Goal: Task Accomplishment & Management: Manage account settings

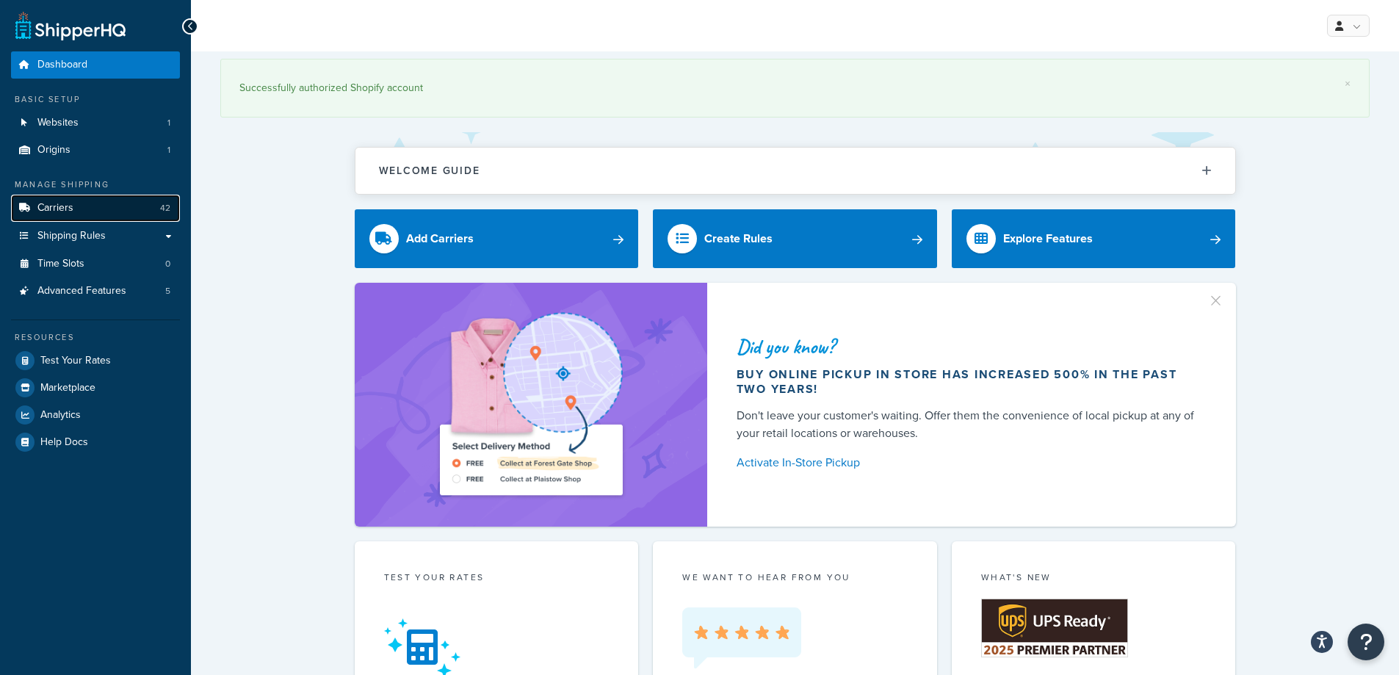
click at [63, 218] on link "Carriers 42" at bounding box center [95, 208] width 169 height 27
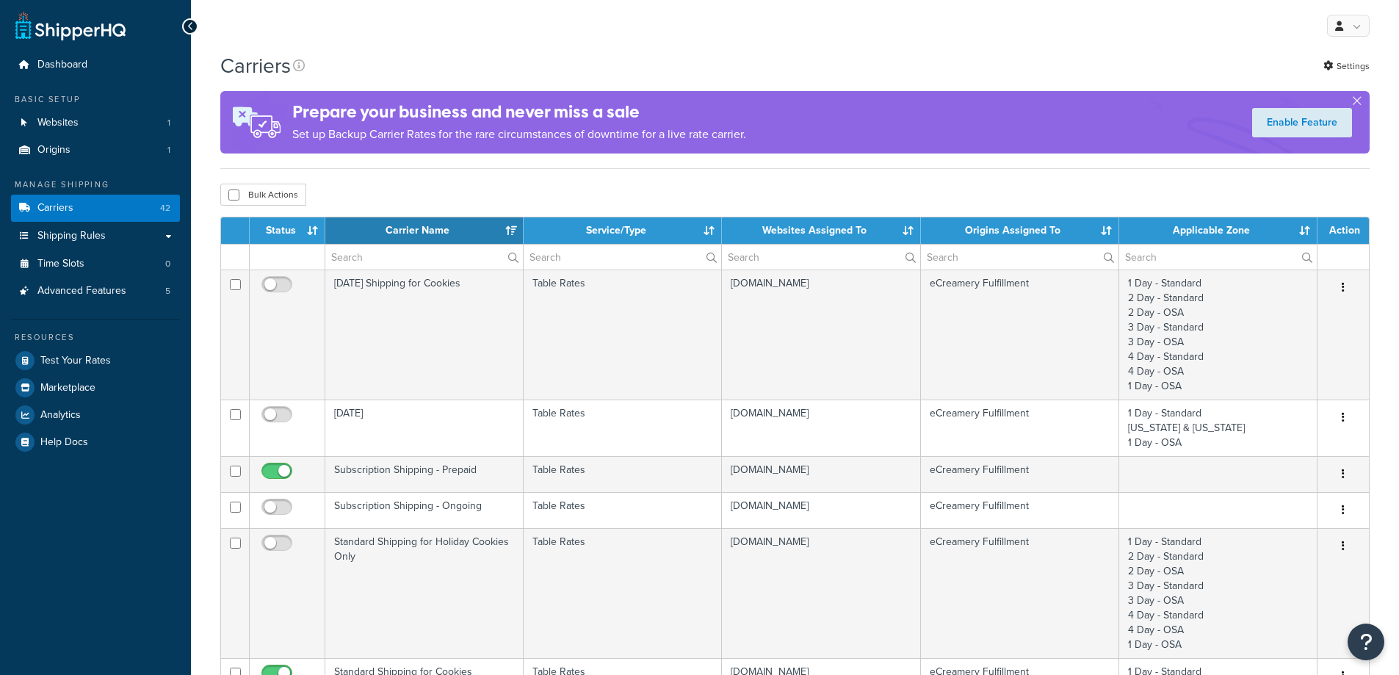
select select "15"
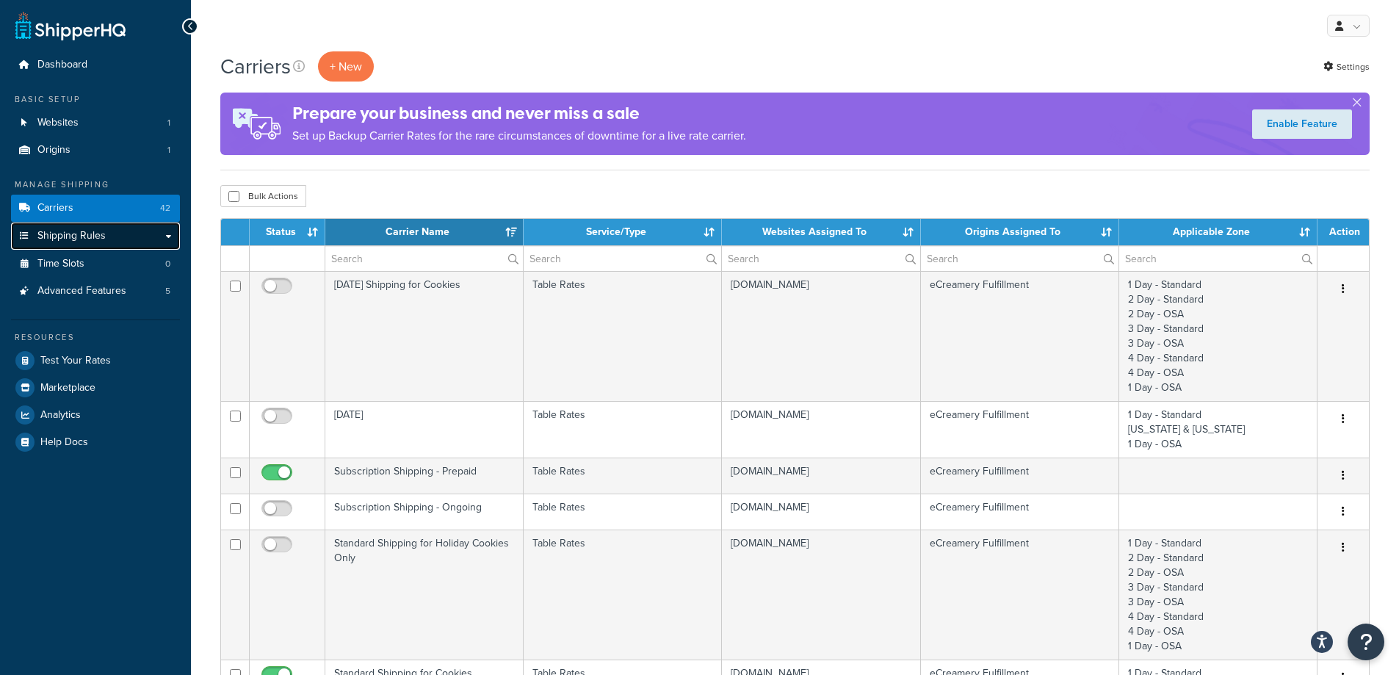
click at [119, 243] on link "Shipping Rules" at bounding box center [95, 235] width 169 height 27
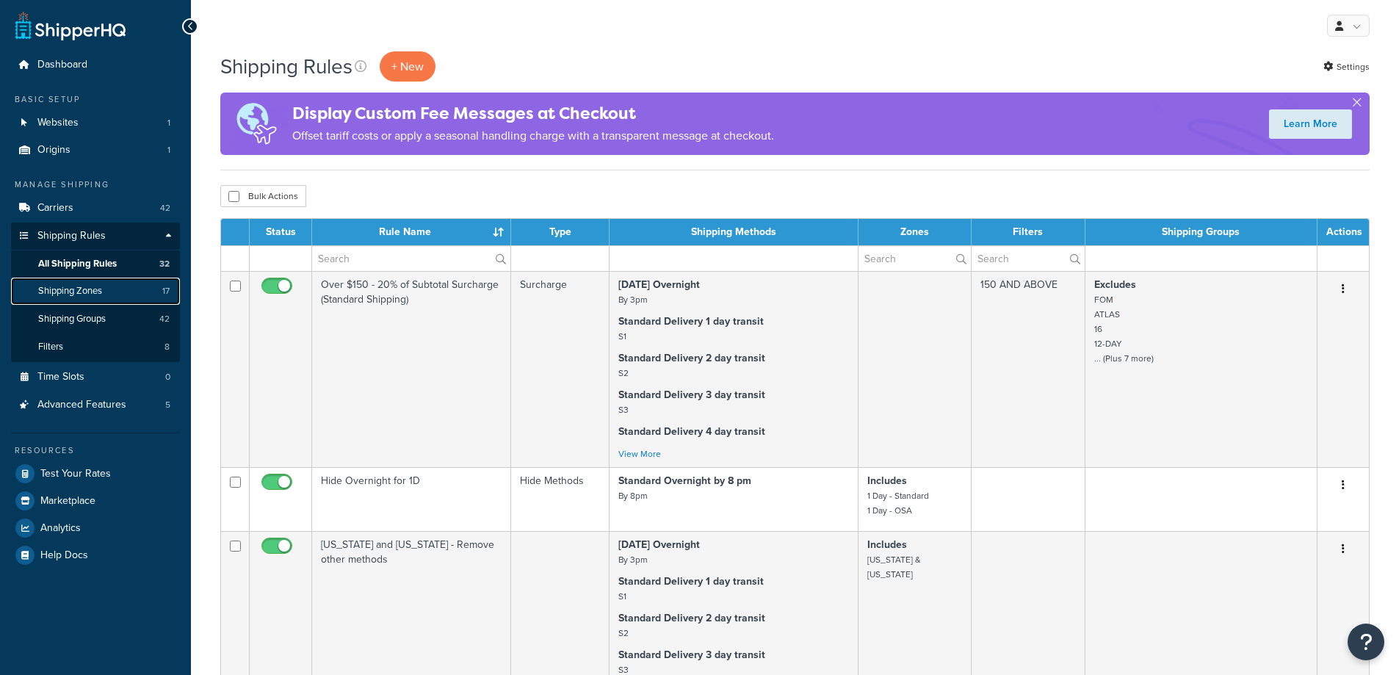
click at [95, 291] on span "Shipping Zones" at bounding box center [70, 291] width 64 height 12
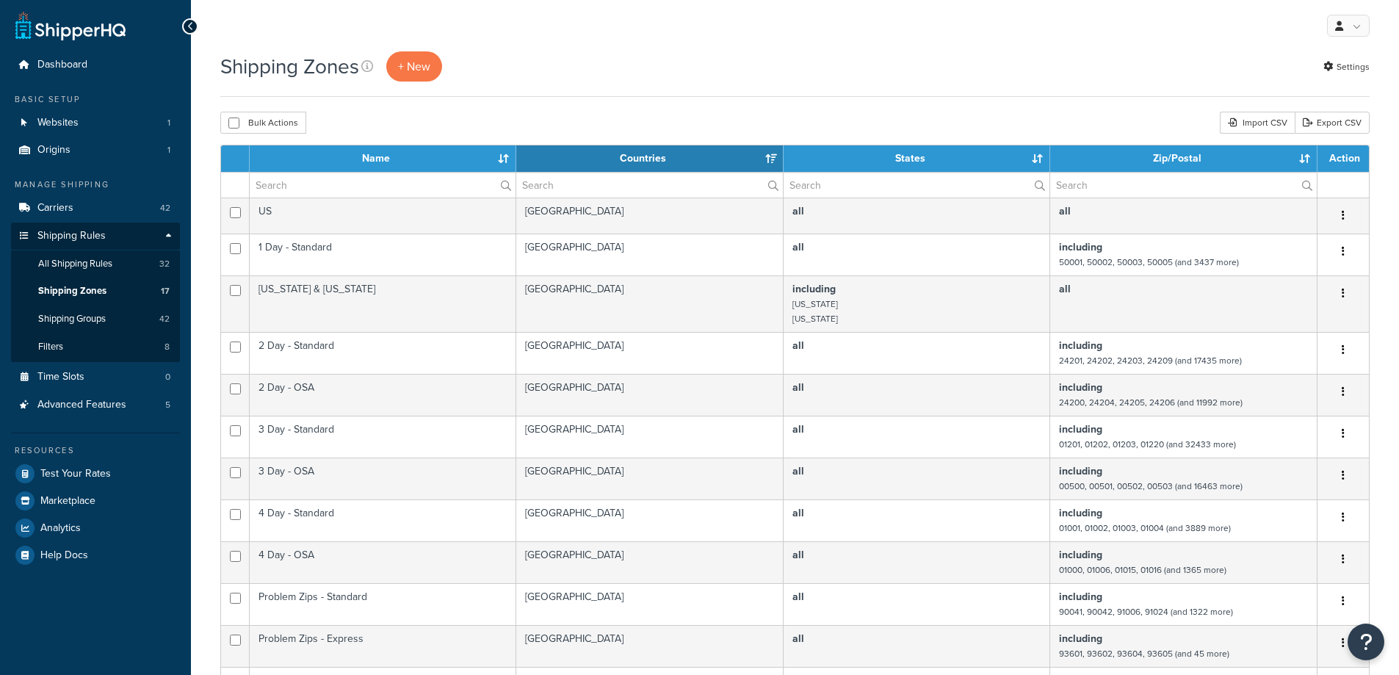
select select "15"
click at [83, 135] on link "Websites 1" at bounding box center [95, 122] width 169 height 27
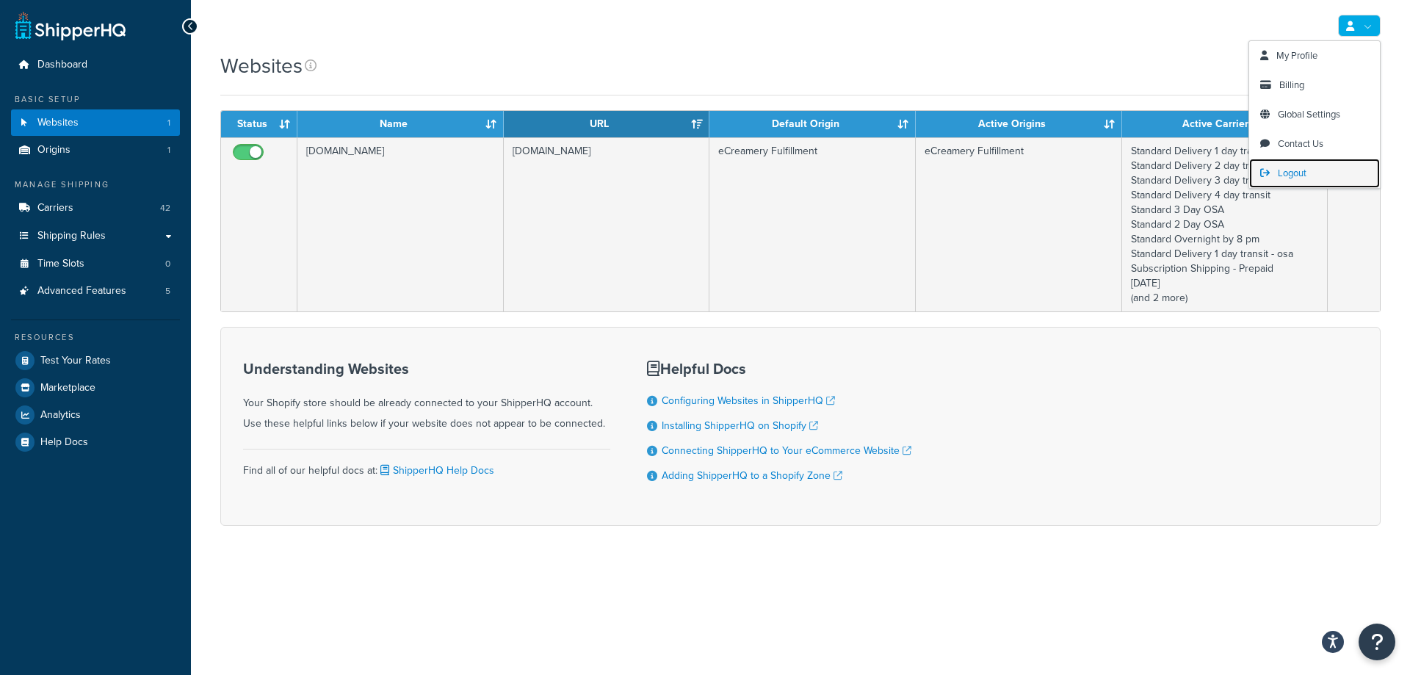
click at [1294, 169] on span "Logout" at bounding box center [1291, 173] width 29 height 14
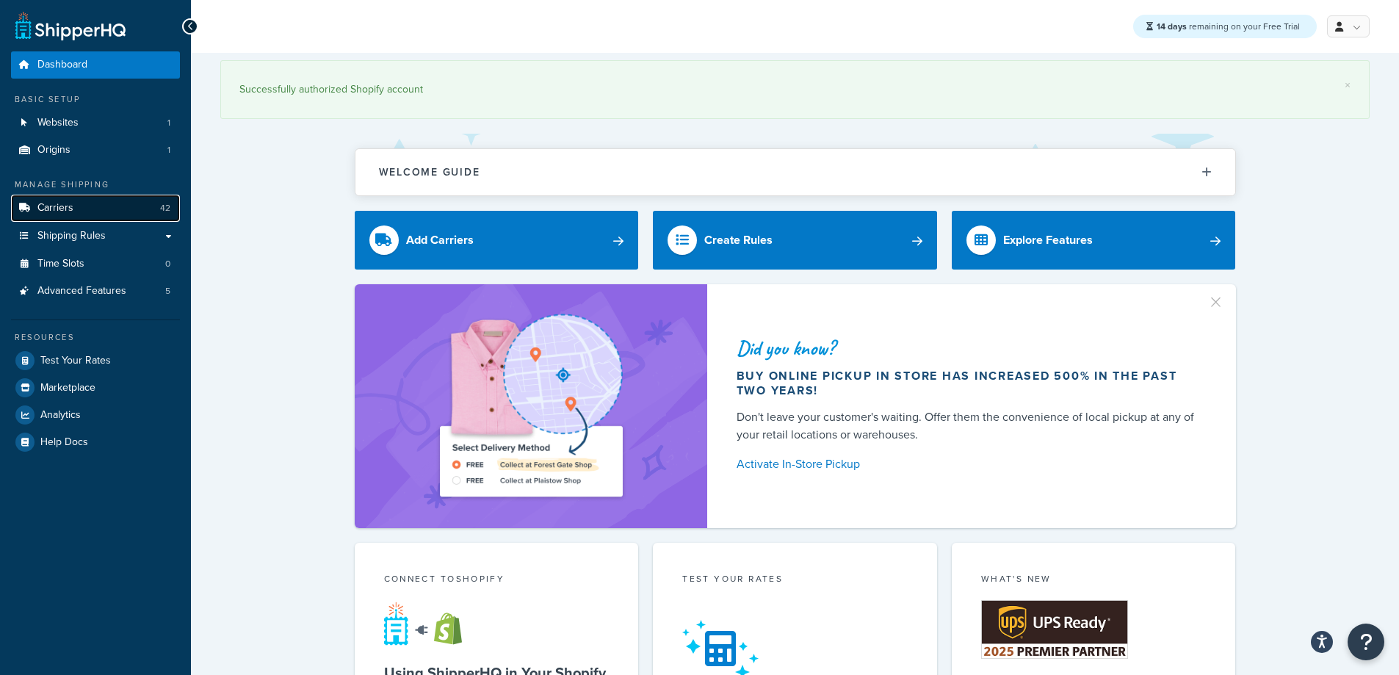
click at [117, 210] on link "Carriers 42" at bounding box center [95, 208] width 169 height 27
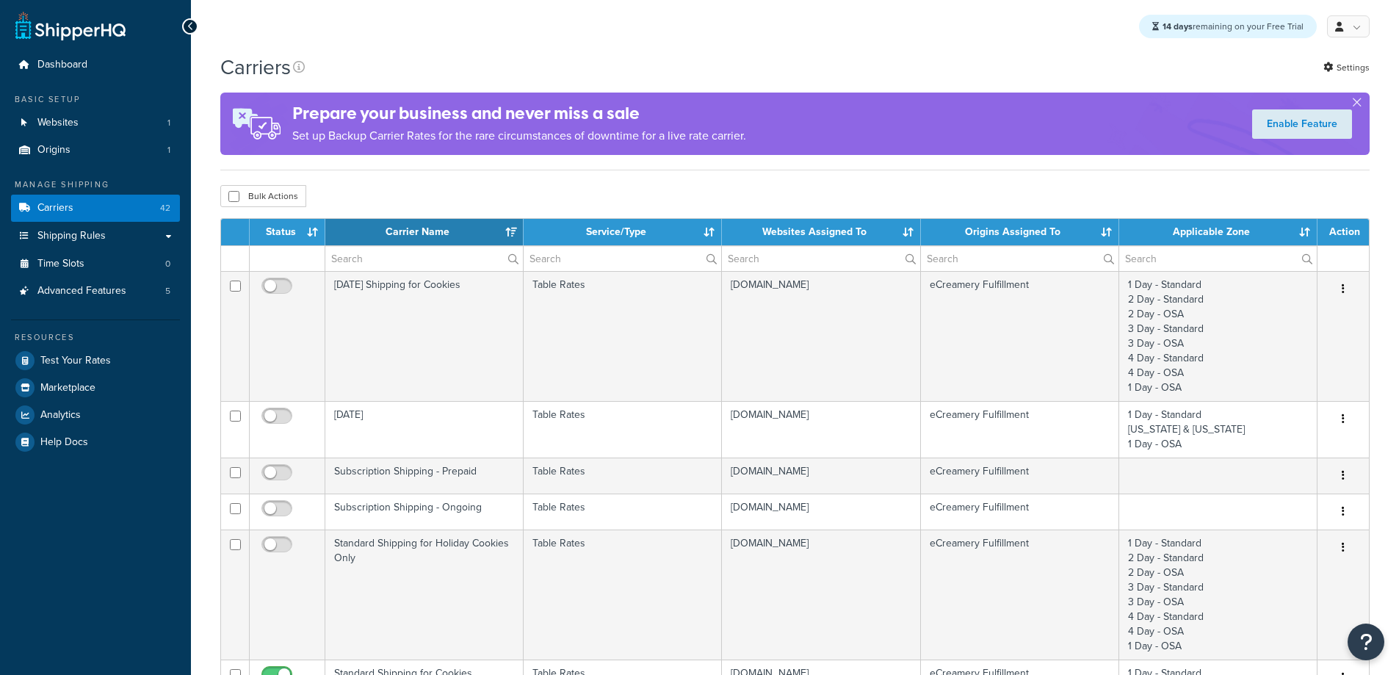
select select "15"
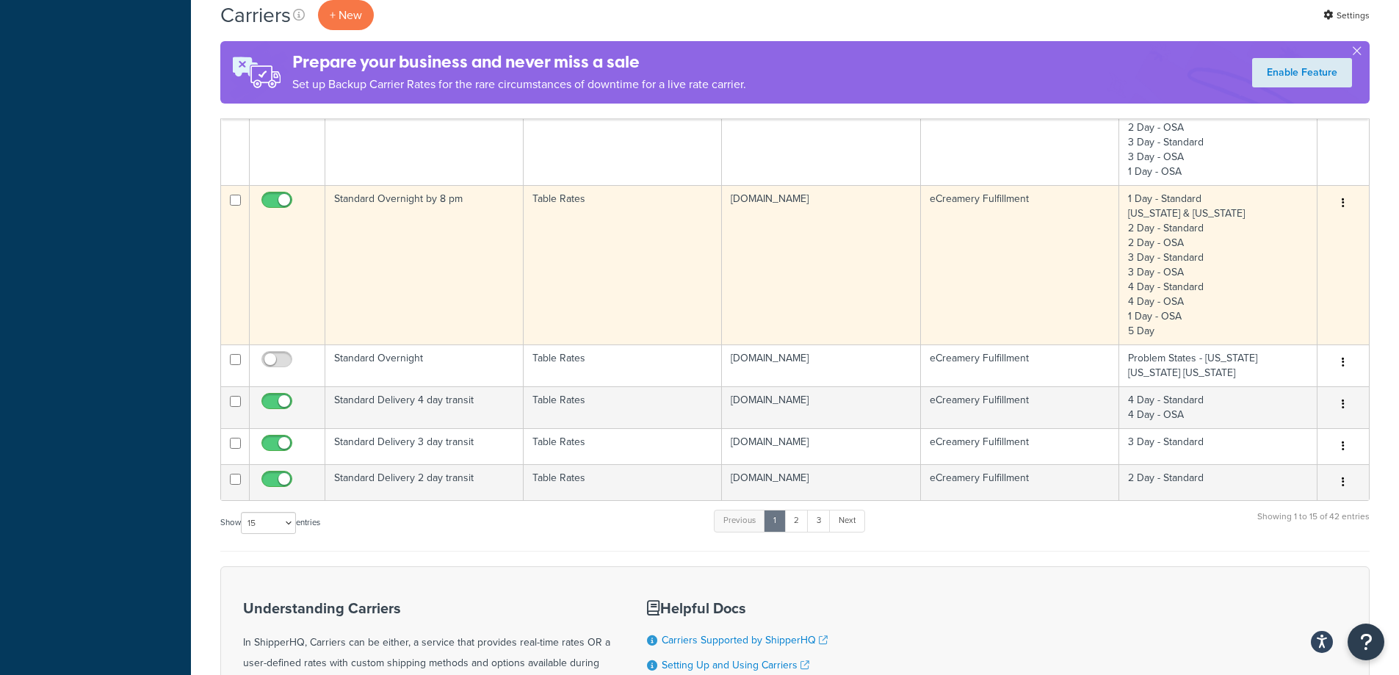
scroll to position [1028, 0]
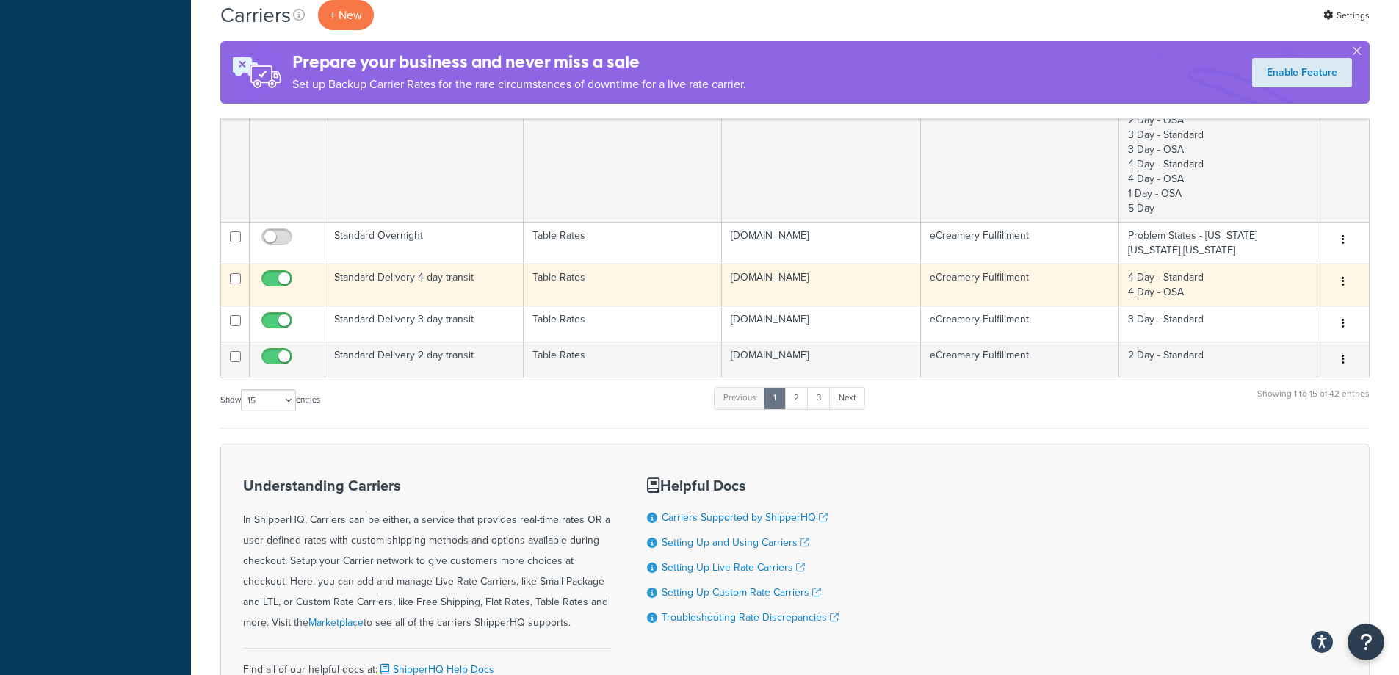
click at [468, 278] on td "Standard Delivery 4 day transit" at bounding box center [424, 285] width 198 height 42
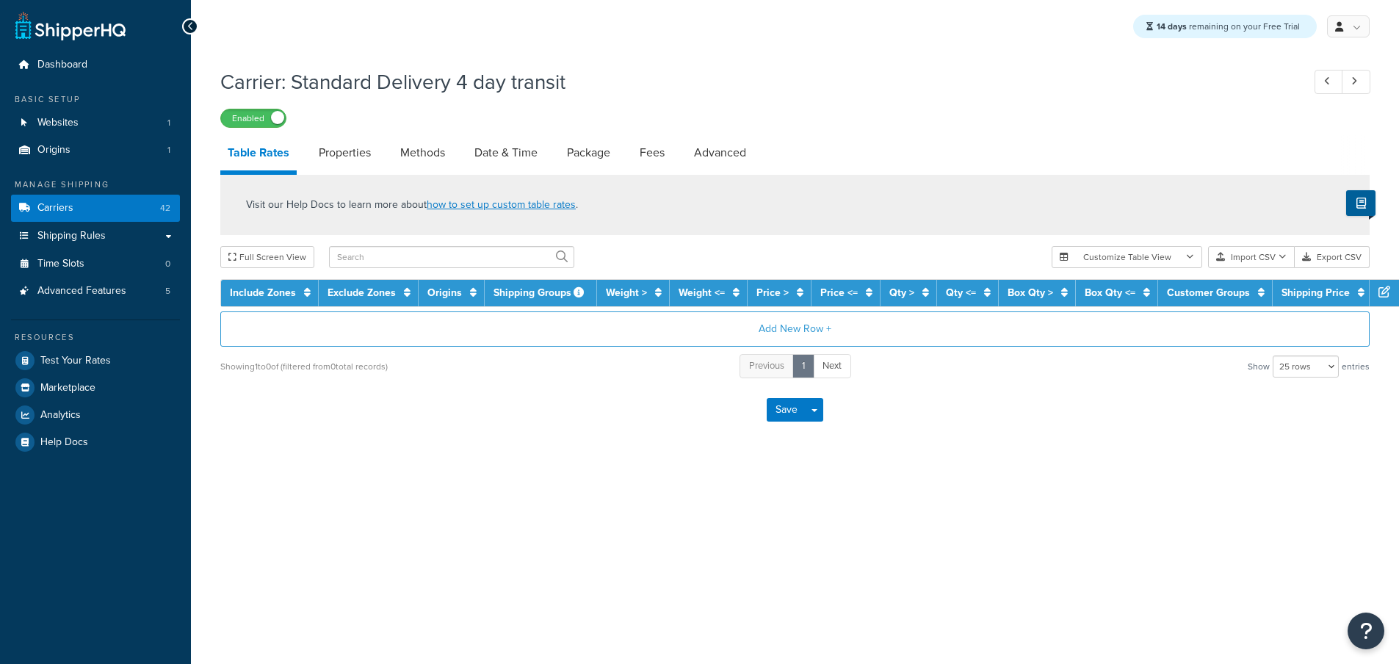
select select "25"
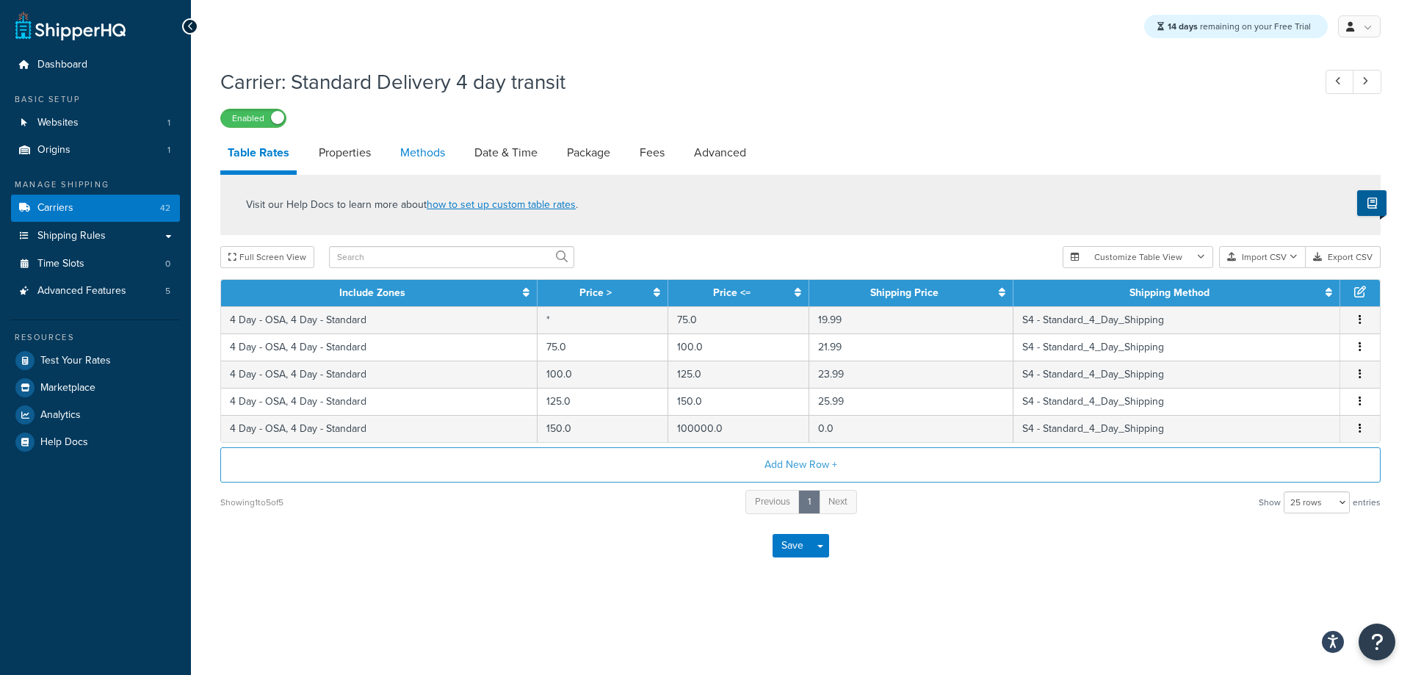
click at [430, 165] on link "Methods" at bounding box center [422, 152] width 59 height 35
select select "25"
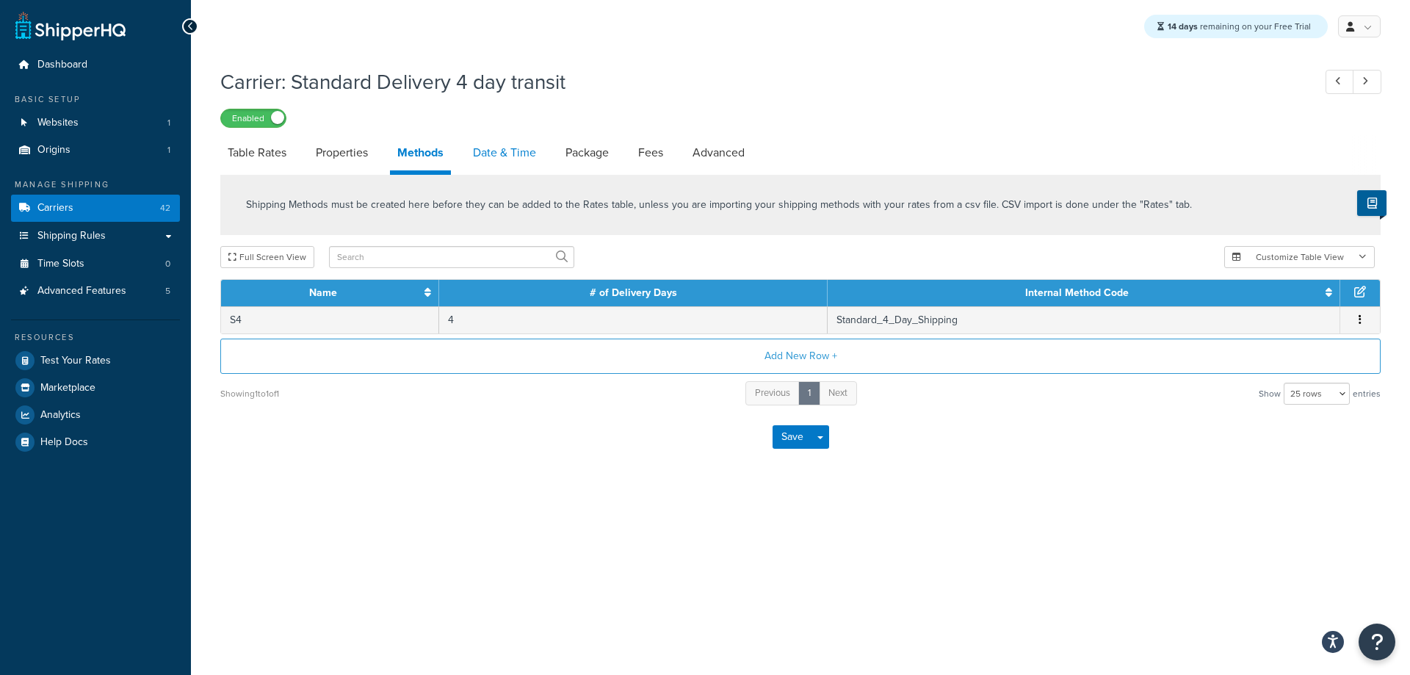
click at [486, 151] on link "Date & Time" at bounding box center [504, 152] width 78 height 35
select select "yMMMEd"
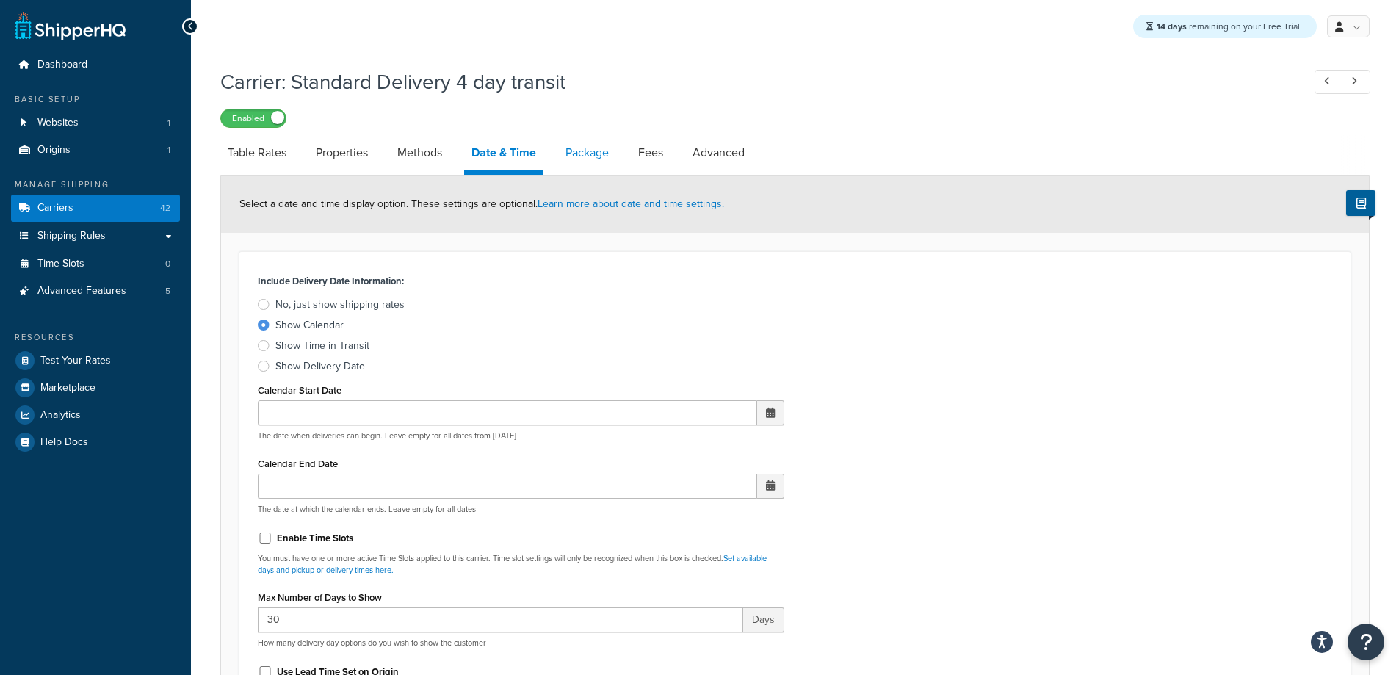
click at [595, 161] on link "Package" at bounding box center [587, 152] width 58 height 35
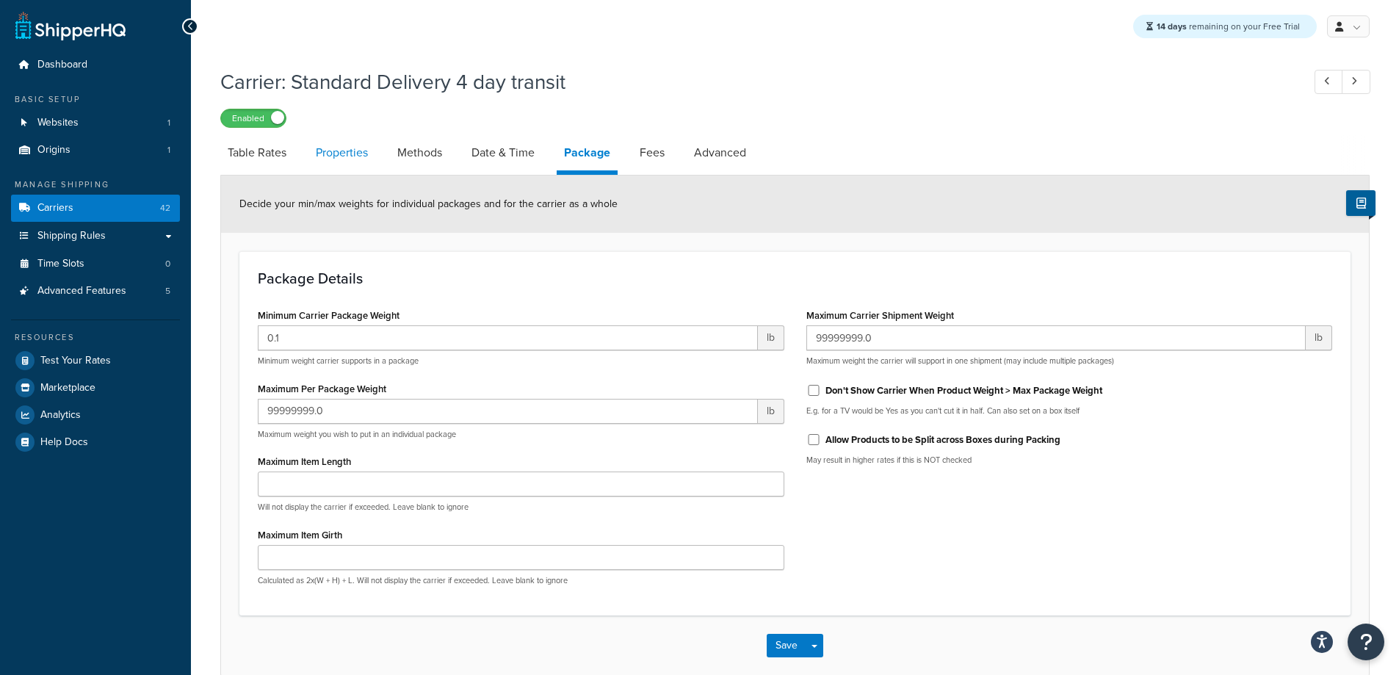
click at [344, 158] on link "Properties" at bounding box center [341, 152] width 67 height 35
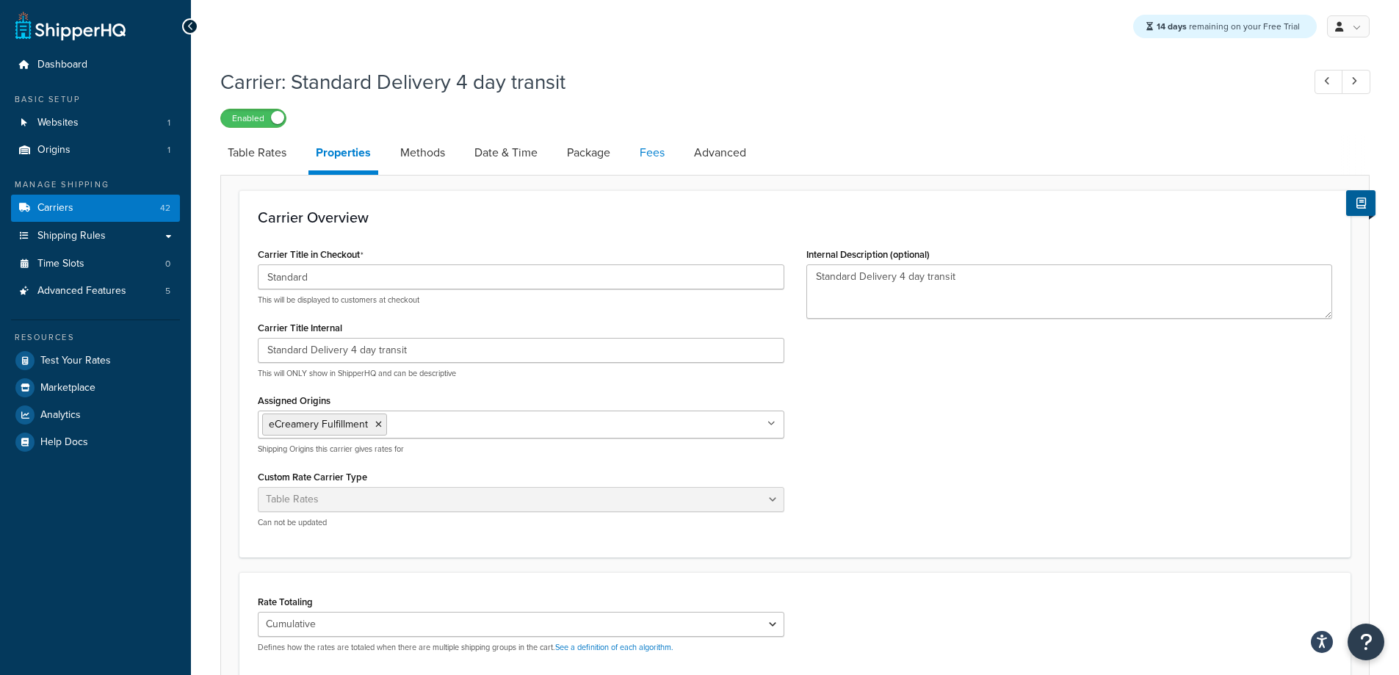
click at [665, 155] on link "Fees" at bounding box center [652, 152] width 40 height 35
select select "AFTER"
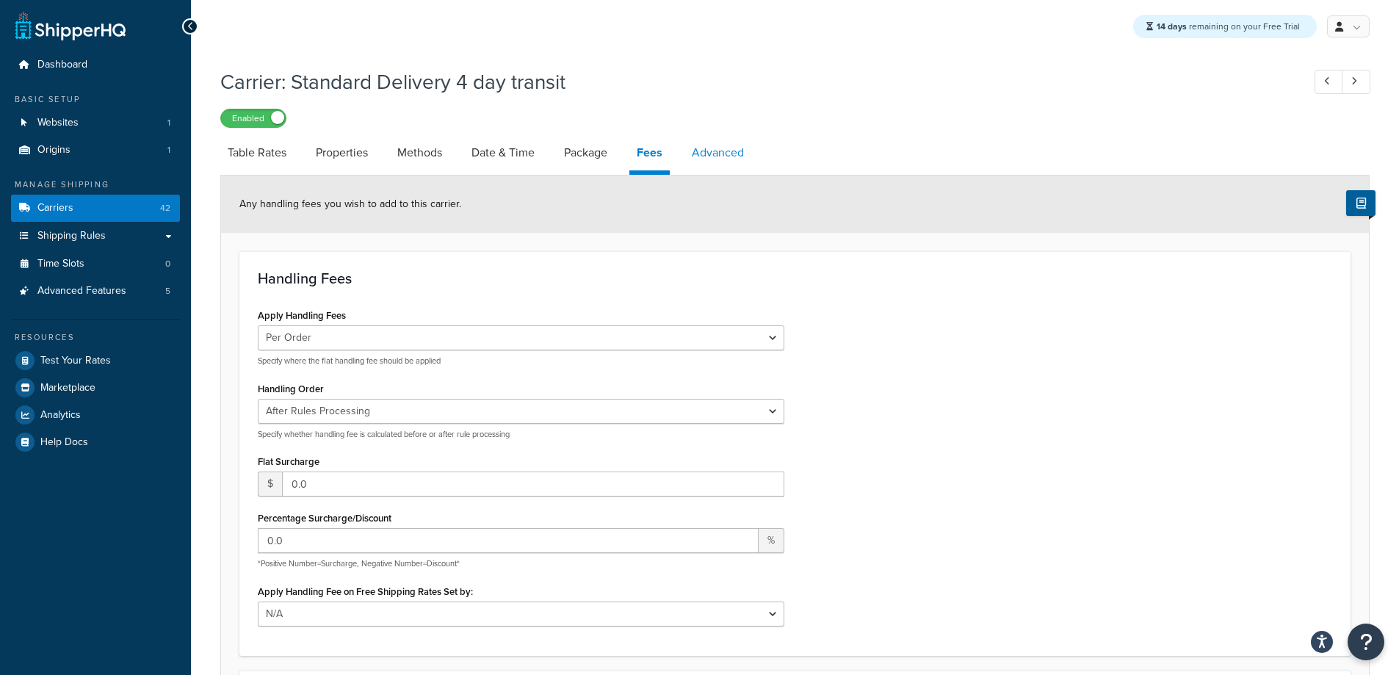
click at [730, 158] on link "Advanced" at bounding box center [717, 152] width 67 height 35
select select "false"
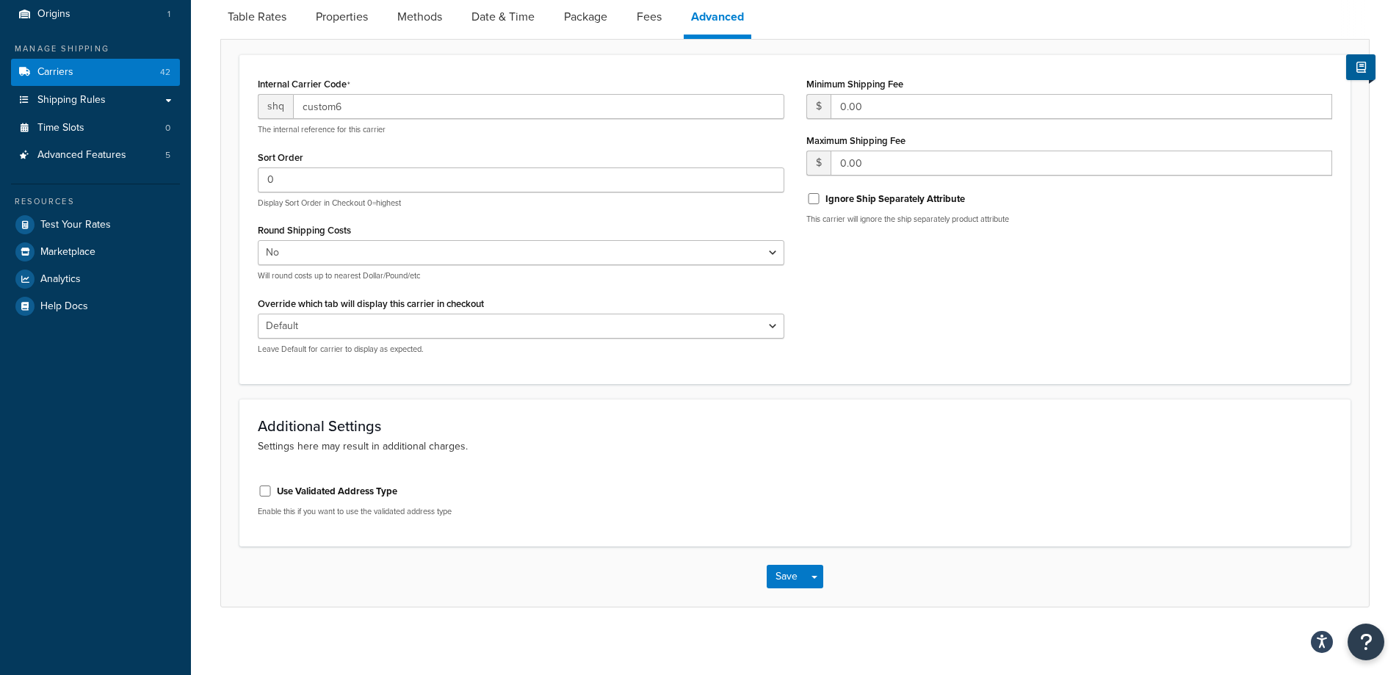
scroll to position [142, 0]
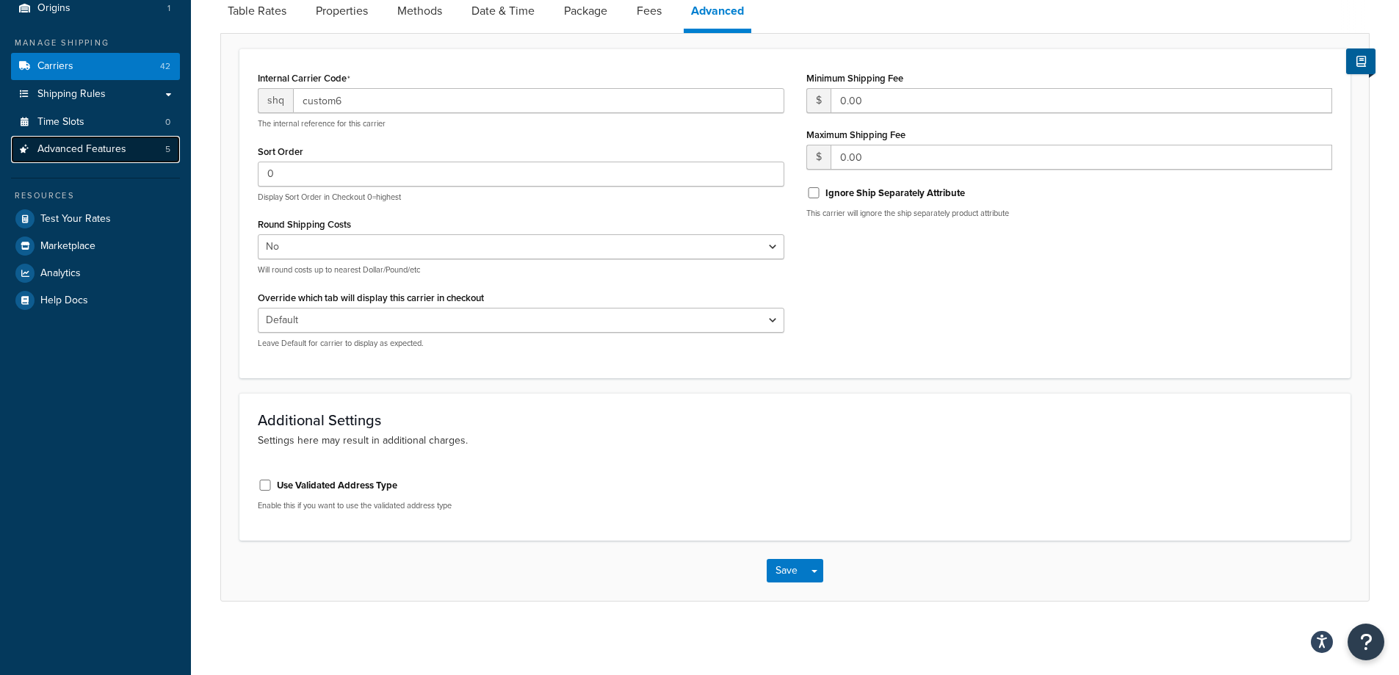
click at [131, 155] on link "Advanced Features 5" at bounding box center [95, 149] width 169 height 27
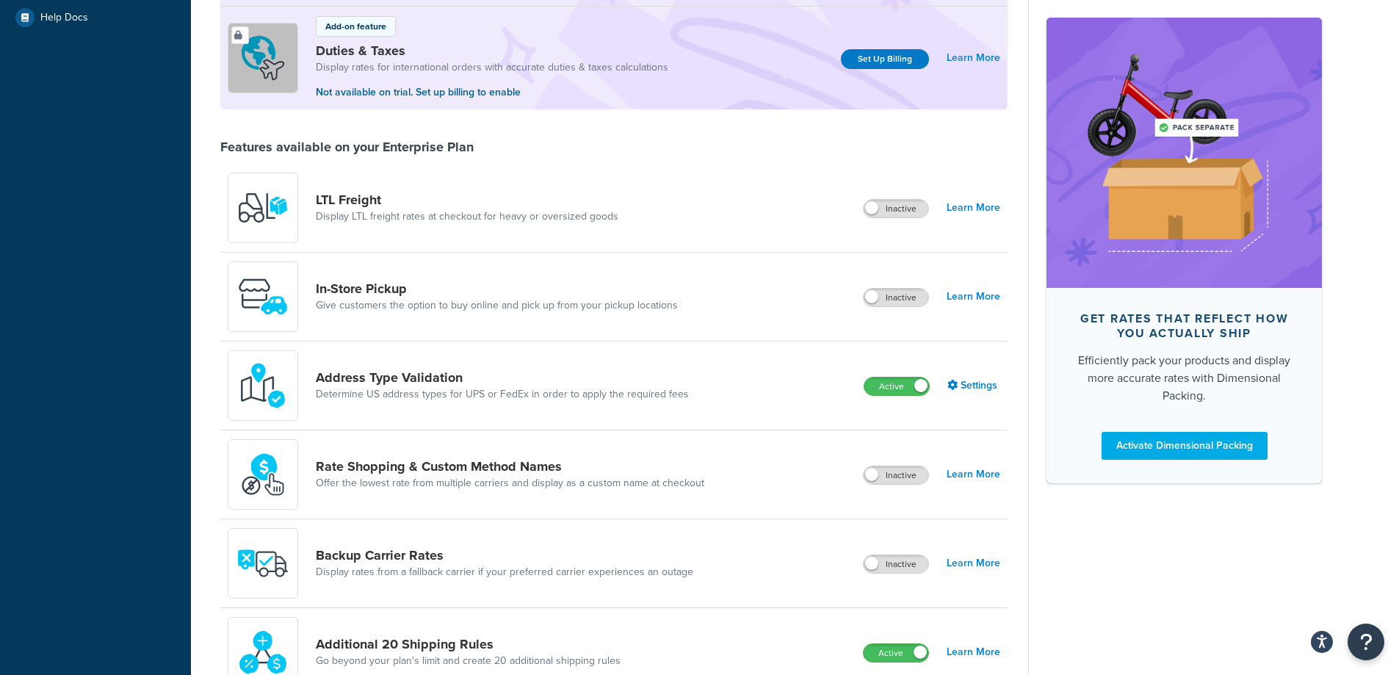
scroll to position [514, 0]
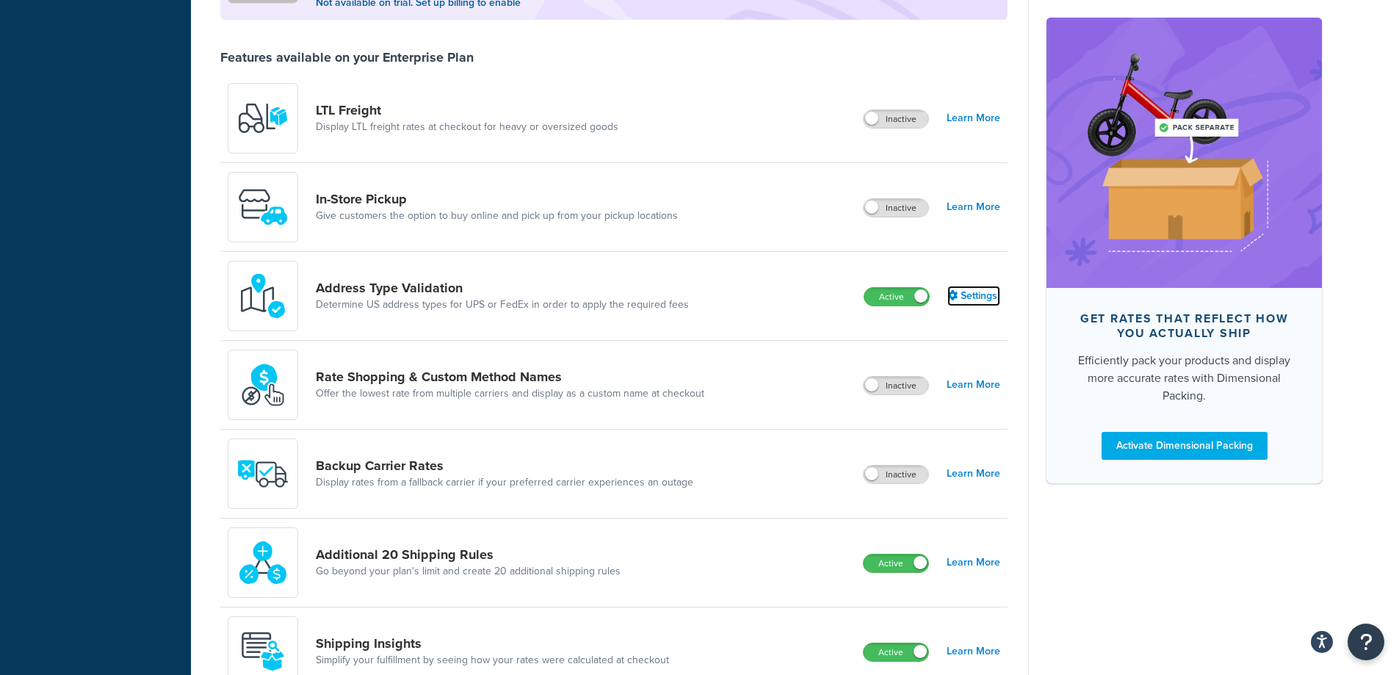
click at [963, 294] on link "Settings" at bounding box center [973, 296] width 53 height 21
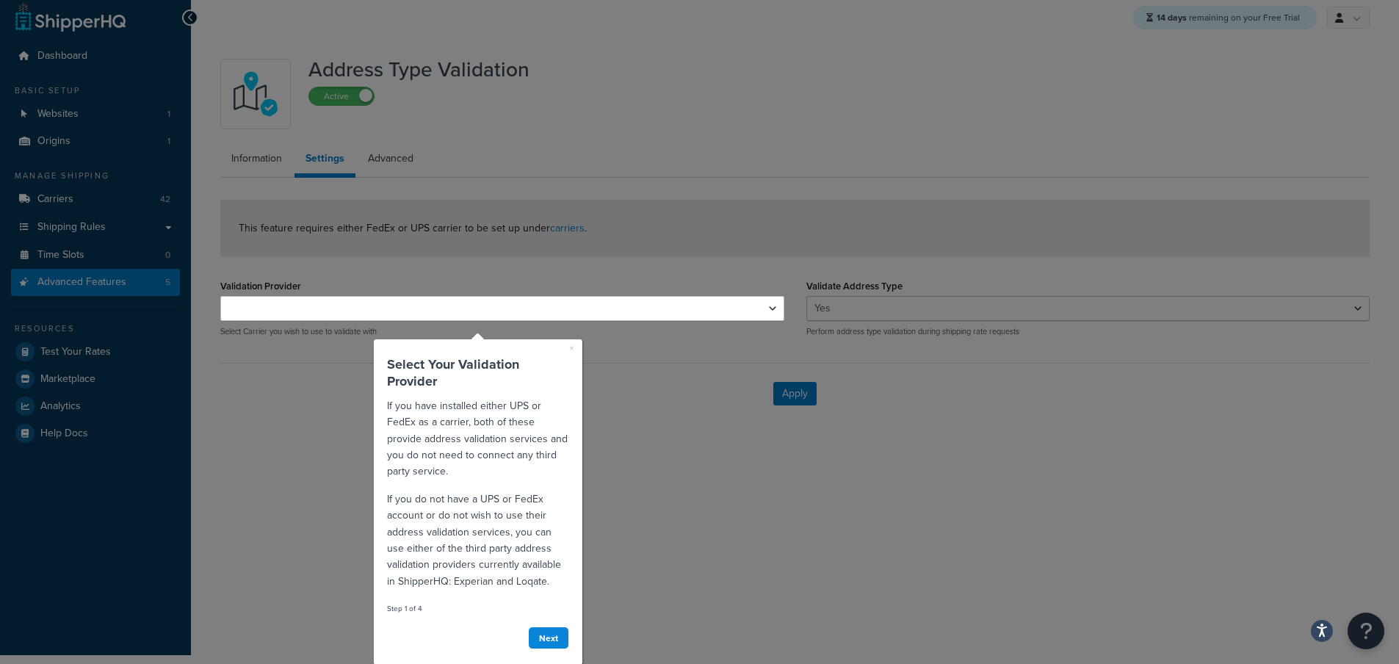
scroll to position [12, 0]
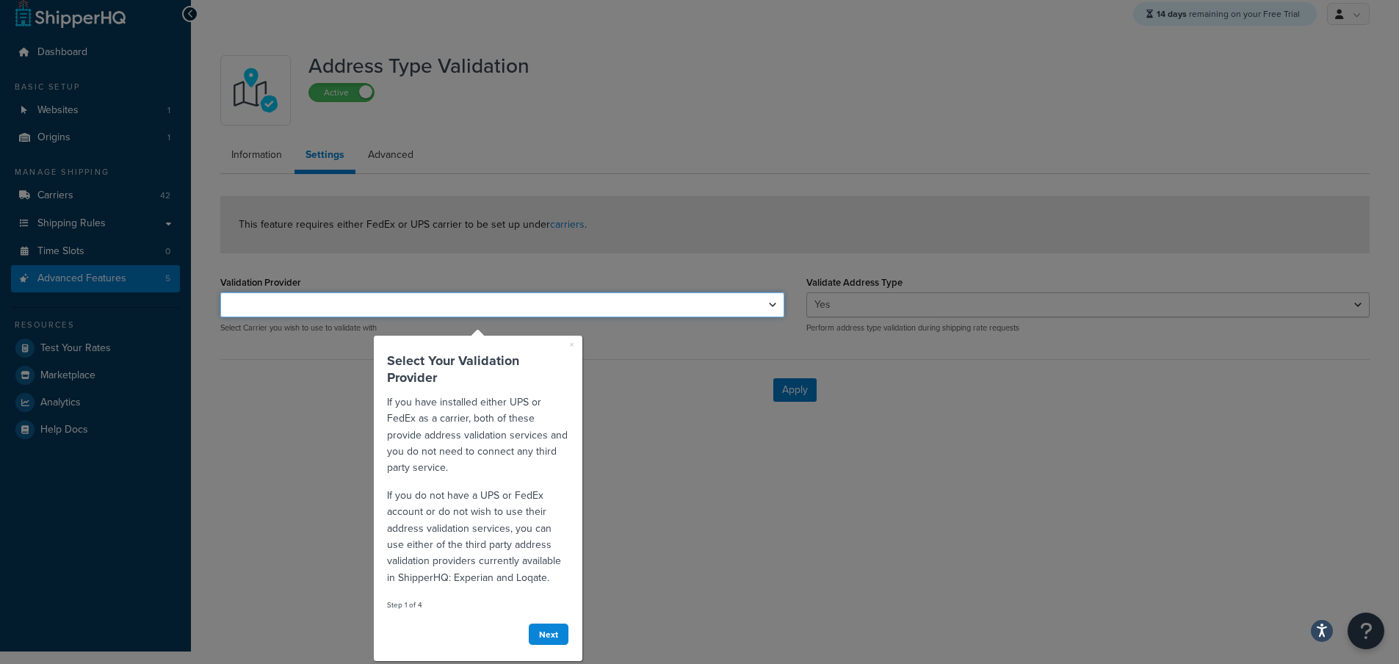
click at [672, 305] on select "FedEx" at bounding box center [502, 304] width 564 height 25
select select "163528"
click at [220, 292] on select "FedEx" at bounding box center [502, 304] width 564 height 25
click at [802, 496] on div at bounding box center [1097, 326] width 626 height 676
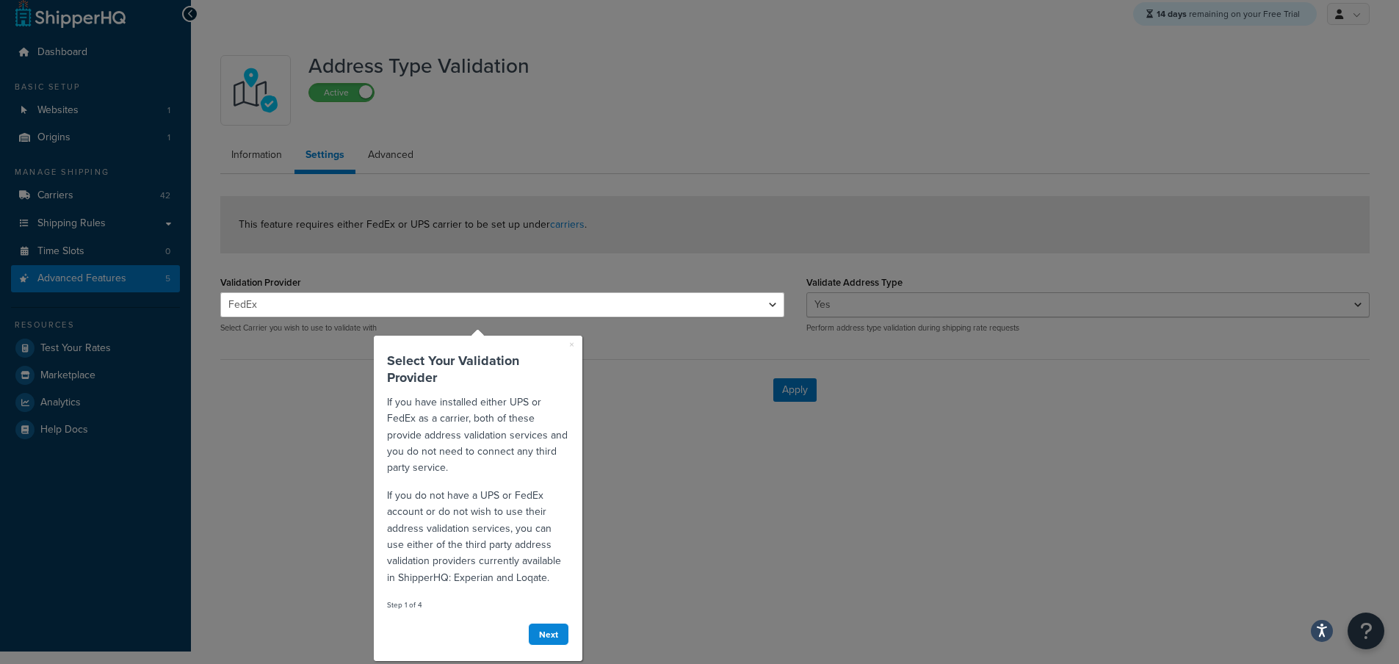
click at [802, 496] on div at bounding box center [1097, 326] width 626 height 676
click at [549, 631] on link "Next" at bounding box center [548, 634] width 41 height 23
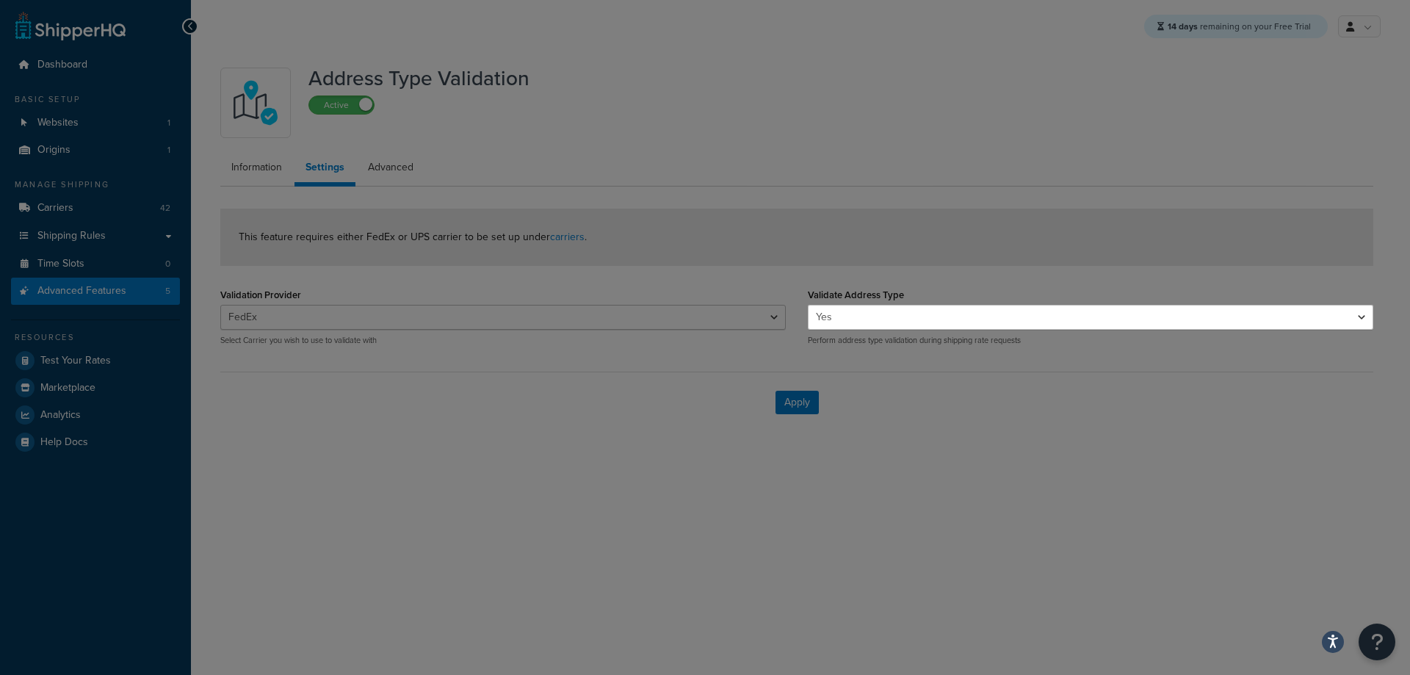
scroll to position [0, 0]
click at [75, 209] on div at bounding box center [404, 337] width 808 height 675
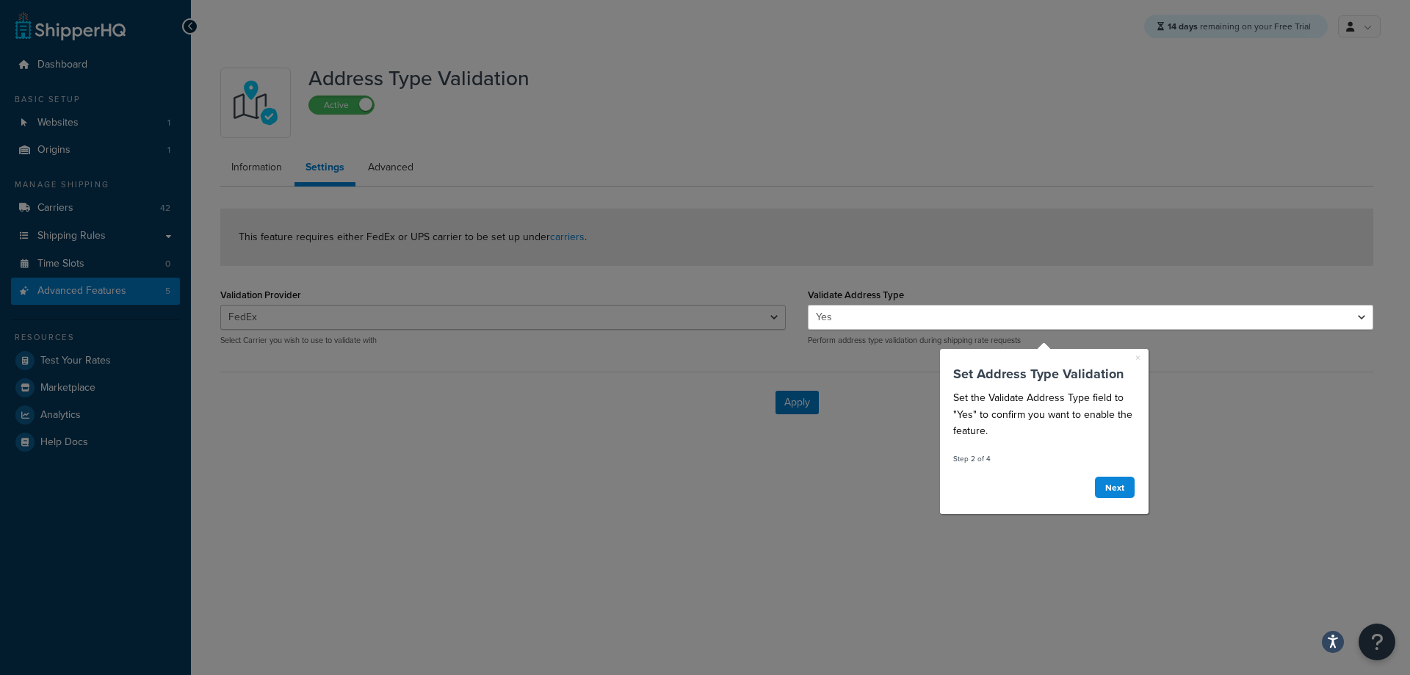
click at [74, 209] on div at bounding box center [404, 337] width 808 height 675
click at [1121, 488] on link "Next" at bounding box center [1114, 487] width 41 height 23
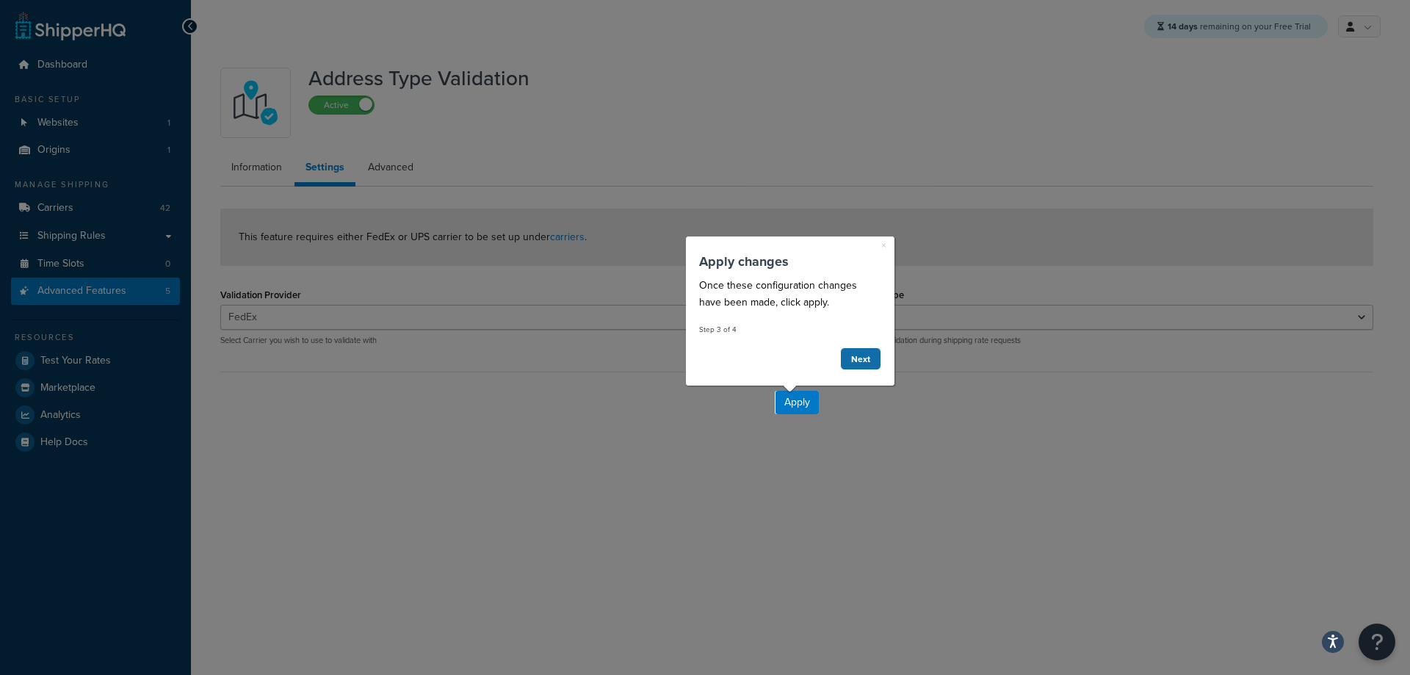
click at [869, 357] on link "Next" at bounding box center [859, 358] width 41 height 23
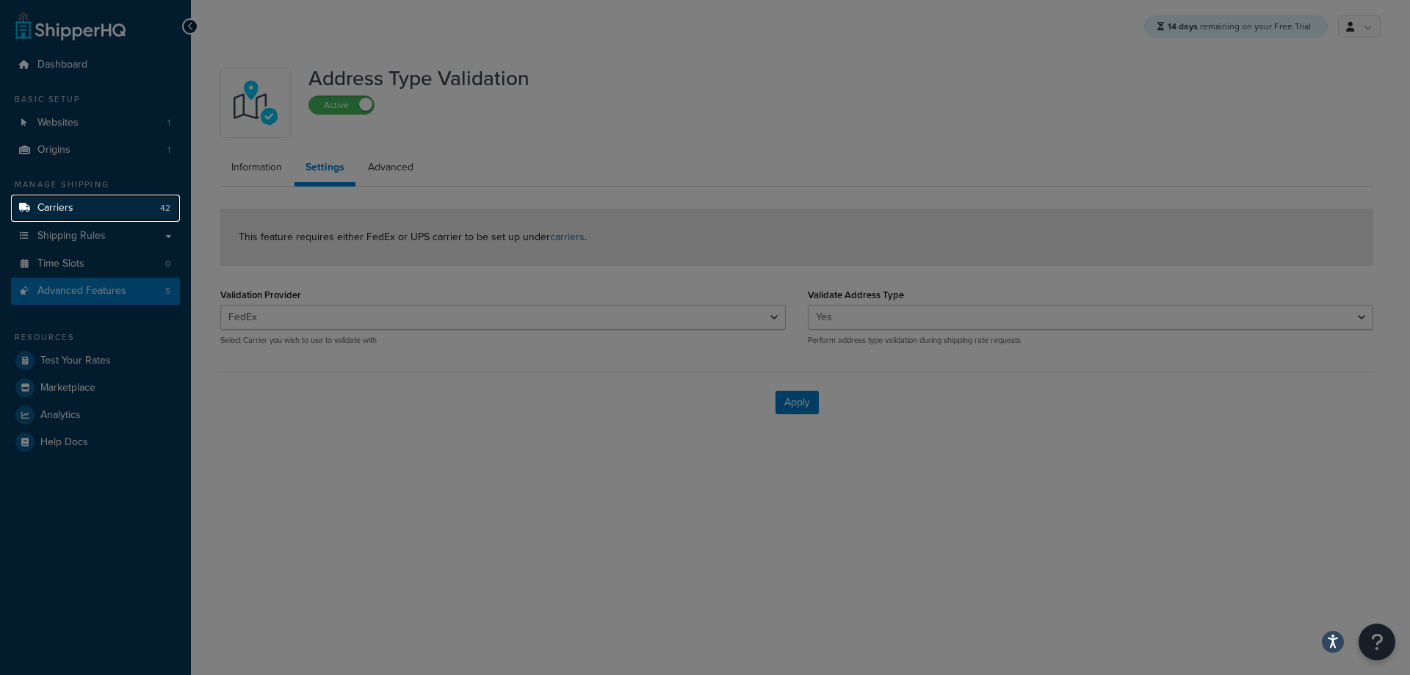
click at [70, 202] on span "Carriers" at bounding box center [55, 208] width 36 height 12
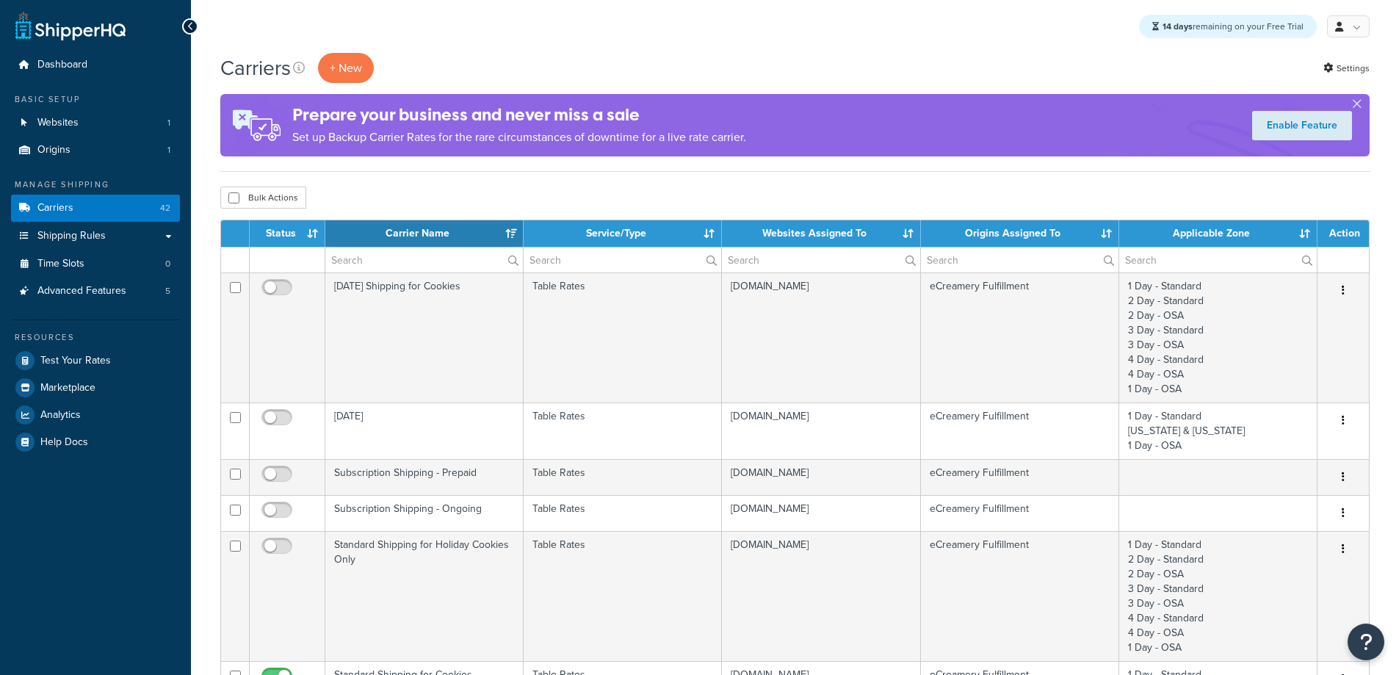
select select "15"
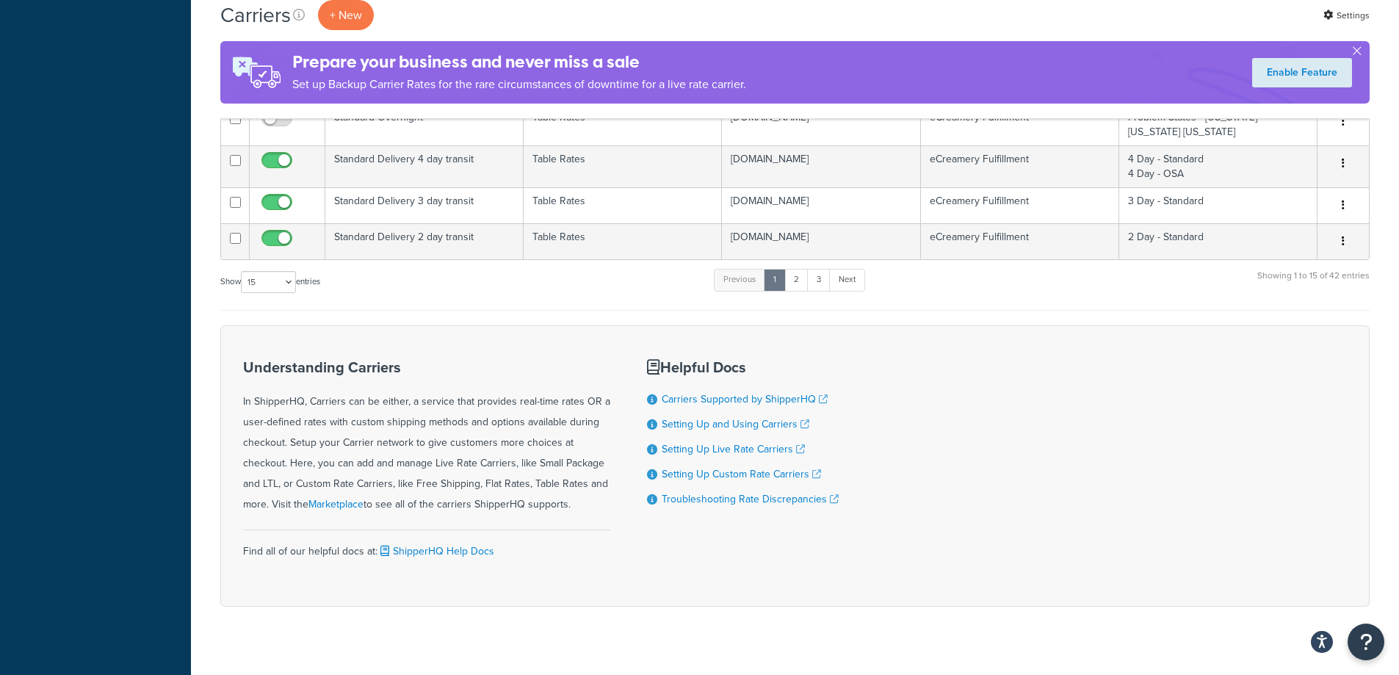
scroll to position [1166, 0]
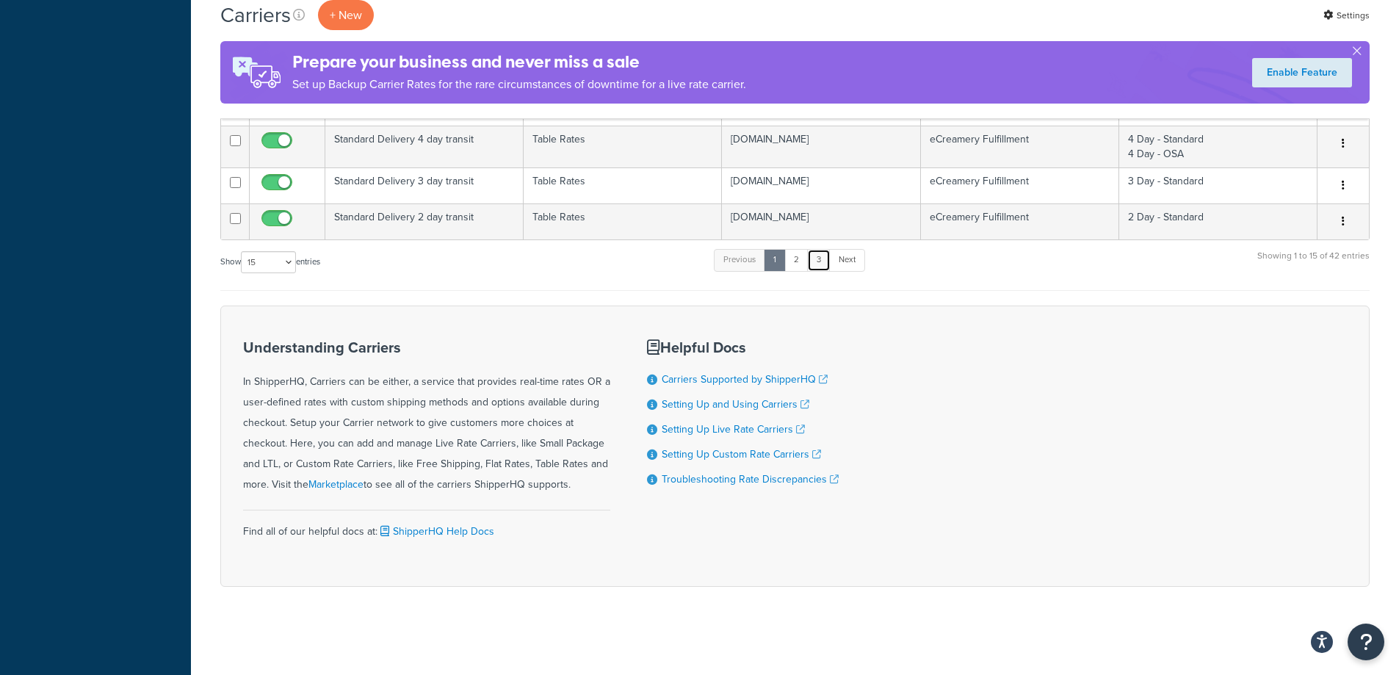
click at [818, 265] on link "3" at bounding box center [818, 260] width 23 height 22
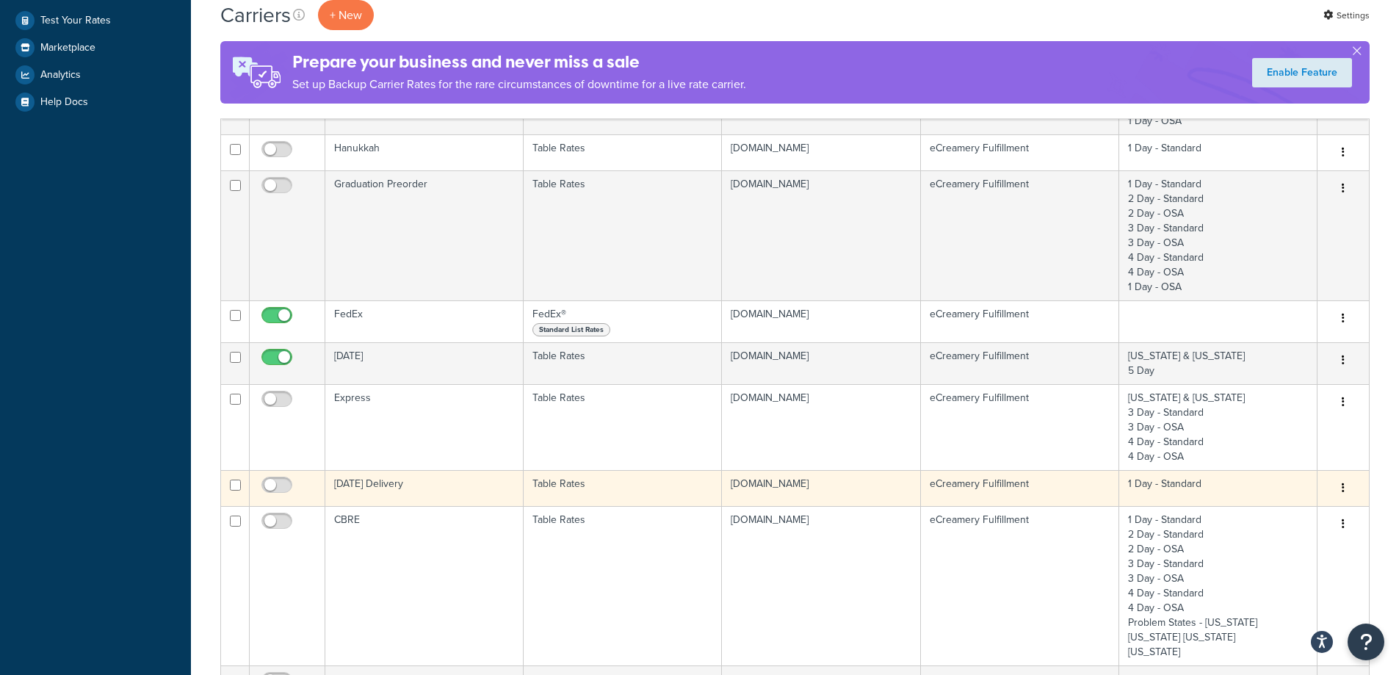
scroll to position [330, 0]
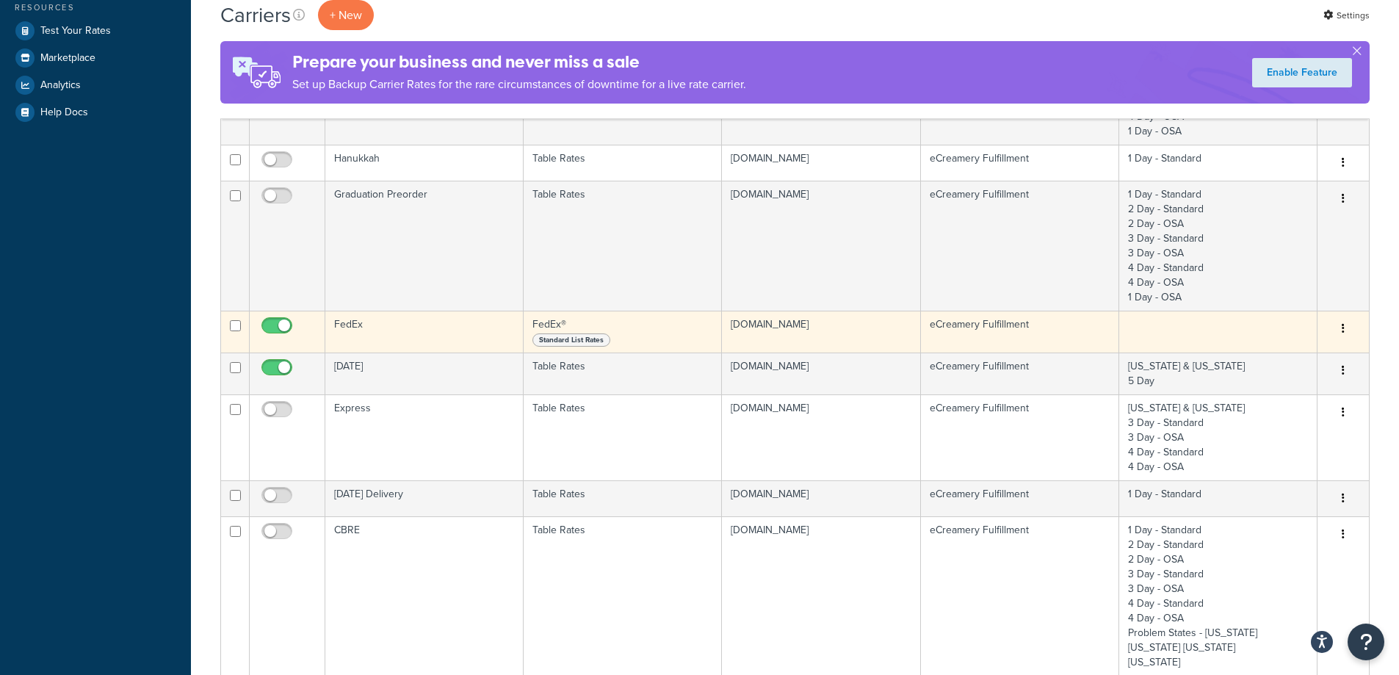
click at [476, 334] on td "FedEx" at bounding box center [424, 332] width 198 height 42
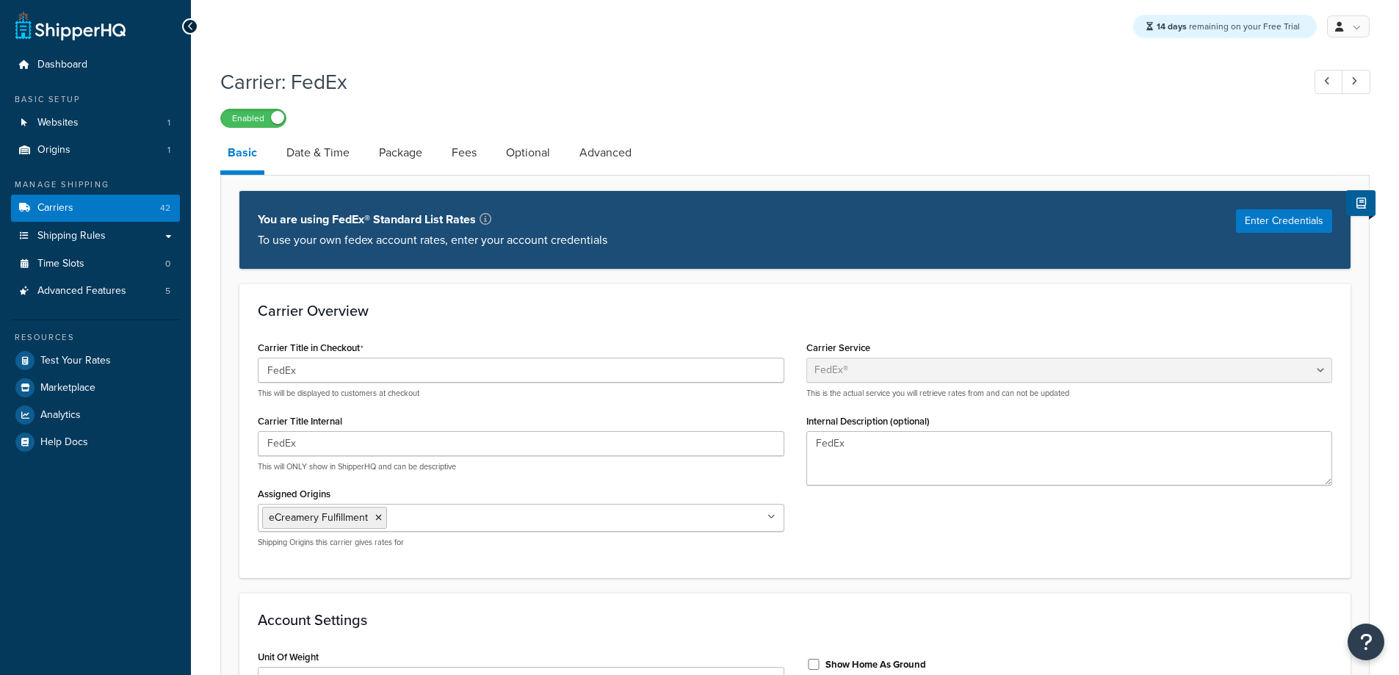
select select "fedEx"
select select "REGULAR_PICKUP"
select select "YOUR_PACKAGING"
click at [311, 153] on link "Date & Time" at bounding box center [318, 152] width 78 height 35
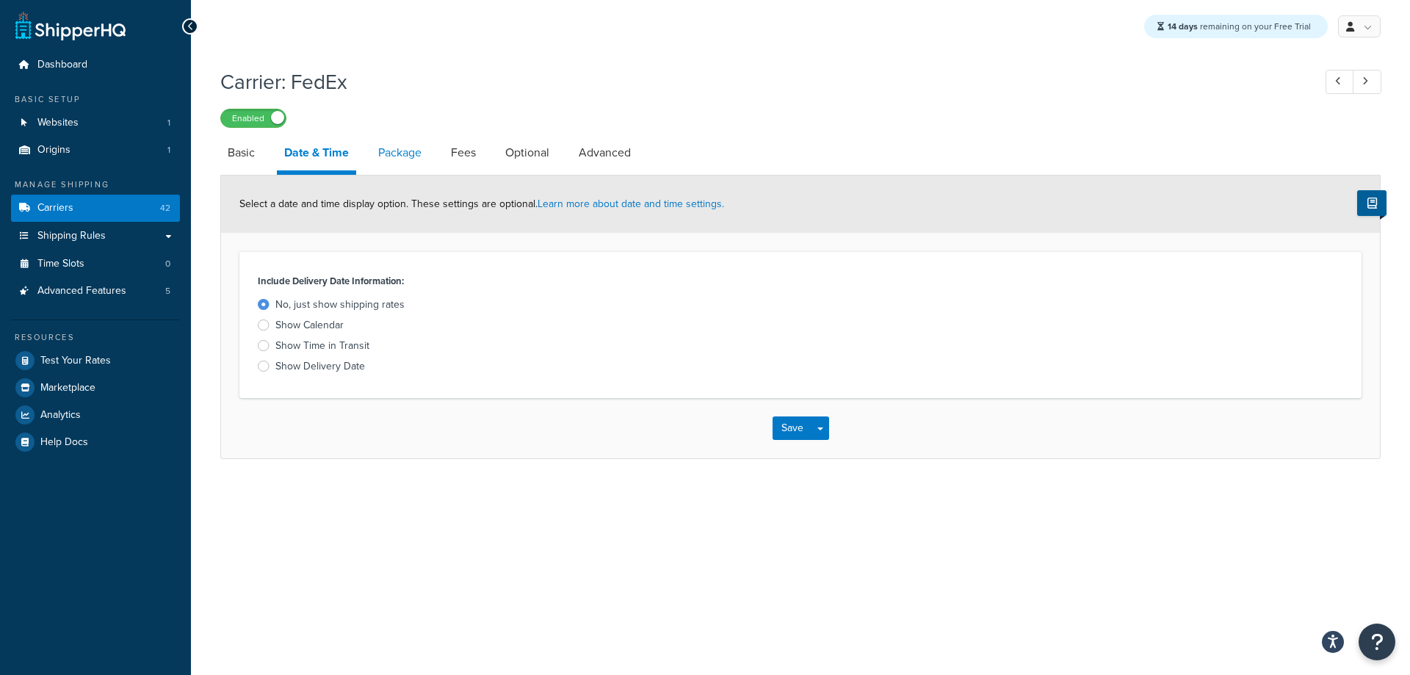
click at [387, 151] on link "Package" at bounding box center [400, 152] width 58 height 35
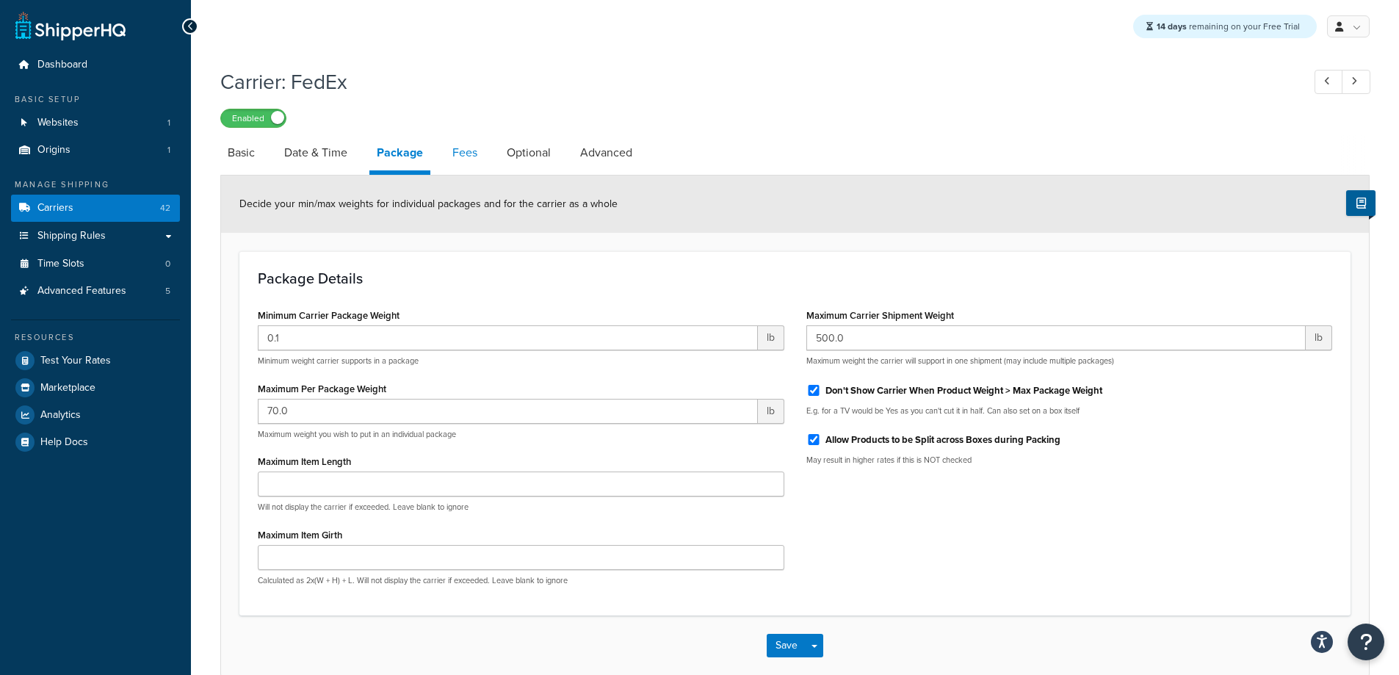
click at [454, 145] on link "Fees" at bounding box center [465, 152] width 40 height 35
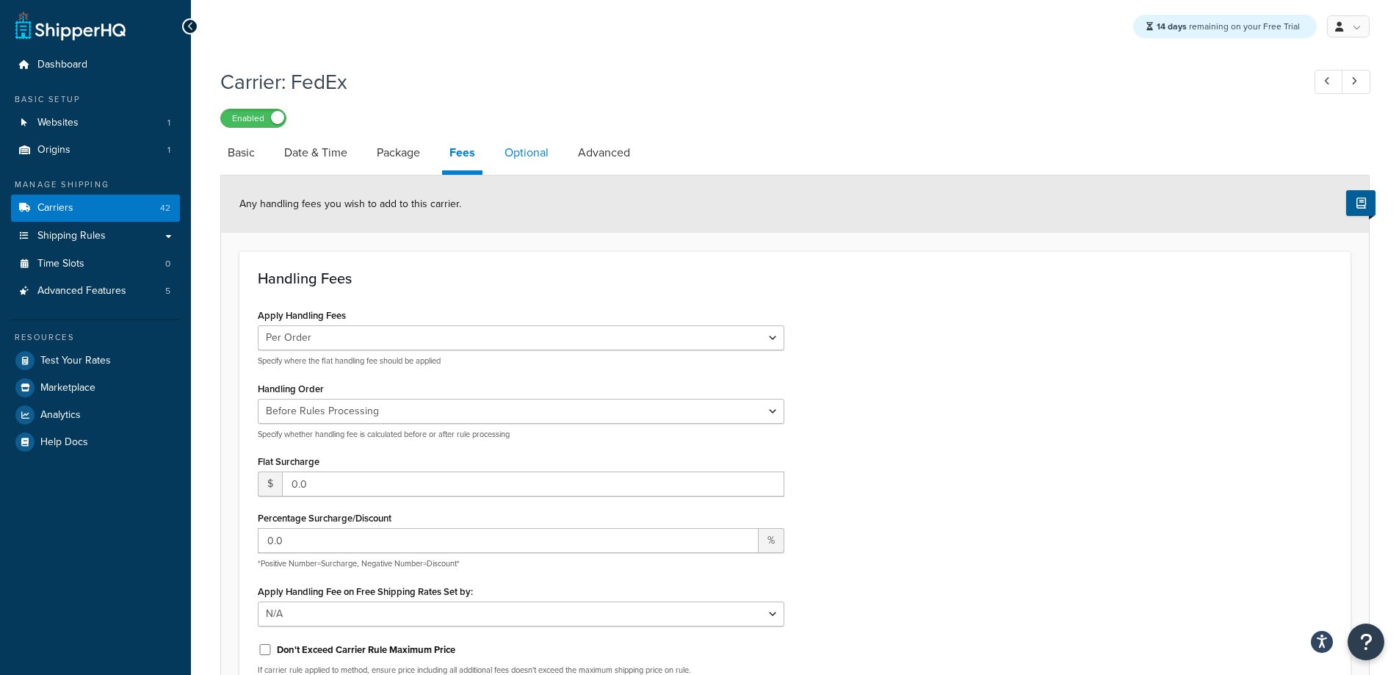
click at [530, 158] on link "Optional" at bounding box center [526, 152] width 59 height 35
select select "residential"
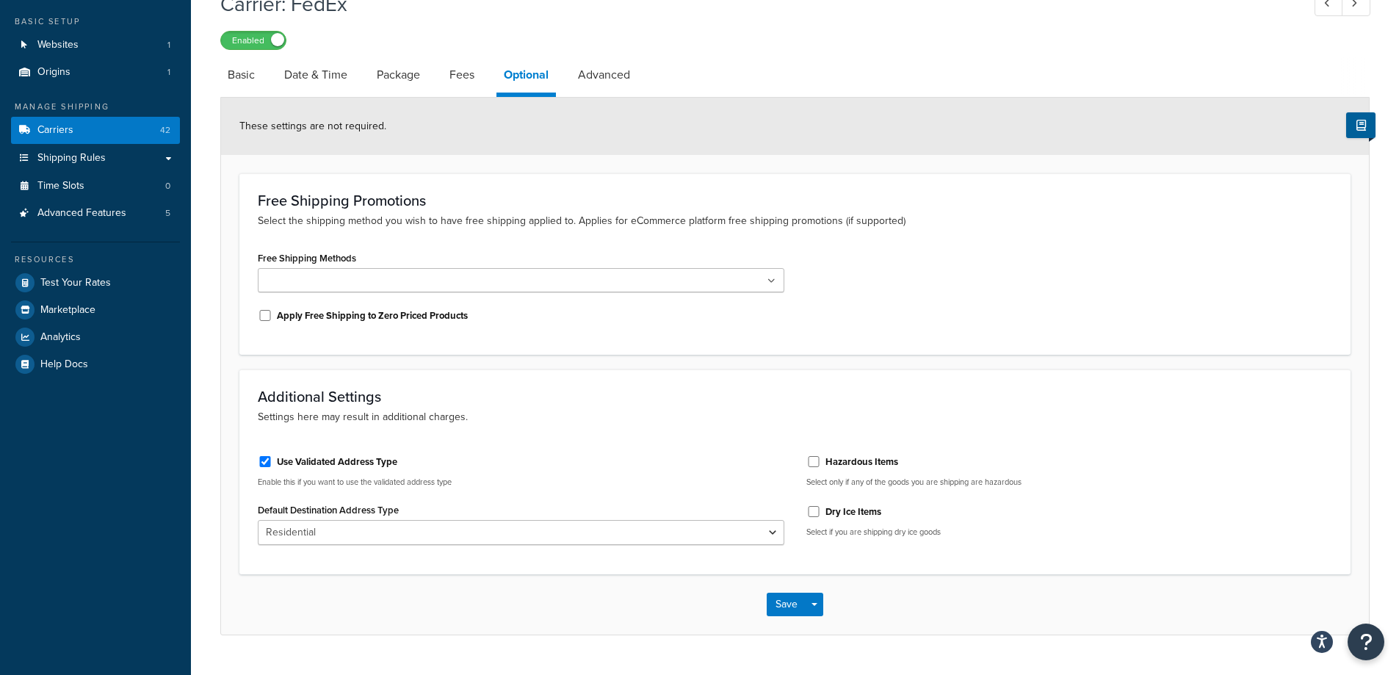
scroll to position [112, 0]
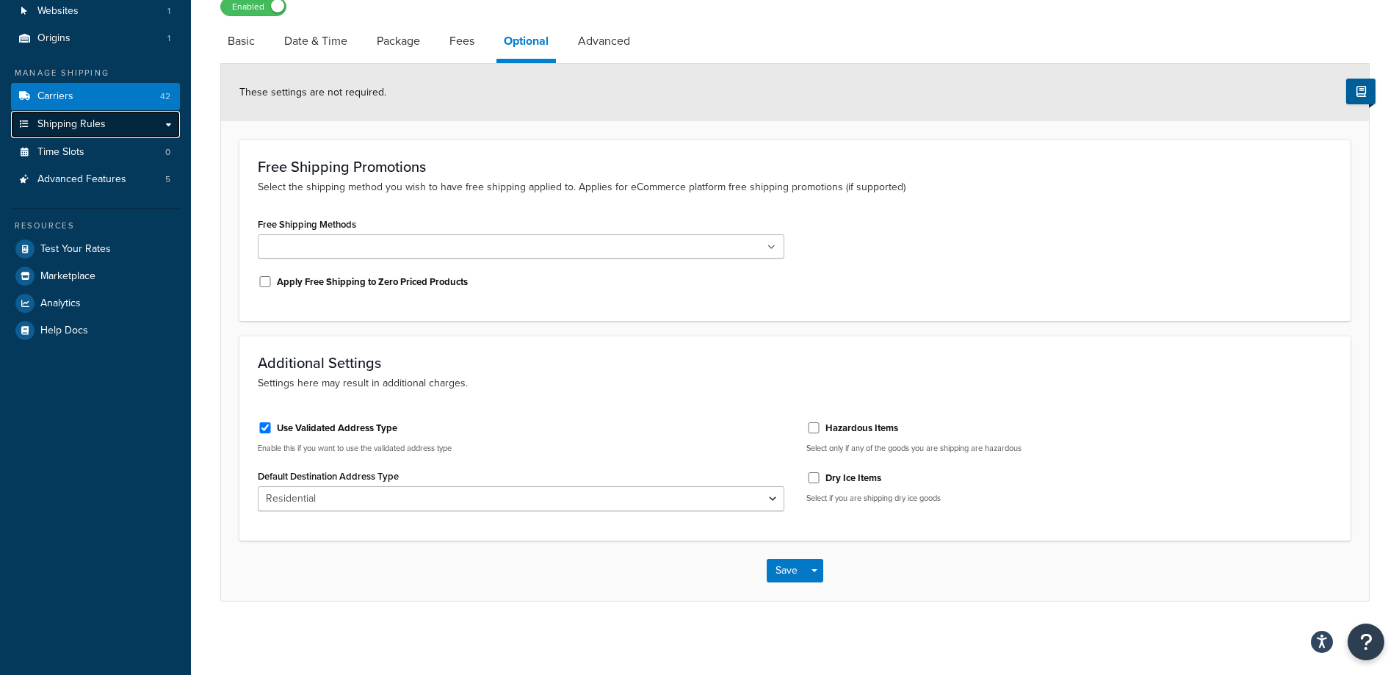
click at [90, 125] on span "Shipping Rules" at bounding box center [71, 124] width 68 height 12
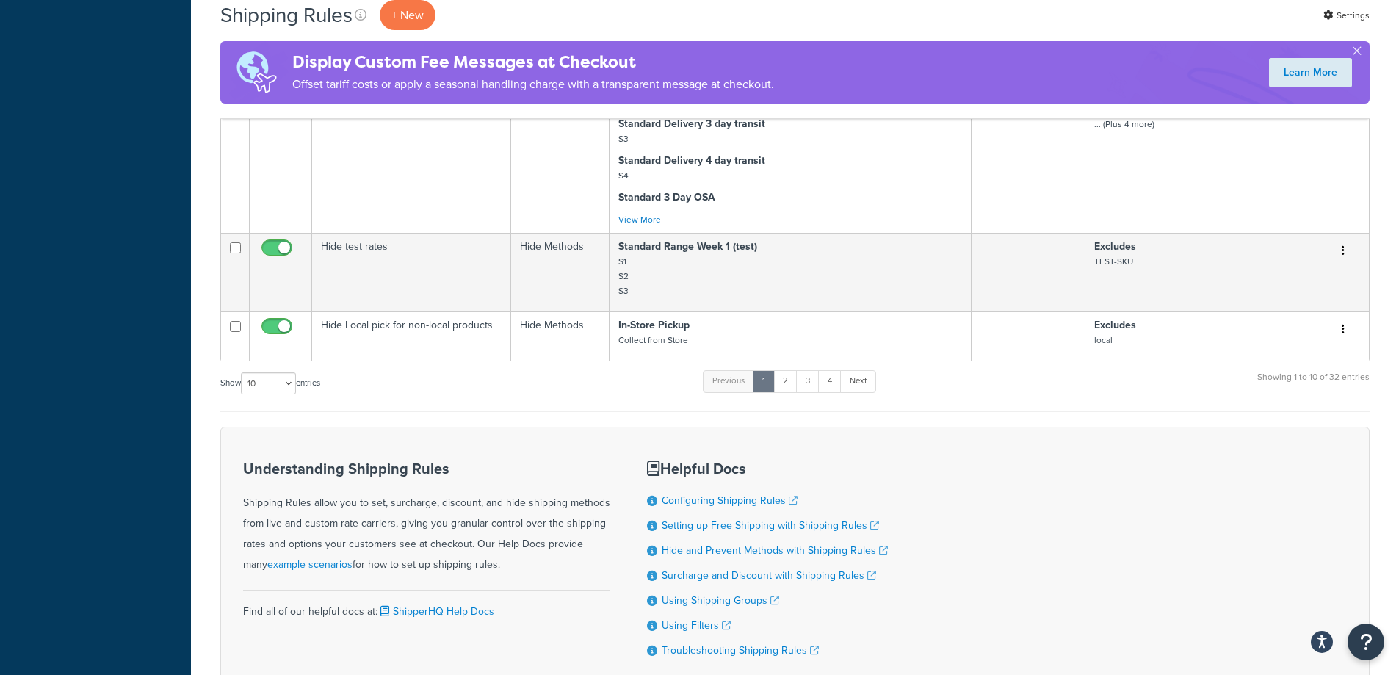
scroll to position [1418, 0]
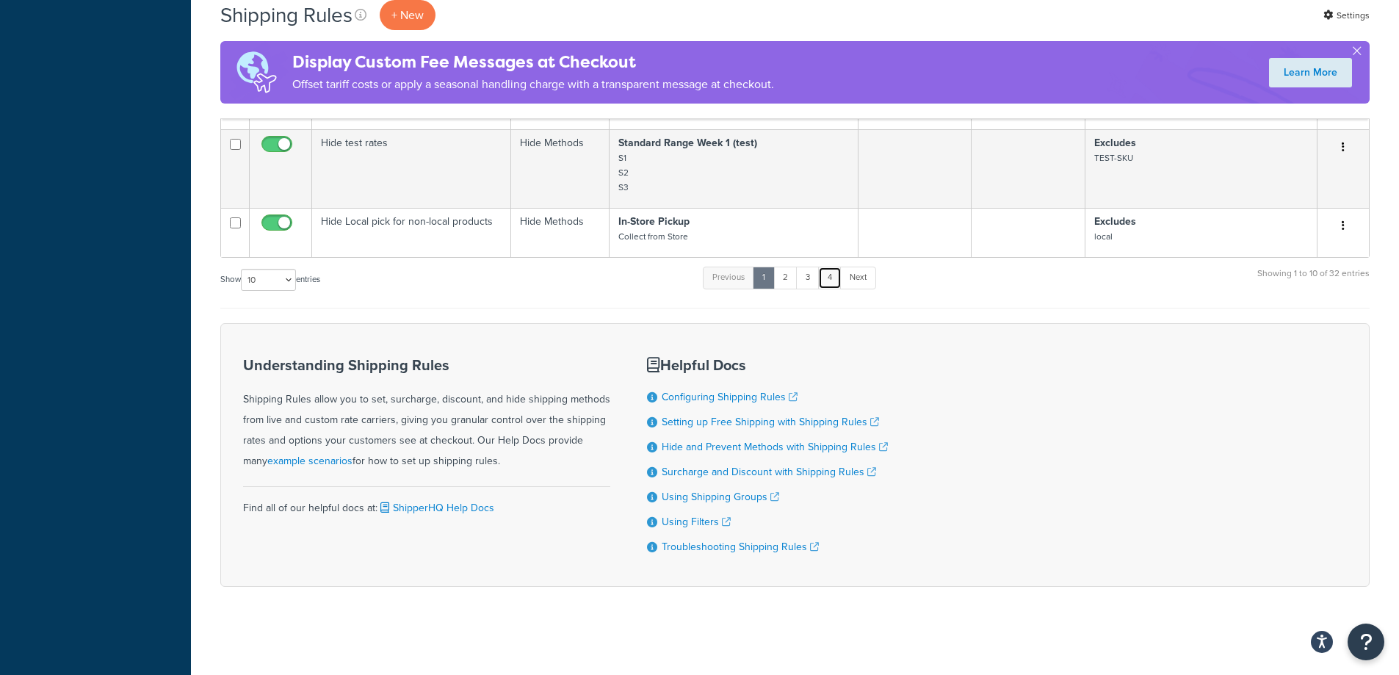
click at [830, 279] on link "4" at bounding box center [829, 278] width 23 height 22
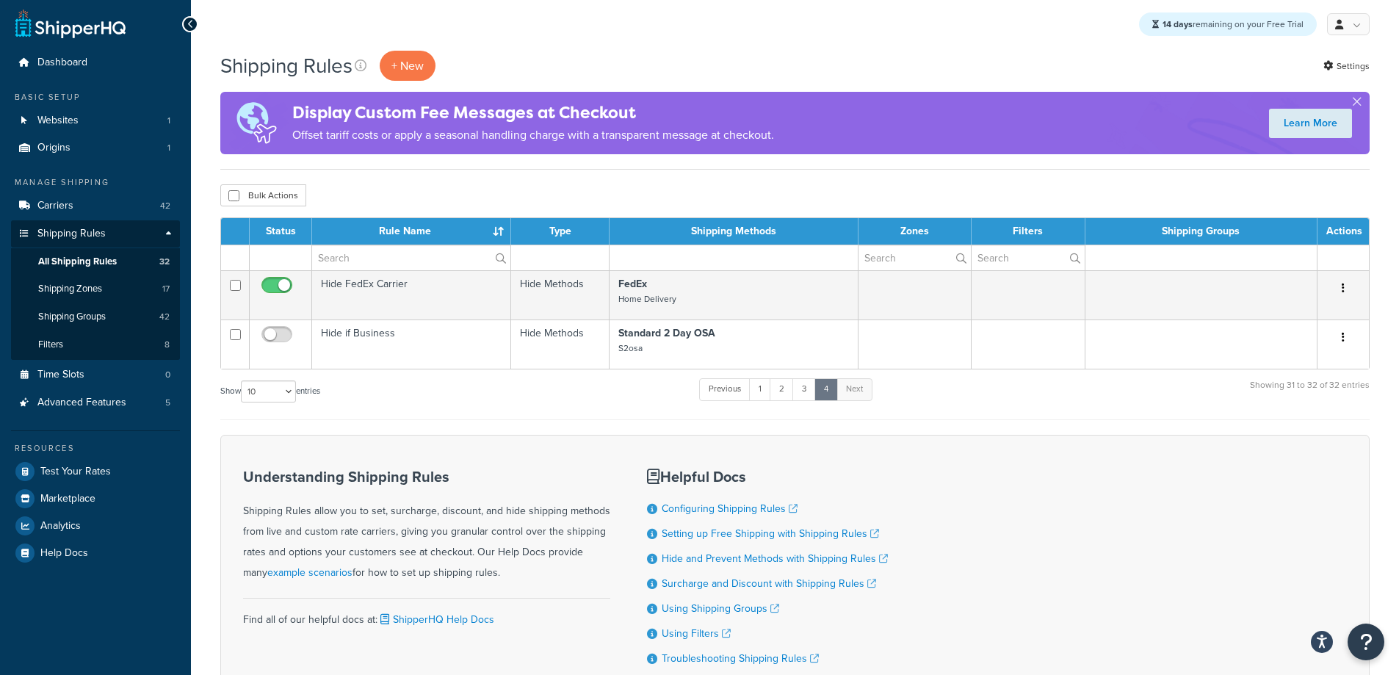
scroll to position [0, 0]
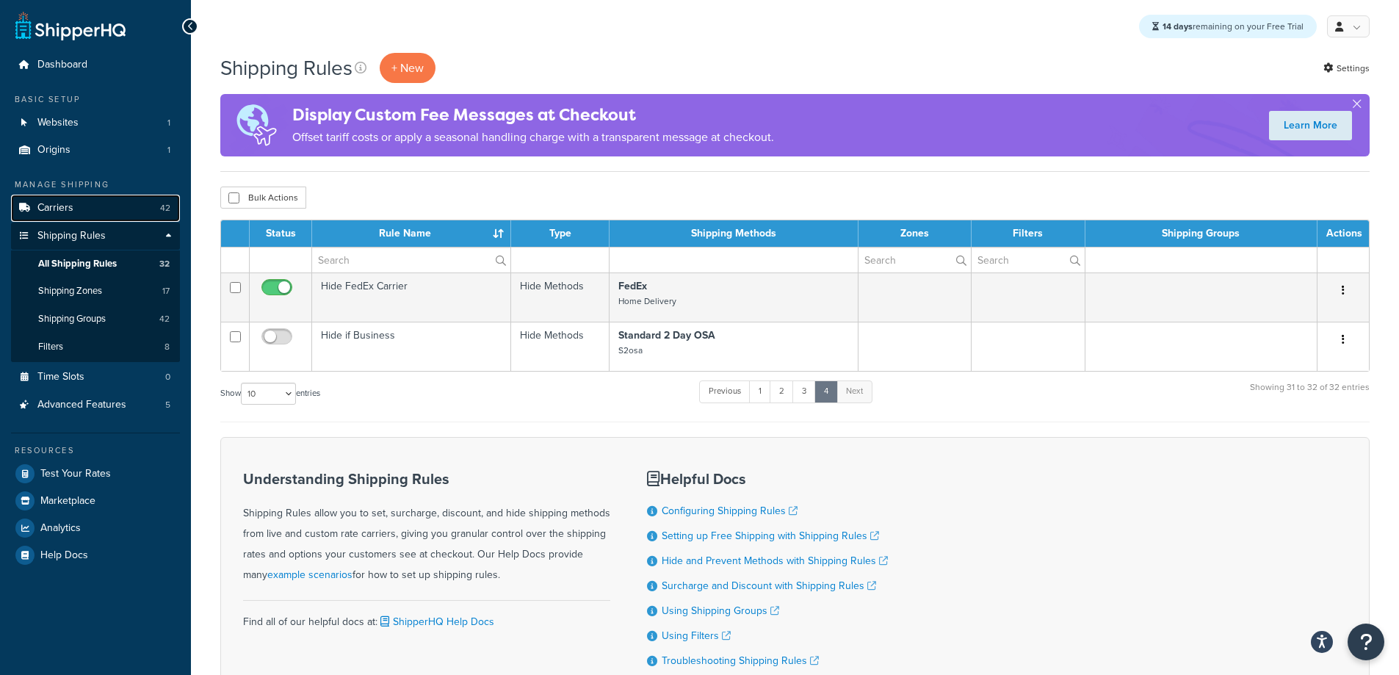
click at [50, 209] on span "Carriers" at bounding box center [55, 208] width 36 height 12
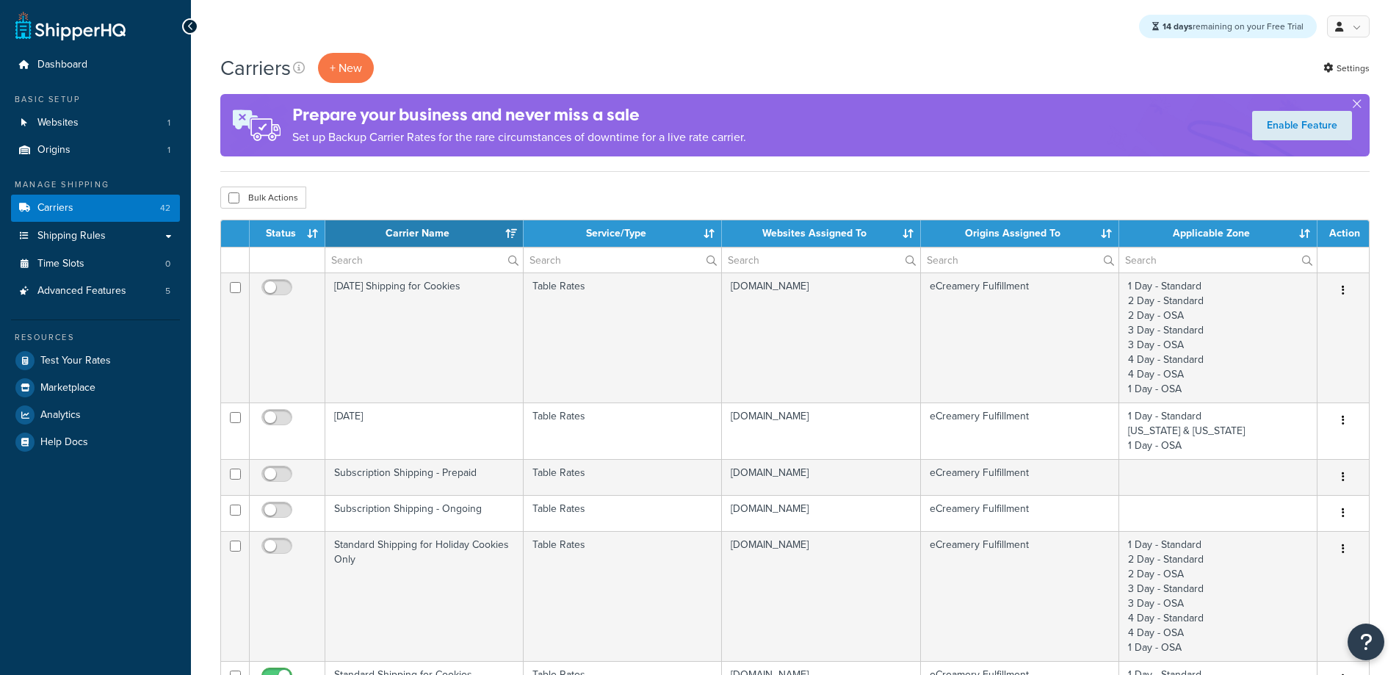
select select "15"
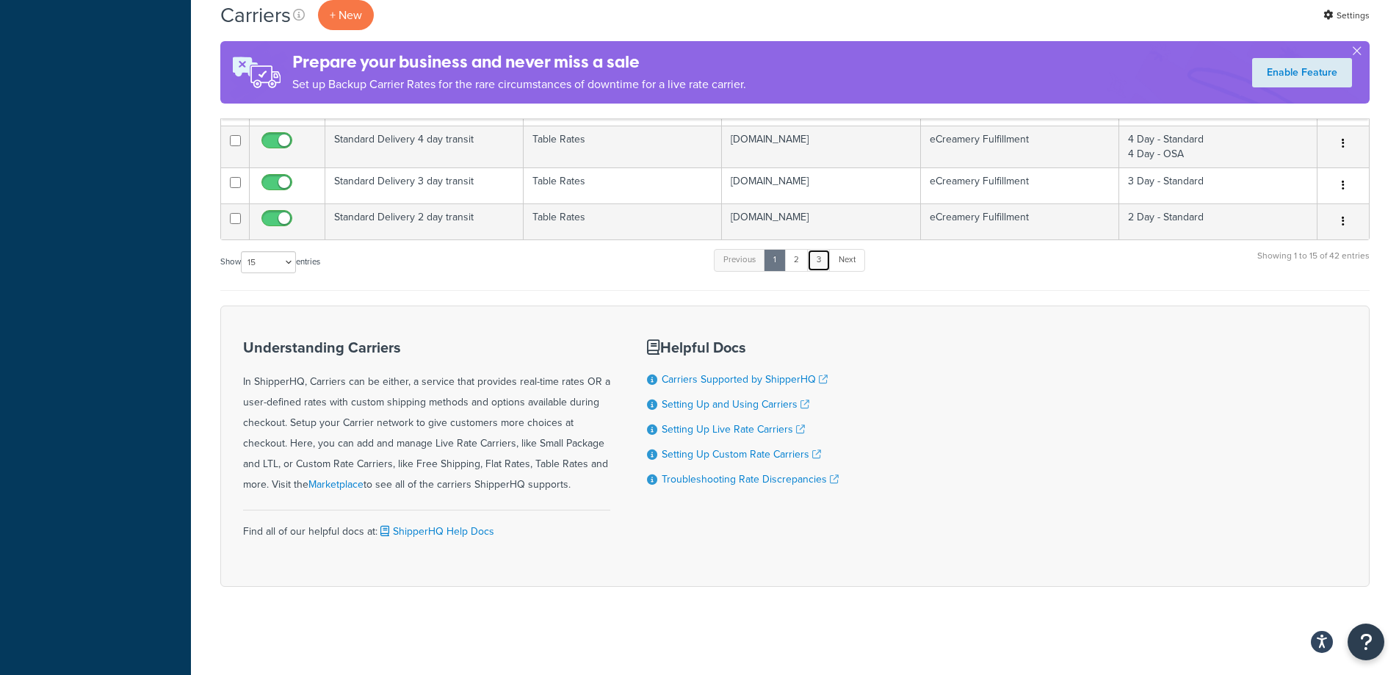
click at [818, 262] on link "3" at bounding box center [818, 260] width 23 height 22
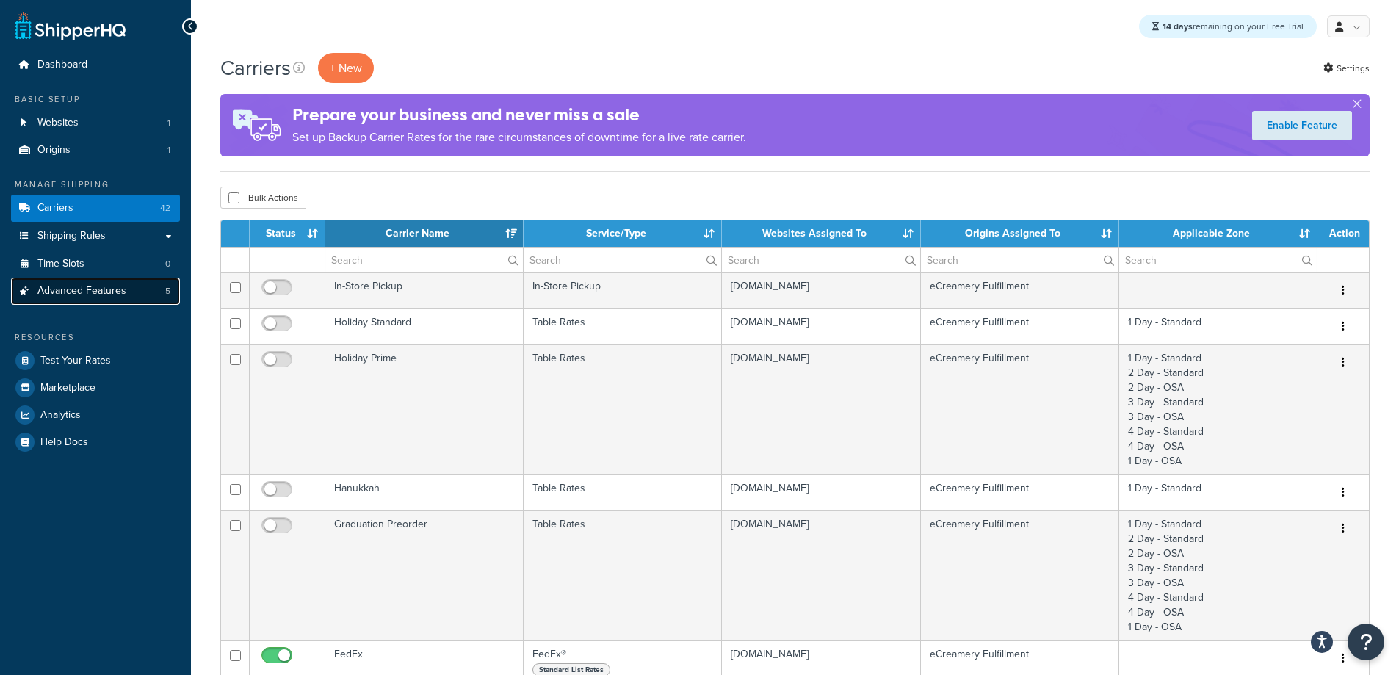
click at [75, 297] on span "Advanced Features" at bounding box center [81, 291] width 89 height 12
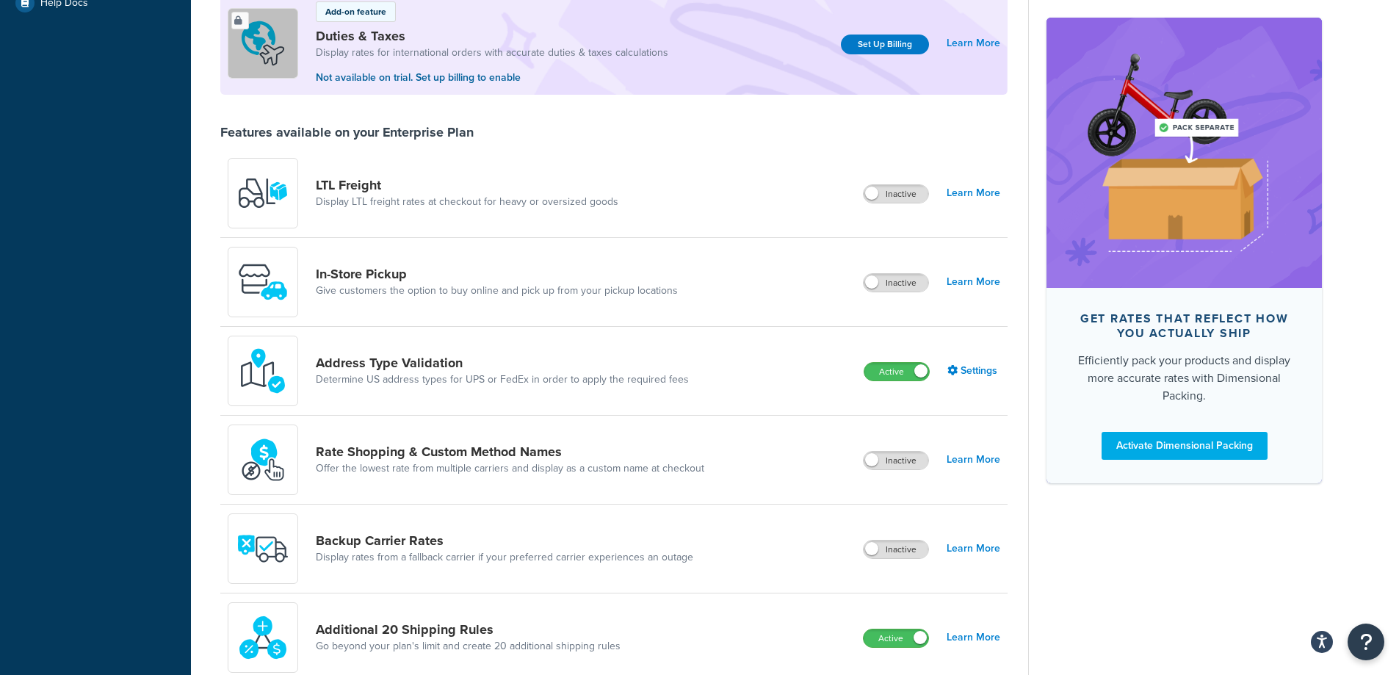
scroll to position [441, 0]
click at [967, 380] on link "Settings" at bounding box center [973, 369] width 53 height 21
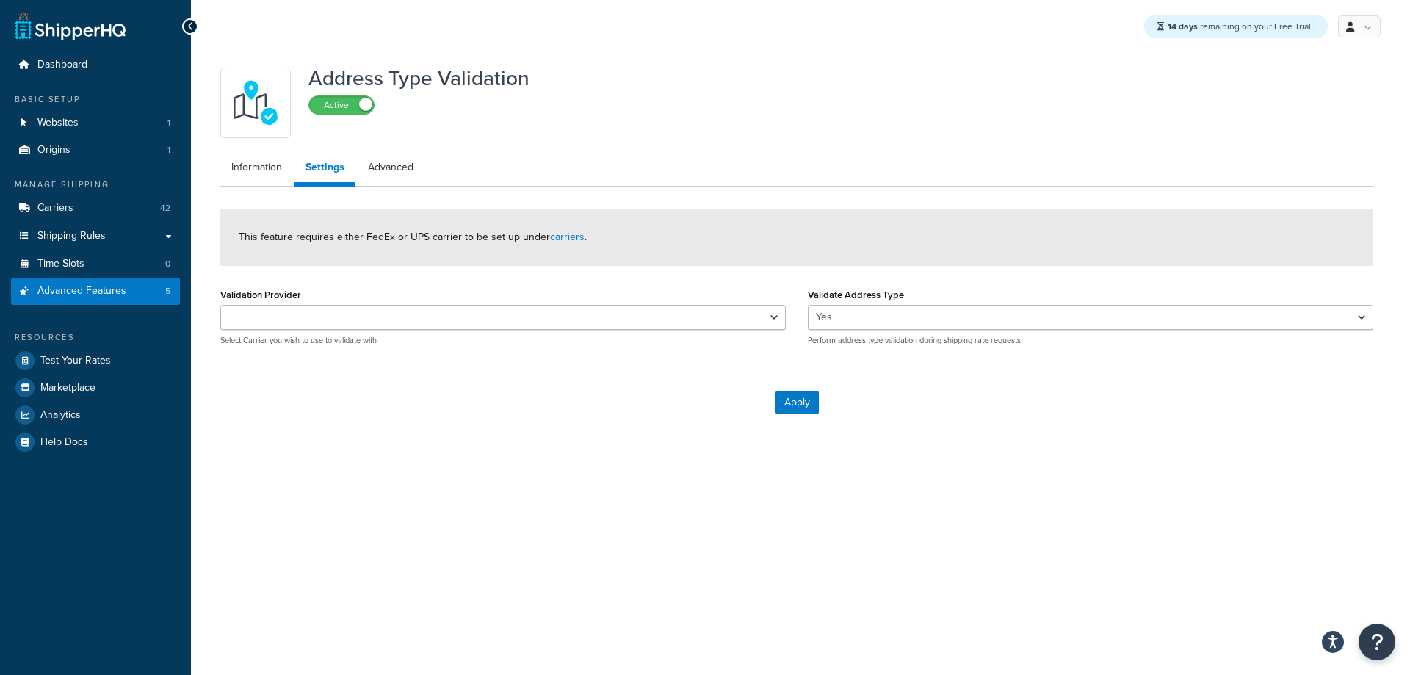
click at [736, 336] on p "Select Carrier you wish to use to validate with" at bounding box center [502, 340] width 565 height 11
click at [737, 324] on select "FedEx" at bounding box center [502, 317] width 565 height 25
select select "163528"
click at [220, 305] on select "FedEx" at bounding box center [502, 317] width 565 height 25
click at [802, 403] on button "Apply" at bounding box center [796, 402] width 43 height 23
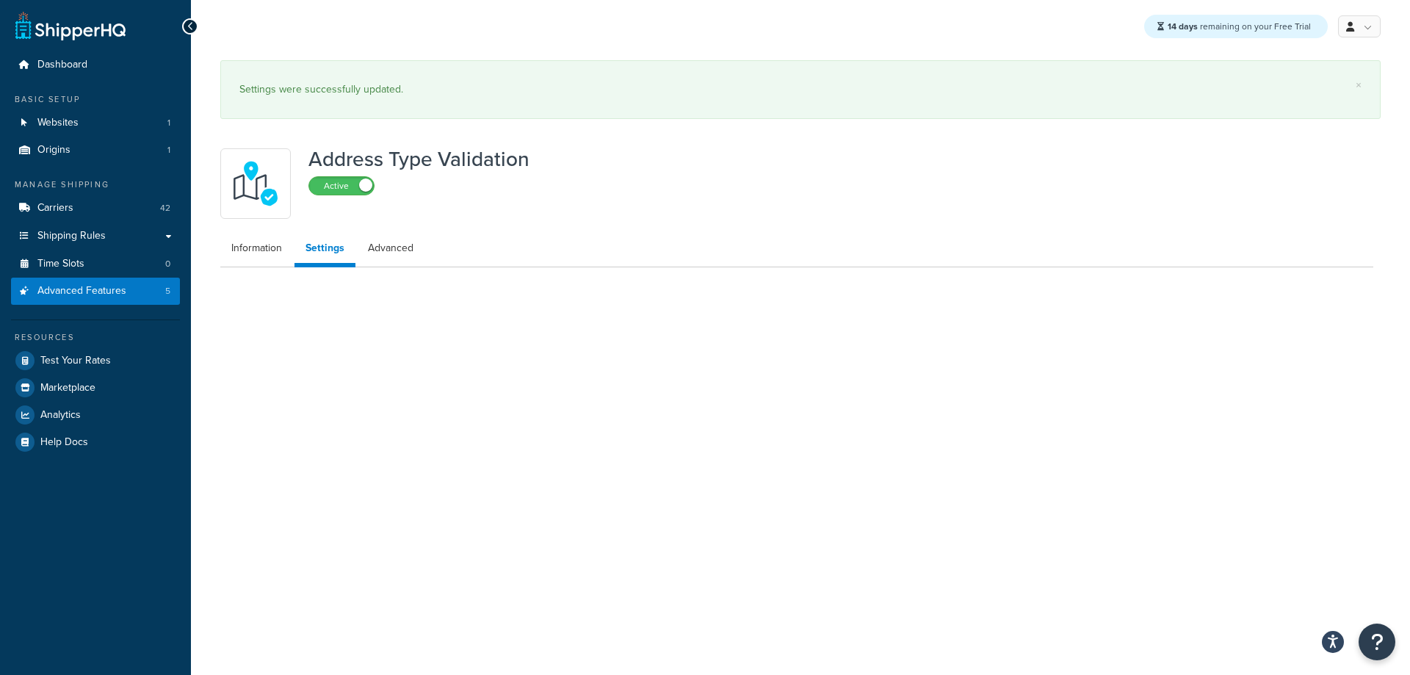
select select "163528"
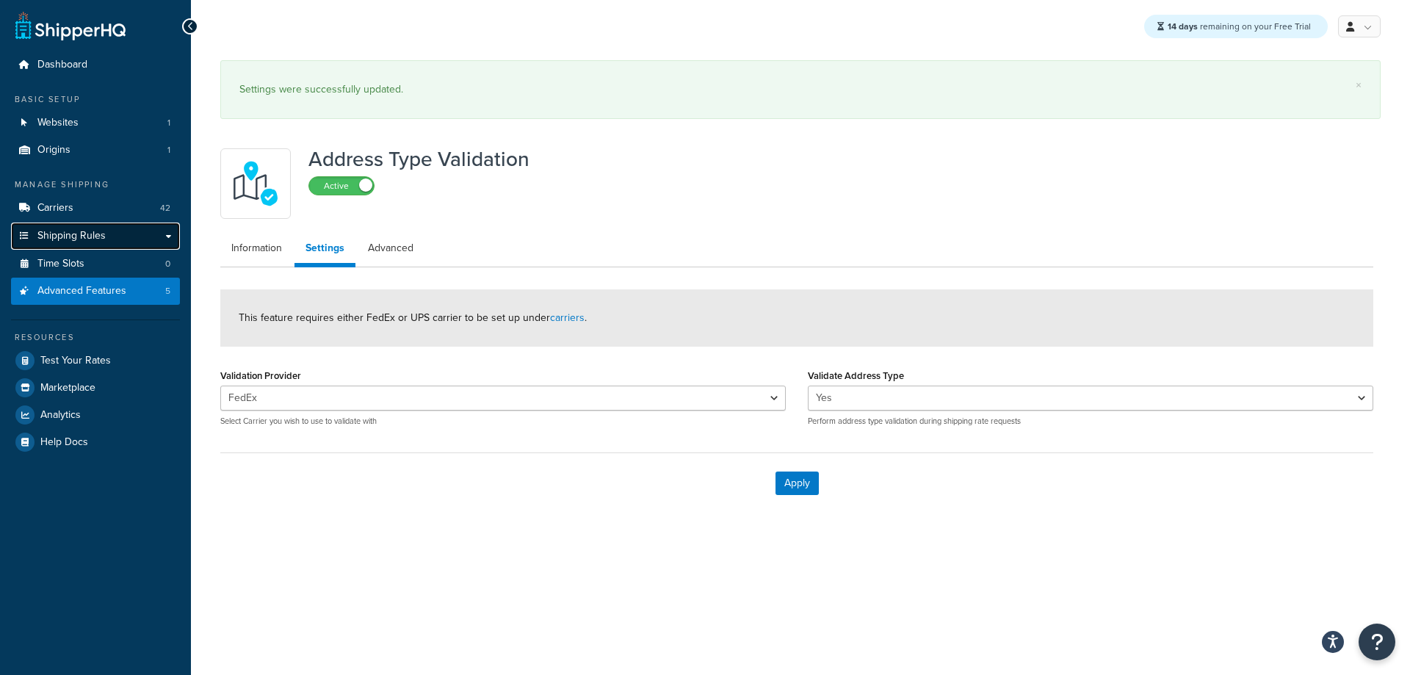
click at [72, 231] on span "Shipping Rules" at bounding box center [71, 236] width 68 height 12
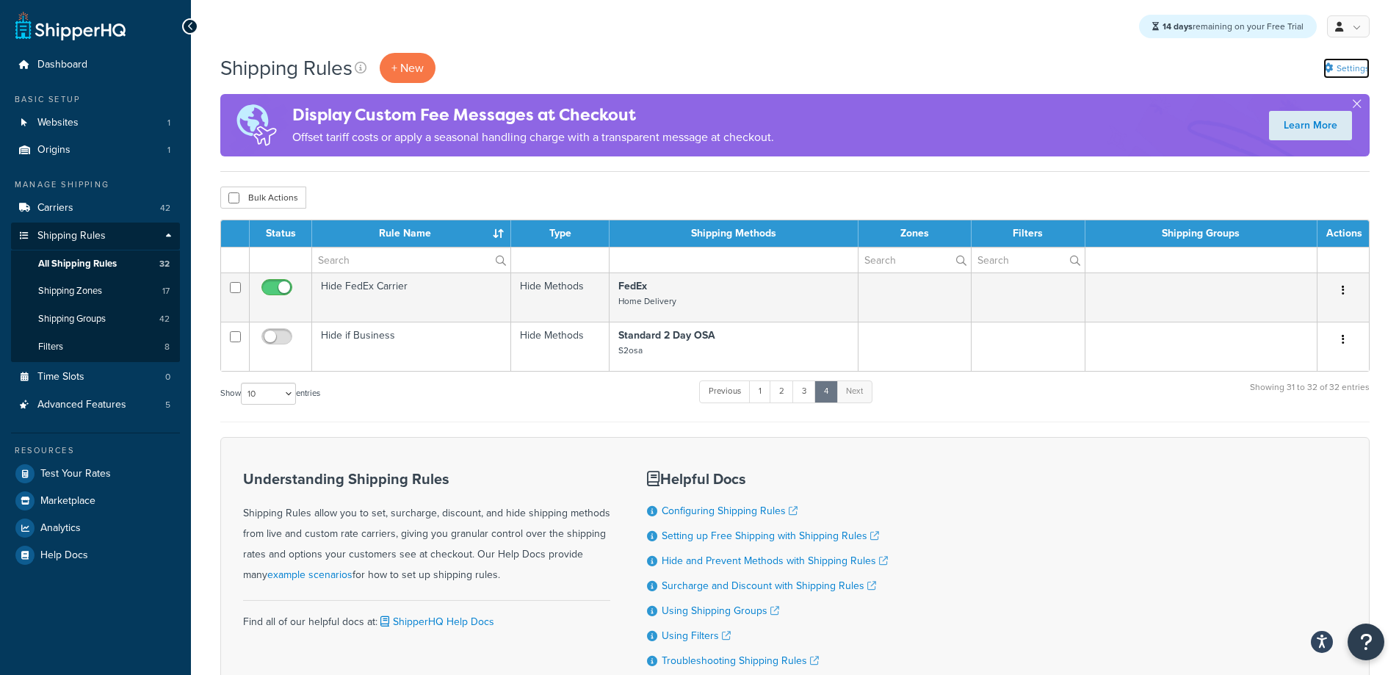
click at [1347, 70] on link "Settings" at bounding box center [1346, 68] width 46 height 21
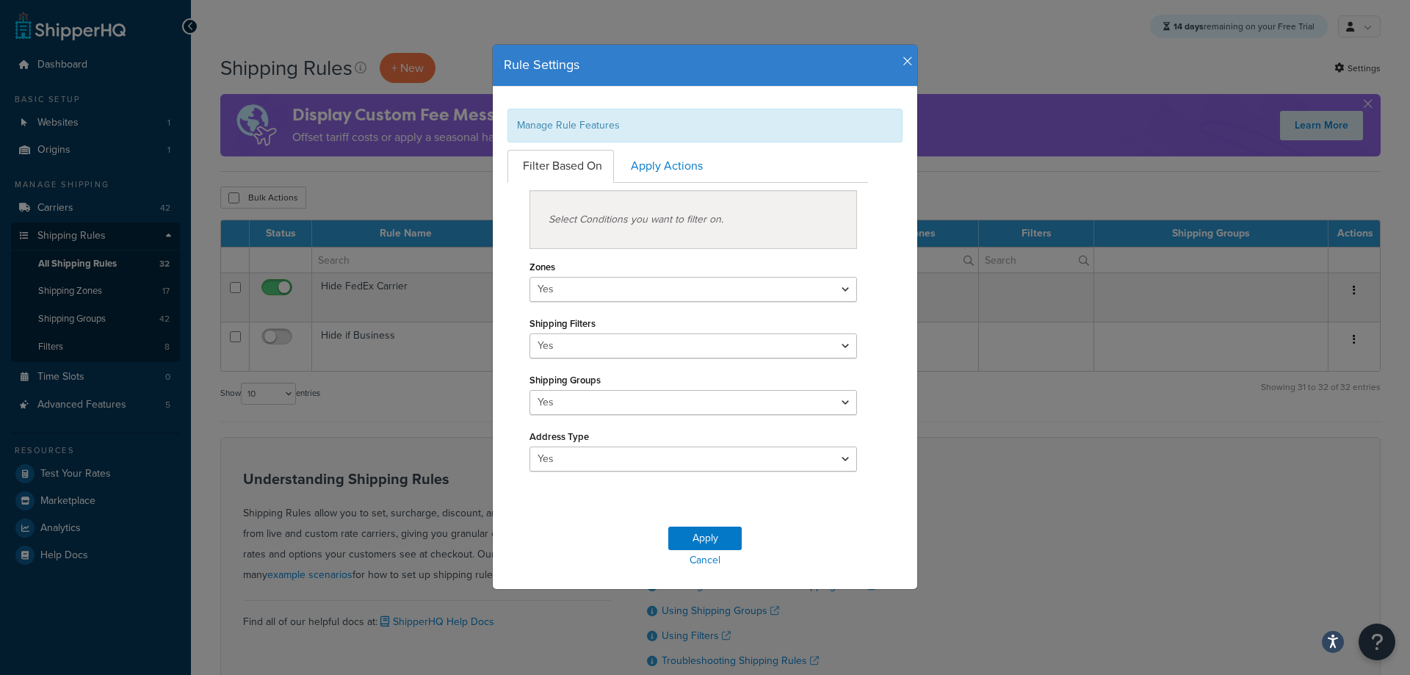
click at [902, 59] on icon "button" at bounding box center [907, 61] width 10 height 13
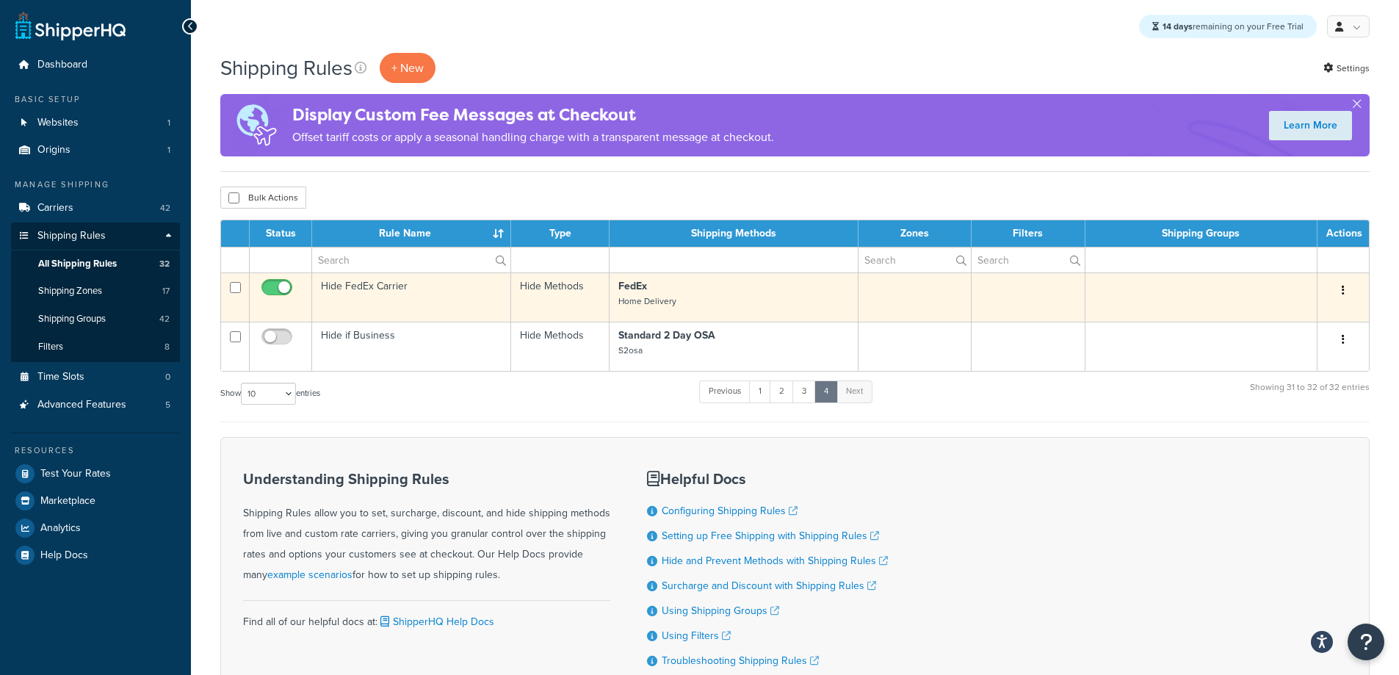
click at [406, 291] on td "Hide FedEx Carrier" at bounding box center [411, 296] width 199 height 49
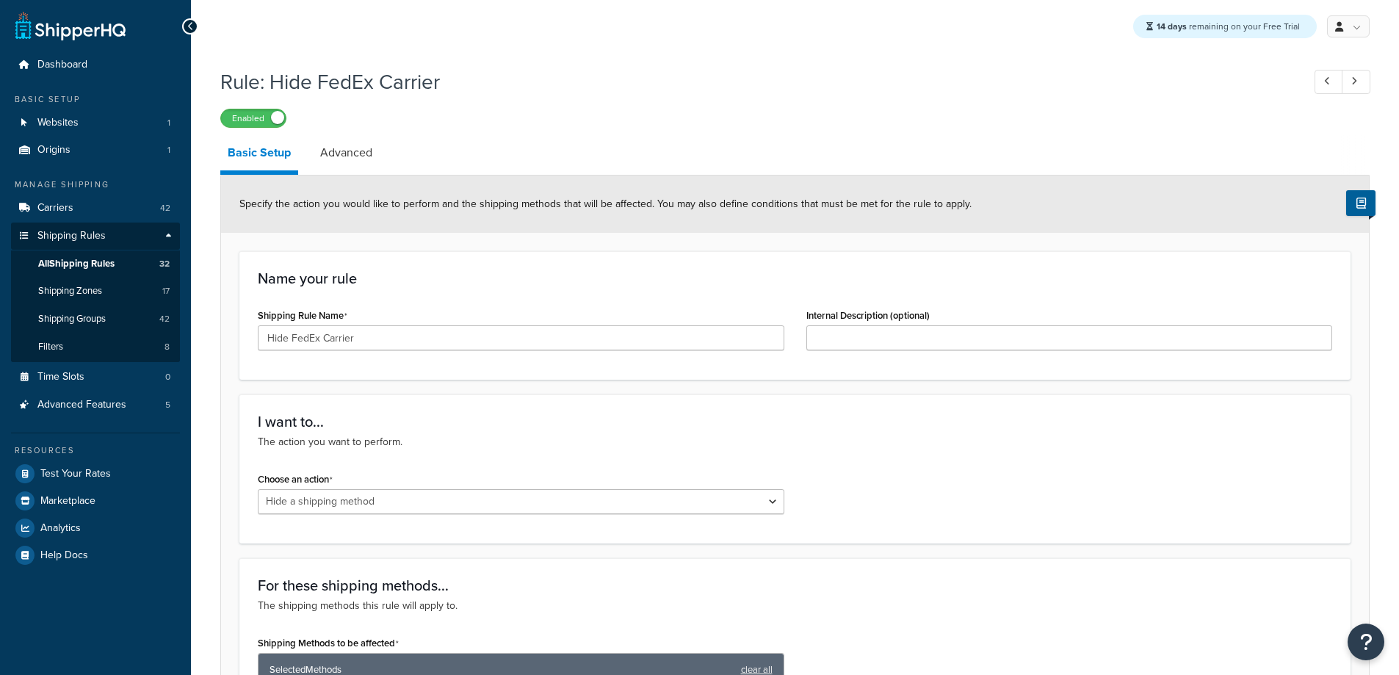
select select "HIDE"
click at [356, 156] on link "Advanced" at bounding box center [346, 152] width 67 height 35
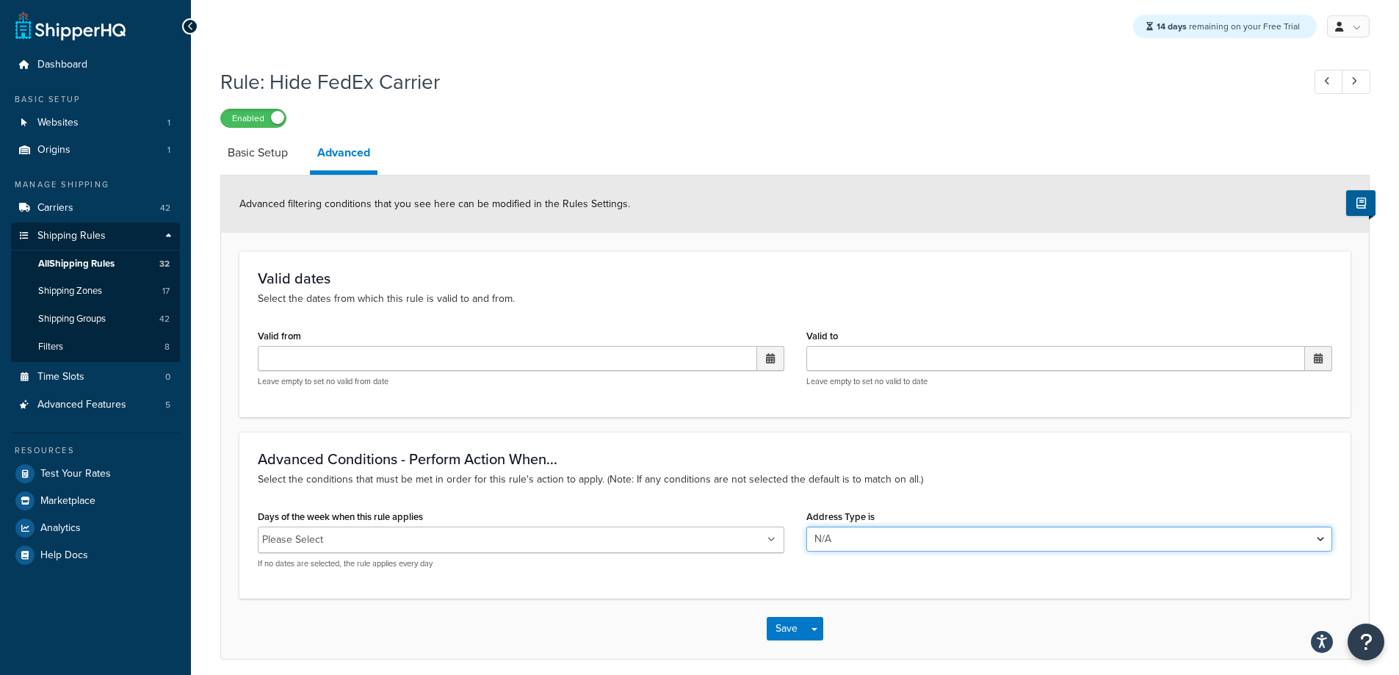
click at [830, 534] on select "N/A Business Residential" at bounding box center [1069, 538] width 526 height 25
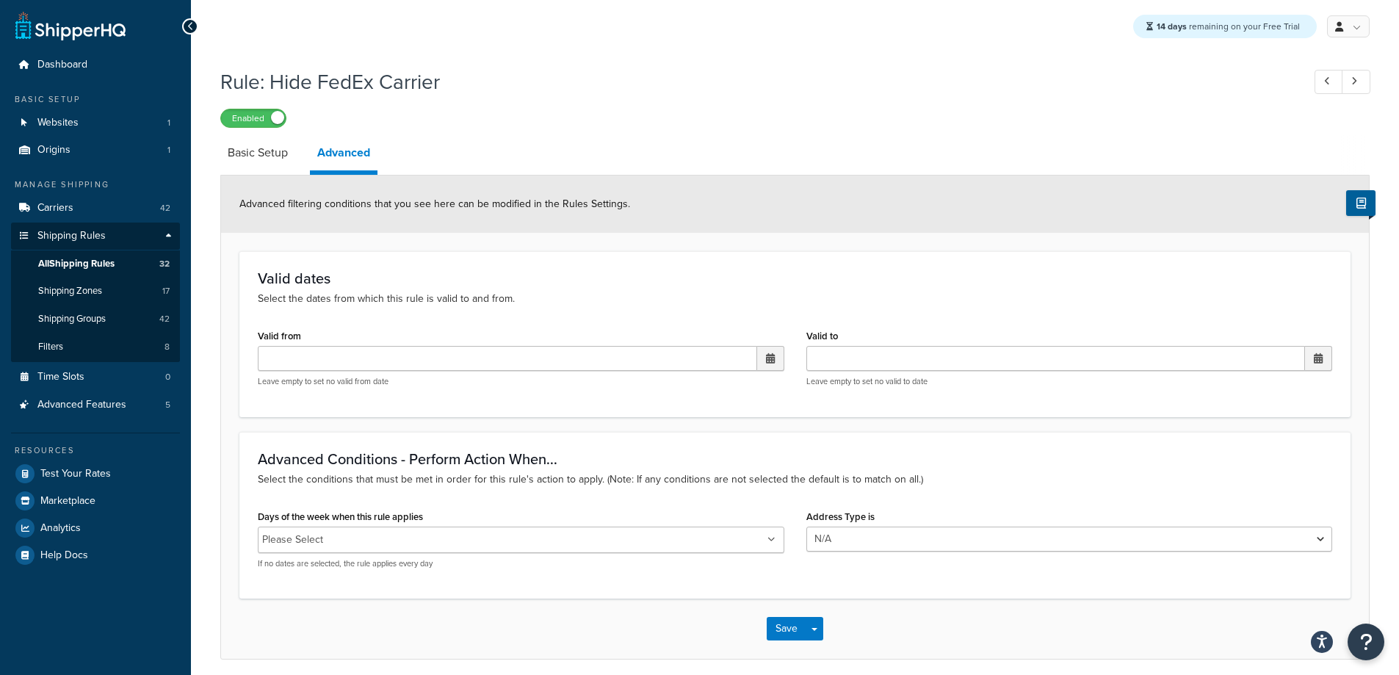
select select "HIDE"
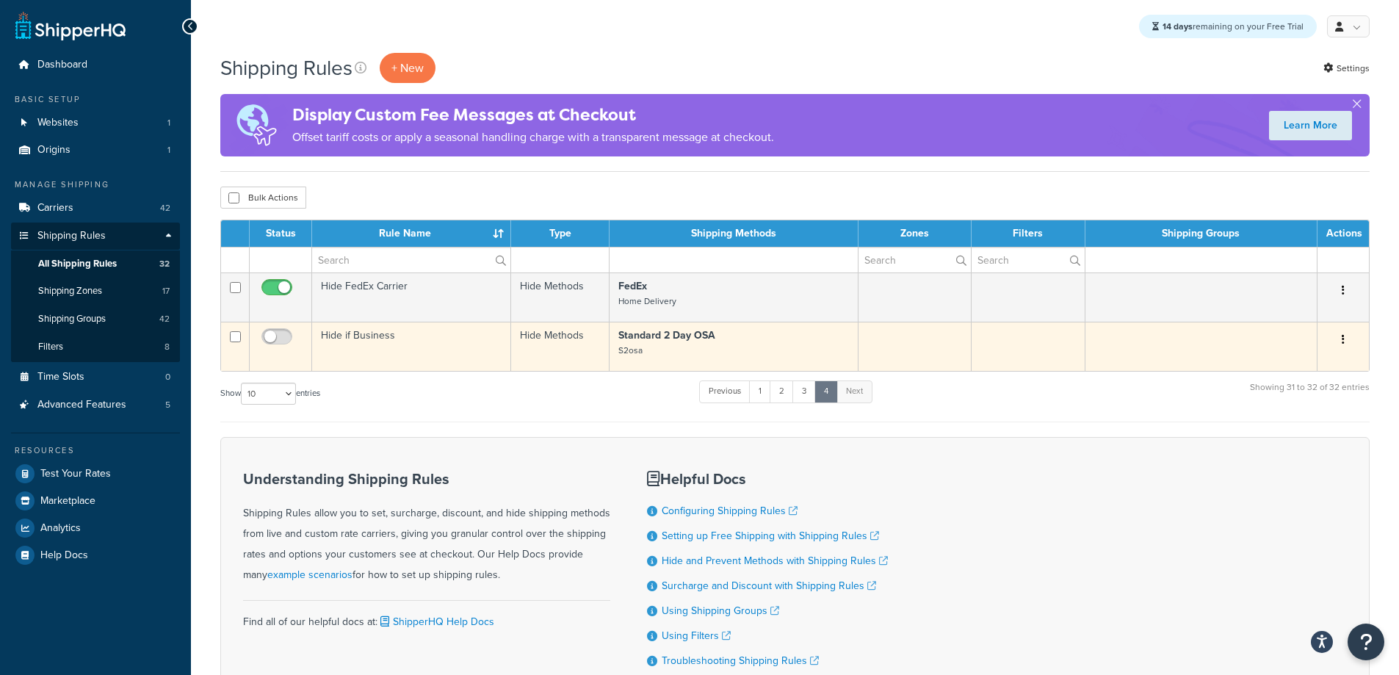
click at [340, 346] on td "Hide if Business" at bounding box center [411, 346] width 199 height 49
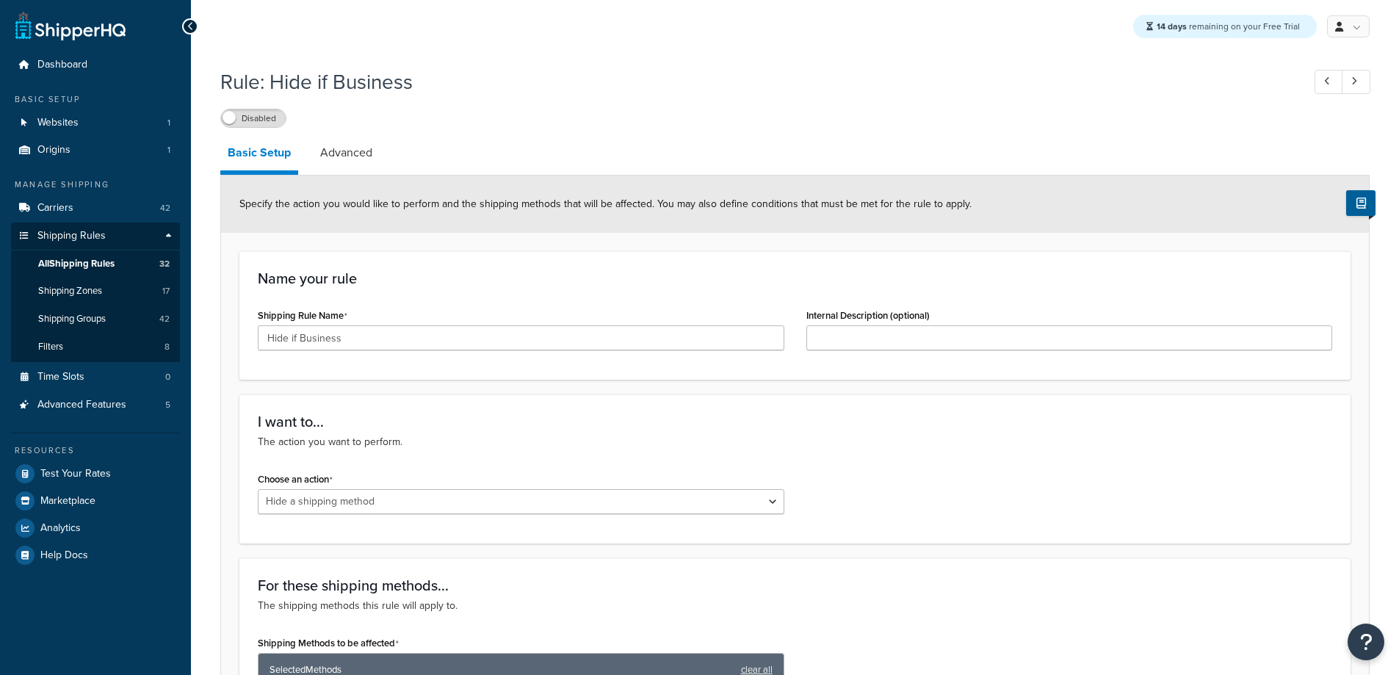
select select "HIDE"
click at [354, 158] on link "Advanced" at bounding box center [346, 152] width 67 height 35
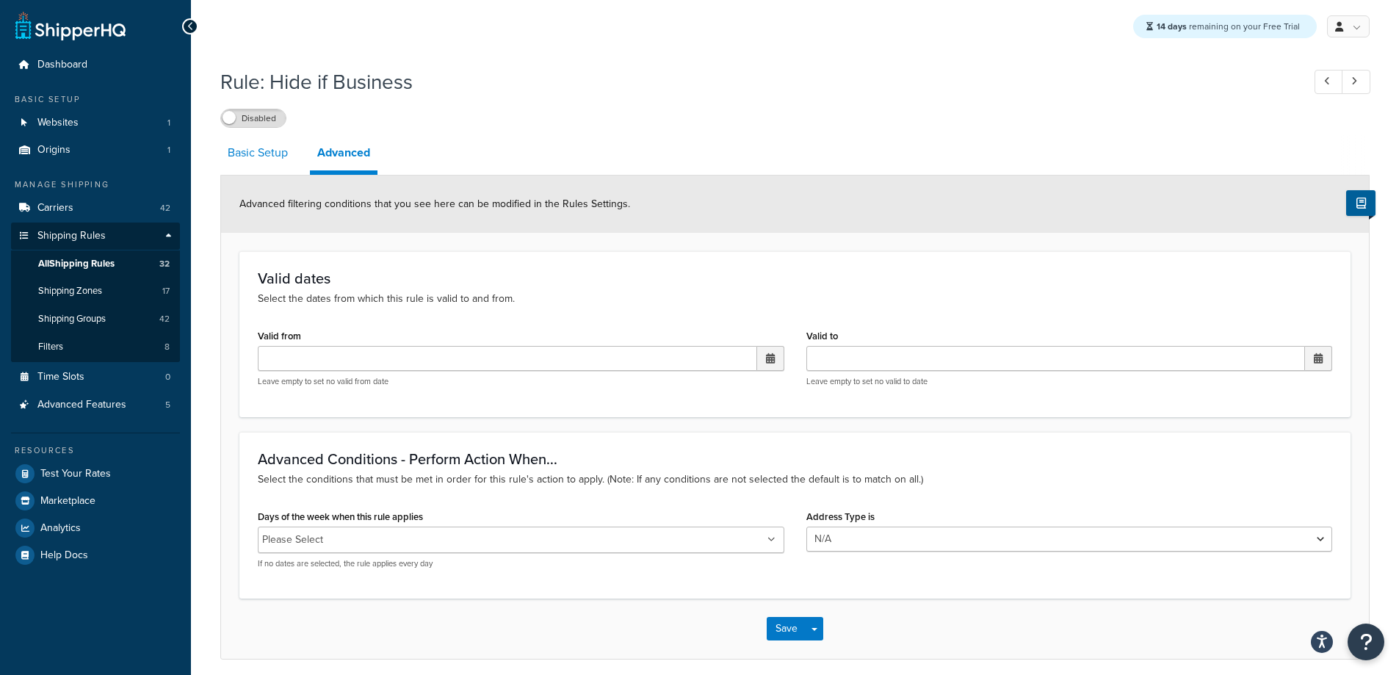
click at [249, 156] on link "Basic Setup" at bounding box center [257, 152] width 75 height 35
select select "HIDE"
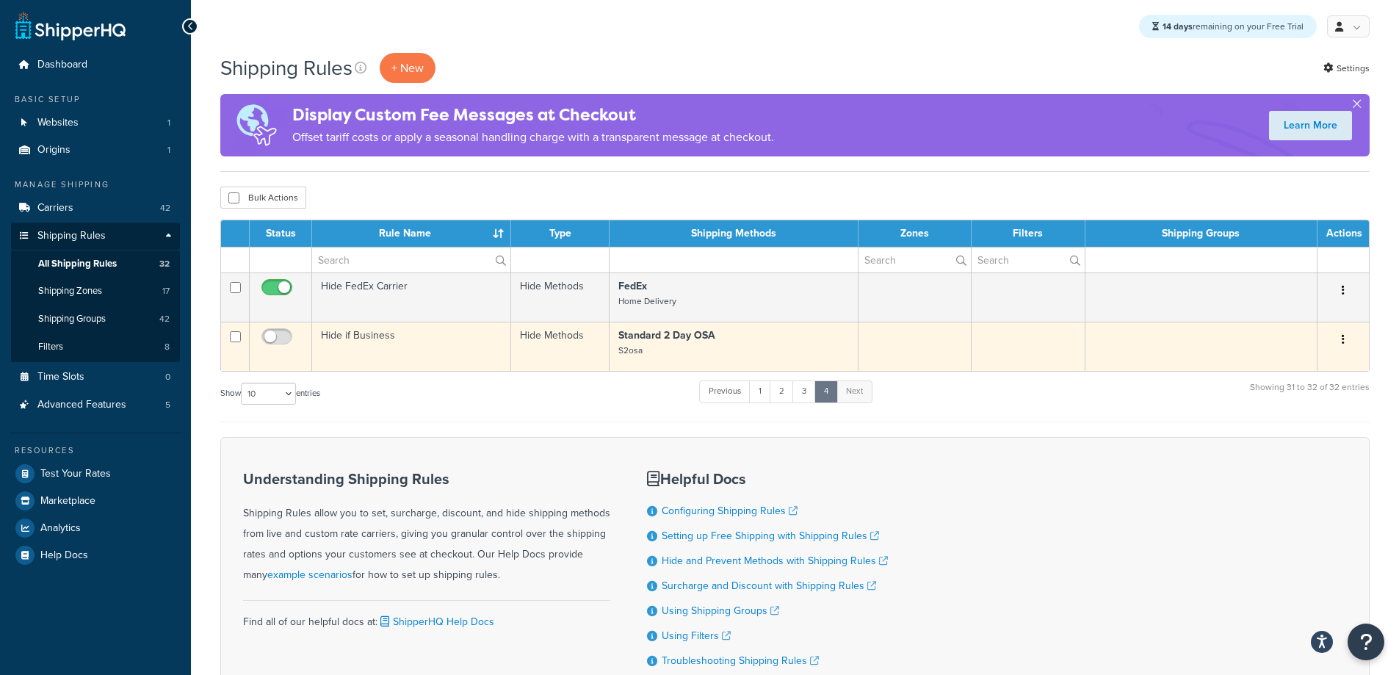
click at [1344, 340] on icon "button" at bounding box center [1342, 339] width 3 height 10
click at [1270, 432] on link "Delete" at bounding box center [1294, 428] width 116 height 30
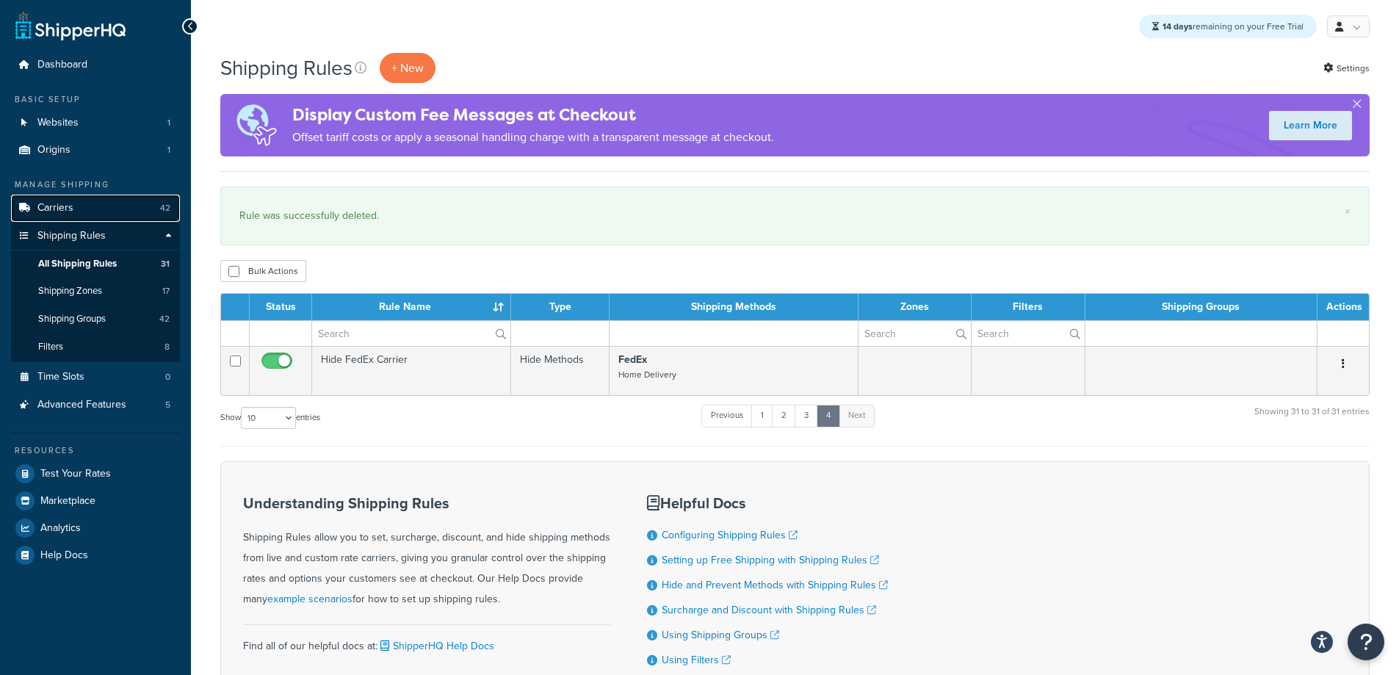
click at [86, 207] on link "Carriers 42" at bounding box center [95, 208] width 169 height 27
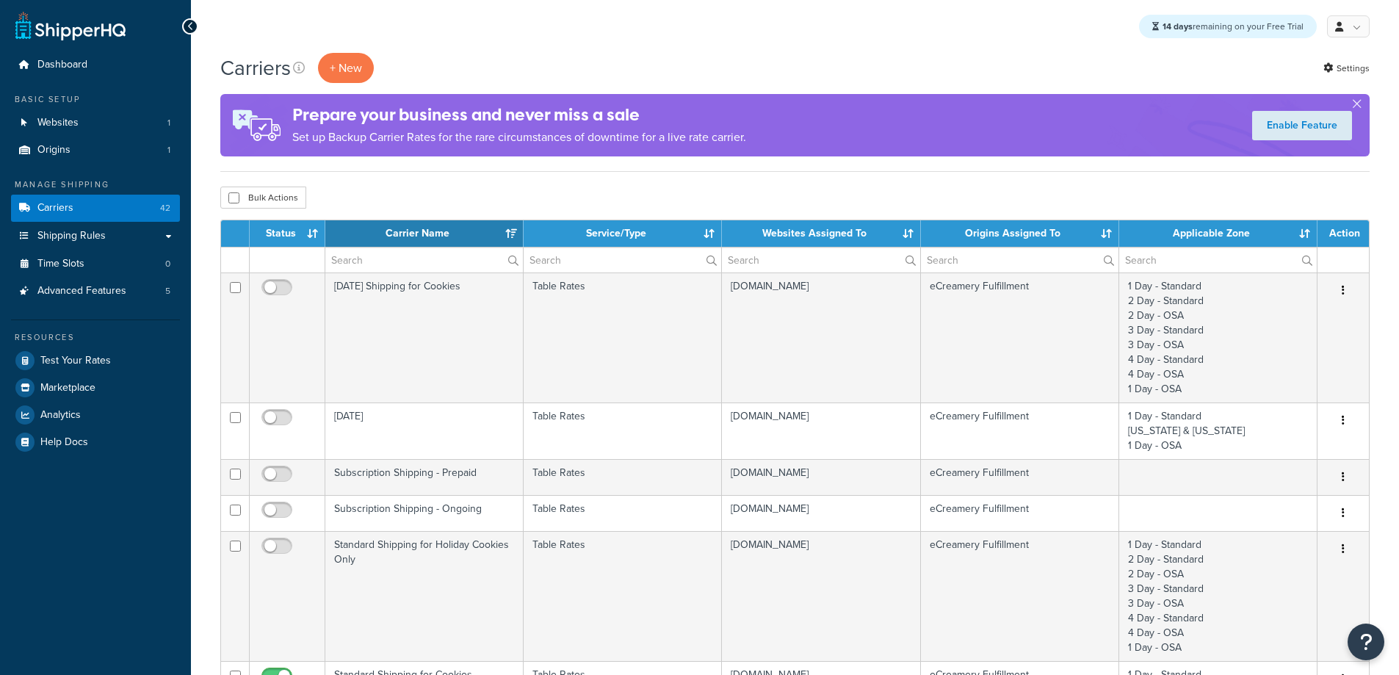
select select "15"
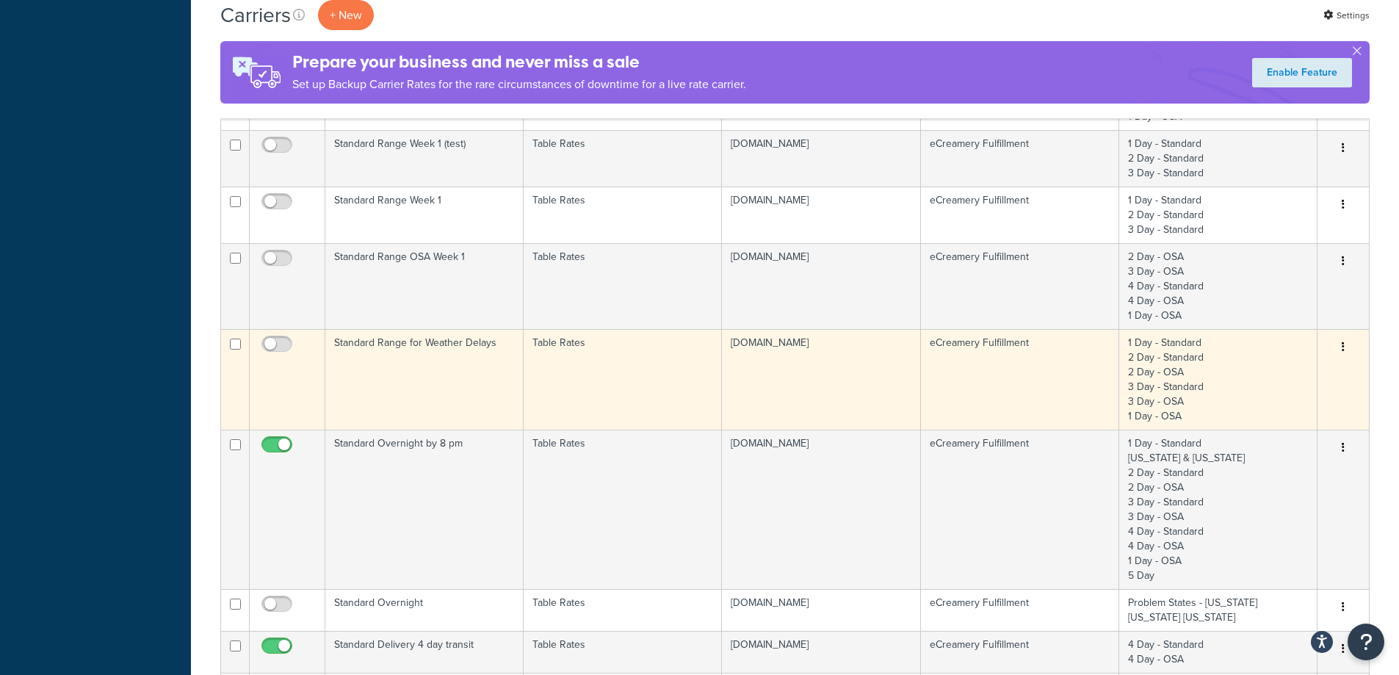
scroll to position [808, 0]
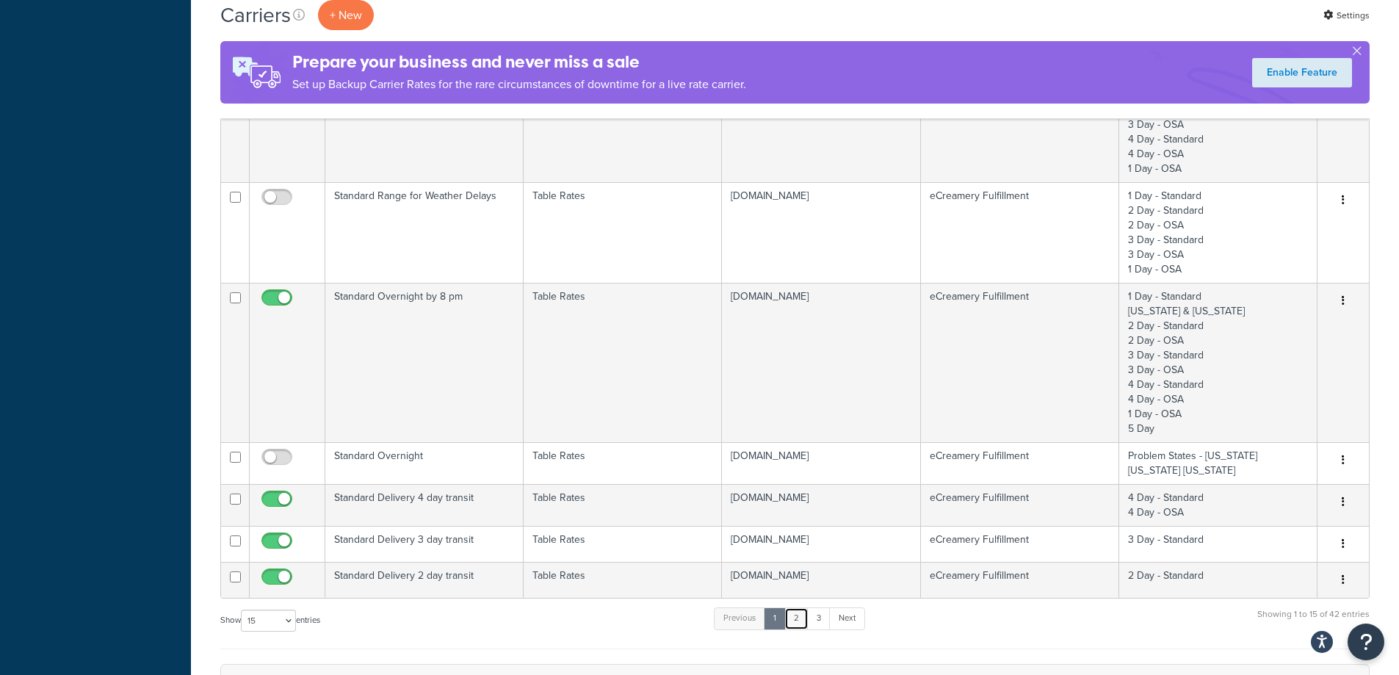
click at [801, 626] on link "2" at bounding box center [796, 618] width 24 height 22
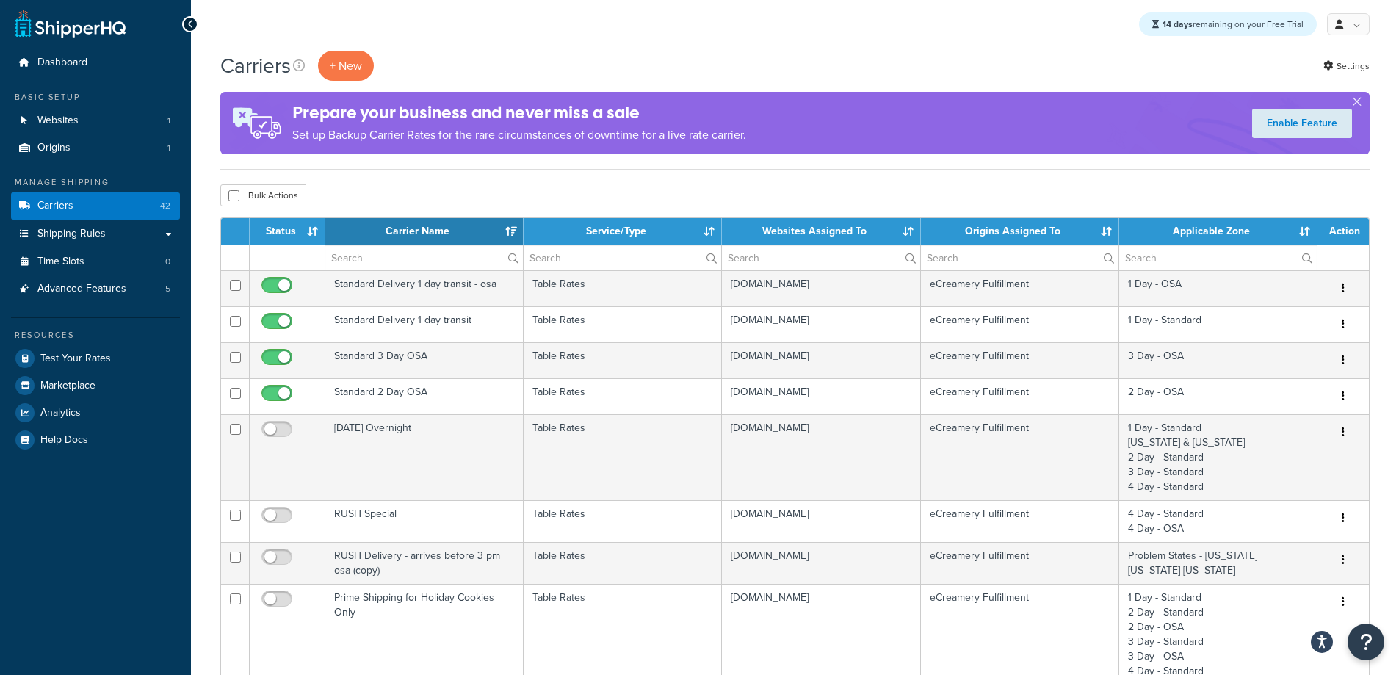
scroll to position [0, 0]
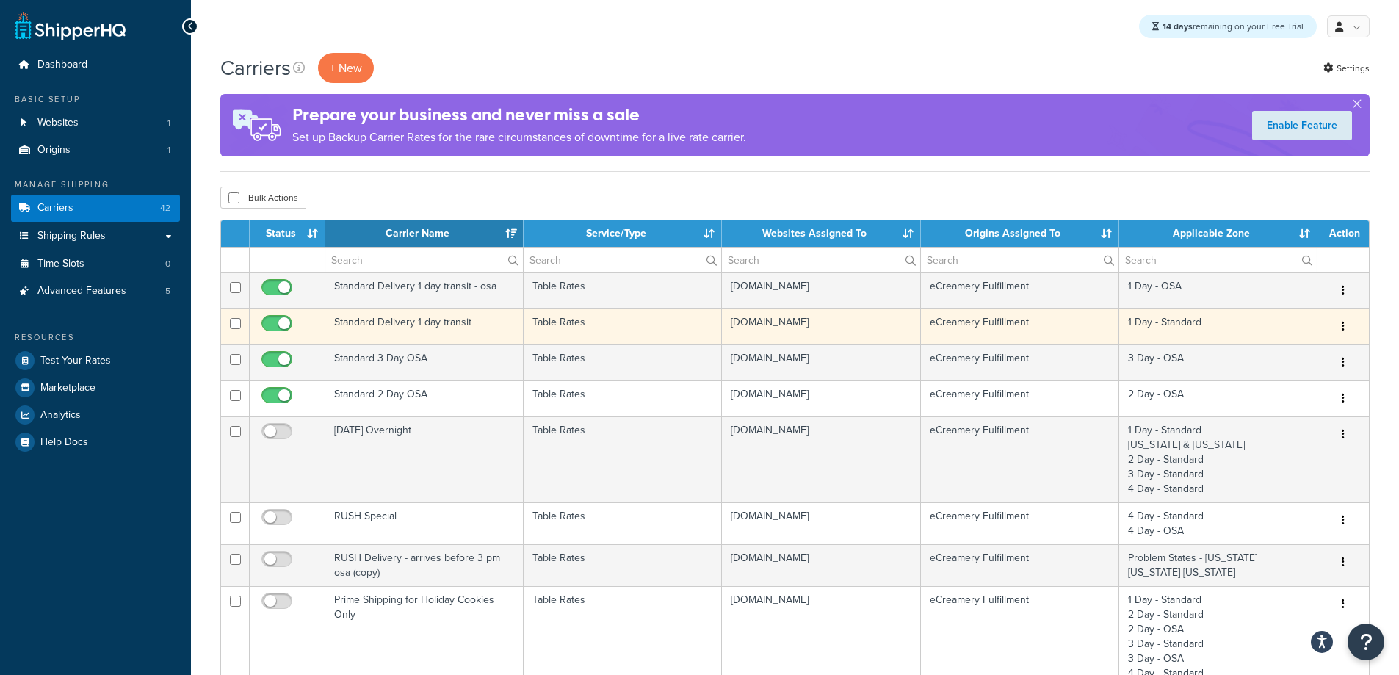
click at [1340, 325] on button "button" at bounding box center [1343, 326] width 21 height 23
click at [1277, 379] on link "Duplicate" at bounding box center [1283, 386] width 116 height 30
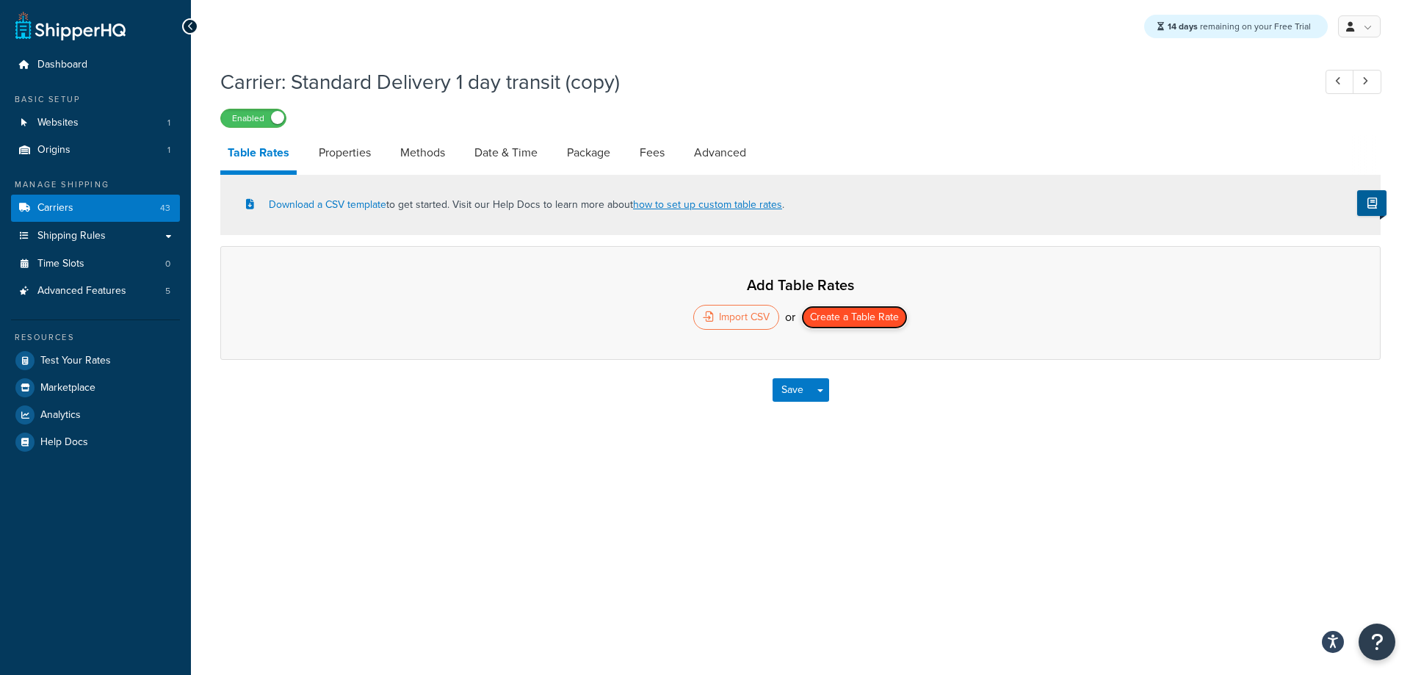
click at [836, 309] on button "Create a Table Rate" at bounding box center [854, 316] width 106 height 23
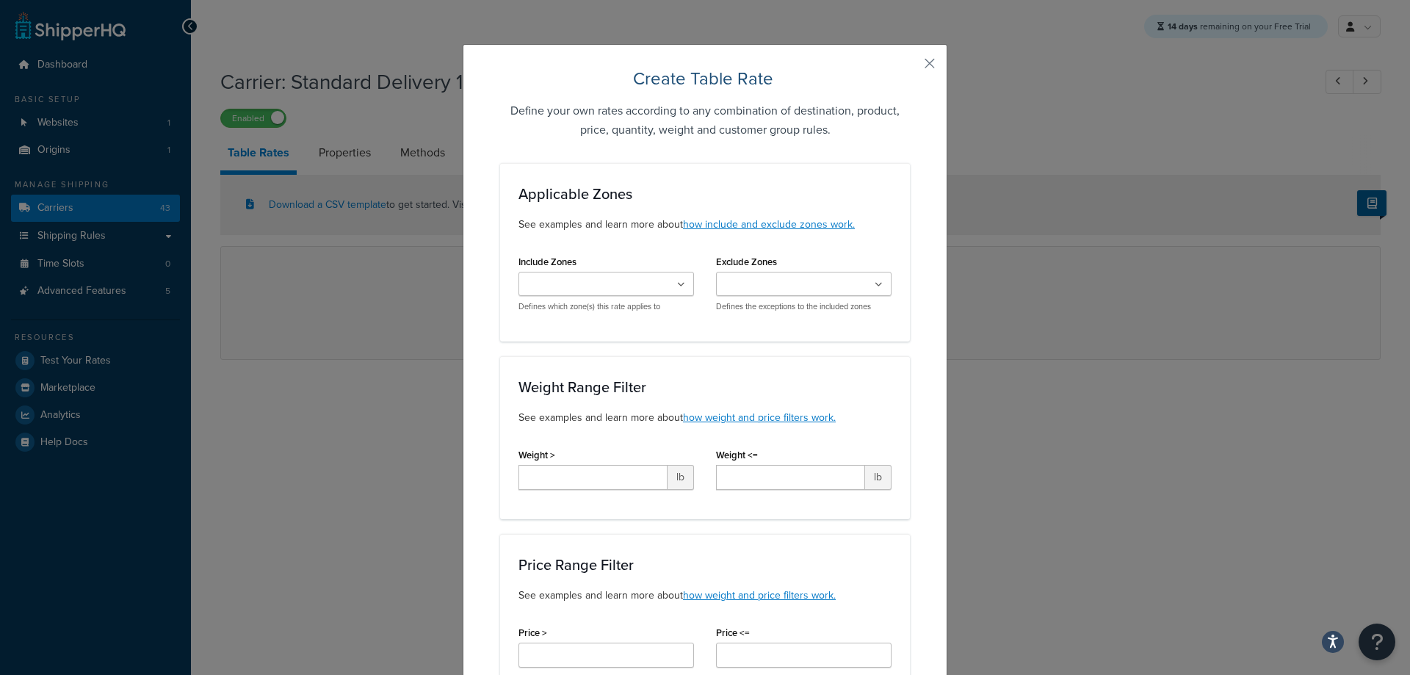
click at [628, 284] on input "Include Zones" at bounding box center [588, 285] width 130 height 16
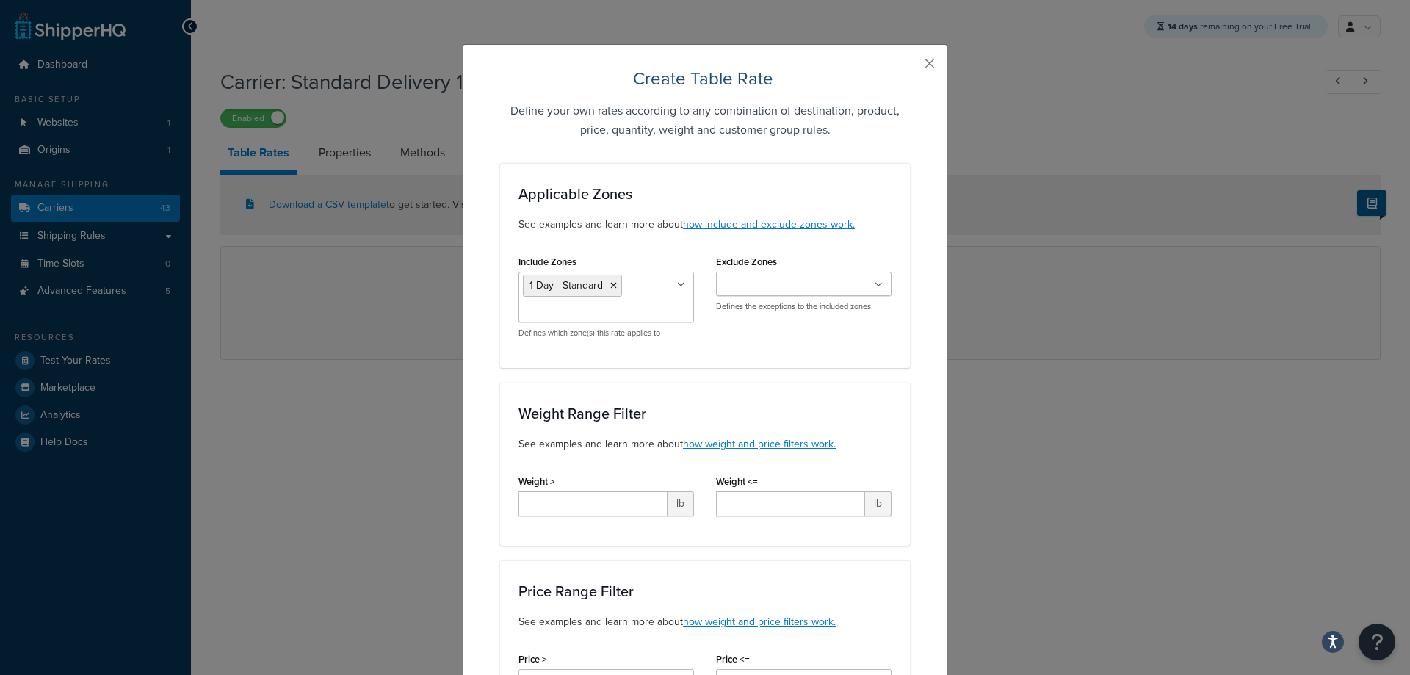
click at [854, 392] on div "Weight Range Filter See examples and learn more about how weight and price filt…" at bounding box center [705, 464] width 410 height 163
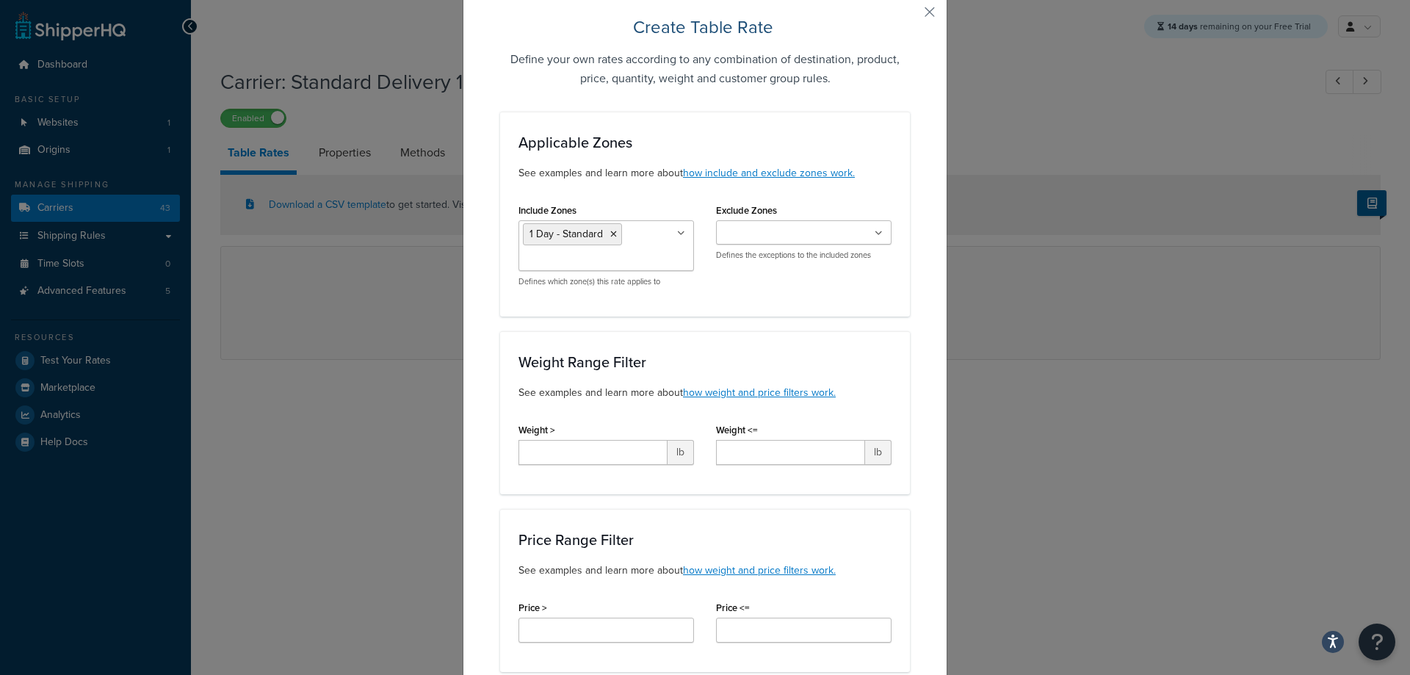
scroll to position [147, 0]
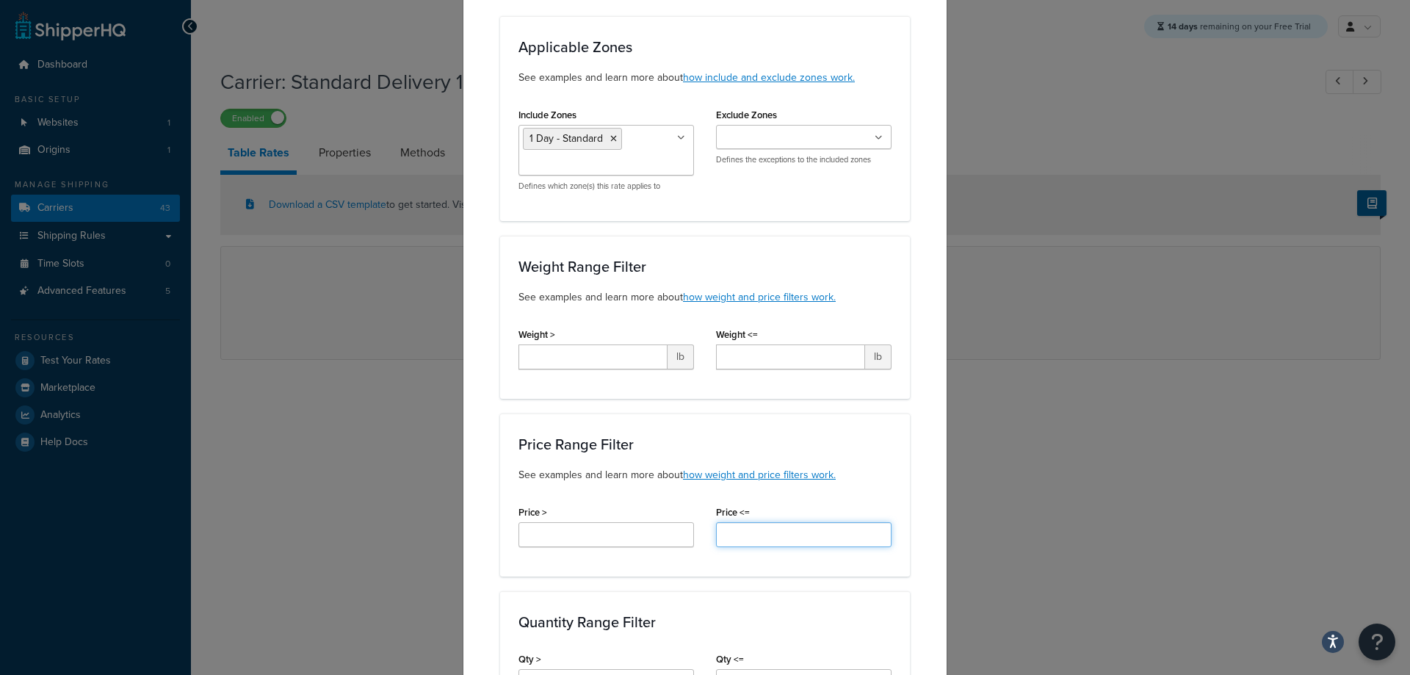
click at [750, 526] on input "Price <=" at bounding box center [803, 534] width 175 height 25
type input "75.00"
click at [904, 500] on div "Price Range Filter See examples and learn more about how weight and price filte…" at bounding box center [705, 494] width 410 height 163
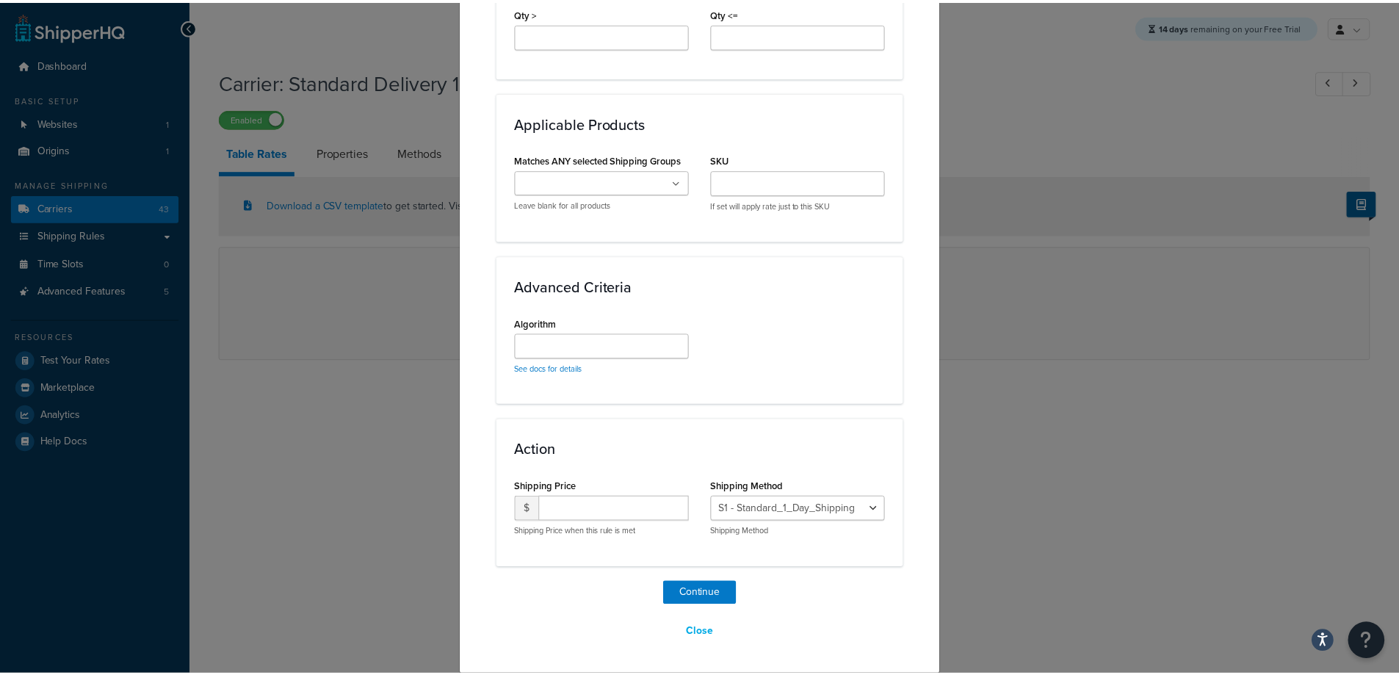
scroll to position [794, 0]
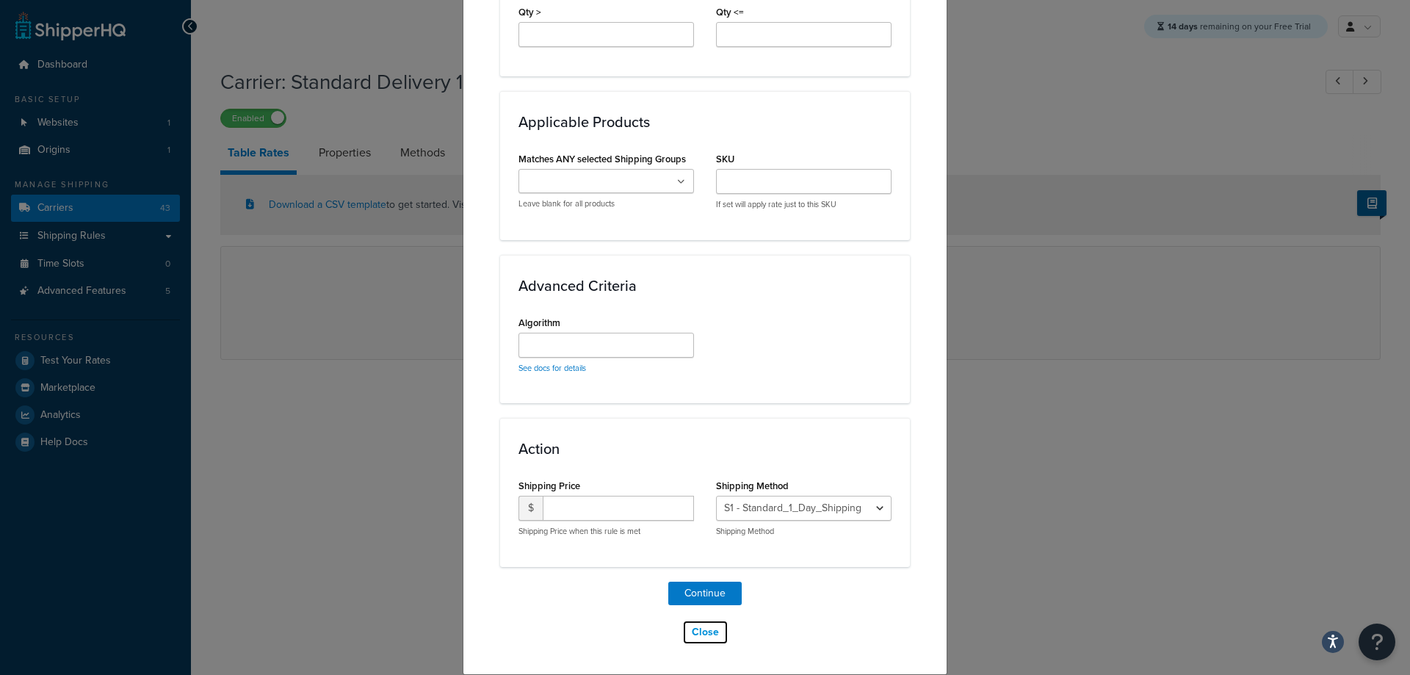
click at [706, 637] on button "Close" at bounding box center [705, 632] width 46 height 25
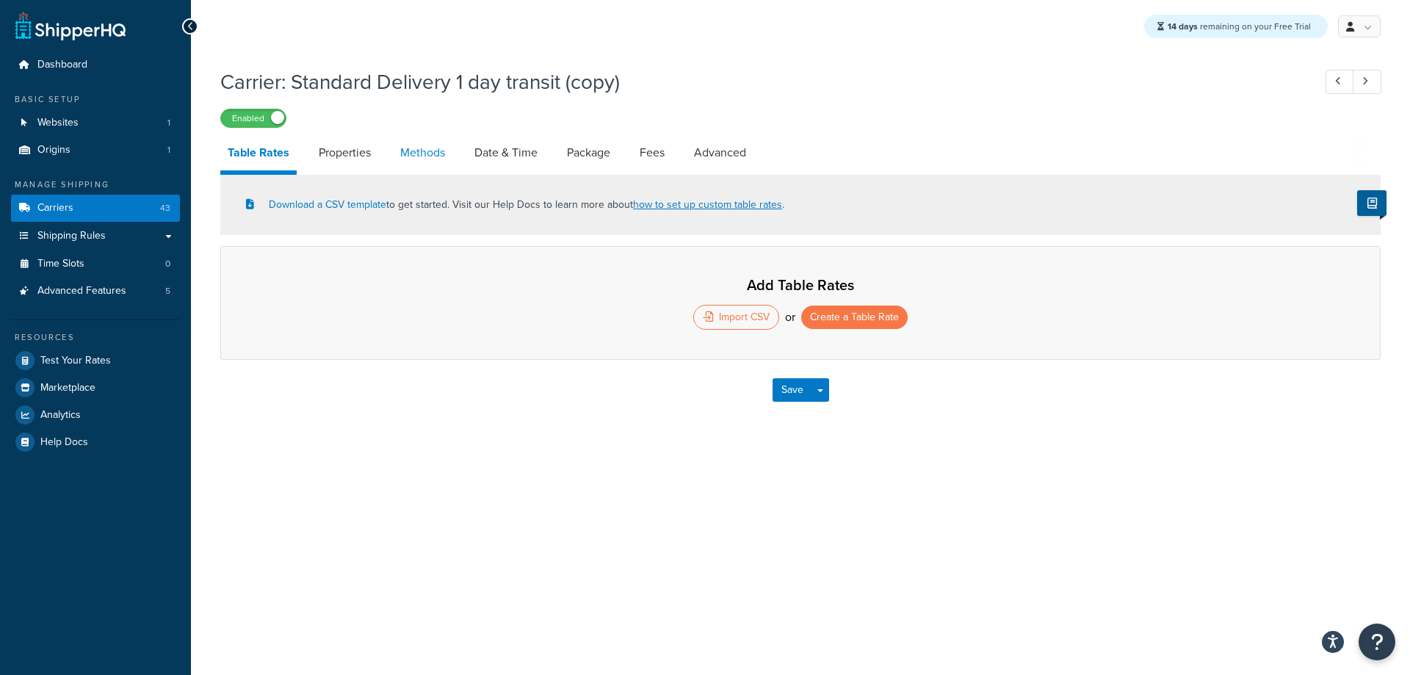
click at [416, 159] on link "Methods" at bounding box center [422, 152] width 59 height 35
select select "25"
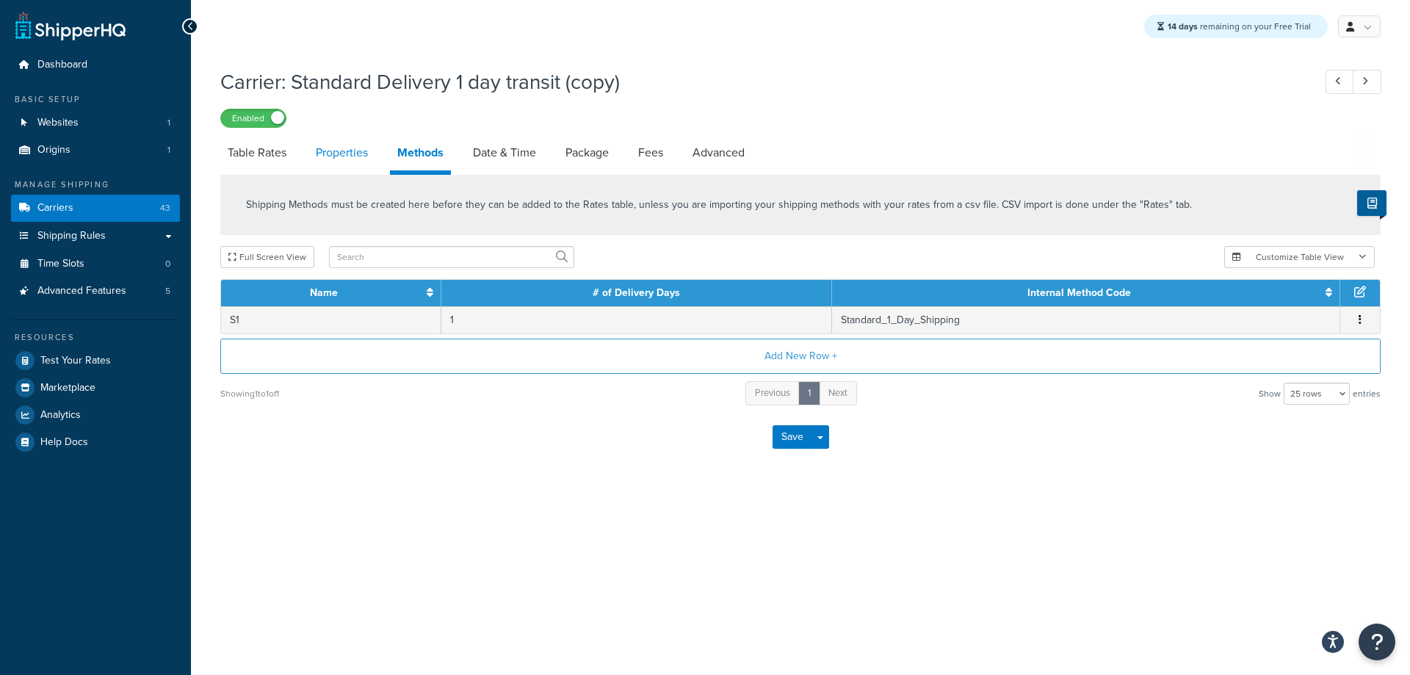
click at [332, 159] on link "Properties" at bounding box center [341, 152] width 67 height 35
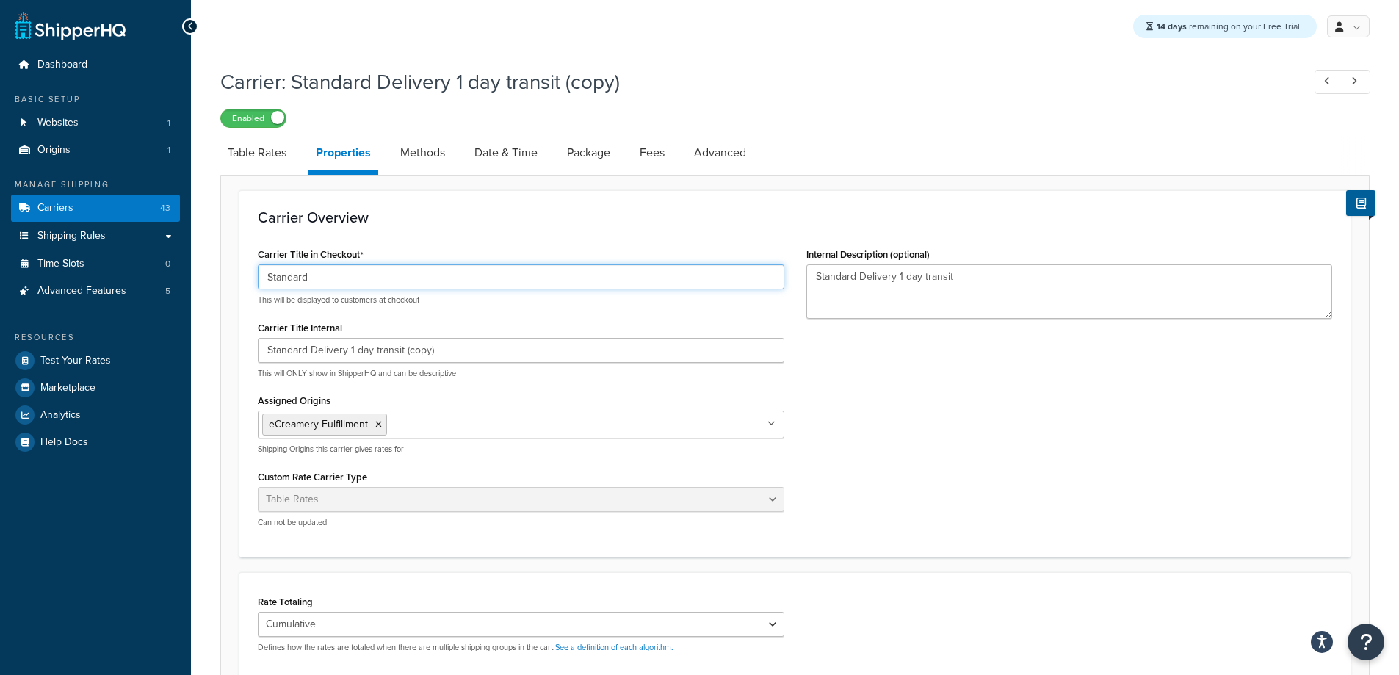
drag, startPoint x: 349, startPoint y: 277, endPoint x: 225, endPoint y: 280, distance: 124.1
click at [225, 280] on form "Carrier Overview Carrier Title in Checkout Standard This will be displayed to c…" at bounding box center [795, 553] width 1148 height 726
type input "Commercial"
drag, startPoint x: 310, startPoint y: 352, endPoint x: 164, endPoint y: 348, distance: 145.4
click at [164, 348] on div "Dashboard Basic Setup Websites 1 Origins 1 Manage Shipping Carriers 43 Shipping…" at bounding box center [699, 495] width 1399 height 990
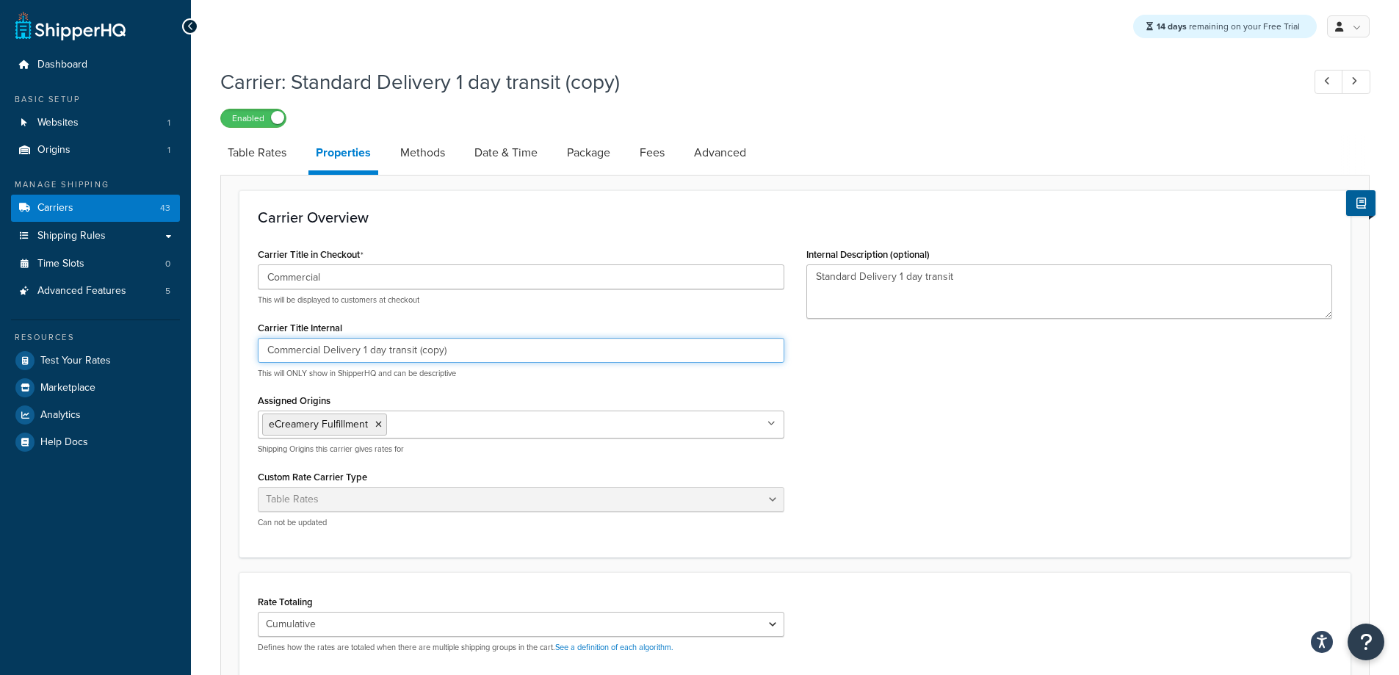
drag, startPoint x: 416, startPoint y: 347, endPoint x: 696, endPoint y: 363, distance: 281.0
click at [696, 363] on div "Commercial Delivery 1 day transit (copy) This will ONLY show in ShipperHQ and c…" at bounding box center [521, 358] width 526 height 41
type input "Commercial Delivery 1 day transit"
click at [832, 276] on textarea "Standard Delivery 1 day transit" at bounding box center [1069, 291] width 526 height 54
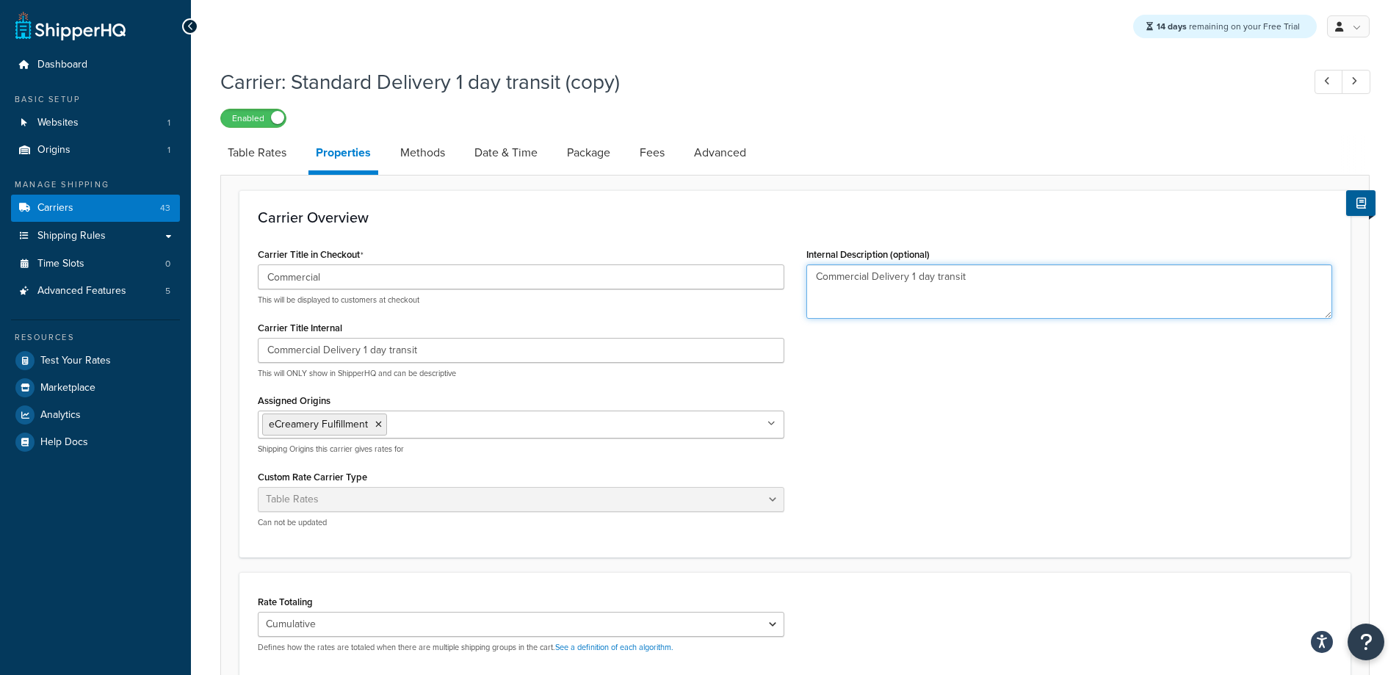
type textarea "Commercial Delivery 1 day transit"
click at [945, 390] on div "Carrier Title in Checkout Commercial This will be displayed to customers at che…" at bounding box center [795, 391] width 1096 height 295
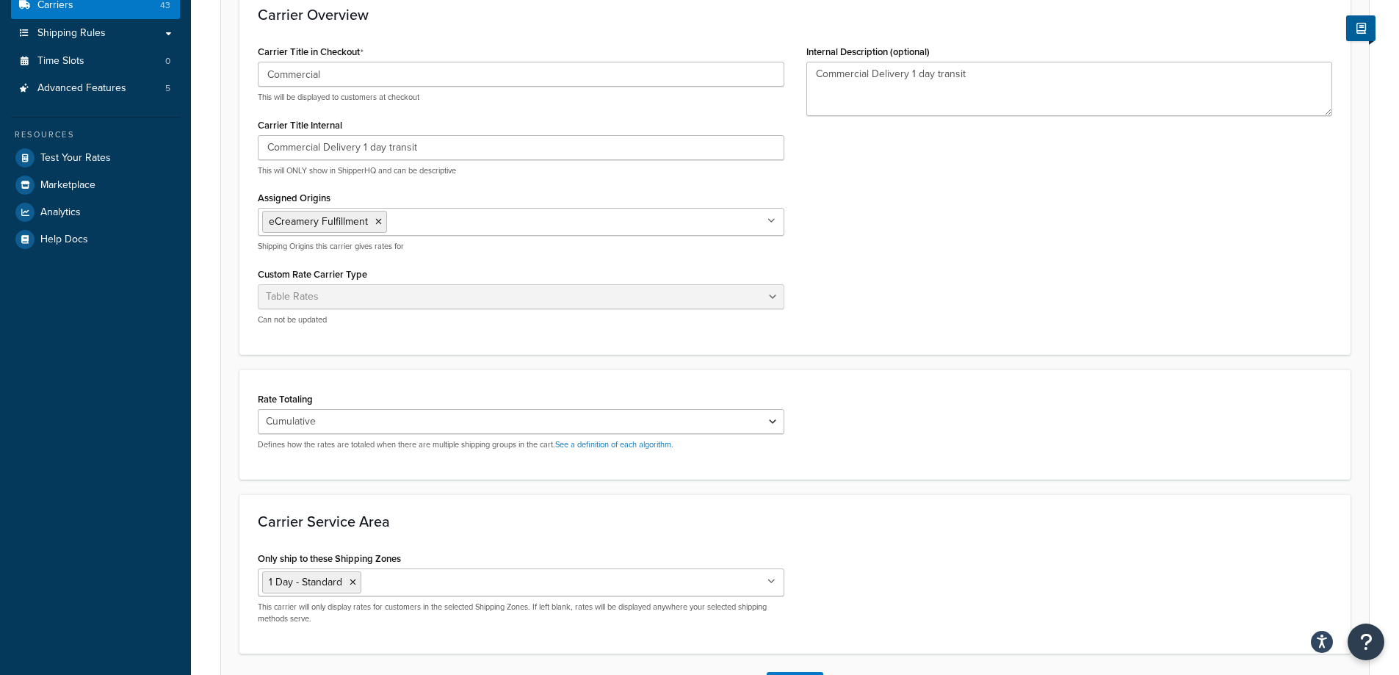
scroll to position [220, 0]
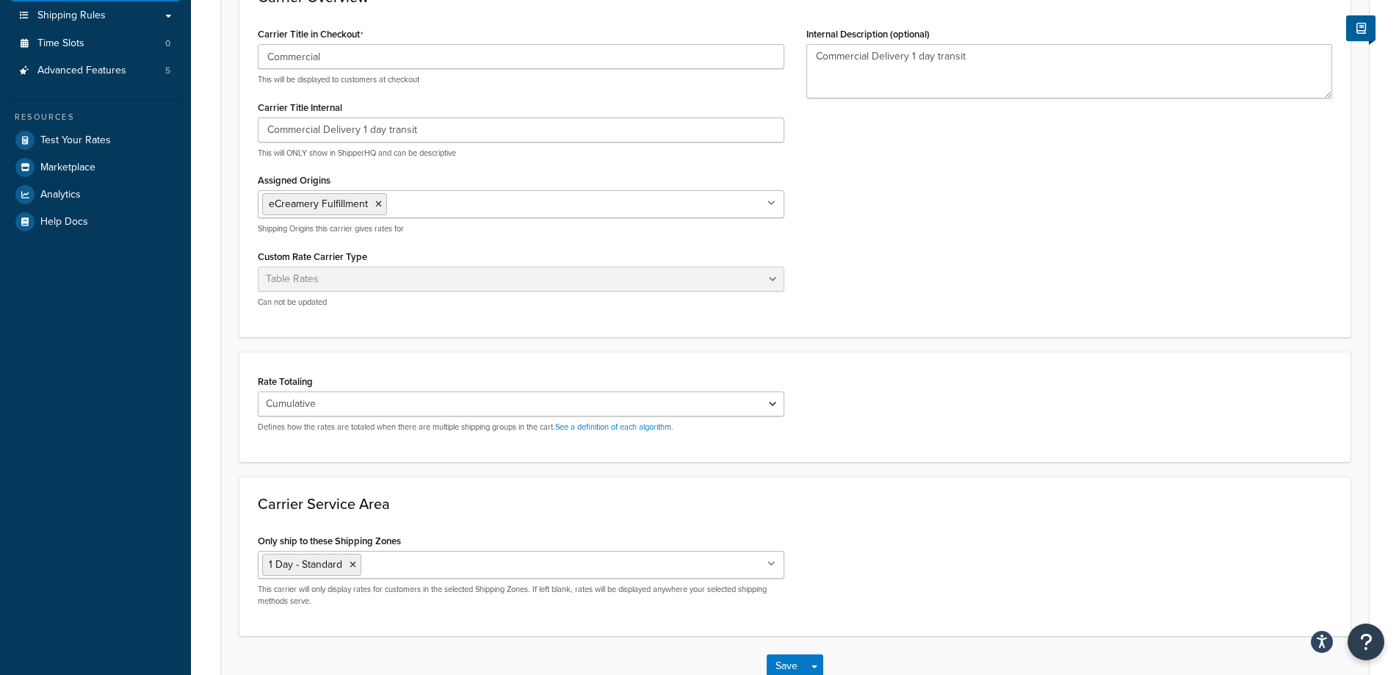
click at [941, 553] on div "Only ship to these Shipping Zones 1 Day - Standard US Alaska & Hawaii 2 Day - S…" at bounding box center [795, 573] width 1096 height 87
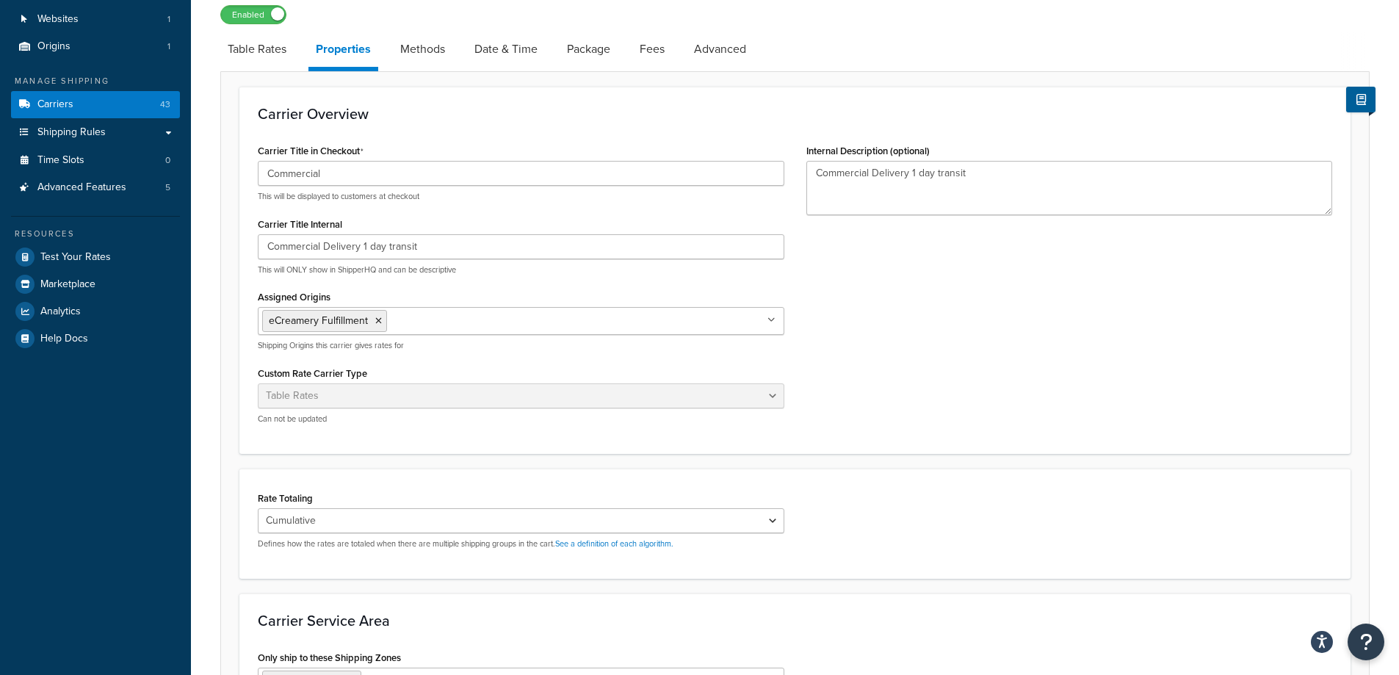
scroll to position [0, 0]
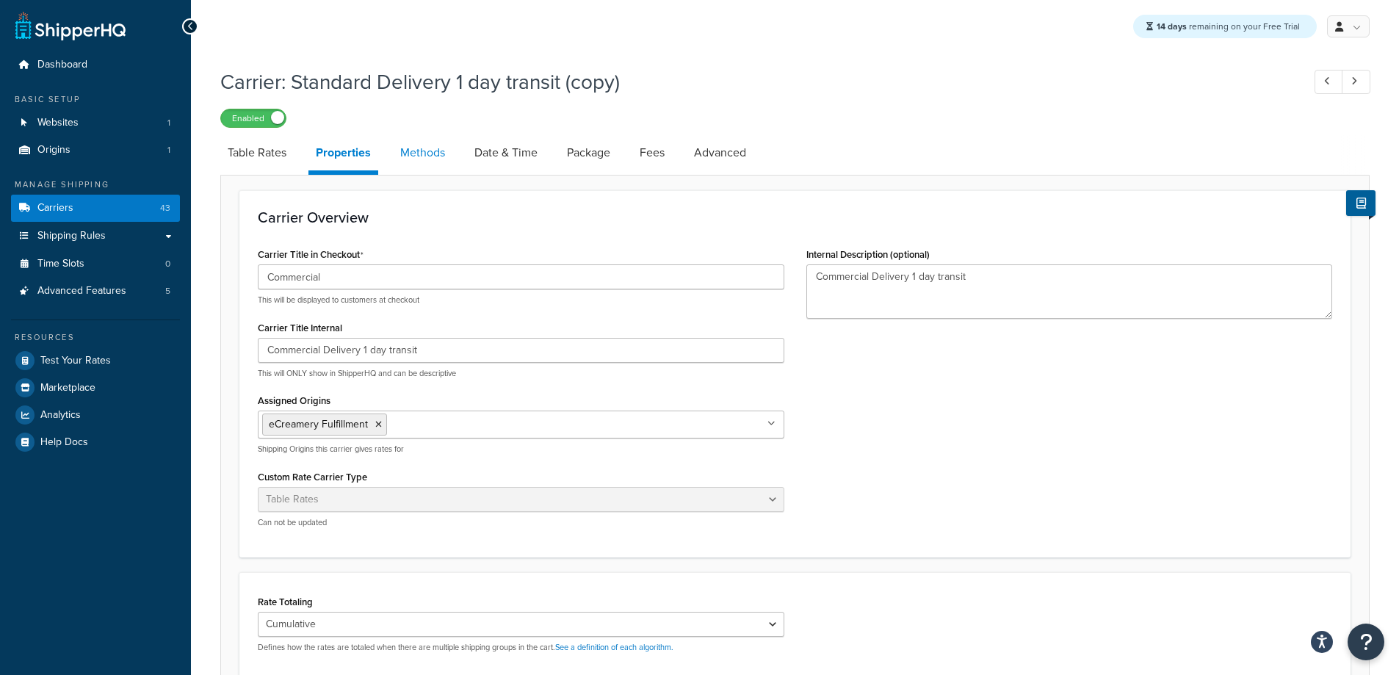
click at [404, 156] on link "Methods" at bounding box center [422, 152] width 59 height 35
select select "25"
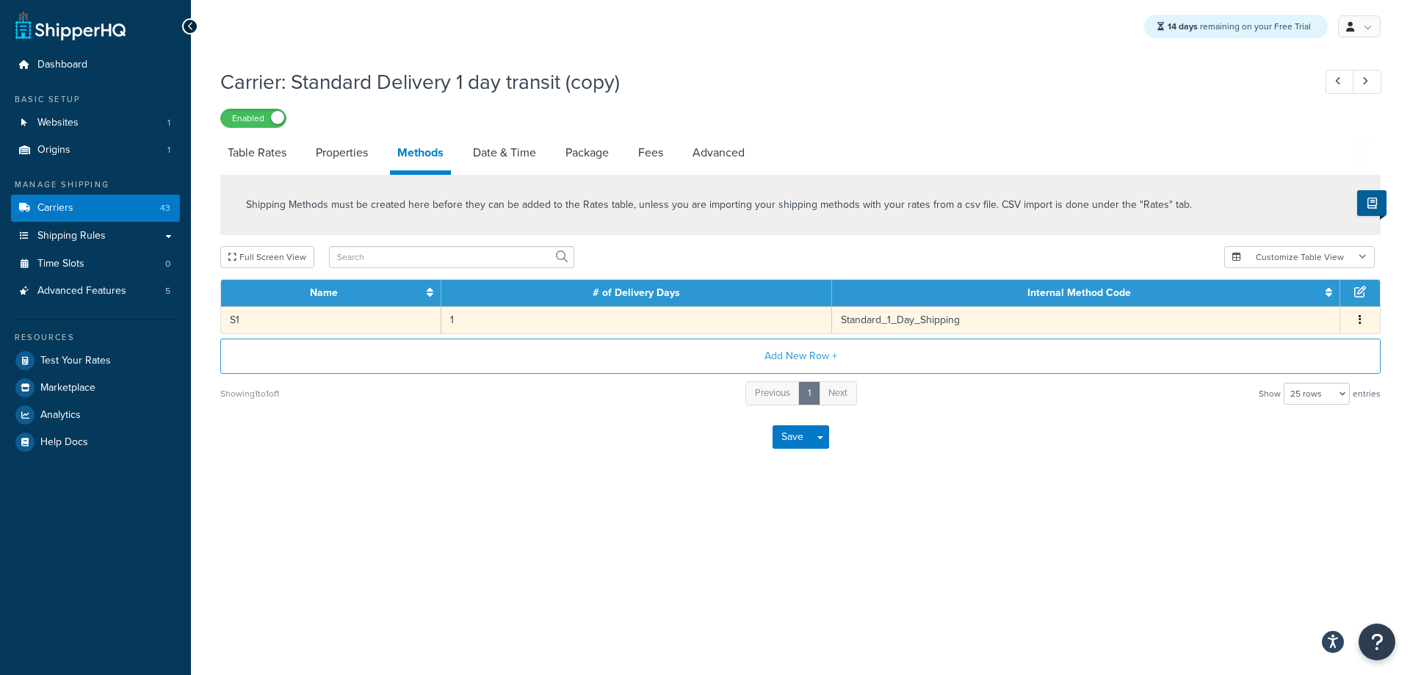
click at [336, 316] on td "S1" at bounding box center [331, 319] width 220 height 27
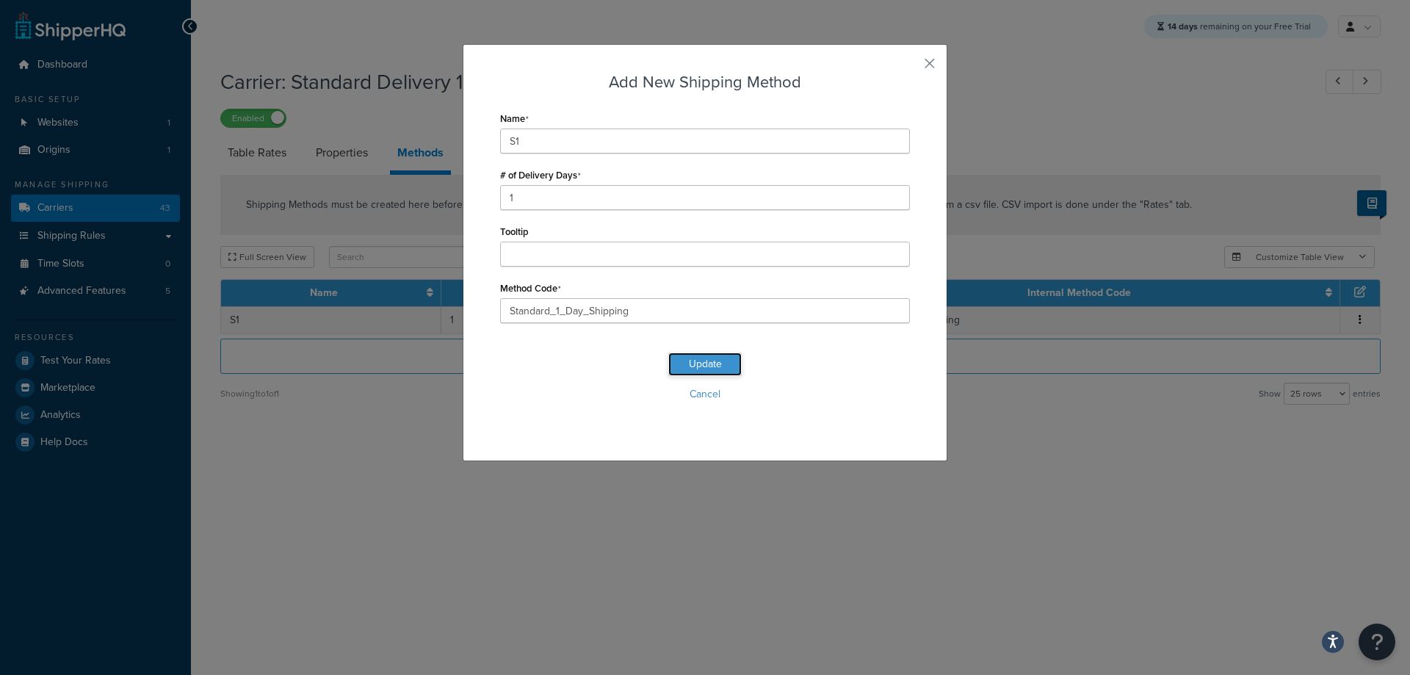
click at [723, 370] on button "Update" at bounding box center [704, 363] width 73 height 23
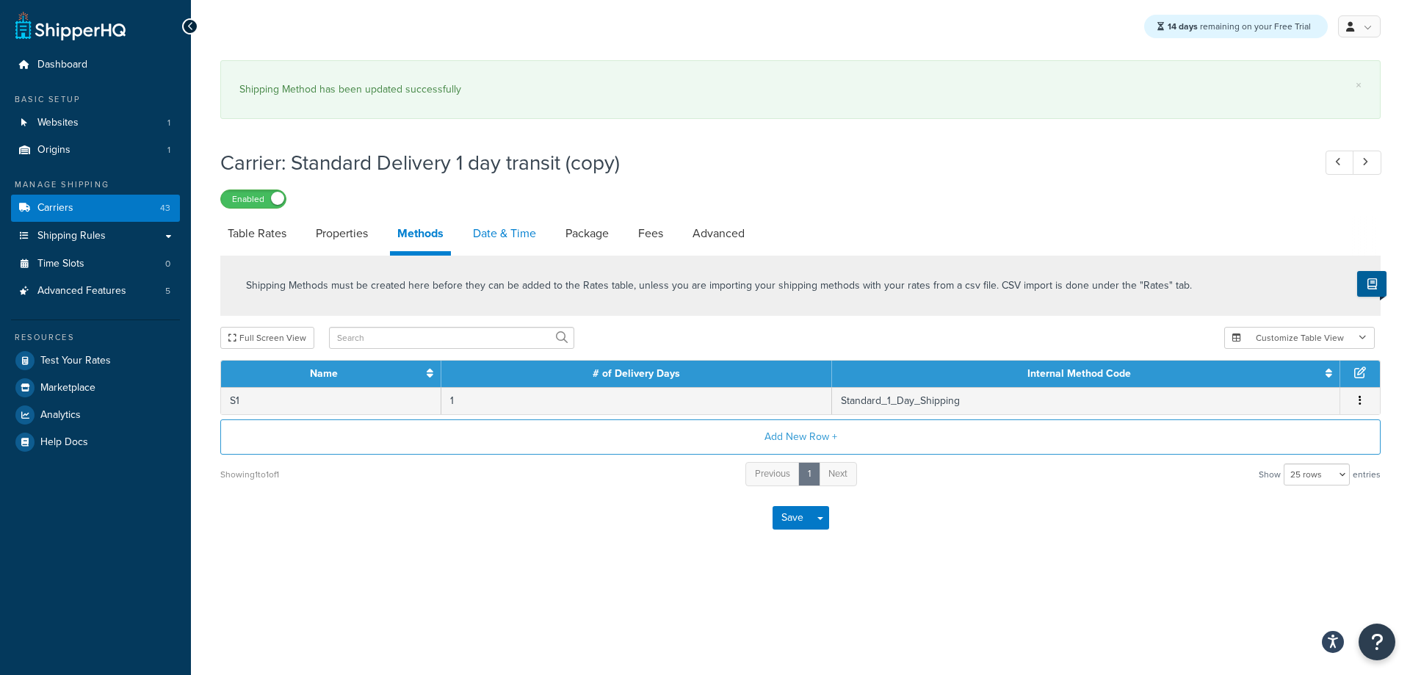
click at [529, 224] on link "Date & Time" at bounding box center [504, 233] width 78 height 35
select select "yMMMEd"
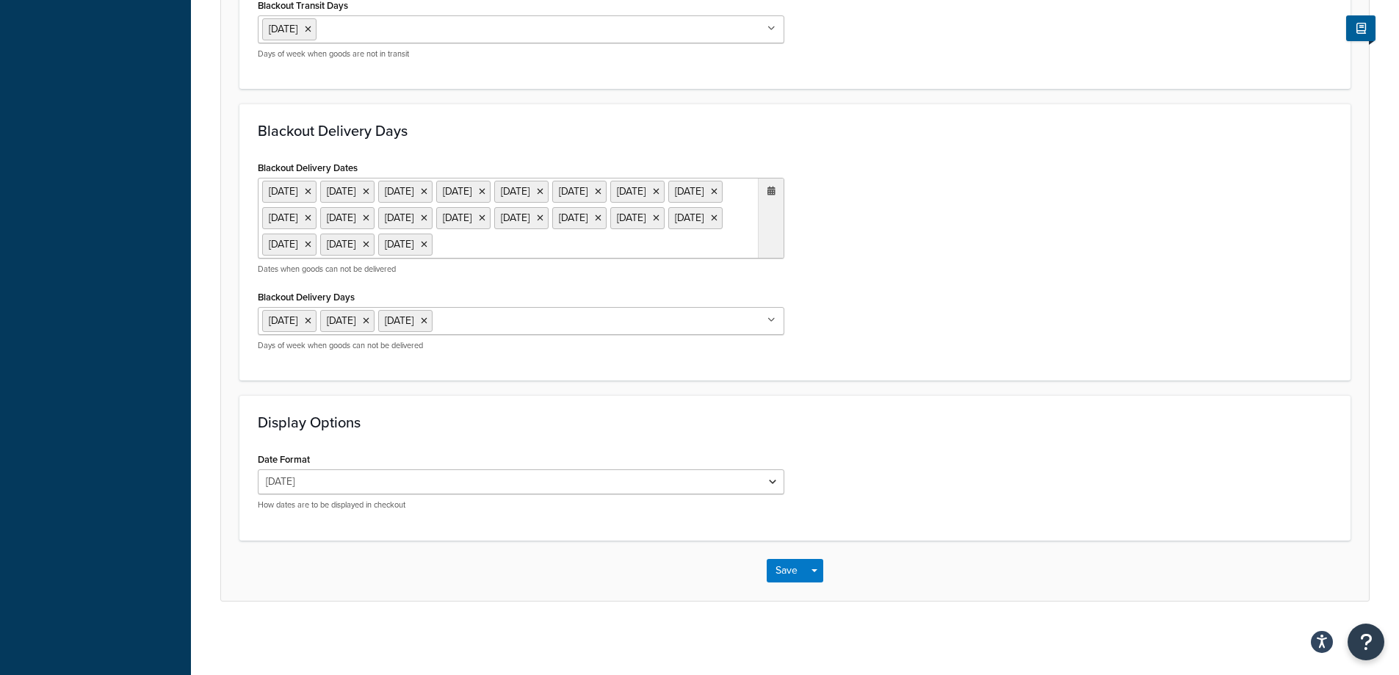
scroll to position [1835, 0]
click at [383, 37] on input "Blackout Transit Days" at bounding box center [385, 29] width 130 height 16
click at [1035, 362] on div "Blackout Delivery Dates 28 Nov 2019 25 Dec 2019 1 Jan 2020 4 Apr 2020 25 May 20…" at bounding box center [795, 259] width 1096 height 205
click at [427, 325] on icon at bounding box center [424, 320] width 7 height 9
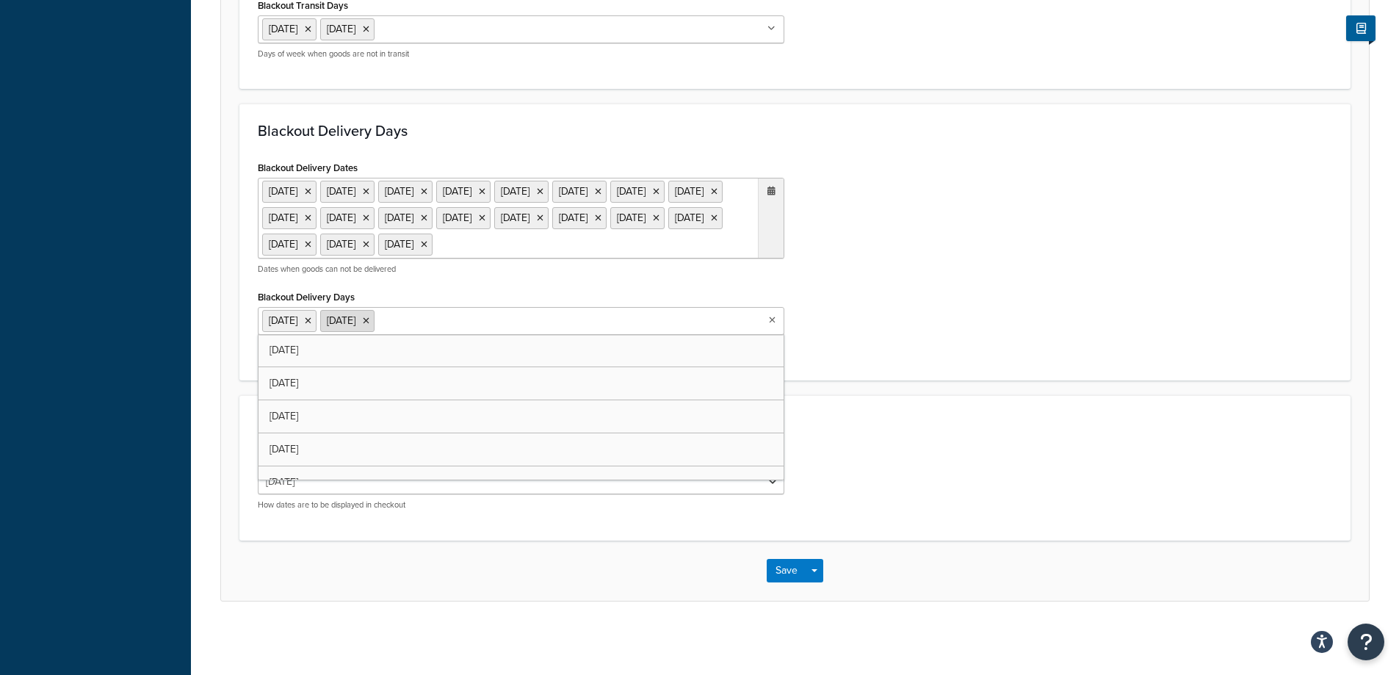
click at [369, 325] on icon at bounding box center [366, 320] width 7 height 9
click at [316, 332] on li "[DATE]" at bounding box center [289, 321] width 54 height 22
click at [311, 325] on icon at bounding box center [308, 320] width 7 height 9
click at [943, 446] on div "Display Options Date Format Fri, Aug 22 8/22/2025 Aug 22, 2025 Fri, Aug 22, 202…" at bounding box center [794, 467] width 1111 height 145
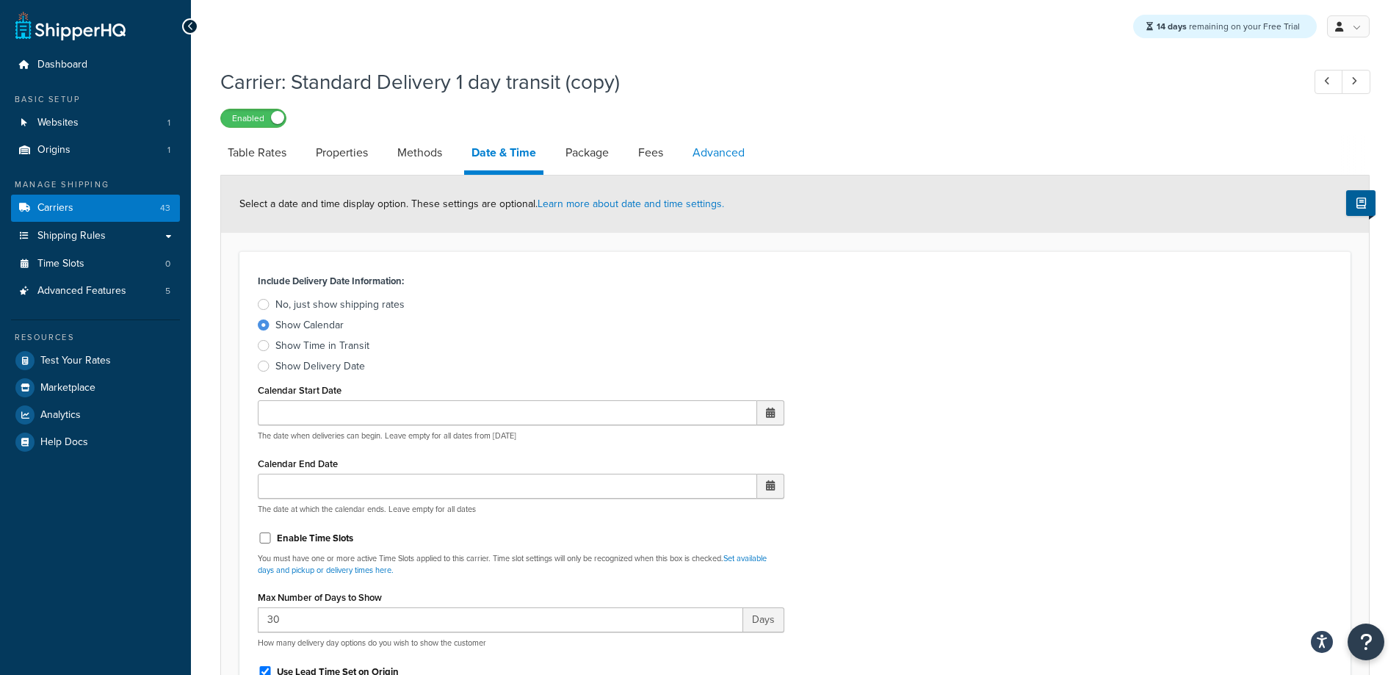
click at [733, 148] on link "Advanced" at bounding box center [718, 152] width 67 height 35
select select "false"
select select "residential"
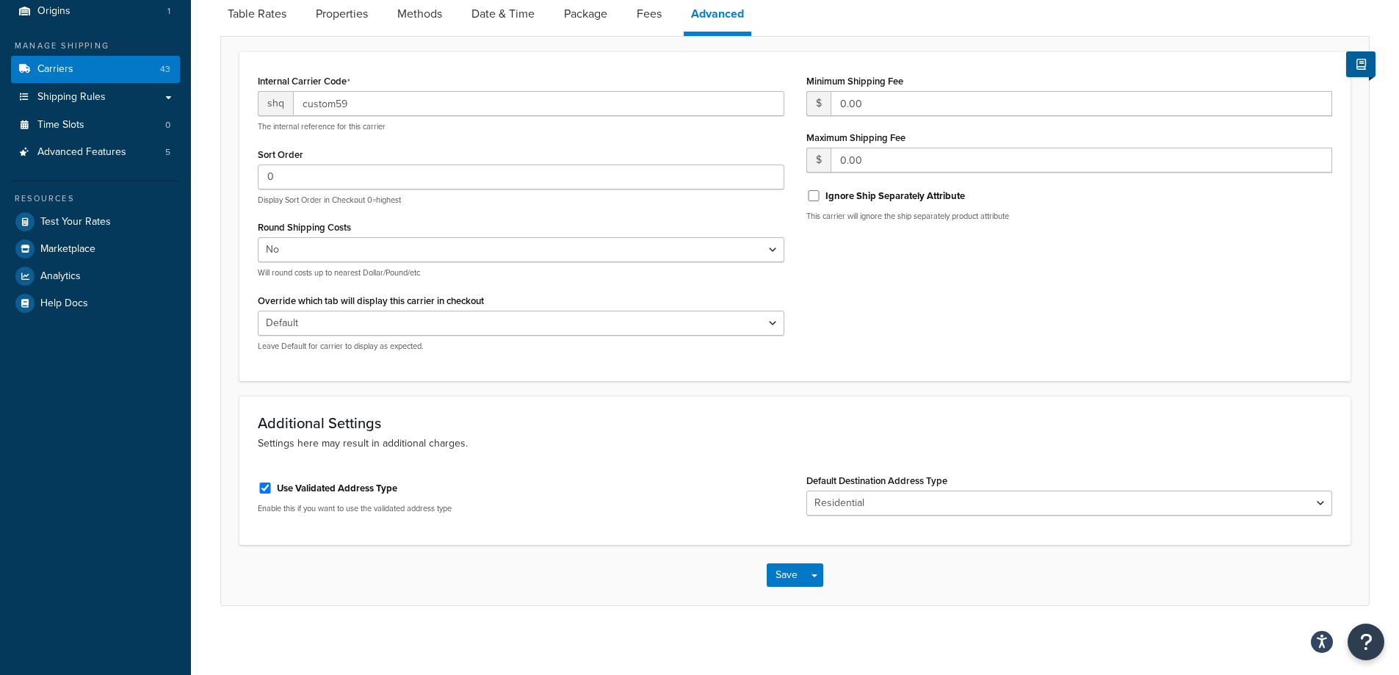
scroll to position [143, 0]
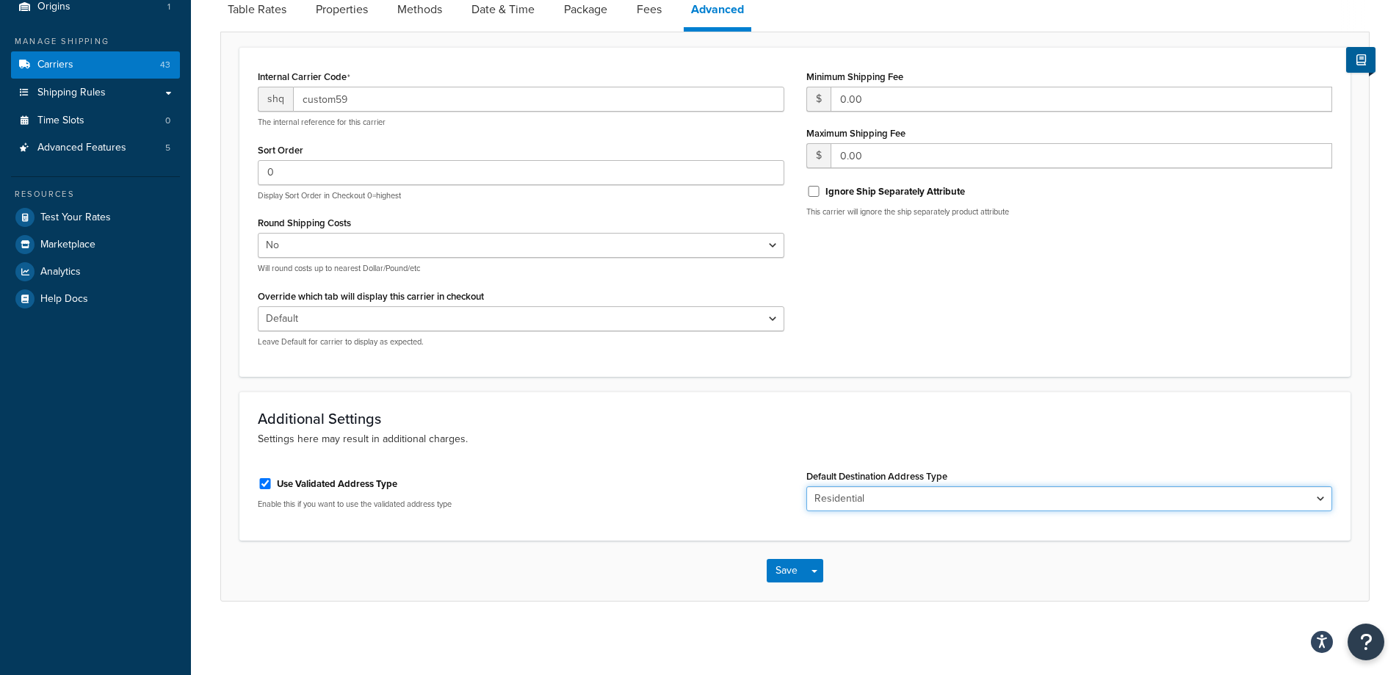
click at [851, 499] on select "Business Residential" at bounding box center [1069, 498] width 526 height 25
click at [664, 474] on div "Use Validated Address Type" at bounding box center [521, 482] width 526 height 22
click at [786, 566] on button "Save" at bounding box center [786, 570] width 40 height 23
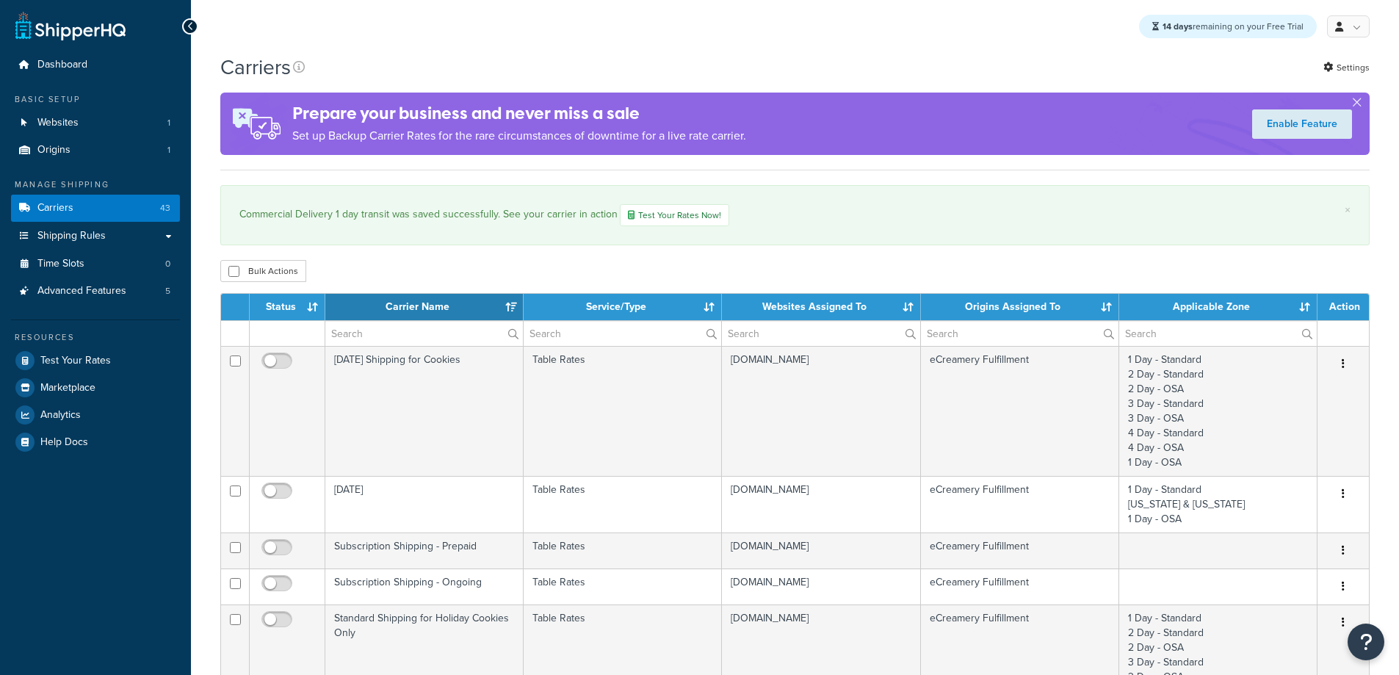
select select "15"
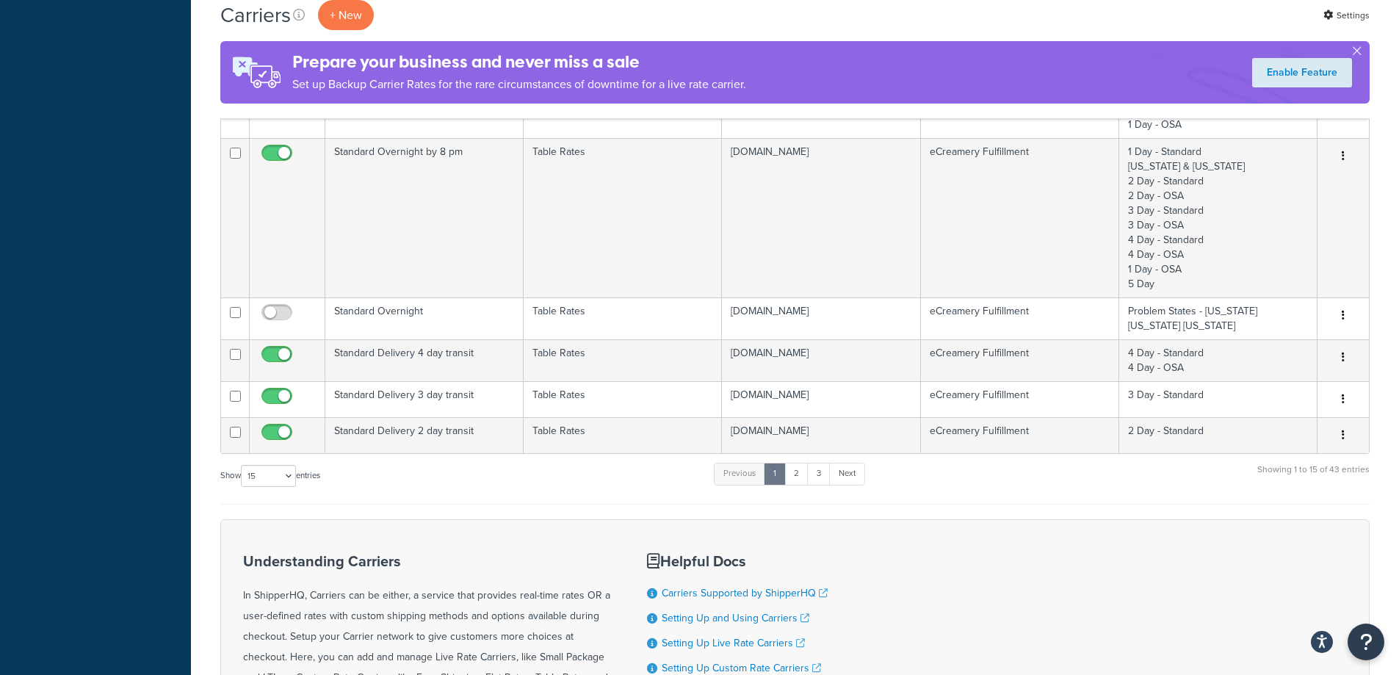
scroll to position [1028, 0]
click at [794, 474] on link "2" at bounding box center [796, 473] width 24 height 22
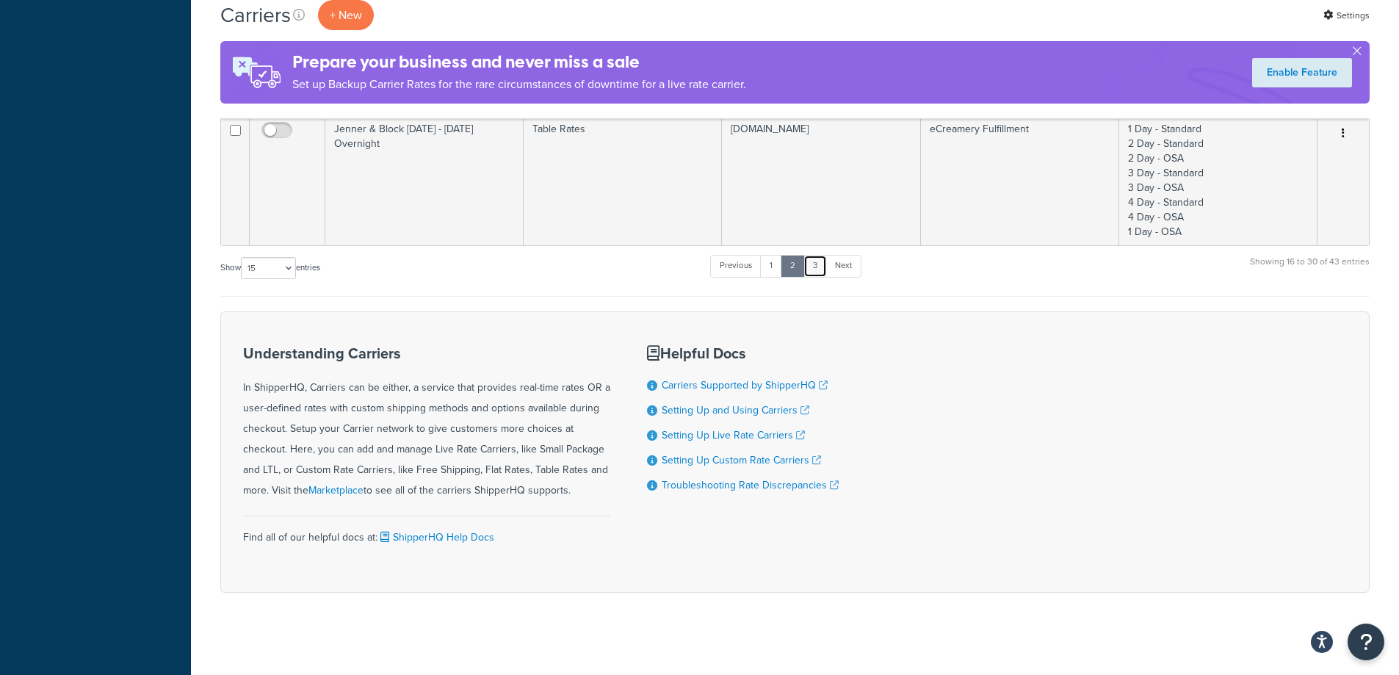
click at [815, 264] on link "3" at bounding box center [814, 266] width 23 height 22
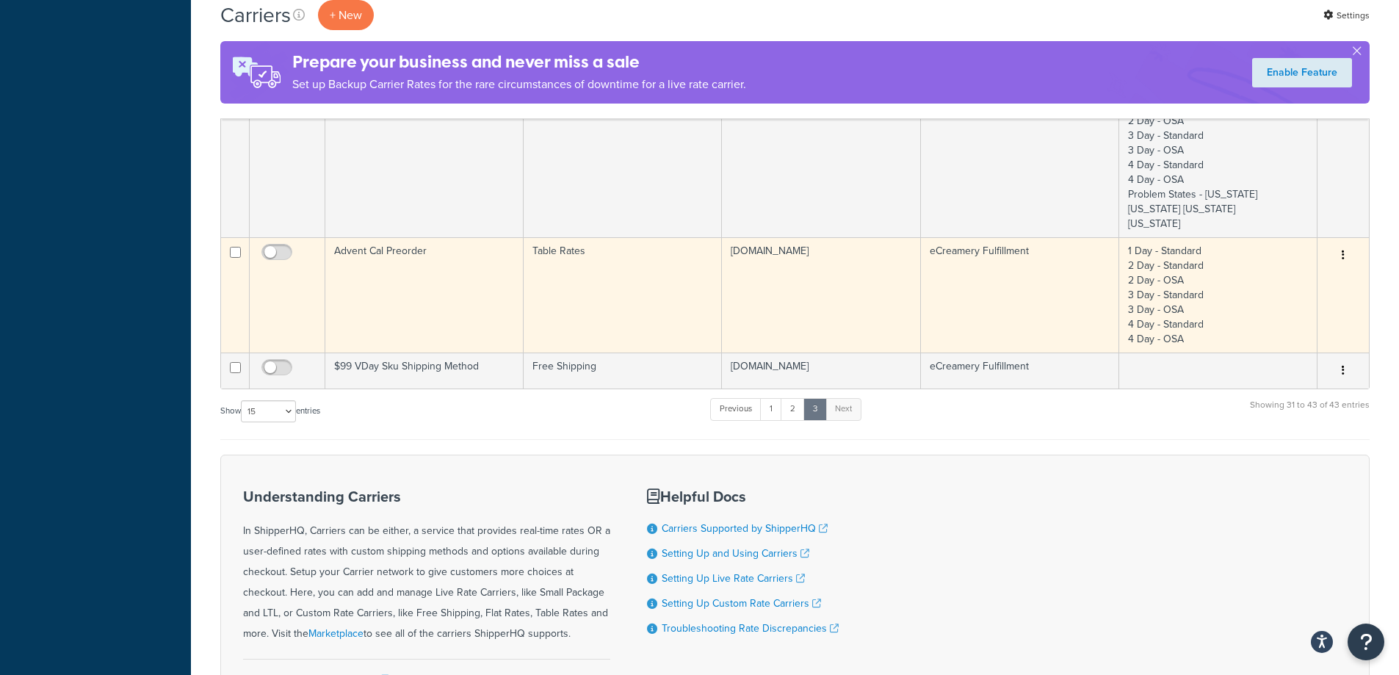
scroll to position [734, 0]
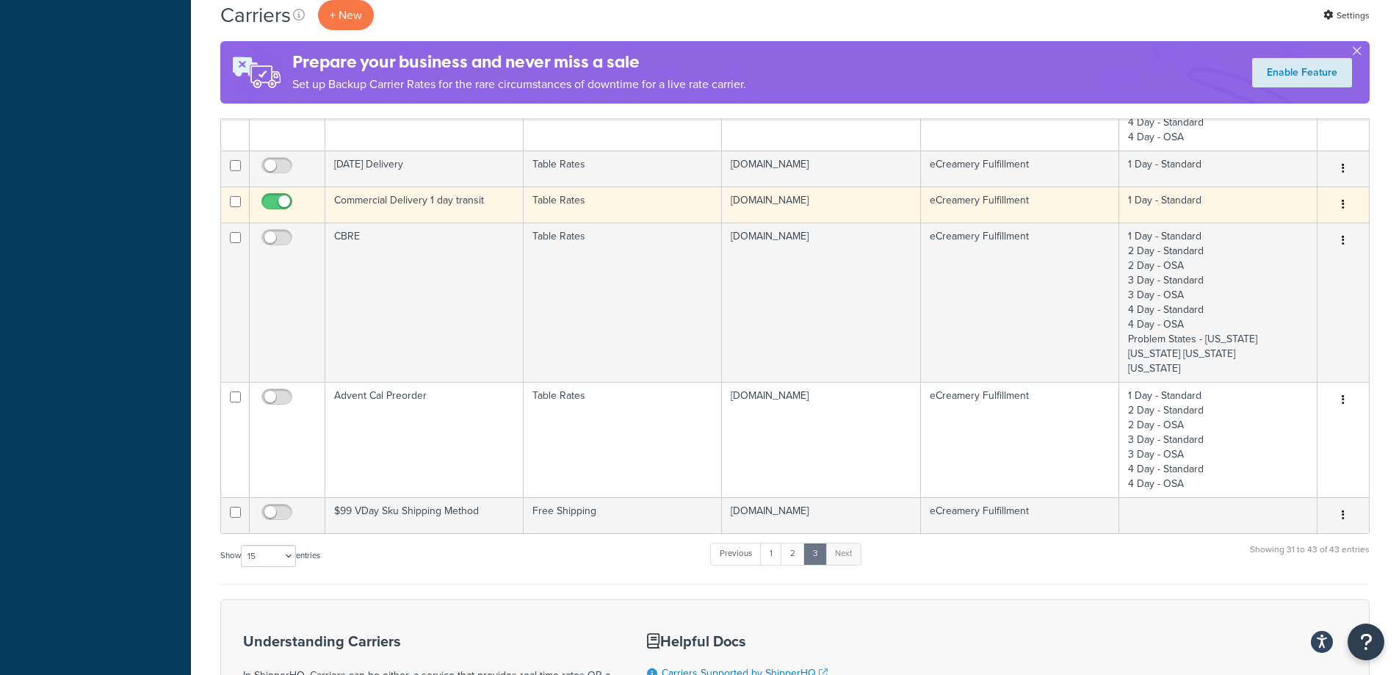
click at [482, 209] on td "Commercial Delivery 1 day transit" at bounding box center [424, 204] width 198 height 36
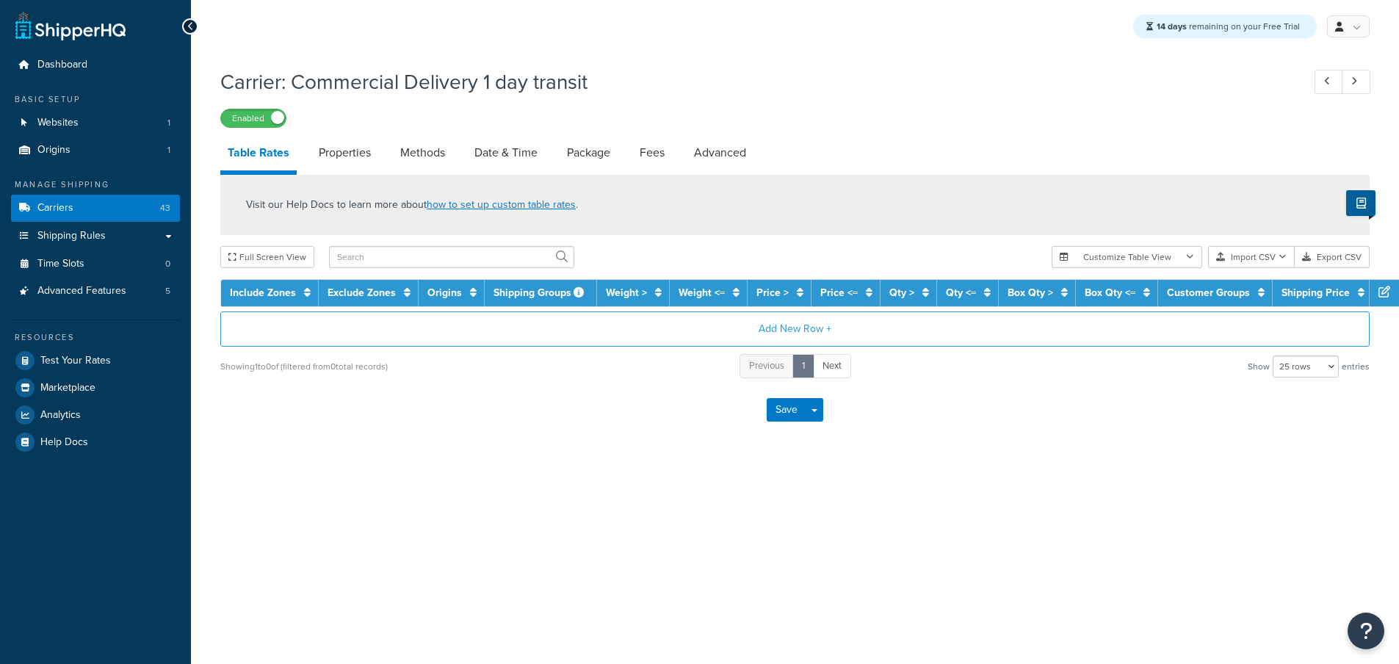
select select "25"
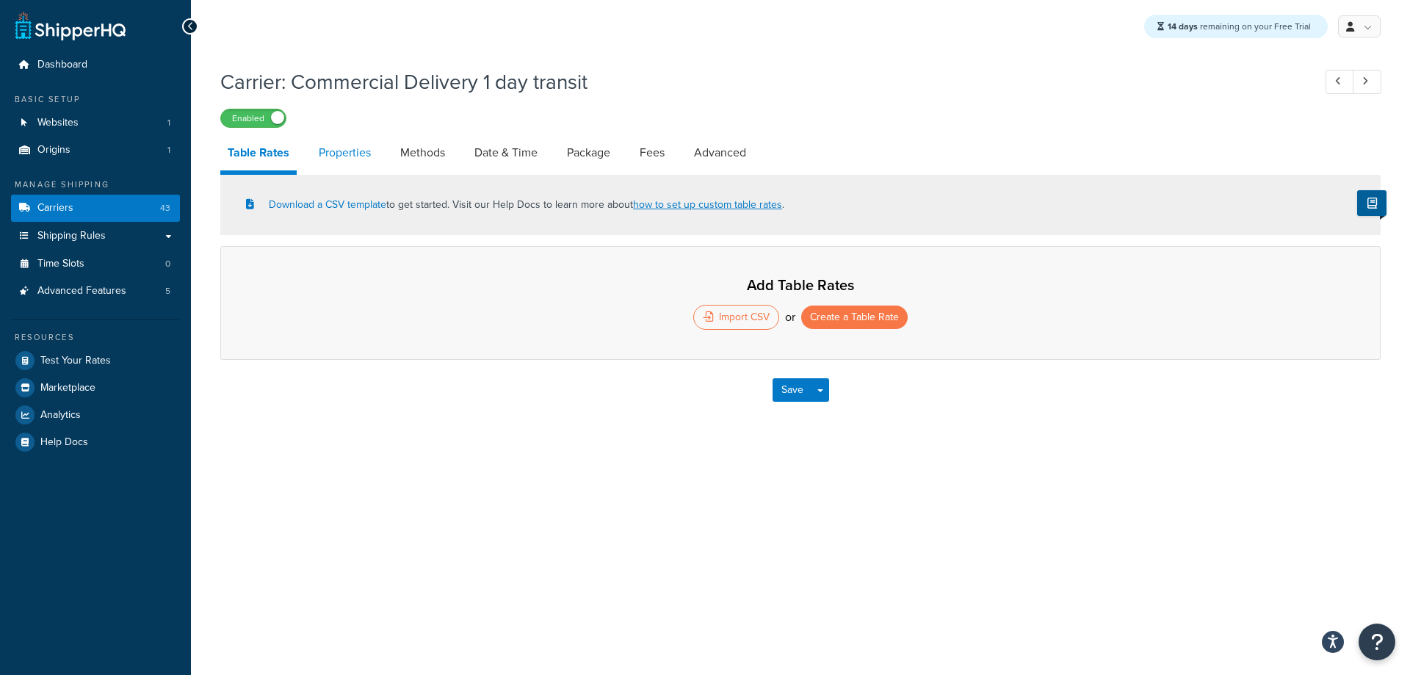
click at [360, 147] on link "Properties" at bounding box center [344, 152] width 67 height 35
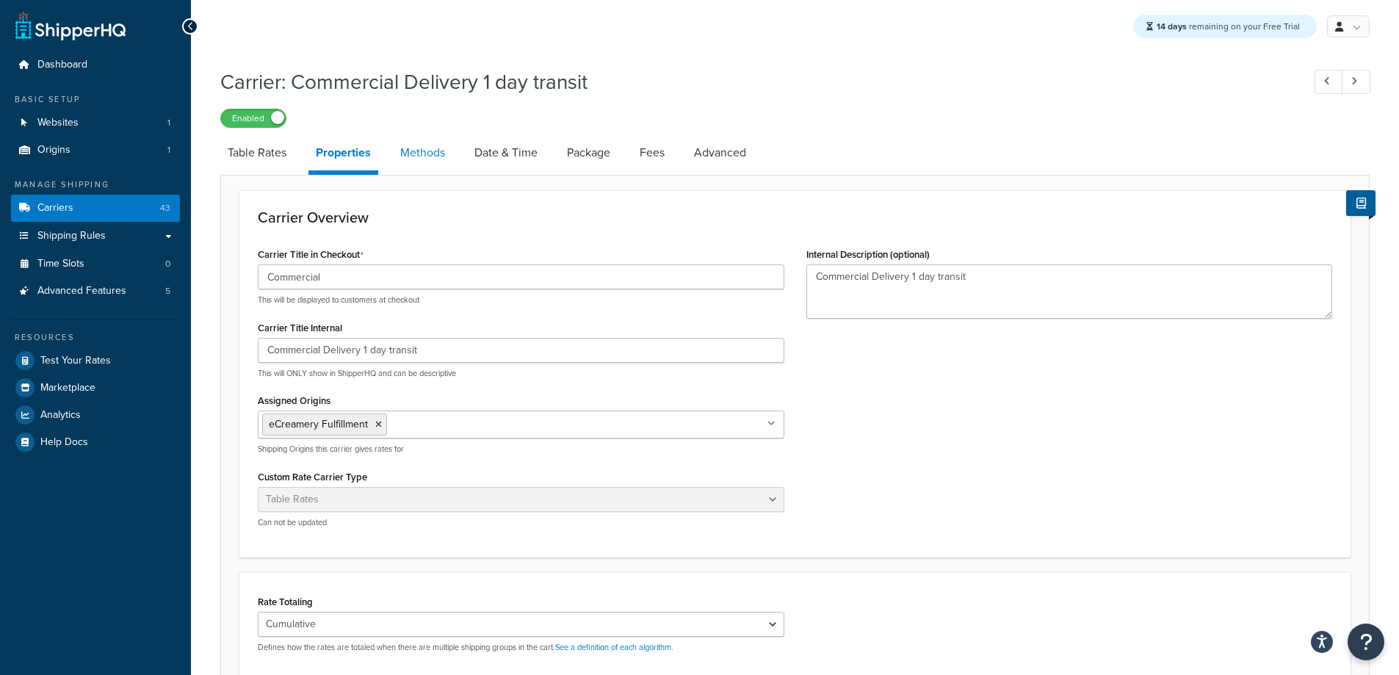
click at [416, 151] on link "Methods" at bounding box center [422, 152] width 59 height 35
select select "25"
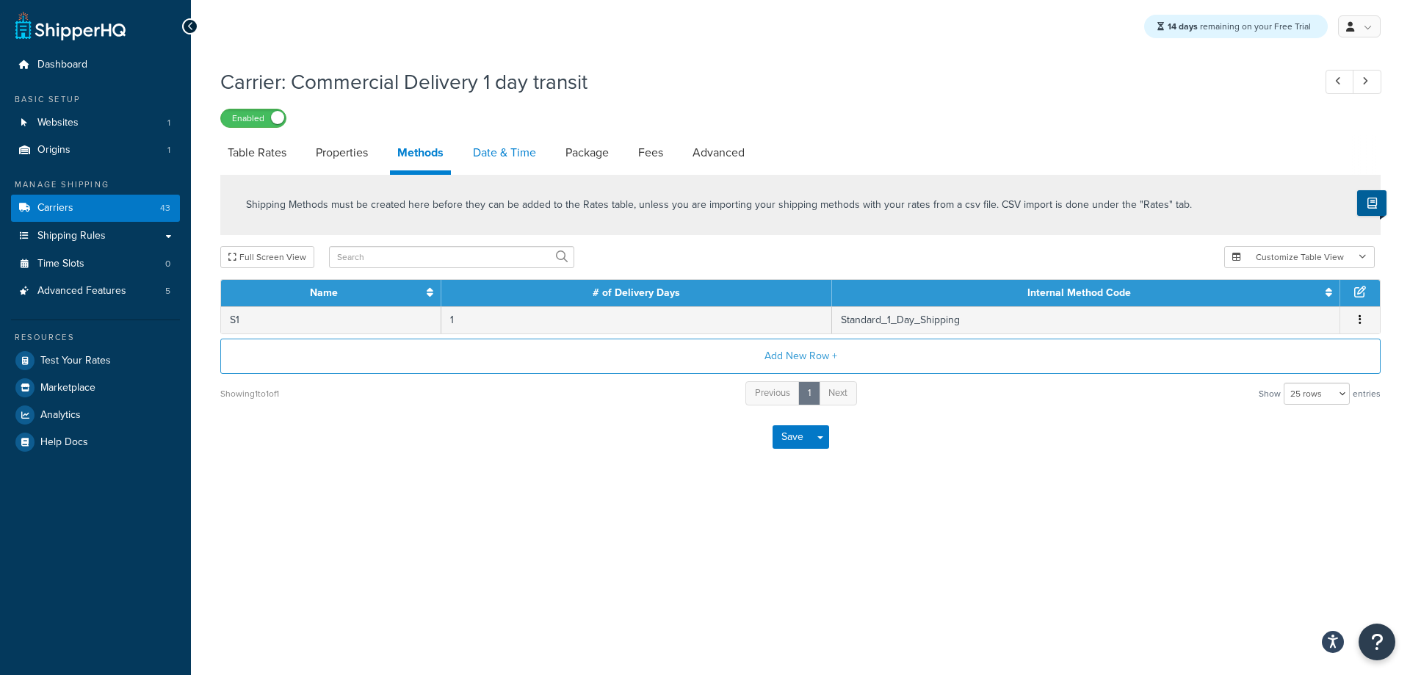
click at [503, 156] on link "Date & Time" at bounding box center [504, 152] width 78 height 35
select select "yMMMEd"
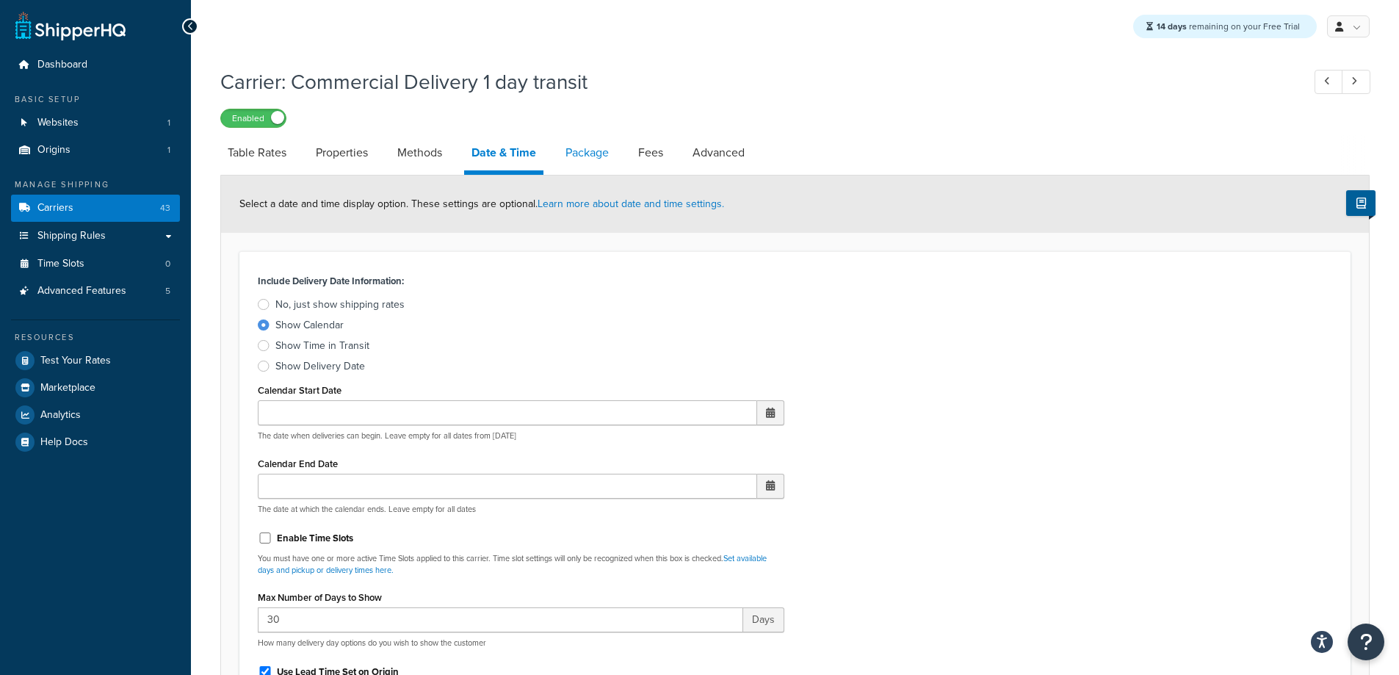
click at [589, 167] on link "Package" at bounding box center [587, 152] width 58 height 35
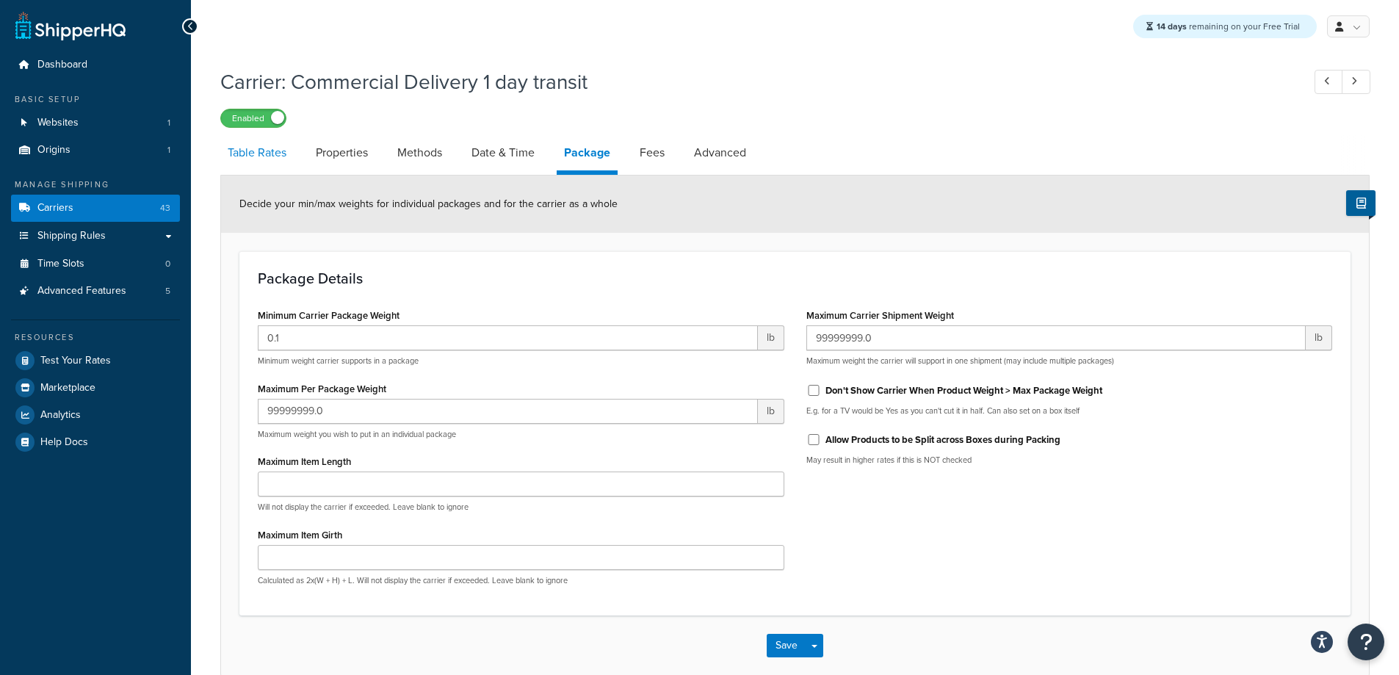
click at [275, 154] on link "Table Rates" at bounding box center [256, 152] width 73 height 35
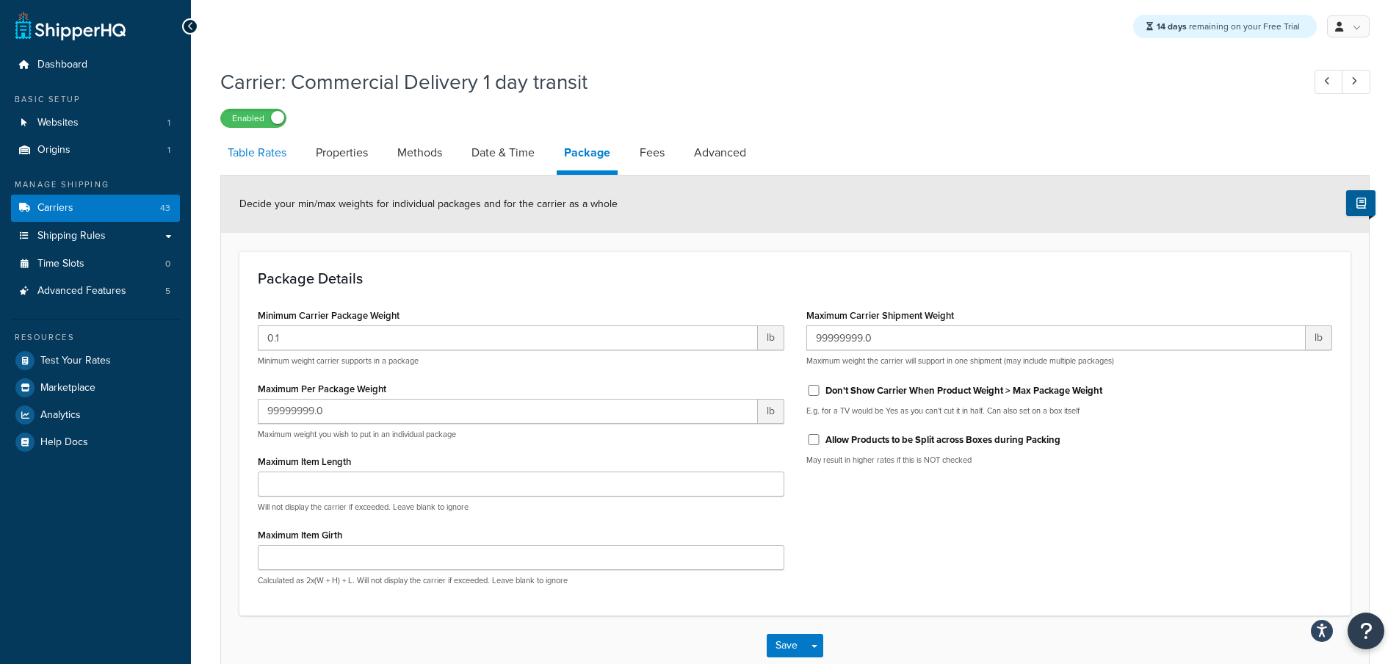
select select "25"
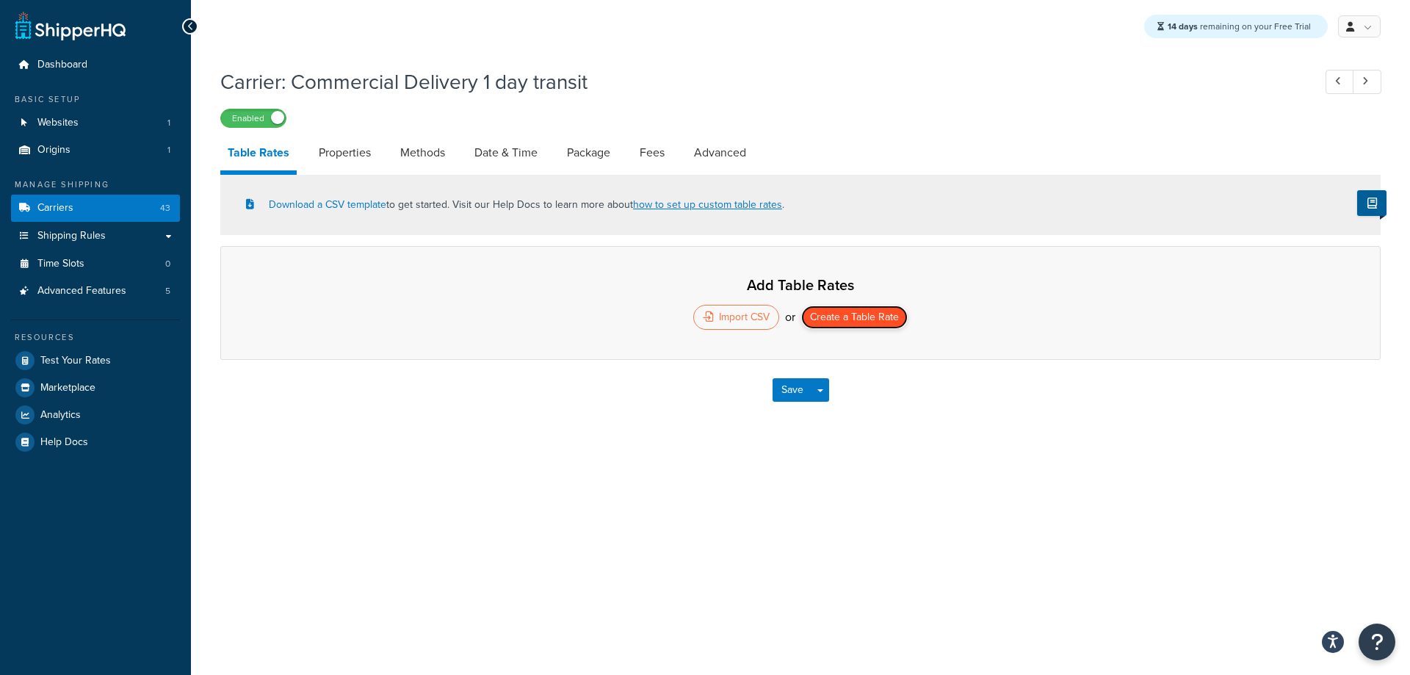
click at [827, 314] on button "Create a Table Rate" at bounding box center [854, 316] width 106 height 23
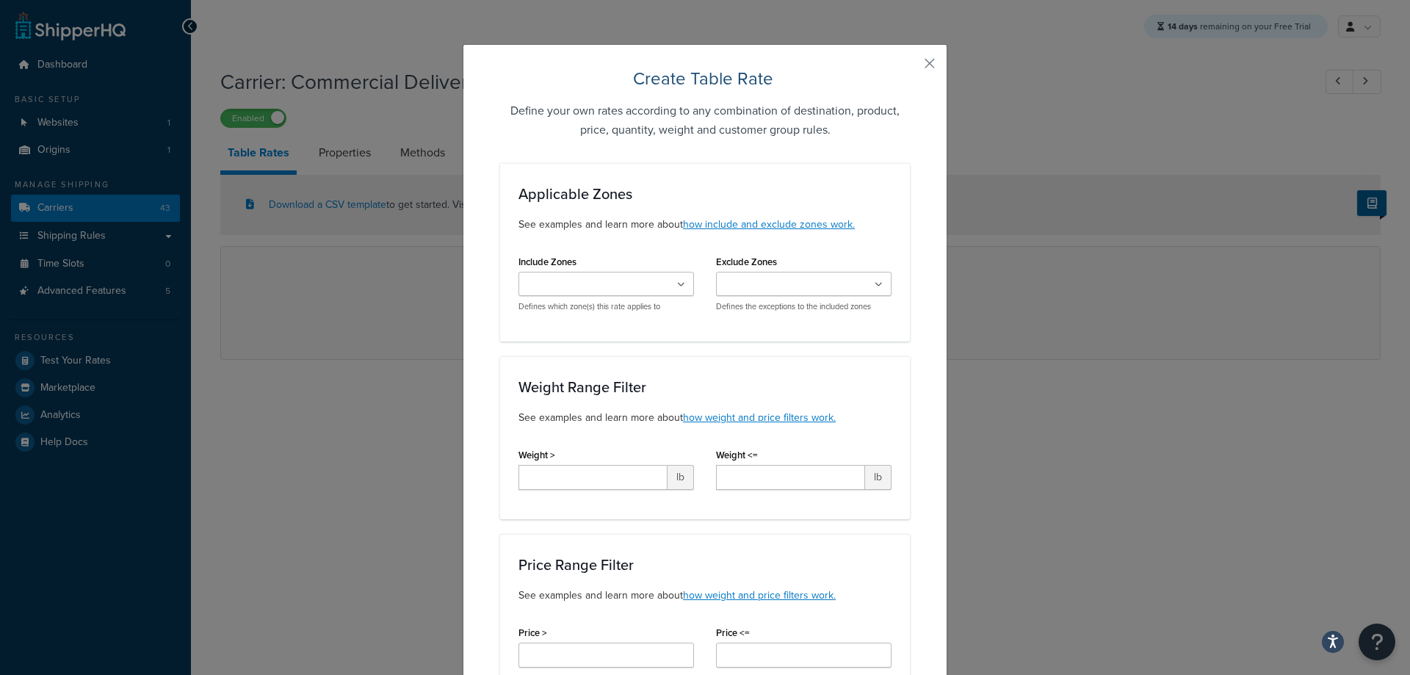
click at [600, 298] on div "US 1 Day - Standard [US_STATE] & [US_STATE] 2 Day - Standard 2 Day - OSA 3 Day …" at bounding box center [605, 292] width 175 height 40
click at [601, 289] on input "Include Zones" at bounding box center [588, 285] width 130 height 16
type input "1"
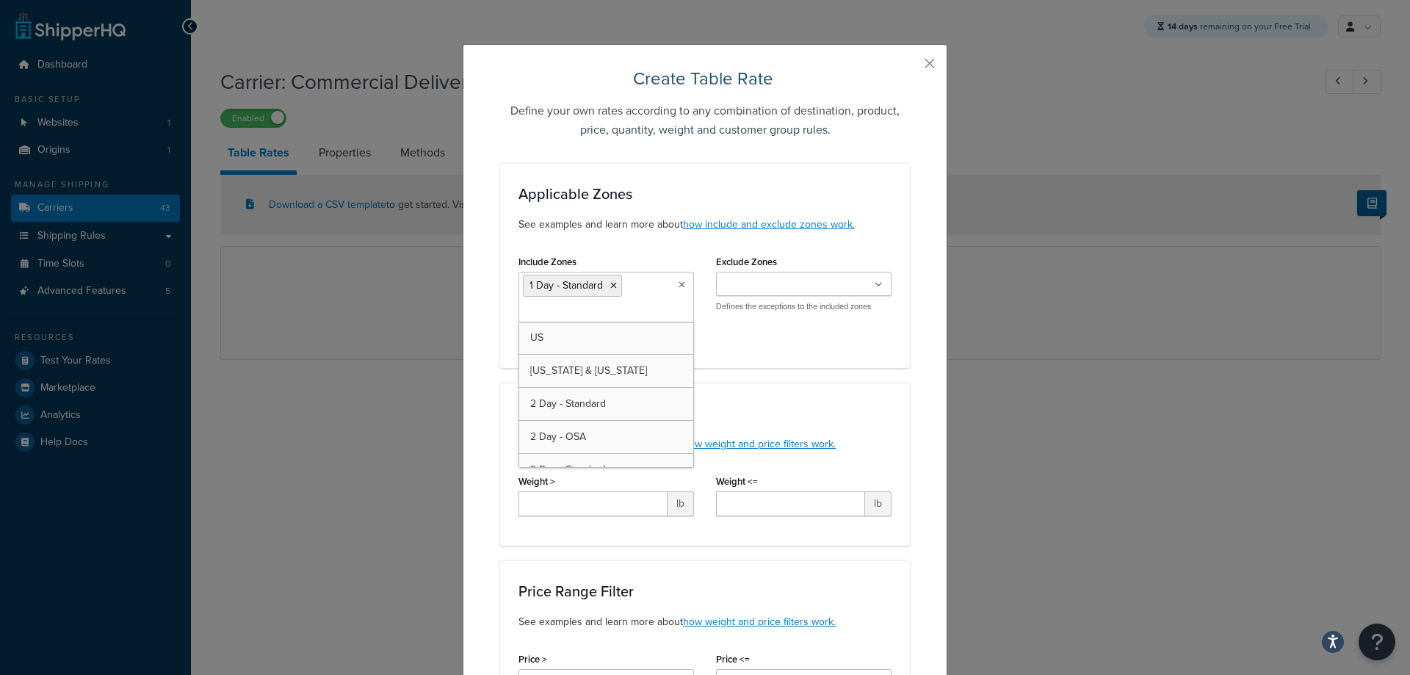
type input "1"
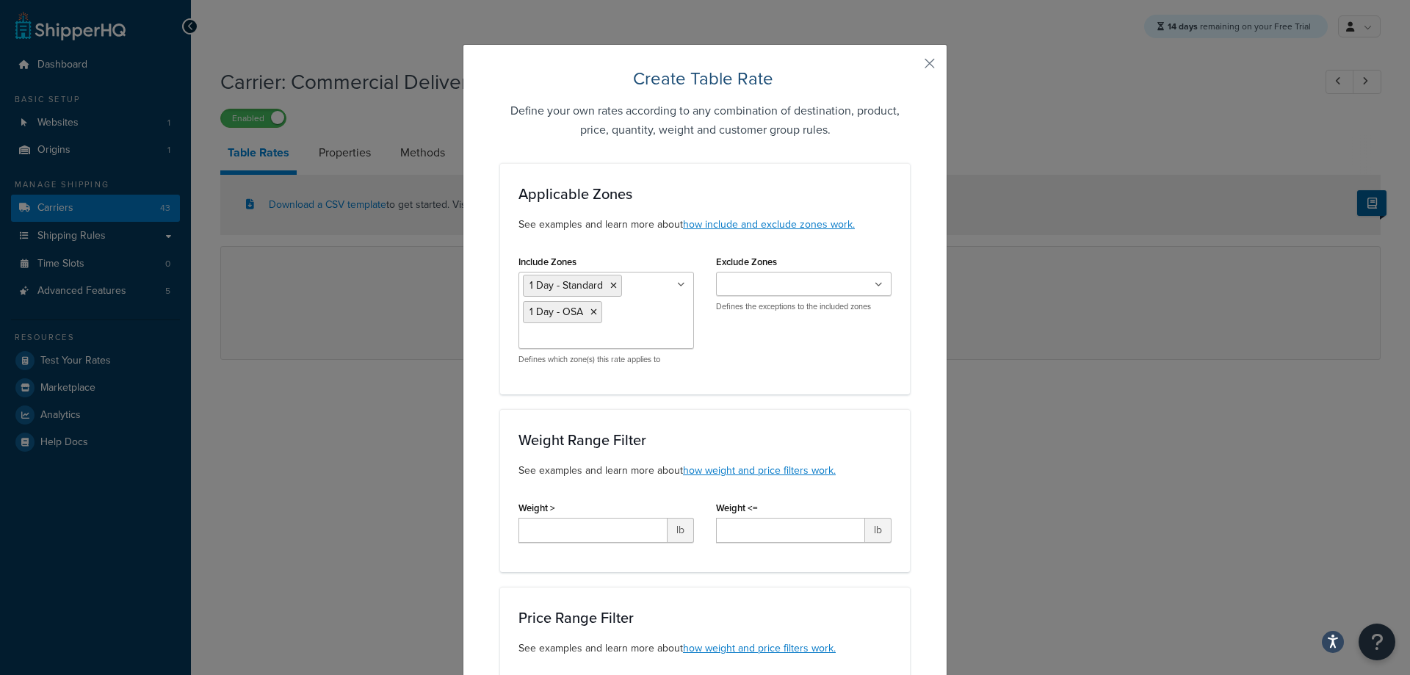
click at [895, 438] on div "Weight Range Filter See examples and learn more about how weight and price filt…" at bounding box center [705, 490] width 410 height 163
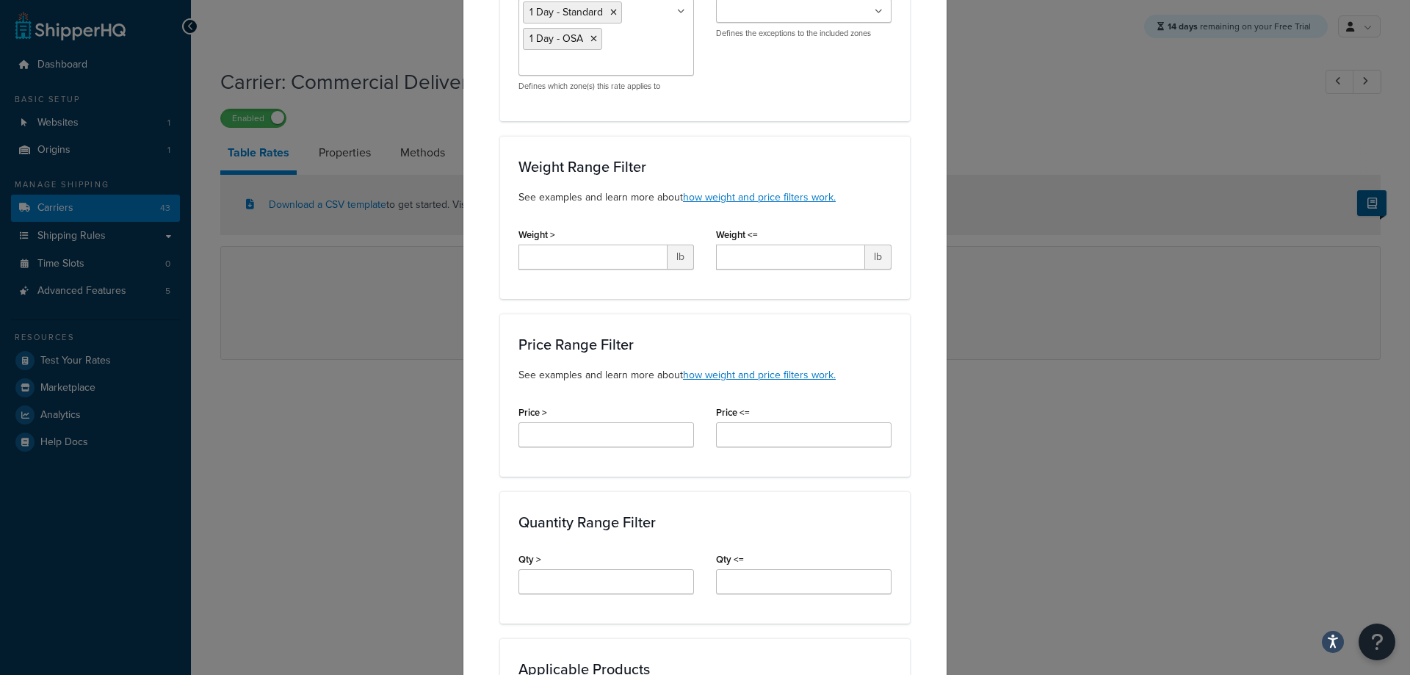
scroll to position [294, 0]
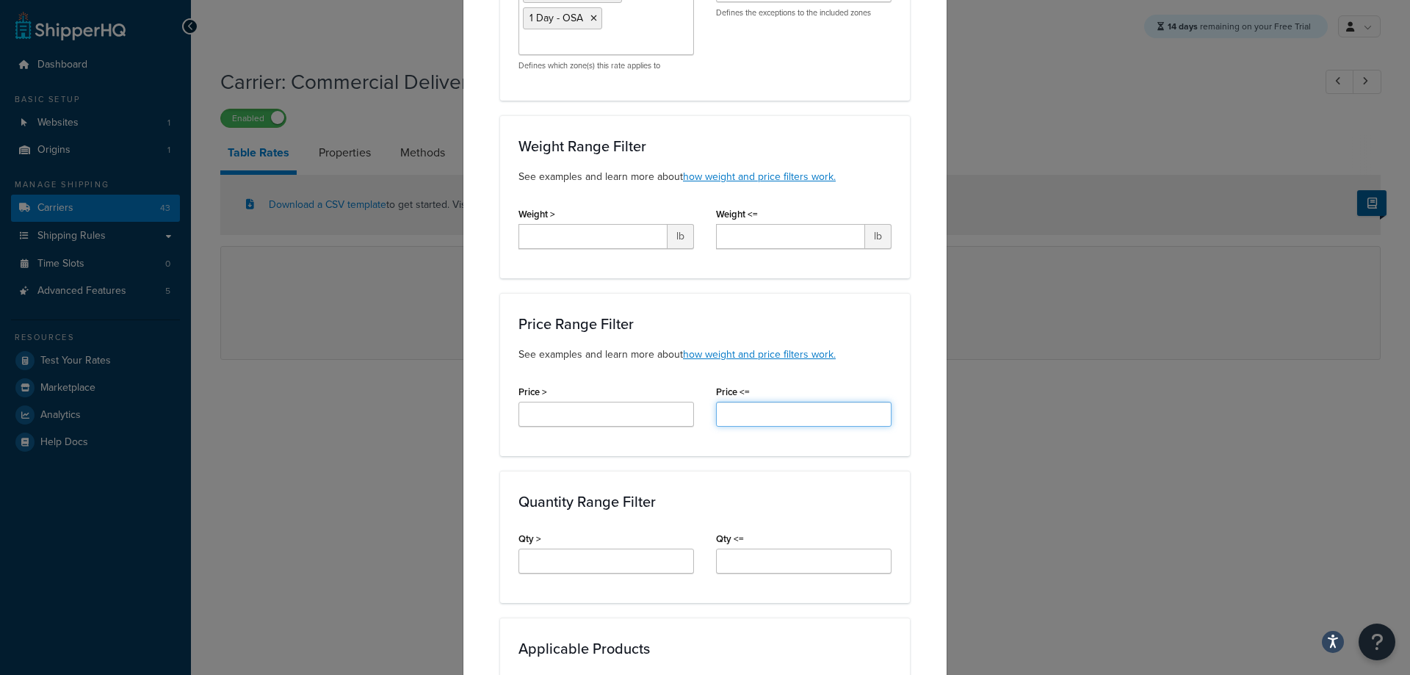
click at [803, 410] on input "Price <=" at bounding box center [803, 414] width 175 height 25
type input "75.00"
click at [869, 462] on div "Applicable Zones See examples and learn more about how include and exclude zone…" at bounding box center [705, 481] width 410 height 1224
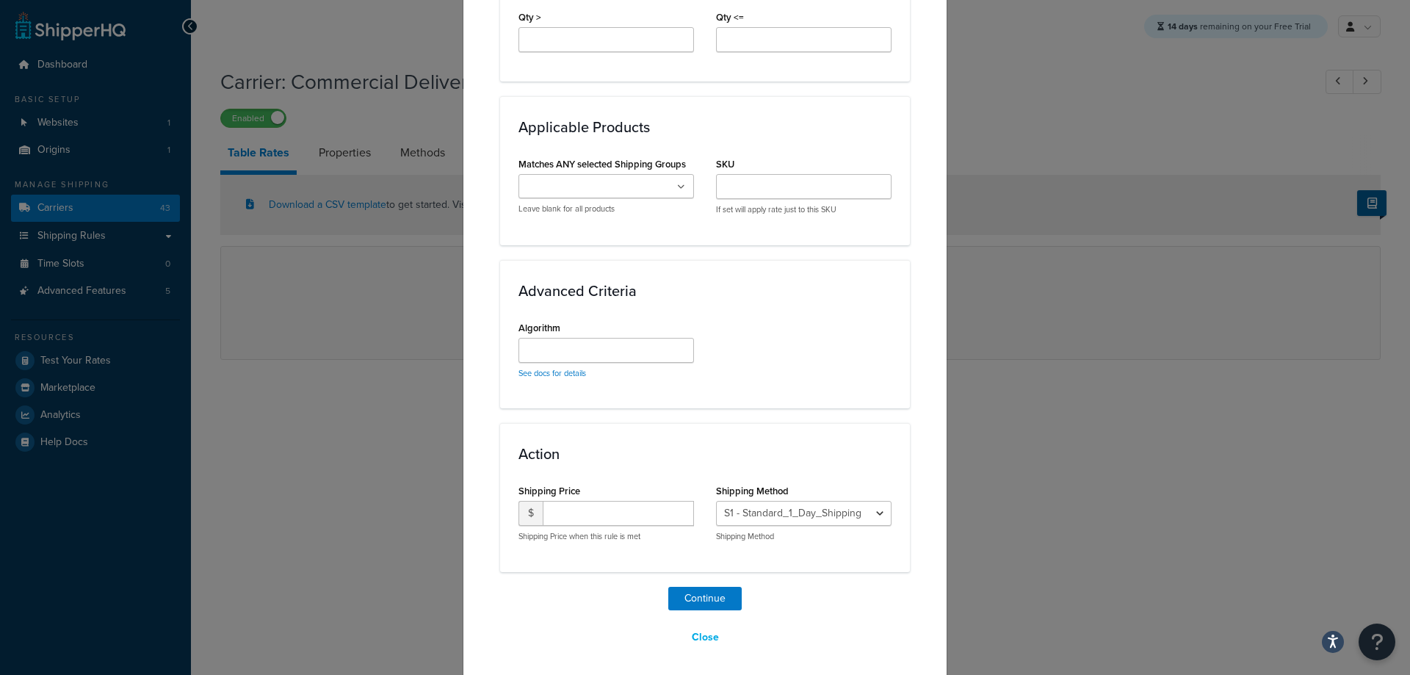
scroll to position [820, 0]
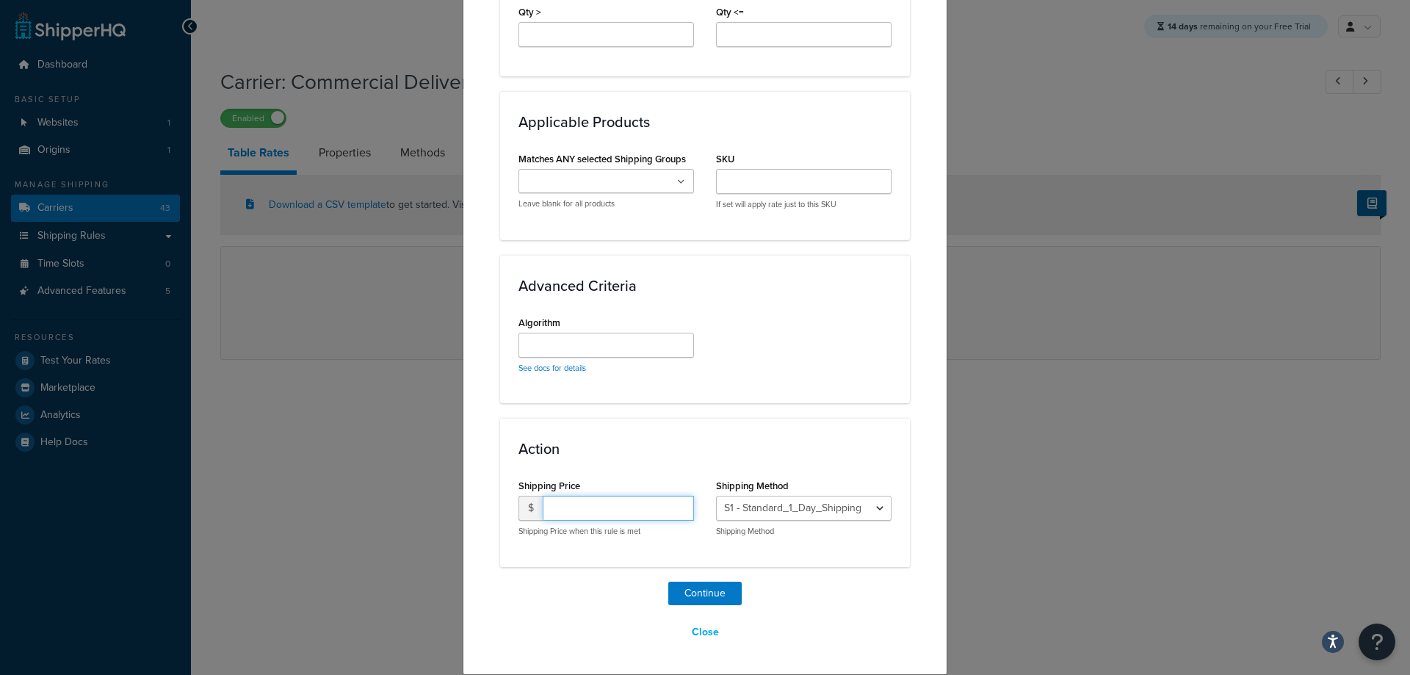
click at [614, 511] on input "number" at bounding box center [618, 508] width 151 height 25
type input "19.99"
click at [755, 516] on select "S1 - Standard_1_Day_Shipping" at bounding box center [803, 508] width 175 height 25
click at [703, 595] on button "Continue" at bounding box center [704, 592] width 73 height 23
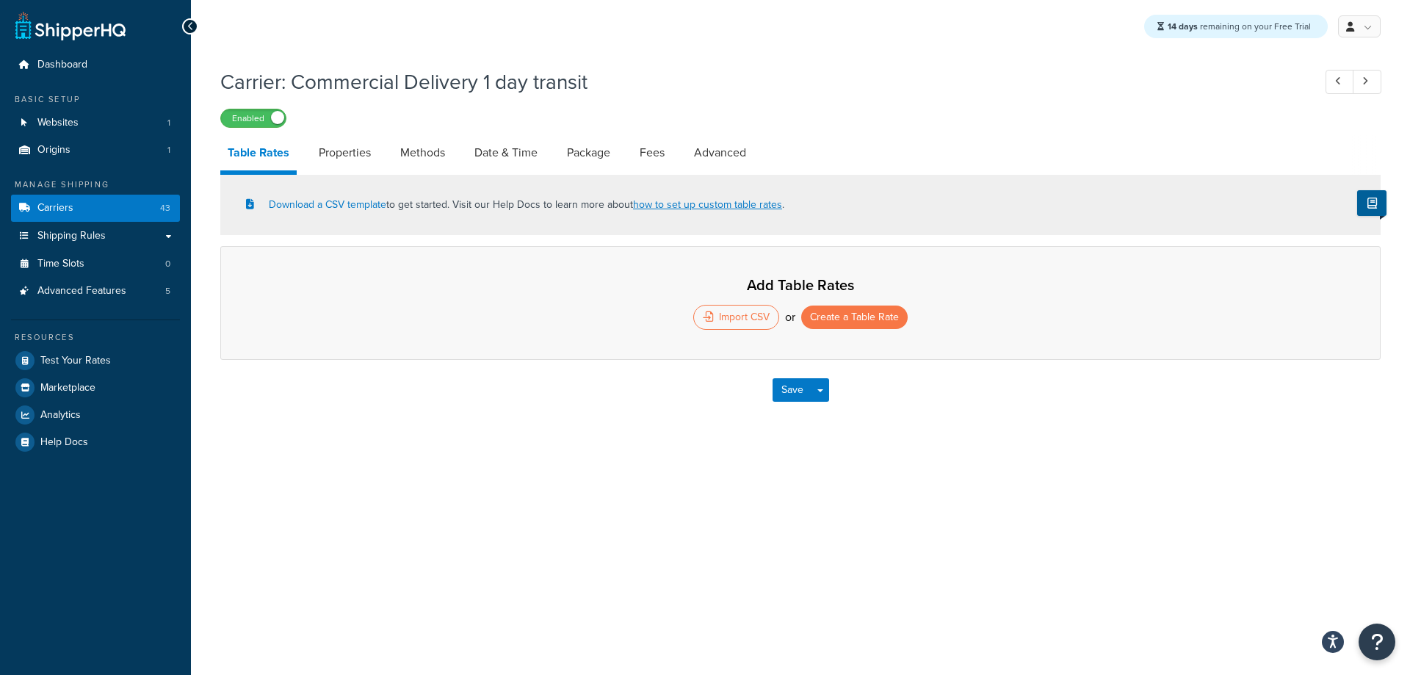
select select "25"
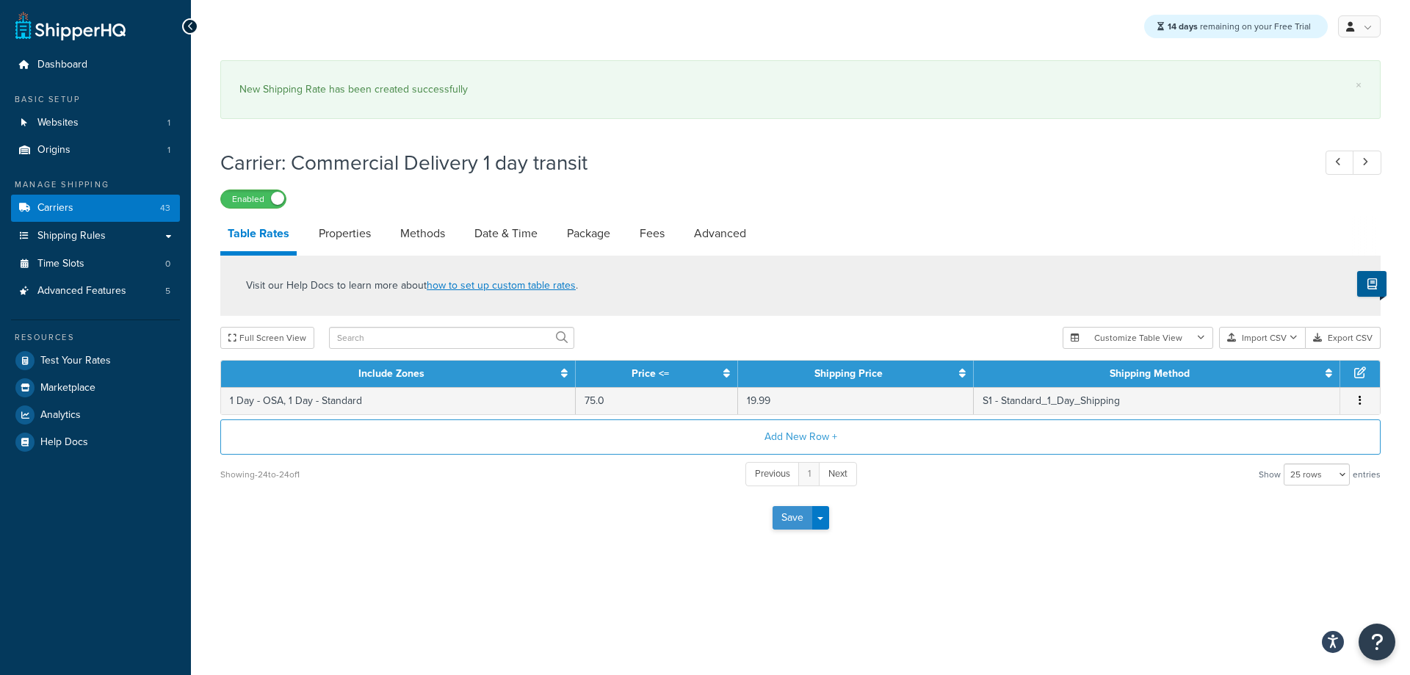
click at [783, 523] on button "Save" at bounding box center [792, 517] width 40 height 23
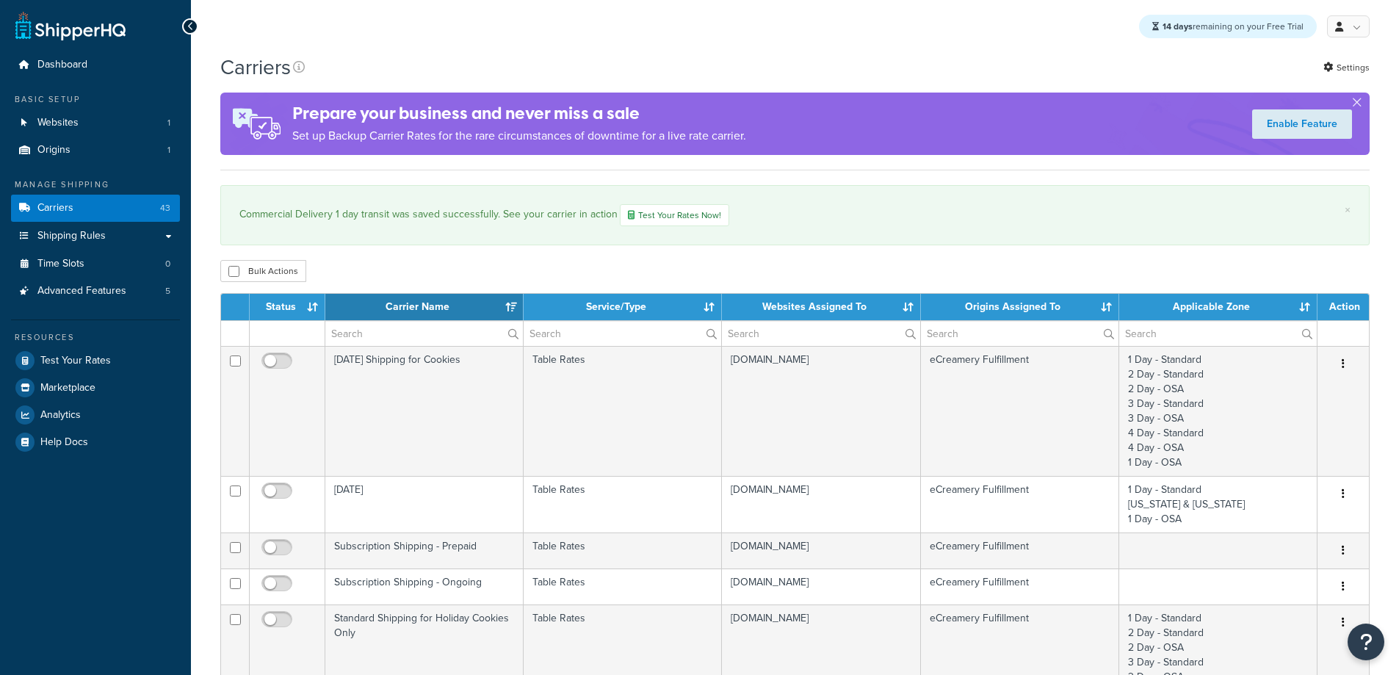
select select "15"
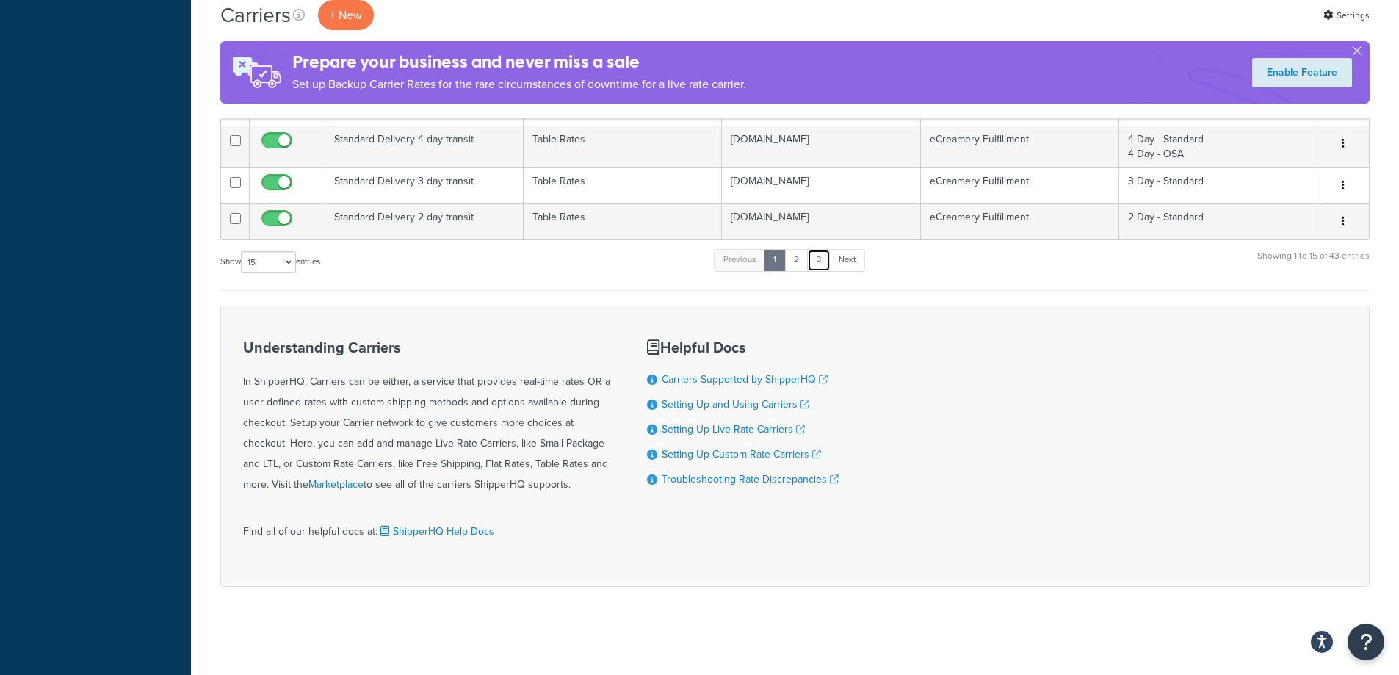
click at [821, 269] on link "3" at bounding box center [818, 260] width 23 height 22
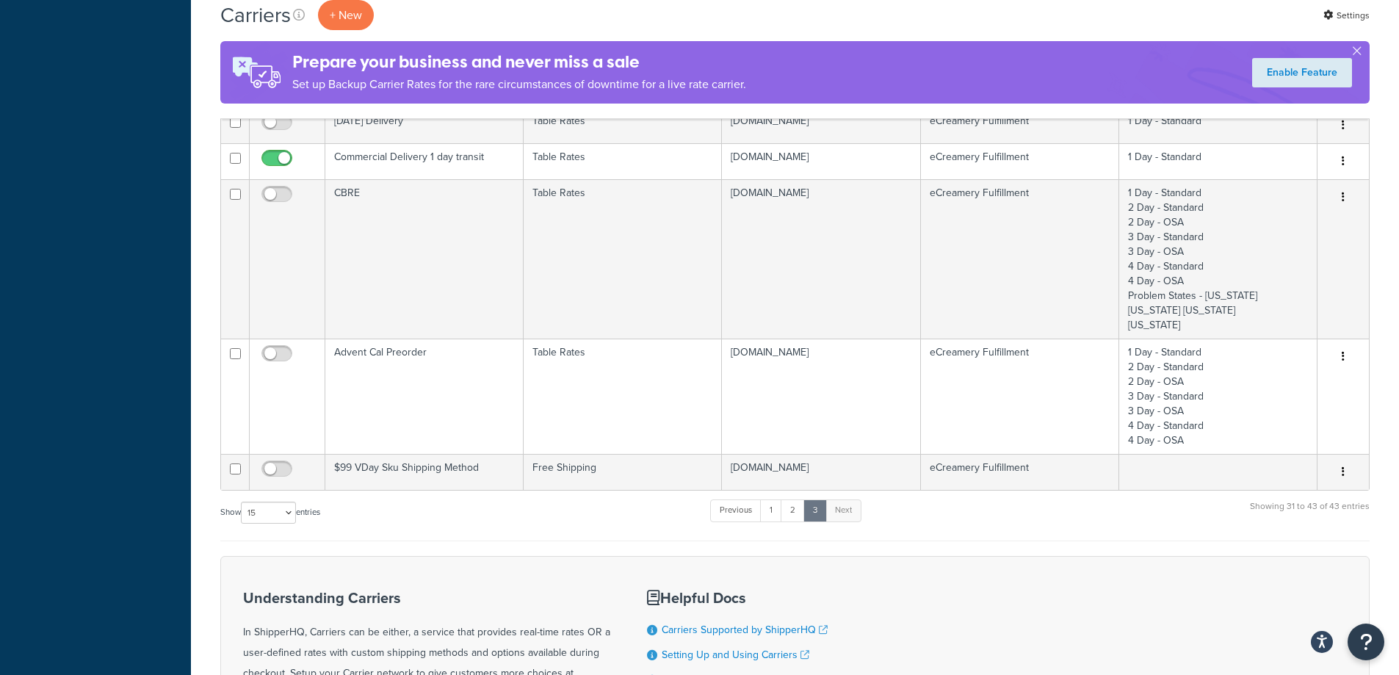
scroll to position [587, 0]
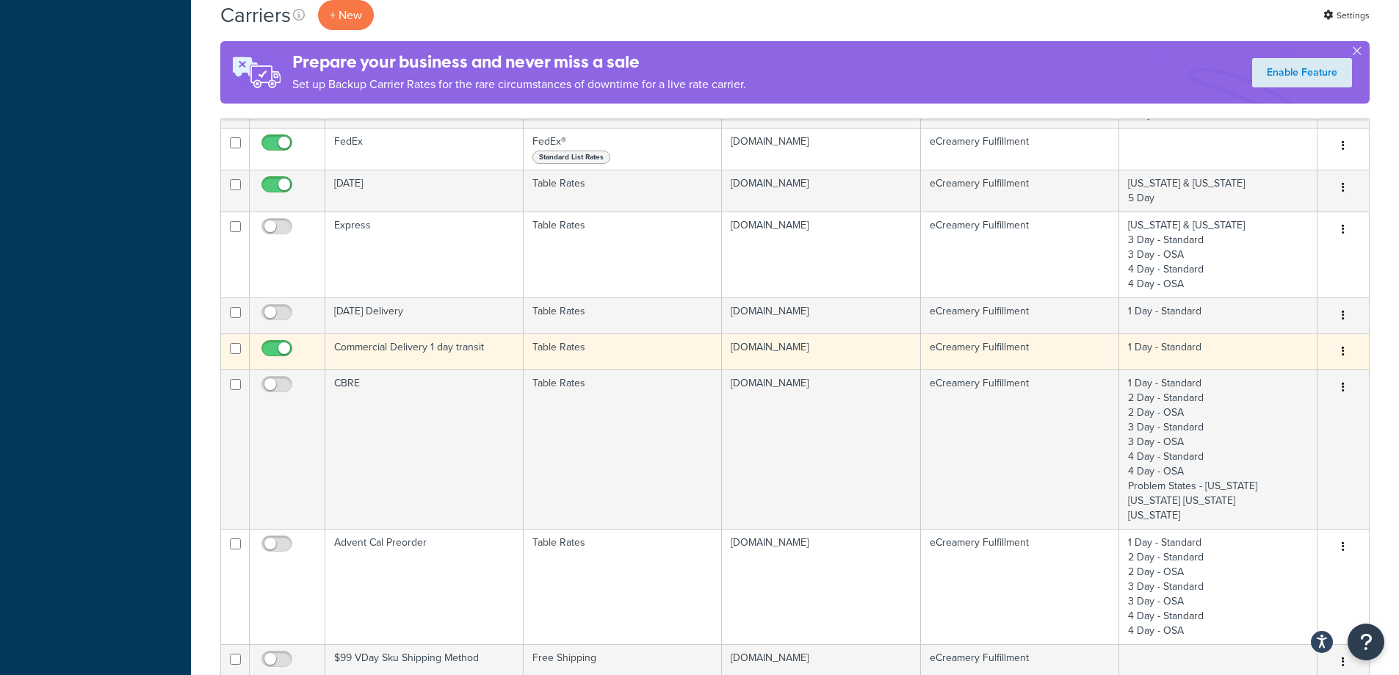
click at [495, 363] on td "Commercial Delivery 1 day transit" at bounding box center [424, 351] width 198 height 36
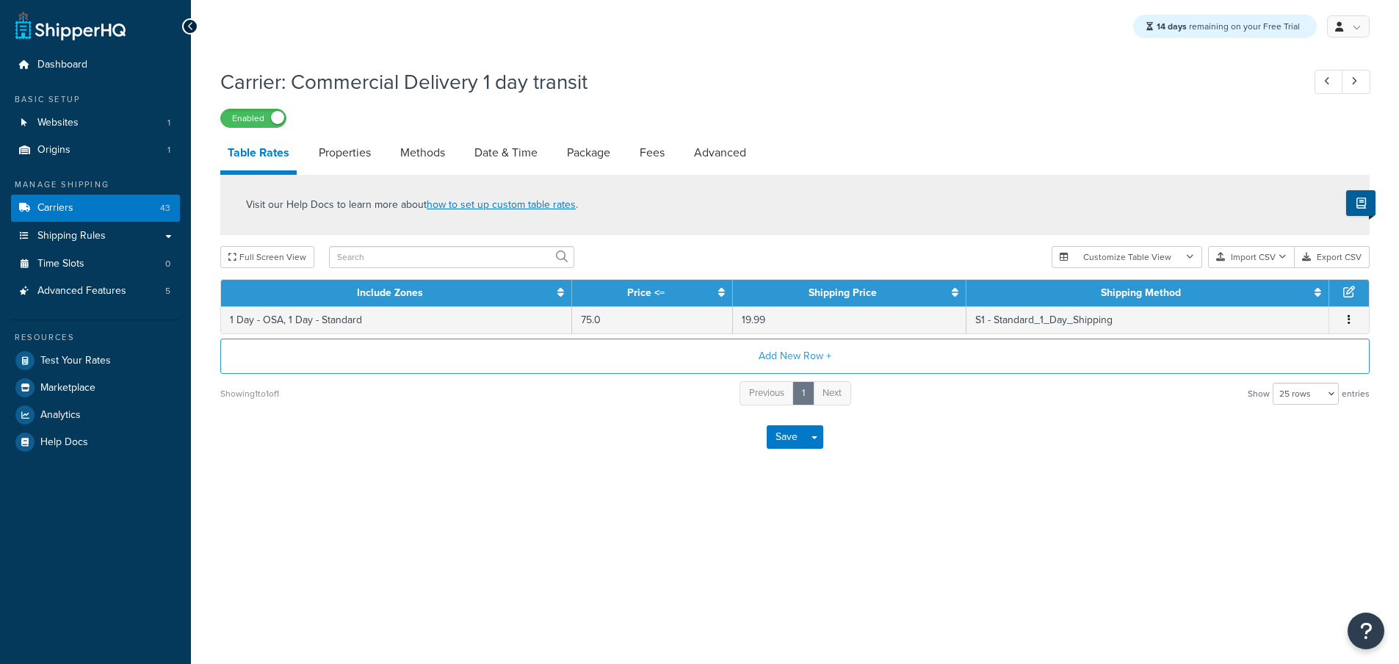
select select "25"
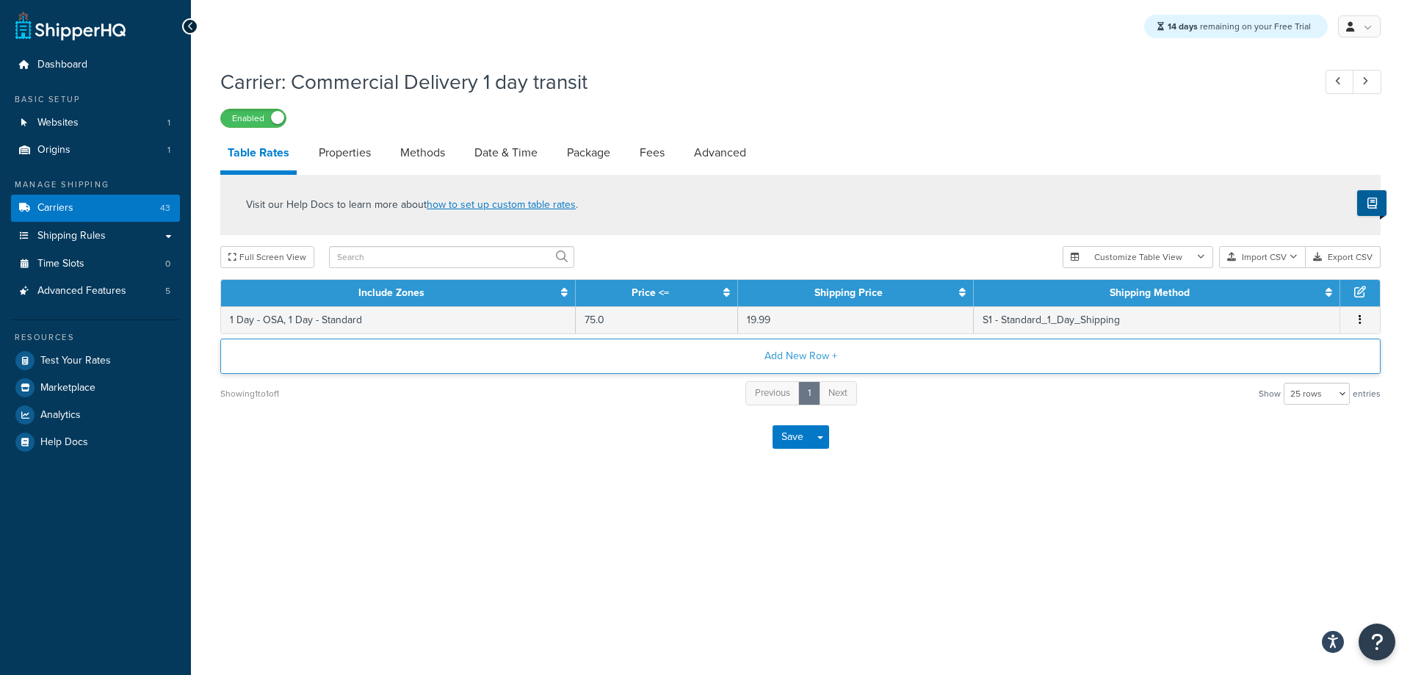
click at [744, 355] on button "Add New Row +" at bounding box center [800, 355] width 1160 height 35
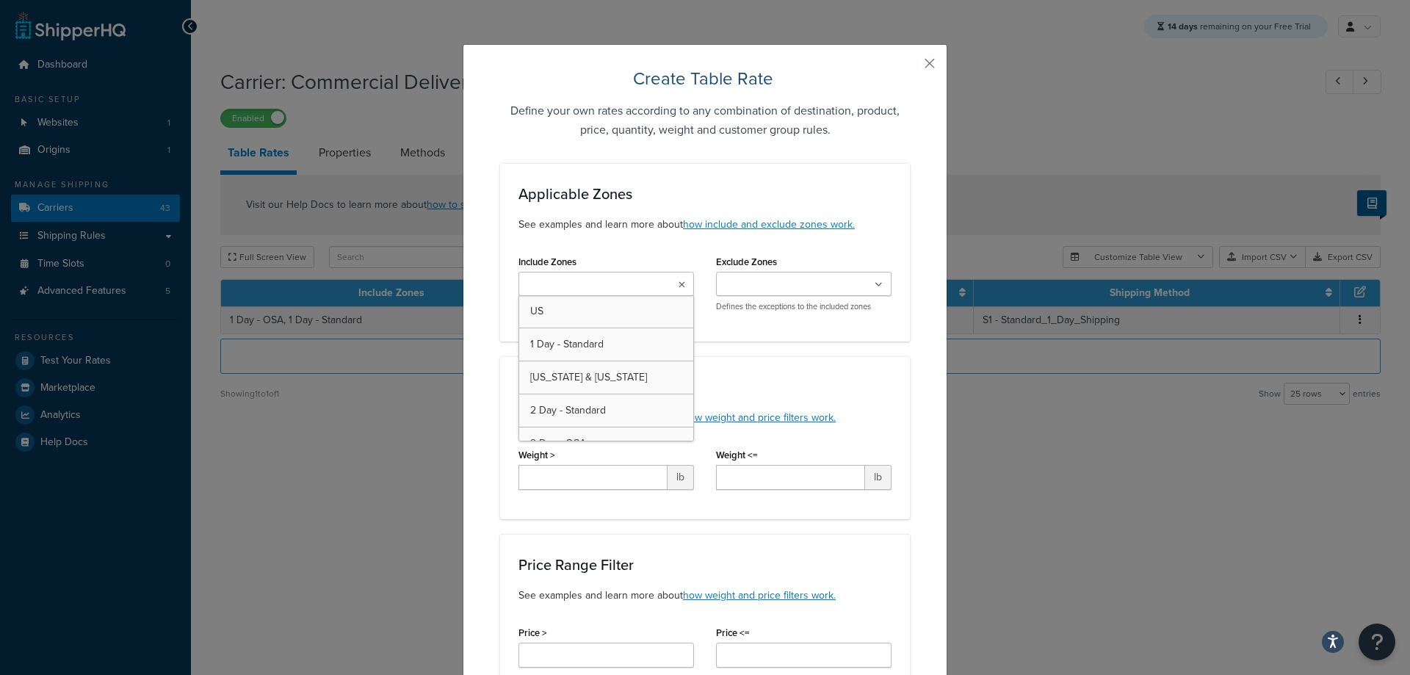
click at [601, 282] on input "Include Zones" at bounding box center [588, 285] width 130 height 16
type input "1"
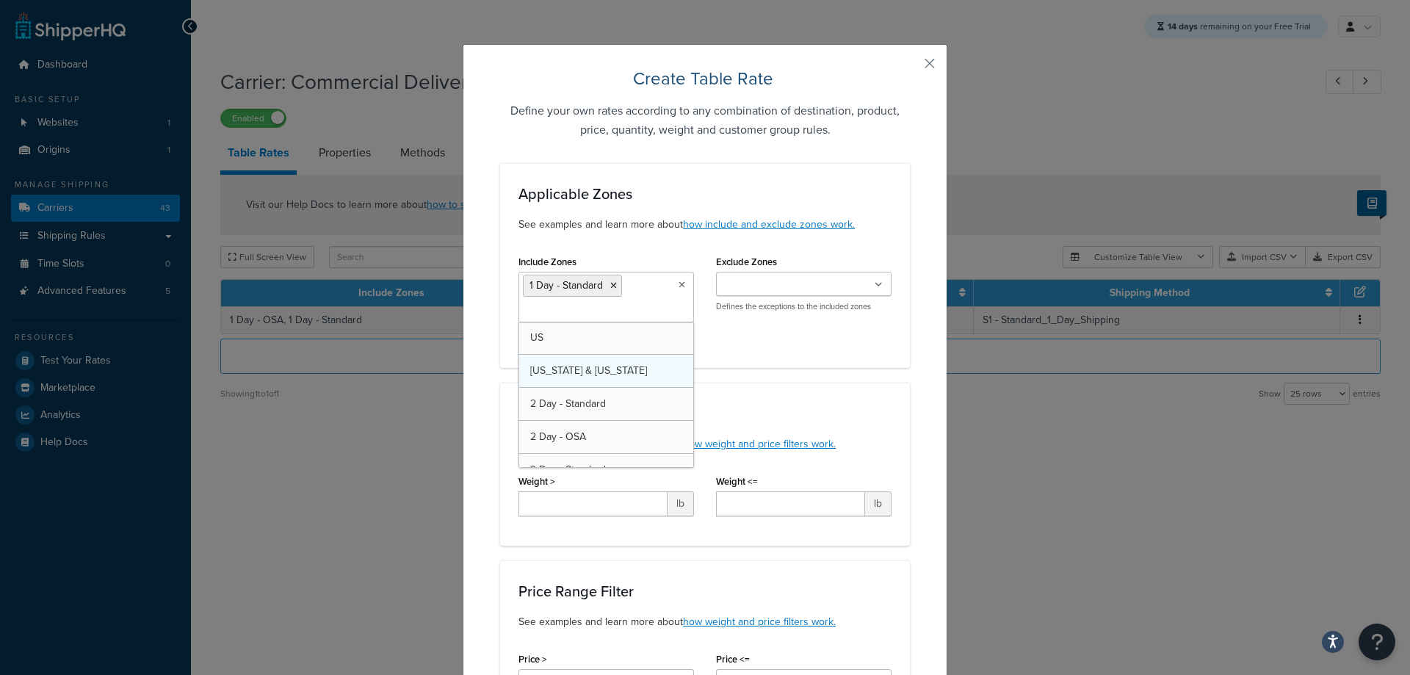
type input "1"
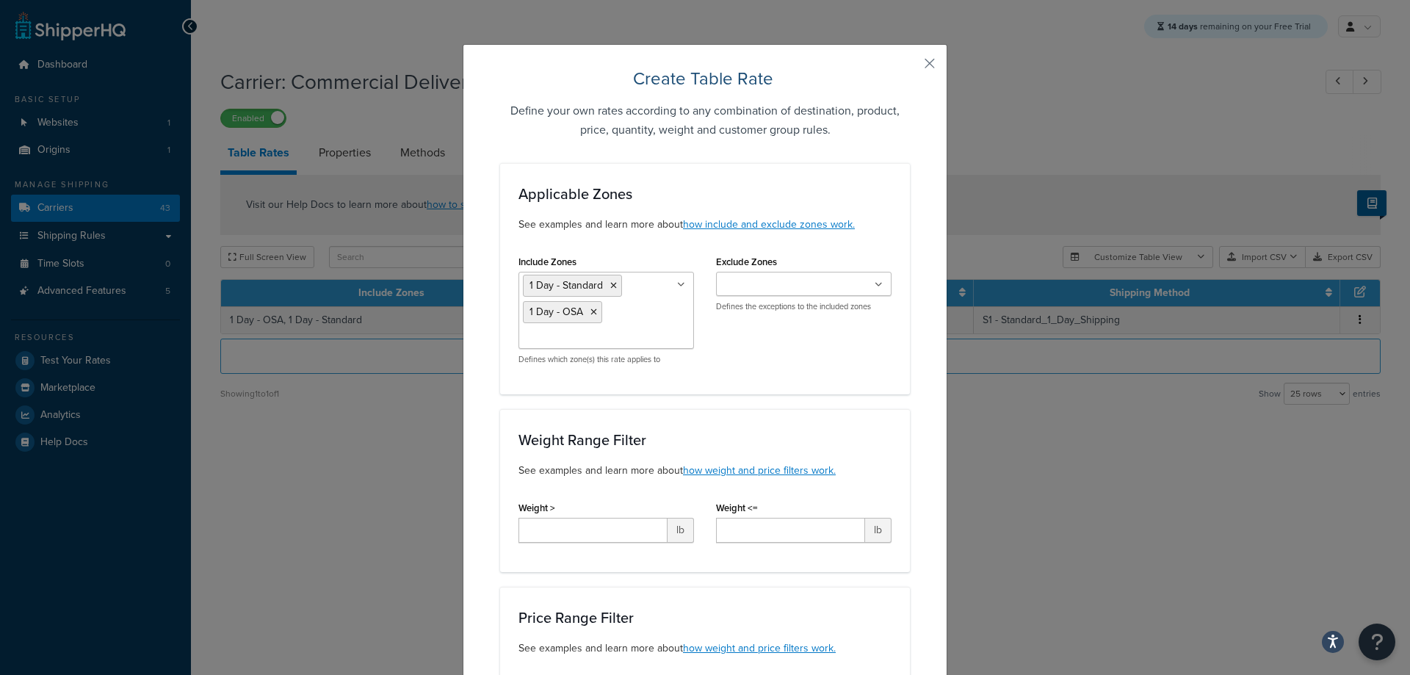
click at [877, 590] on div "Price Range Filter See examples and learn more about how weight and price filte…" at bounding box center [705, 668] width 410 height 163
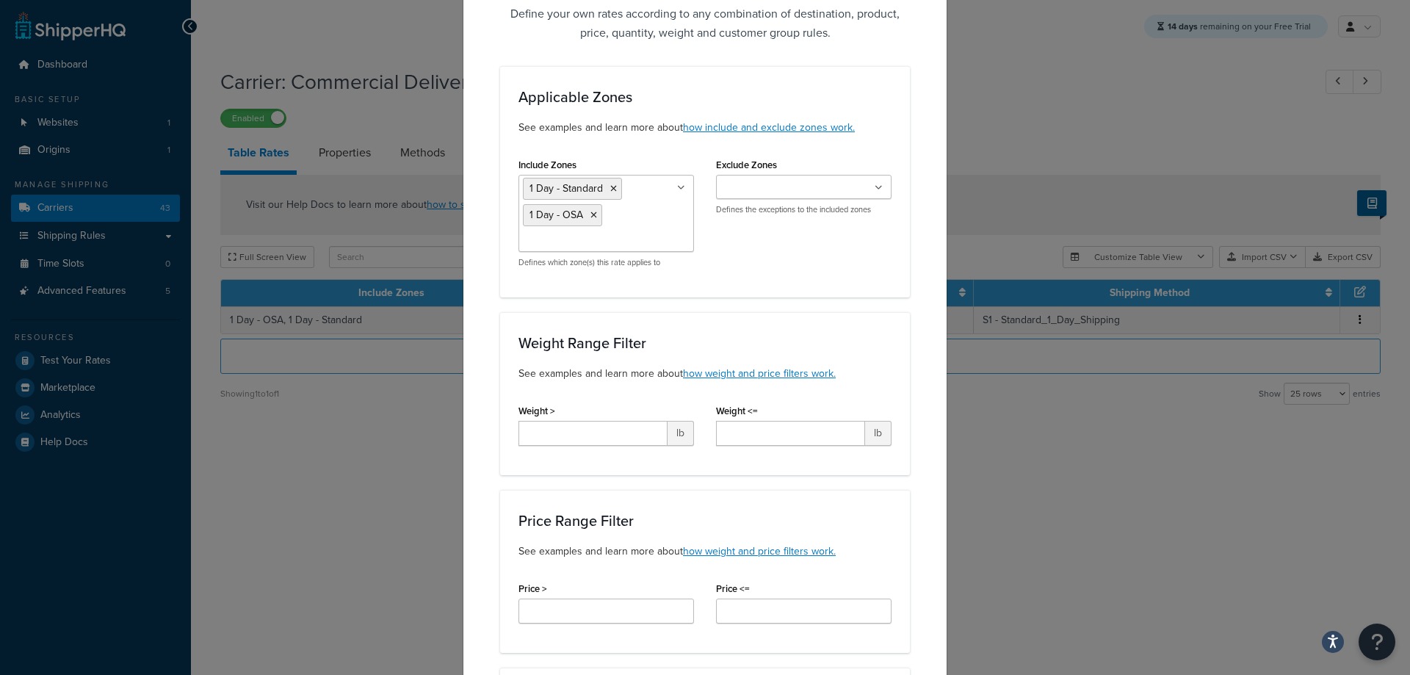
scroll to position [220, 0]
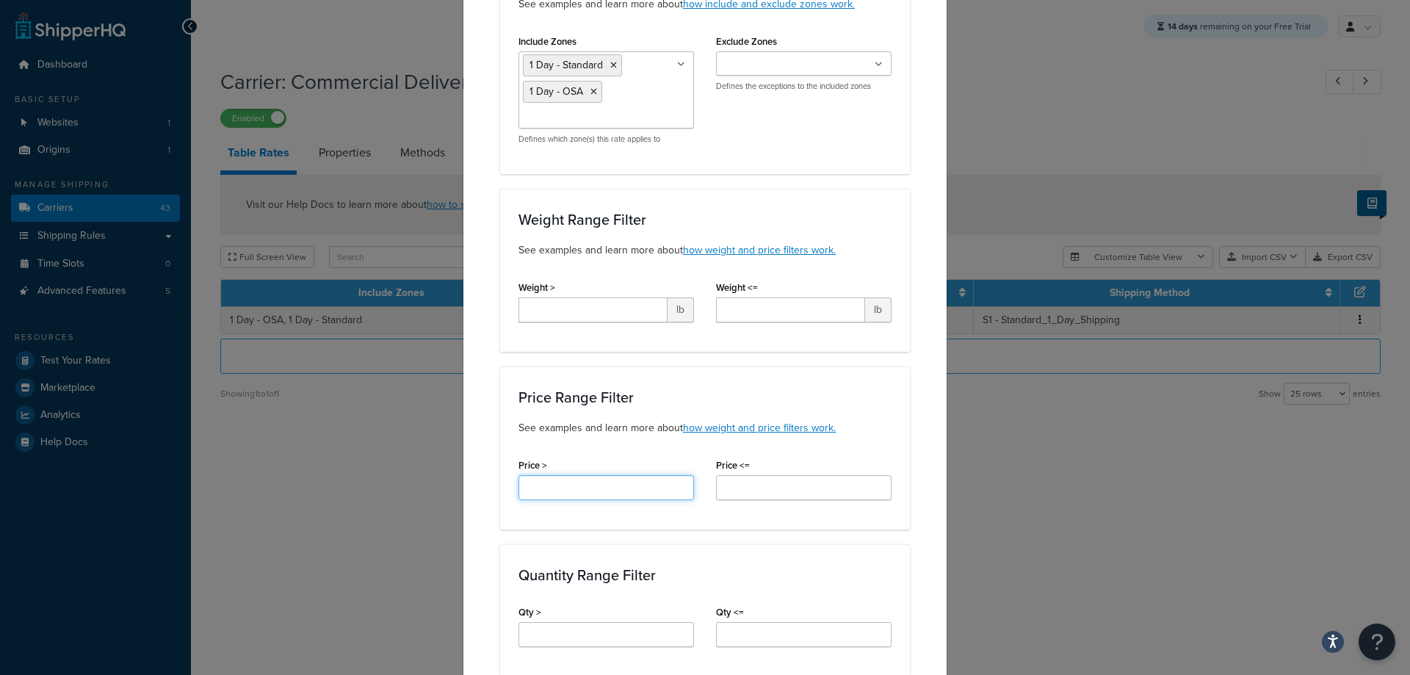
click at [616, 485] on input "Price >" at bounding box center [605, 487] width 175 height 25
type input "75"
click at [797, 487] on input "Price <=" at bounding box center [803, 487] width 175 height 25
type input "100"
click at [871, 543] on div "Applicable Zones See examples and learn more about how include and exclude zone…" at bounding box center [705, 555] width 410 height 1224
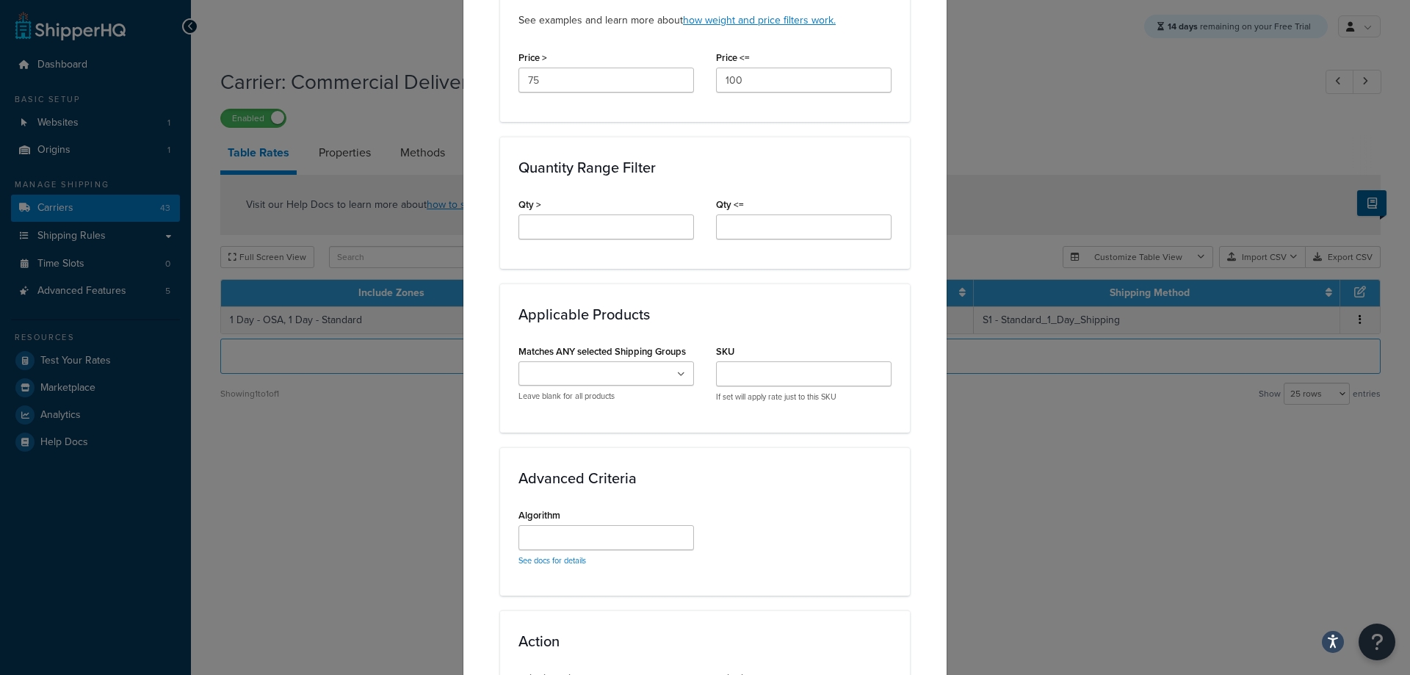
scroll to position [808, 0]
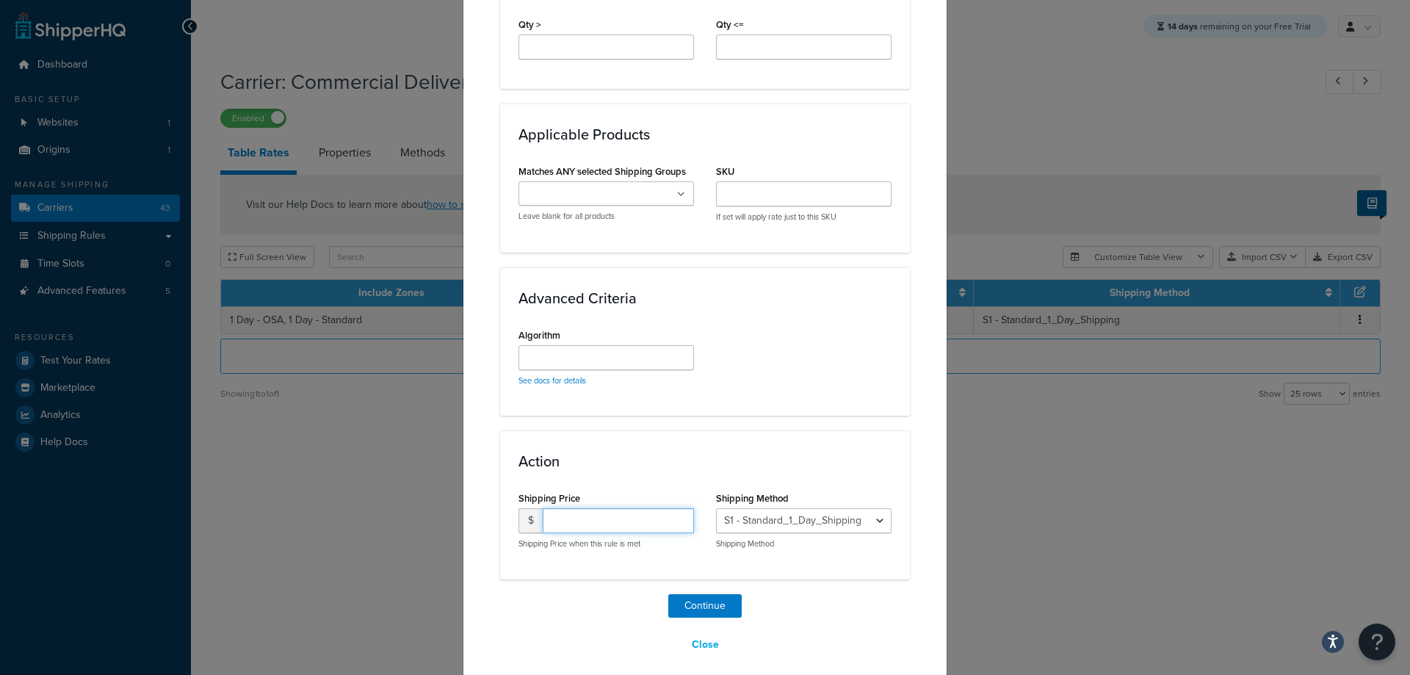
click at [606, 532] on input "number" at bounding box center [618, 520] width 151 height 25
type input "21.99"
click at [770, 520] on select "S1 - Standard_1_Day_Shipping" at bounding box center [803, 520] width 175 height 25
click at [703, 611] on button "Continue" at bounding box center [704, 605] width 73 height 23
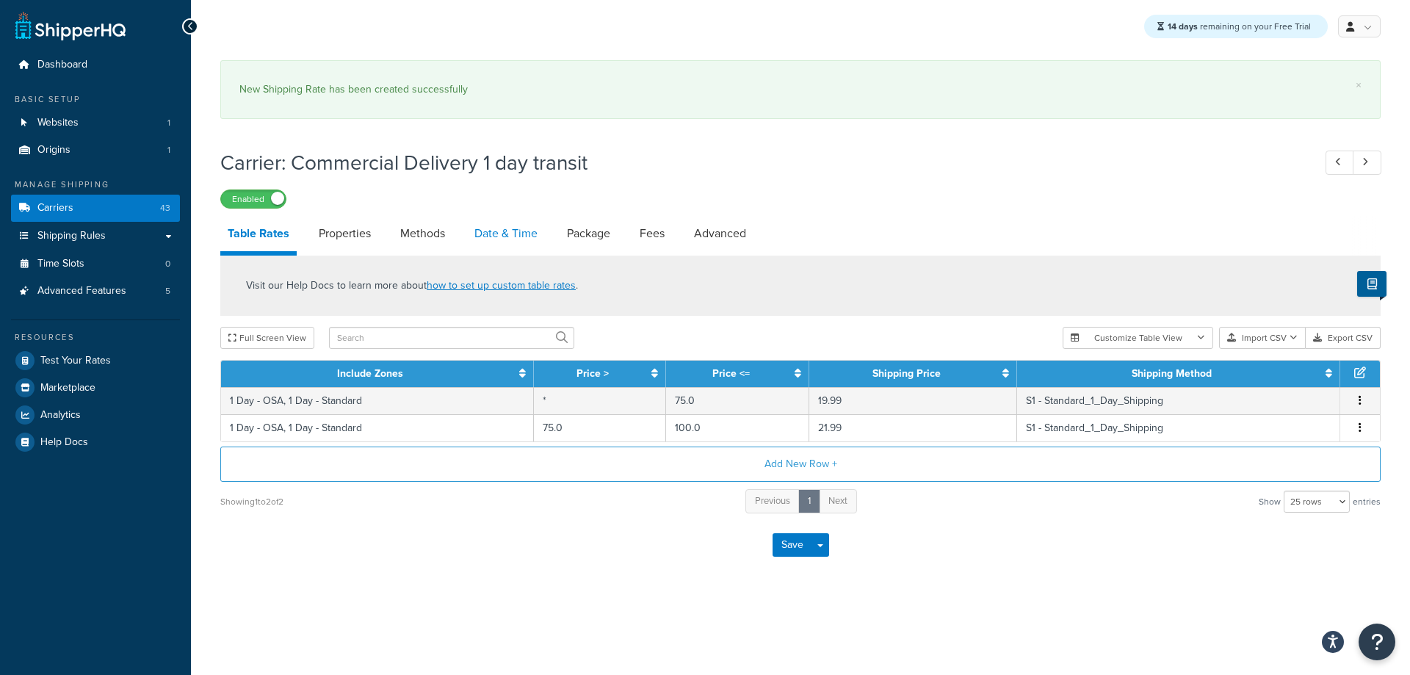
click at [510, 238] on link "Date & Time" at bounding box center [506, 233] width 78 height 35
select select "yMMMEd"
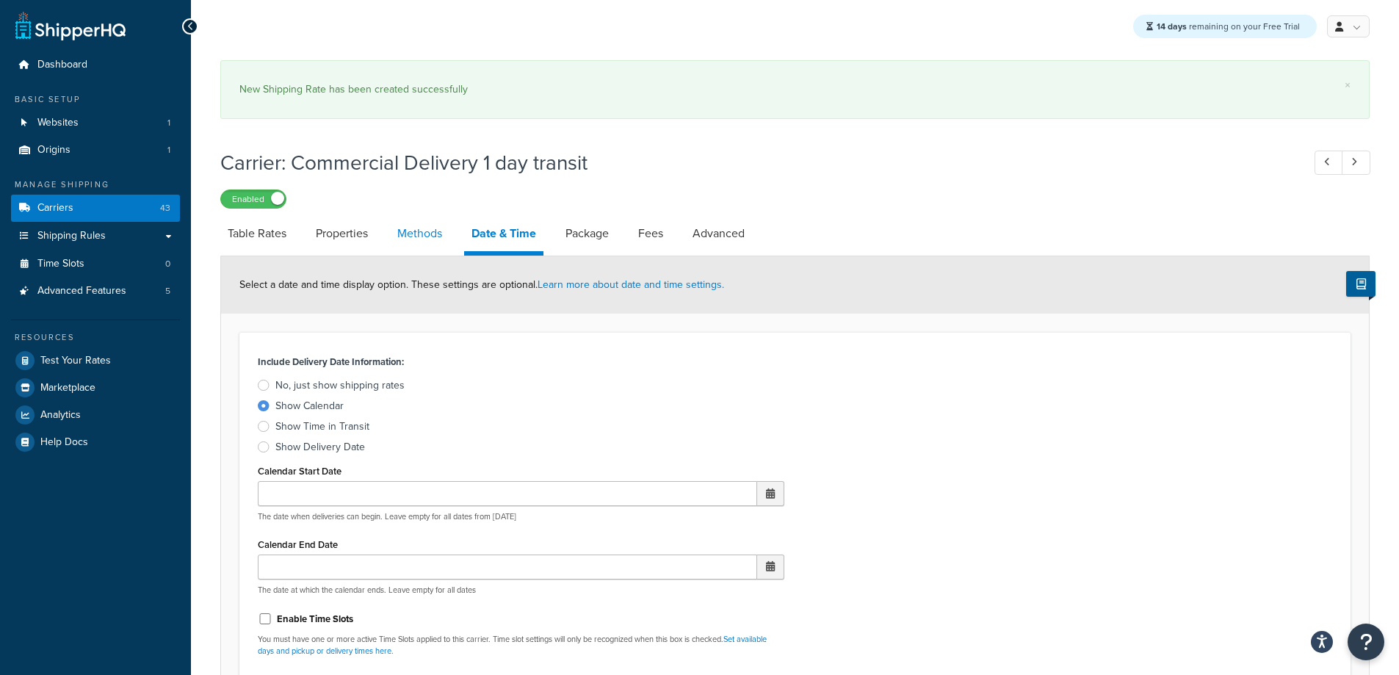
click at [433, 231] on link "Methods" at bounding box center [419, 233] width 59 height 35
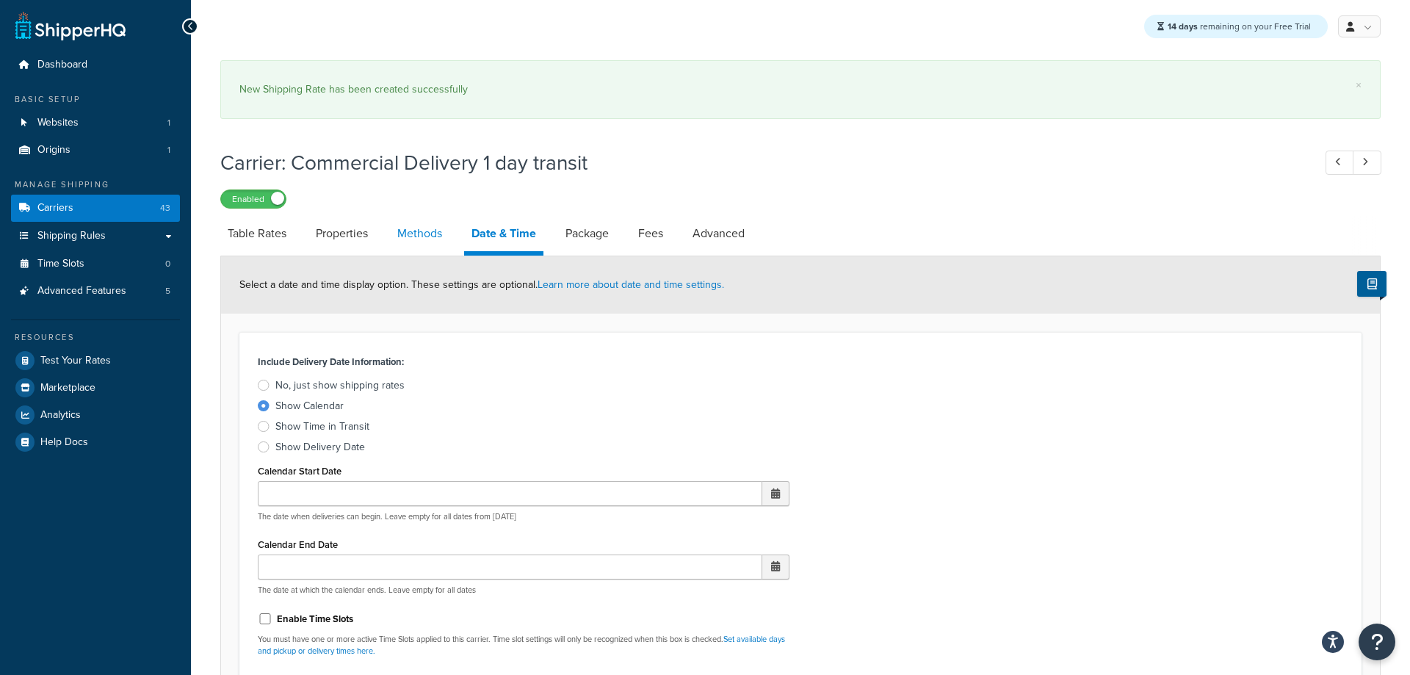
select select "25"
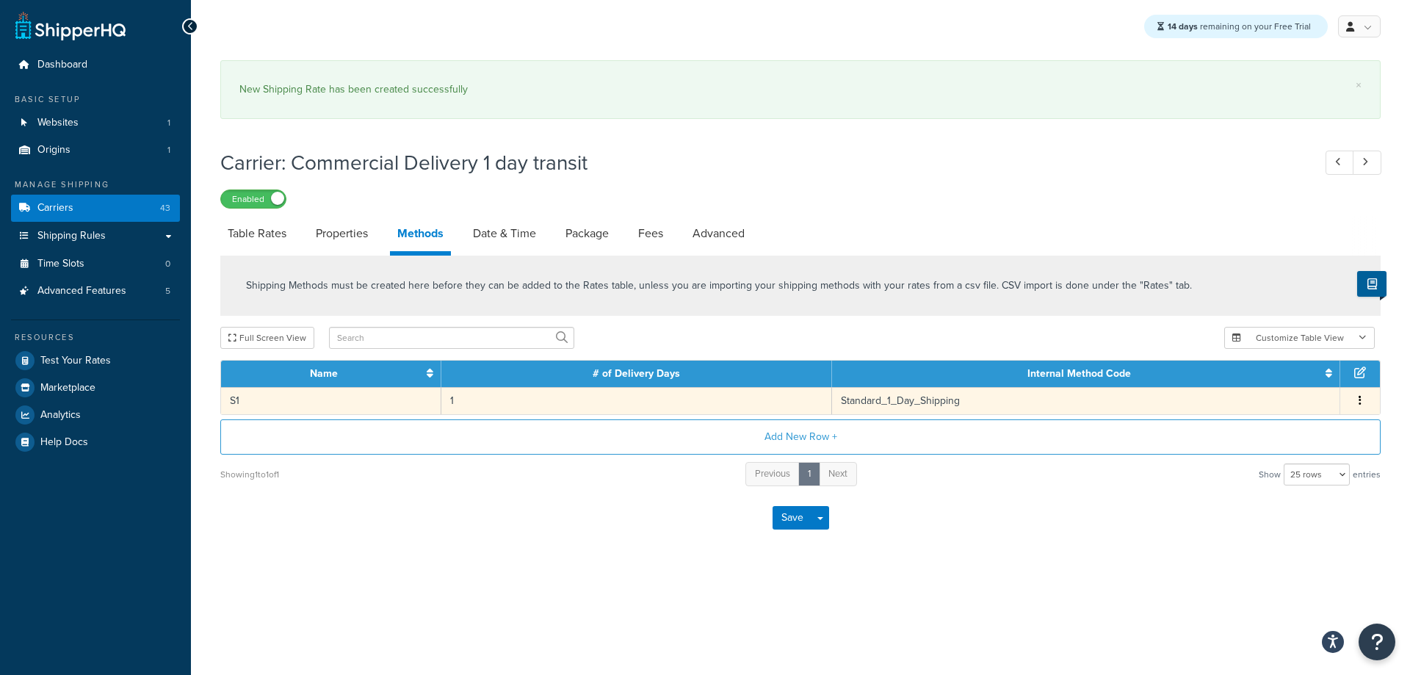
click at [300, 404] on td "S1" at bounding box center [331, 400] width 220 height 27
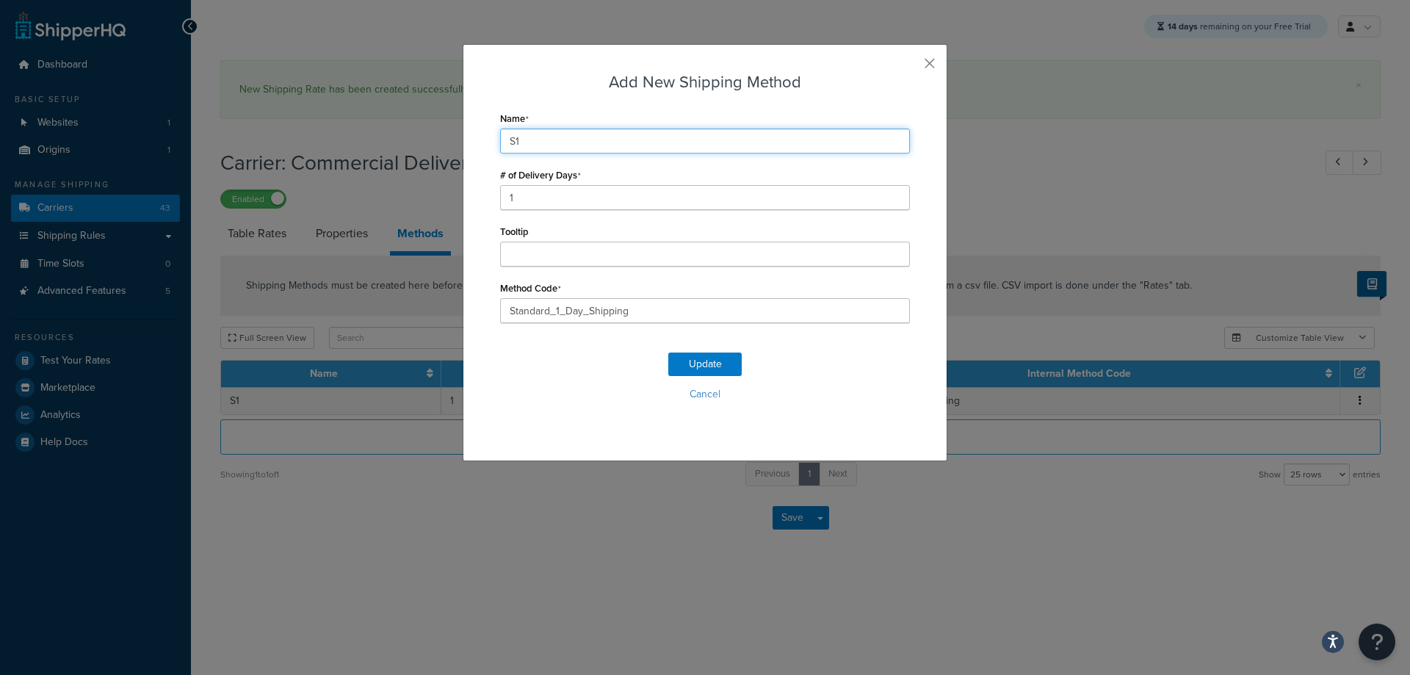
drag, startPoint x: 538, startPoint y: 141, endPoint x: 438, endPoint y: 137, distance: 99.9
click at [438, 137] on div "Add New Shipping Method Name S1 # of Delivery Days 1 Tooltip Method Code Standa…" at bounding box center [705, 337] width 1410 height 675
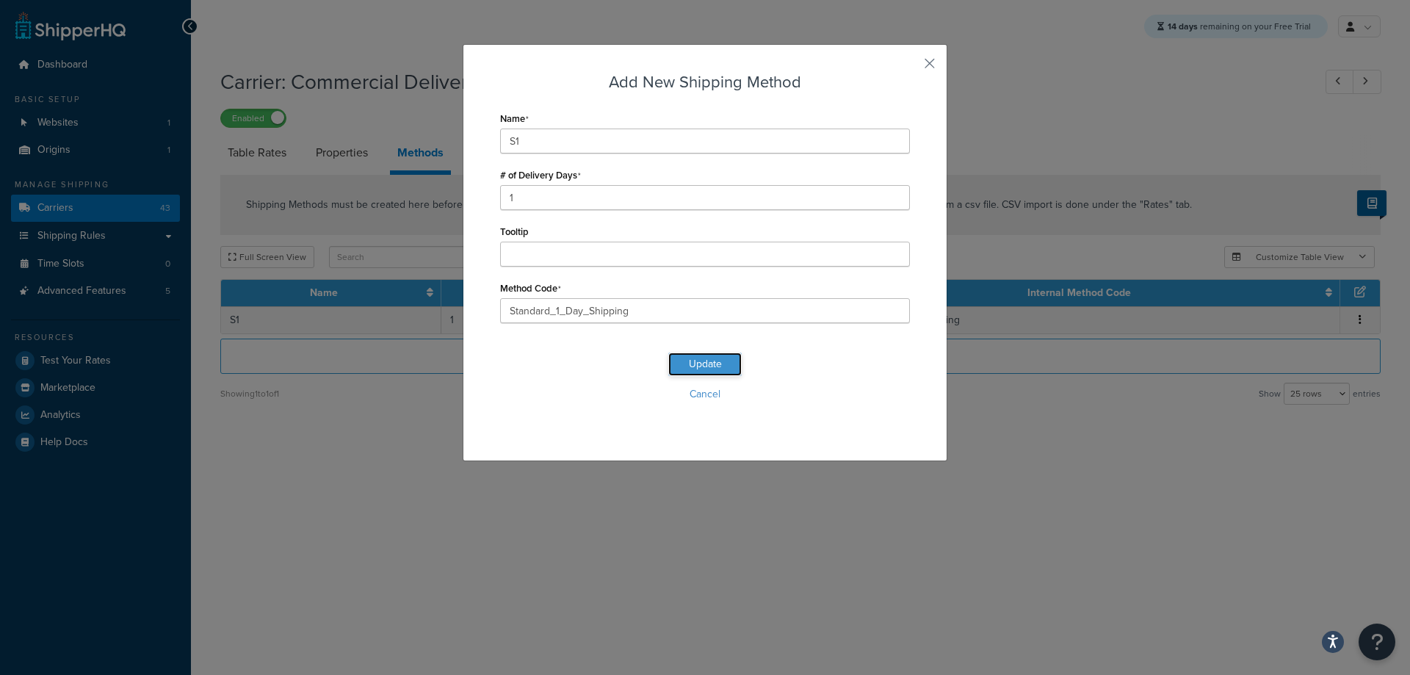
click at [708, 358] on button "Update" at bounding box center [704, 363] width 73 height 23
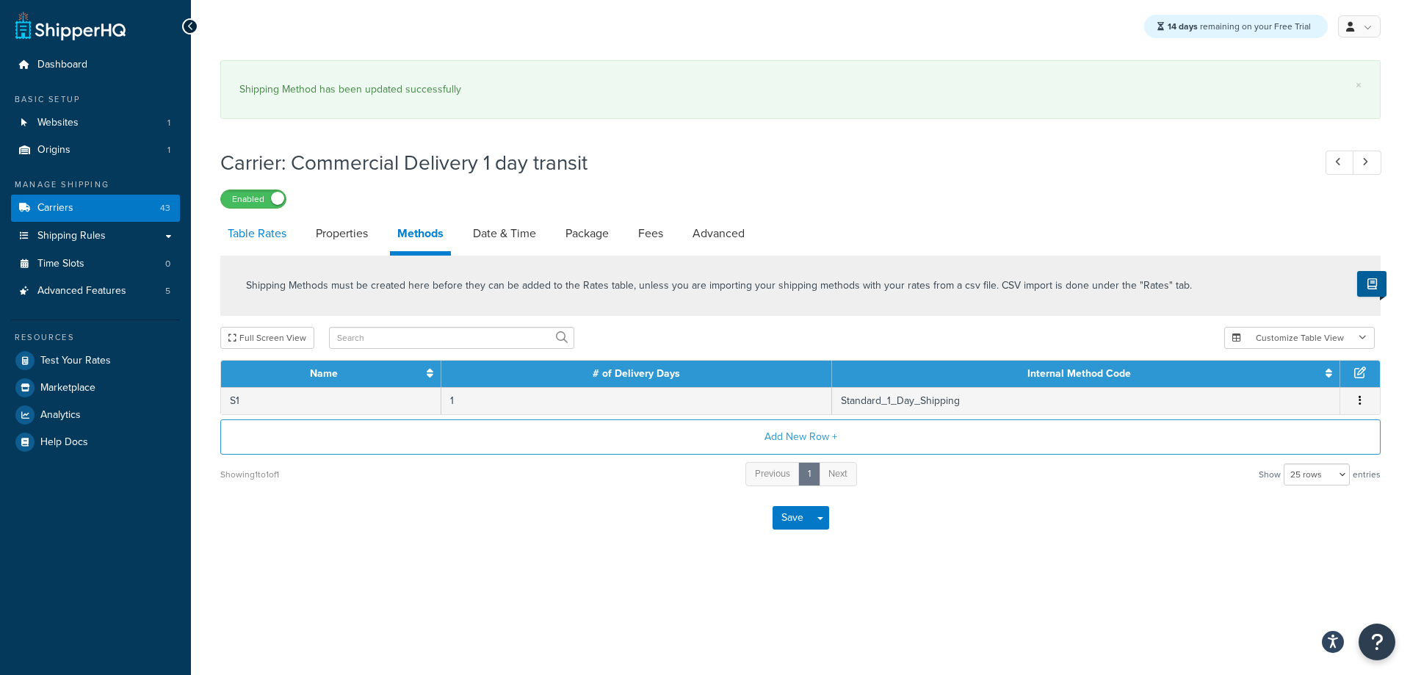
click at [267, 233] on link "Table Rates" at bounding box center [256, 233] width 73 height 35
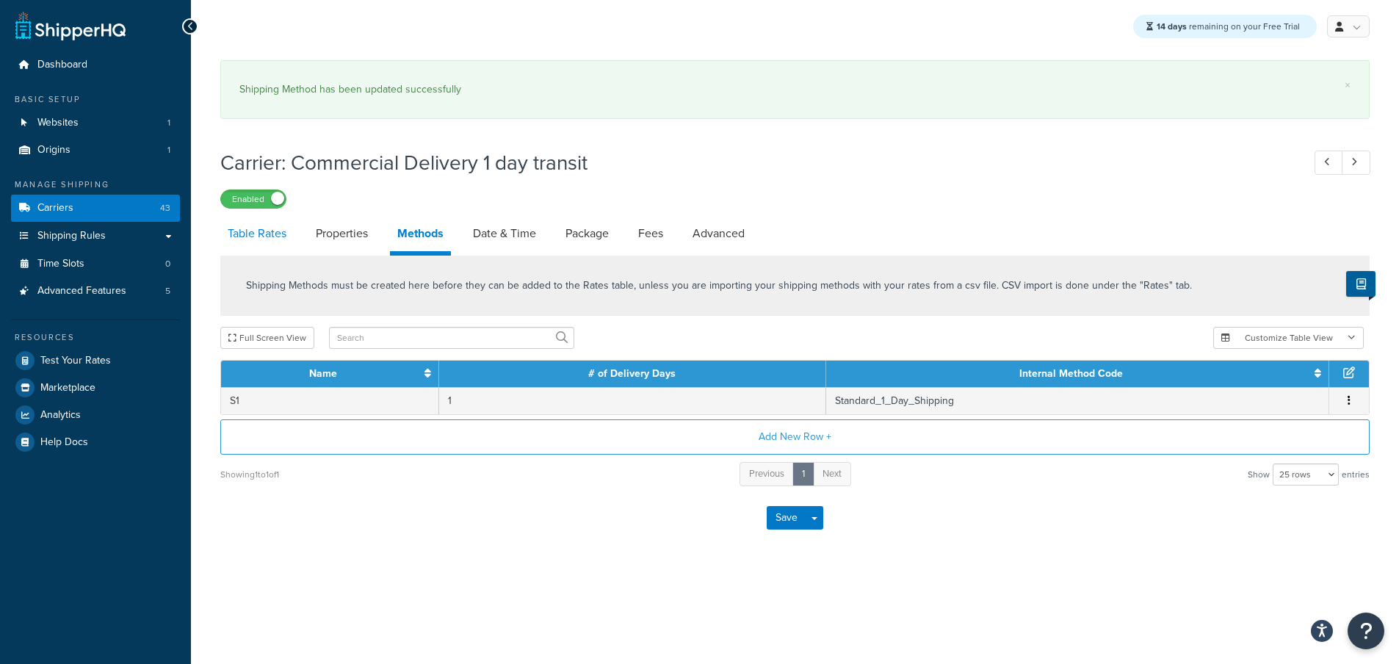
select select "25"
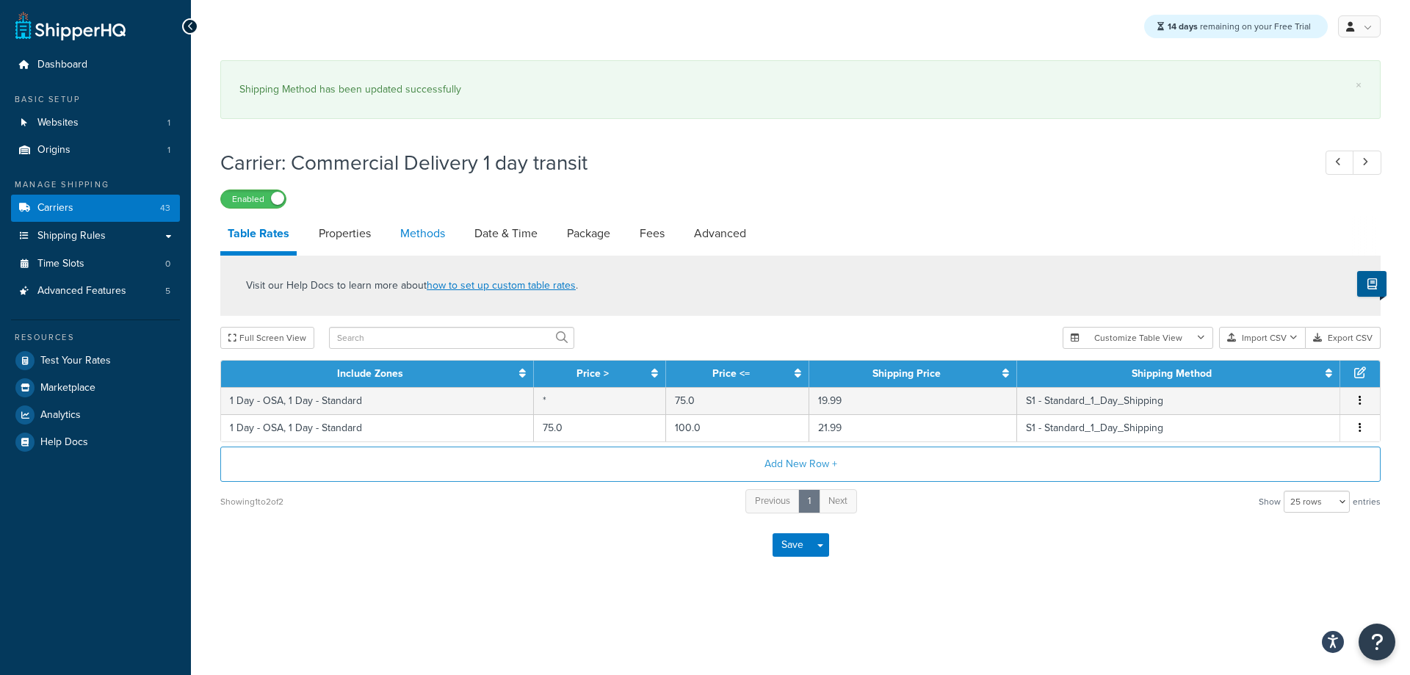
click at [429, 242] on link "Methods" at bounding box center [422, 233] width 59 height 35
select select "25"
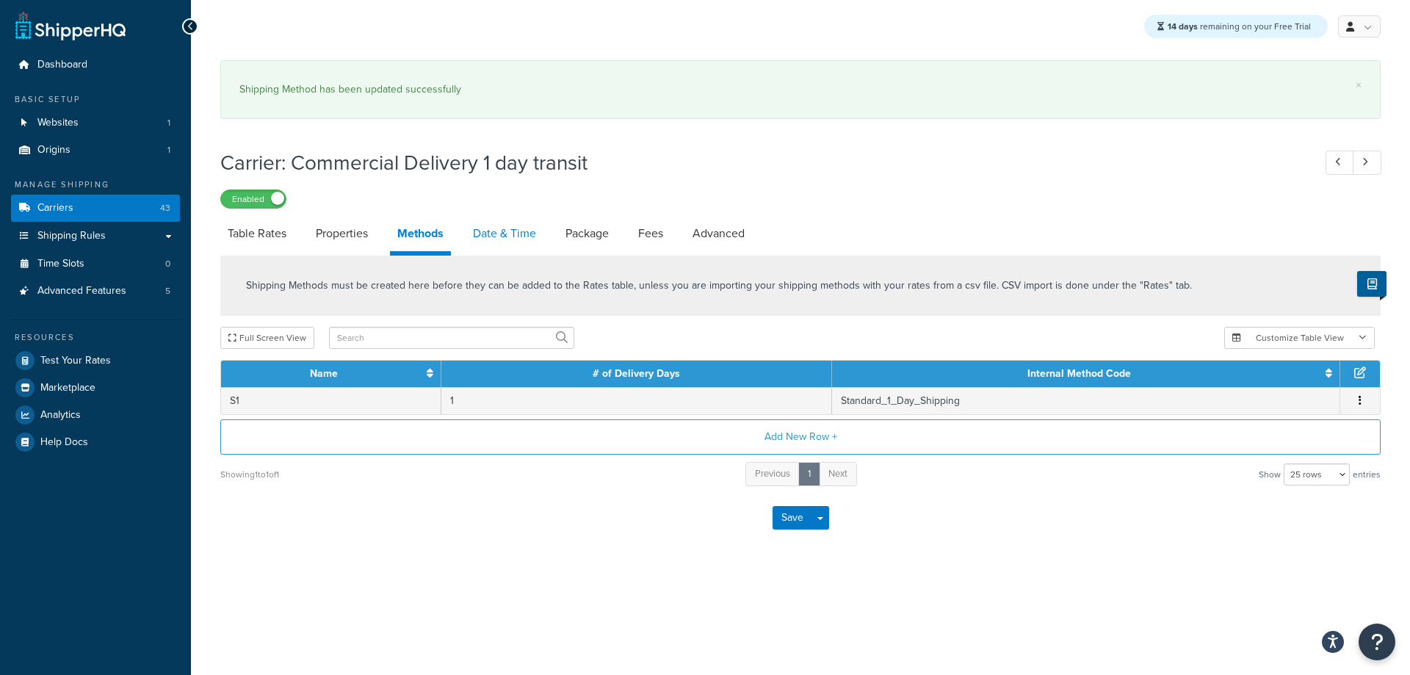
click at [499, 238] on link "Date & Time" at bounding box center [504, 233] width 78 height 35
select select "yMMMEd"
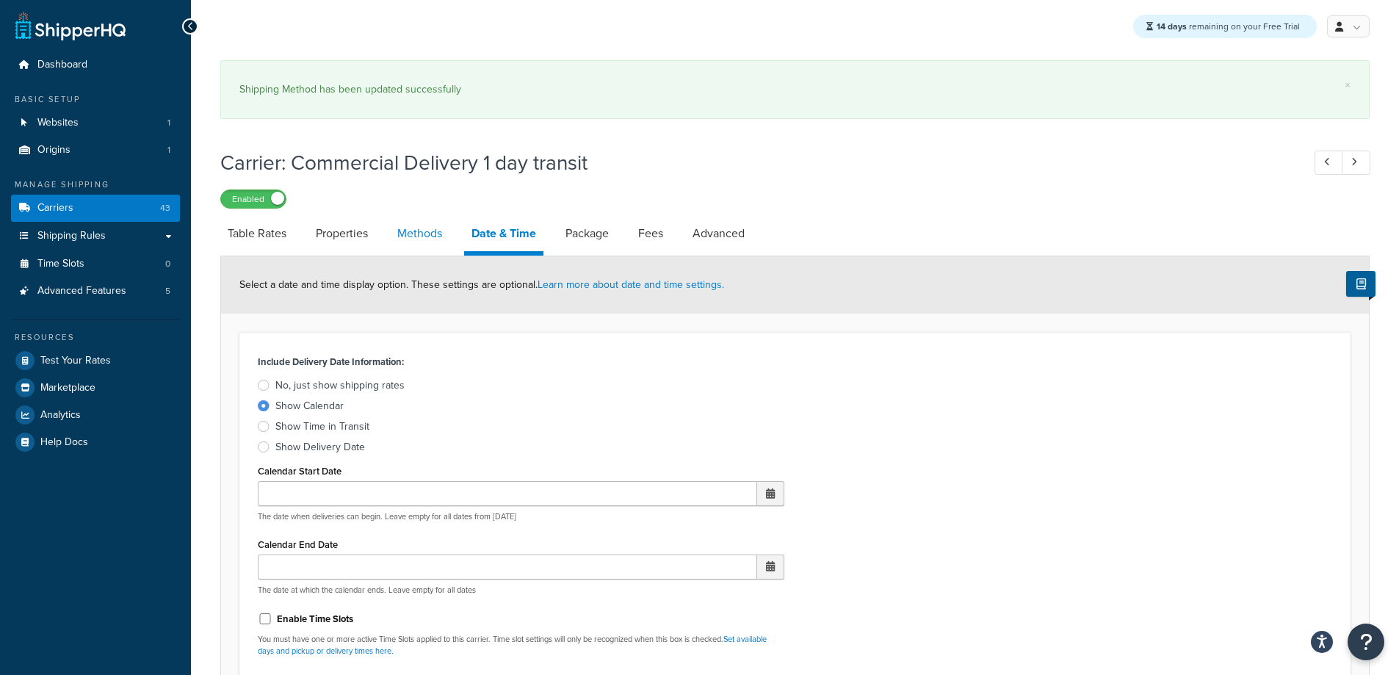
click at [417, 242] on link "Methods" at bounding box center [419, 233] width 59 height 35
select select "25"
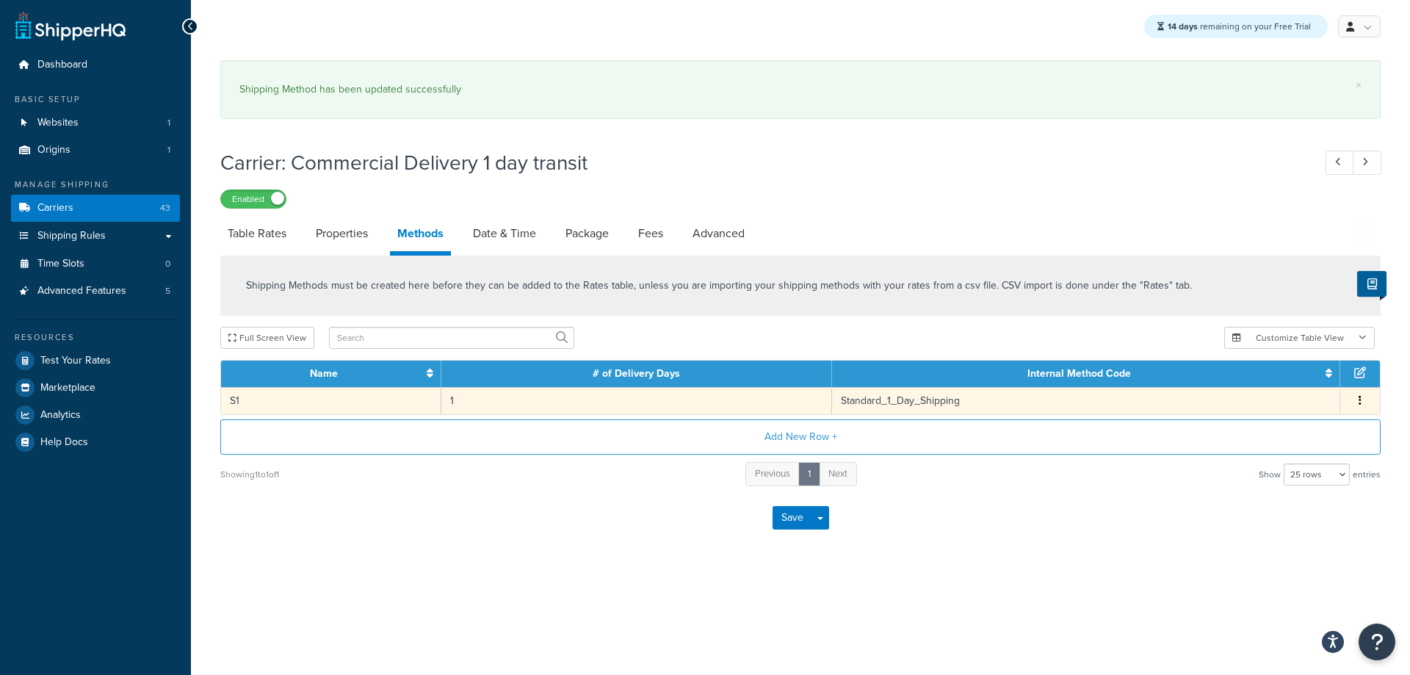
click at [737, 394] on td "1" at bounding box center [636, 400] width 391 height 27
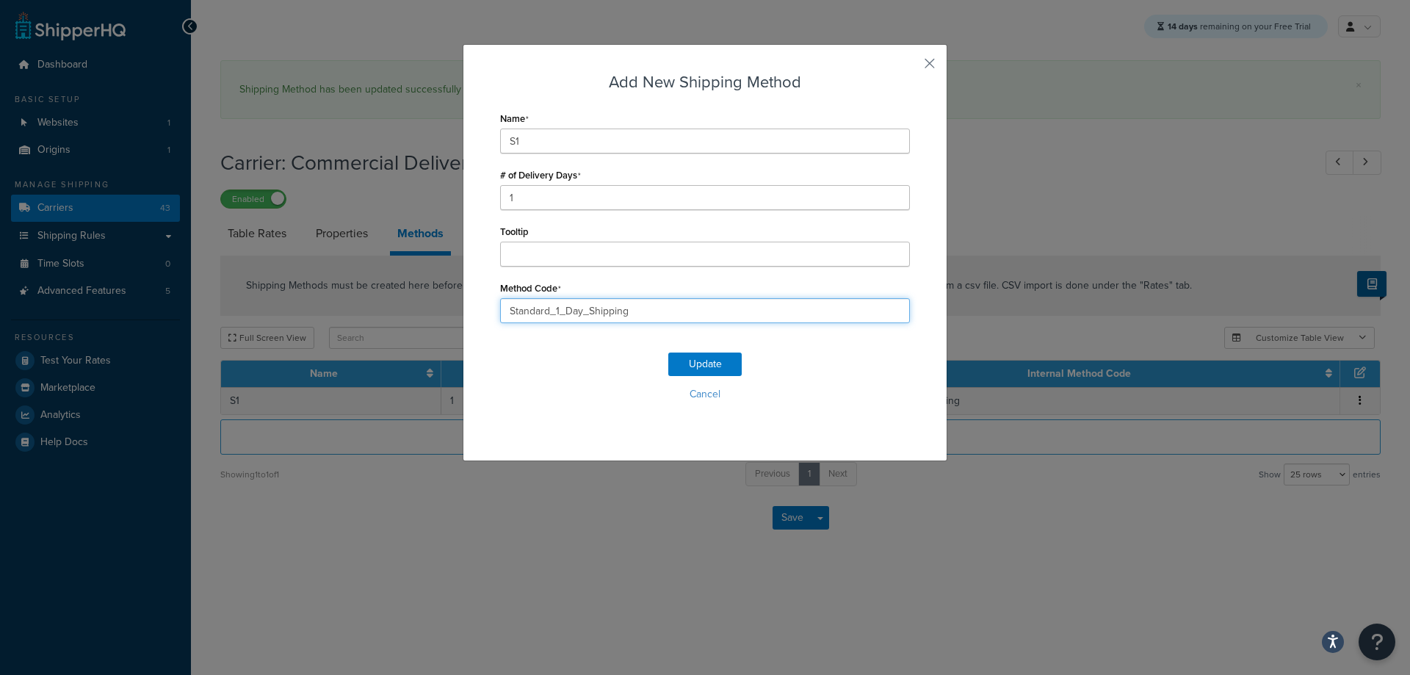
drag, startPoint x: 546, startPoint y: 314, endPoint x: 374, endPoint y: 302, distance: 171.4
click at [371, 305] on div "Add New Shipping Method Name S1 # of Delivery Days 1 Tooltip Method Code Standa…" at bounding box center [705, 337] width 1410 height 675
type input "Commercial_1_Day_Shipping"
click at [699, 374] on button "Update" at bounding box center [704, 363] width 73 height 23
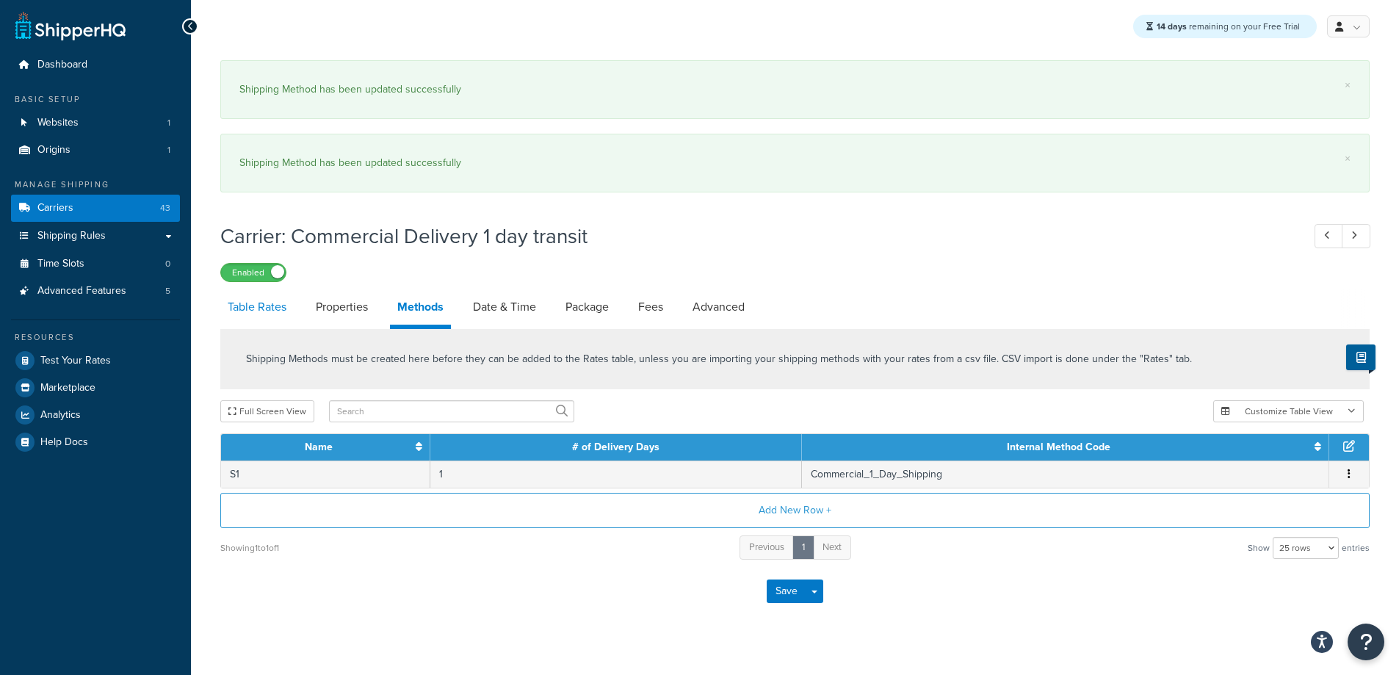
click at [269, 308] on link "Table Rates" at bounding box center [256, 306] width 73 height 35
select select "25"
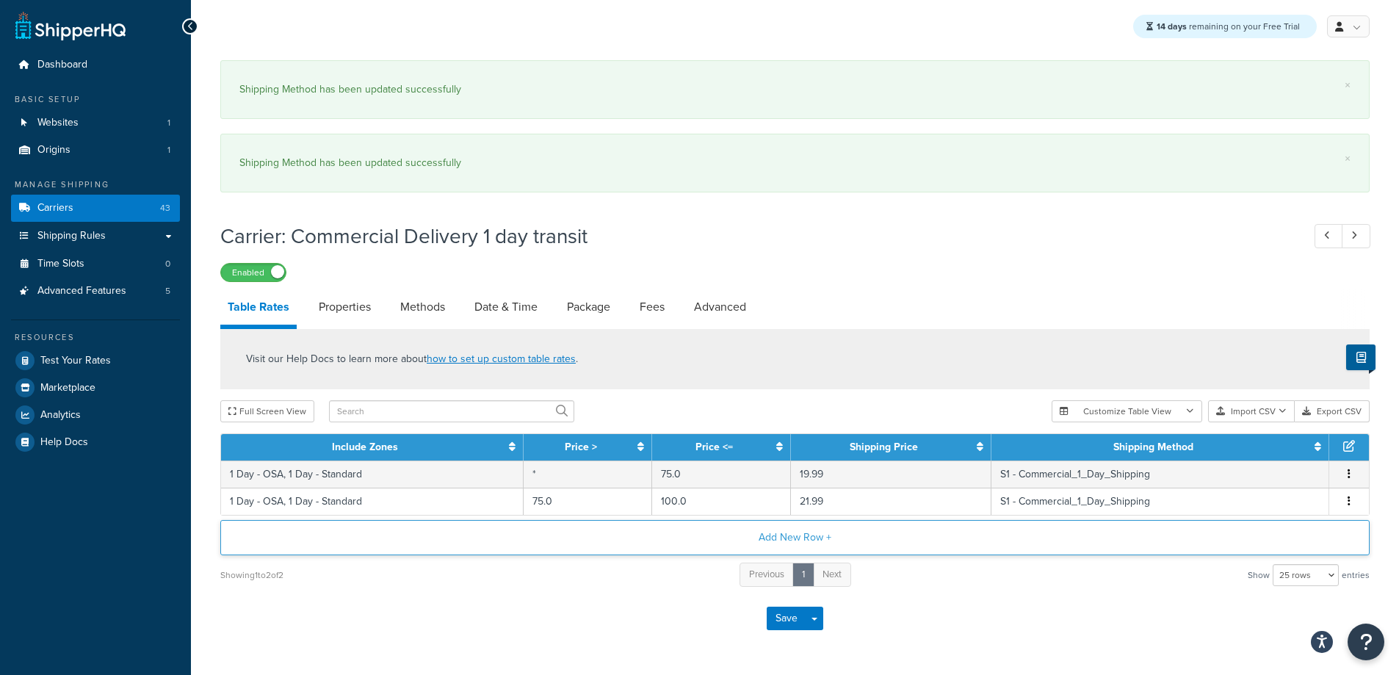
click at [448, 539] on button "Add New Row +" at bounding box center [794, 537] width 1149 height 35
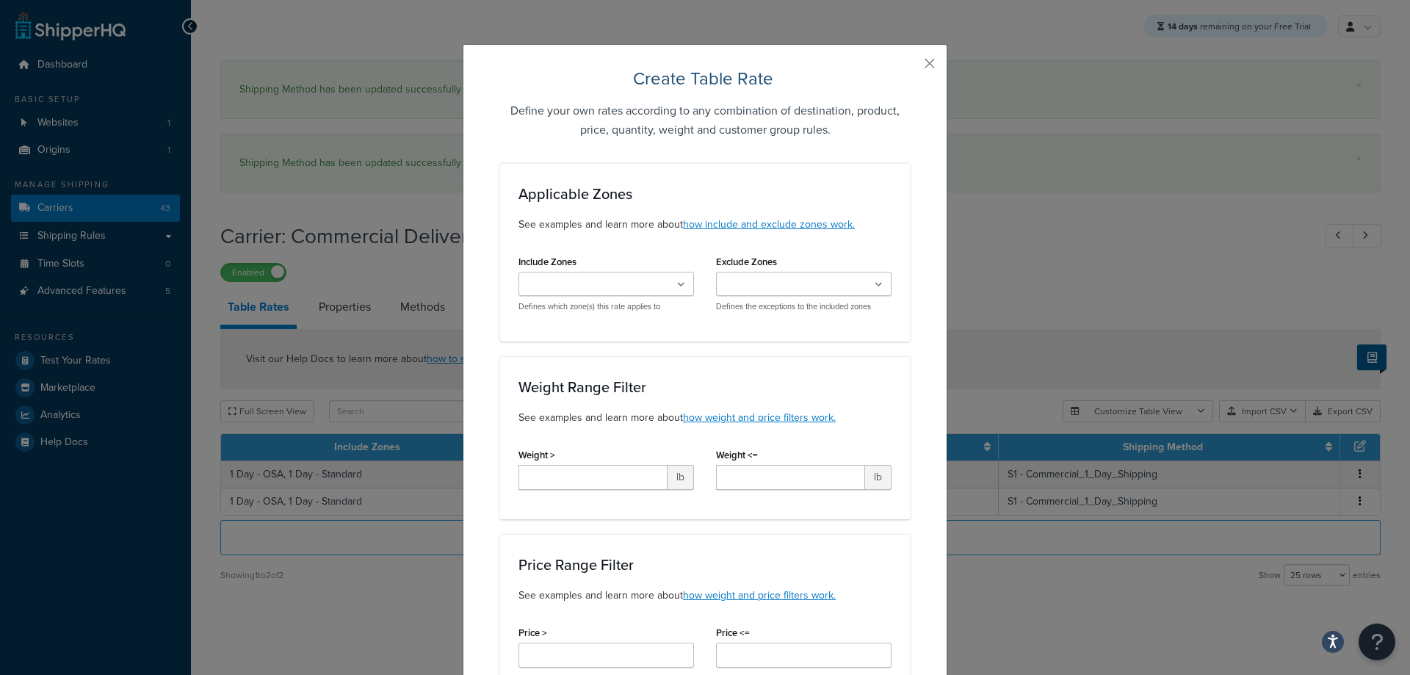
click at [540, 294] on ul at bounding box center [605, 284] width 175 height 24
type input "1"
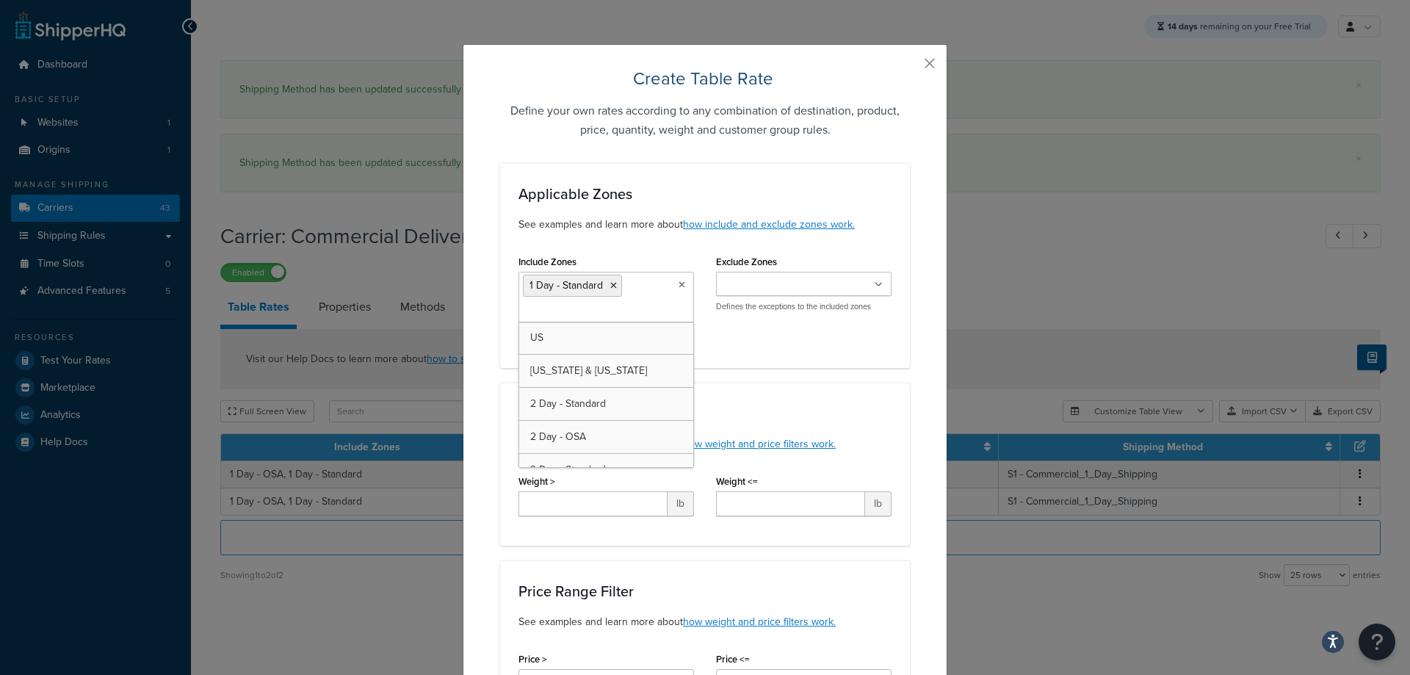
type input "1"
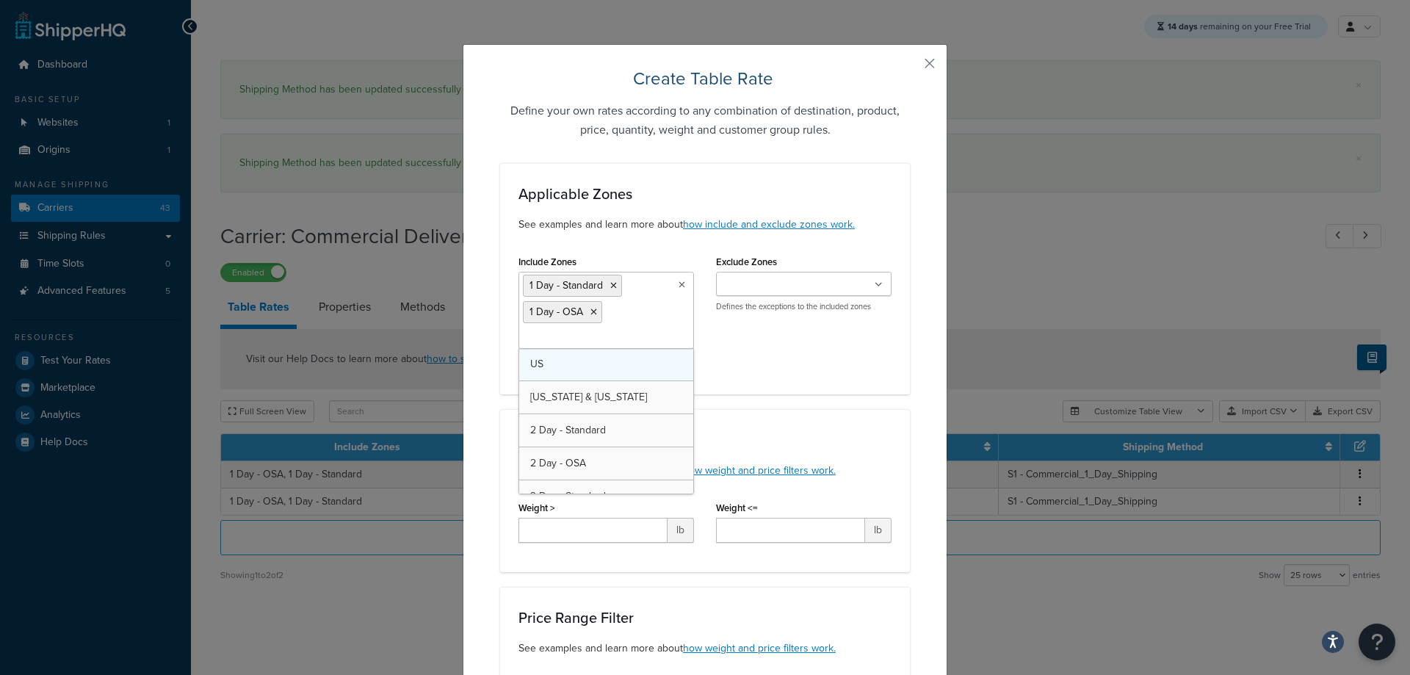
drag, startPoint x: 559, startPoint y: 341, endPoint x: 625, endPoint y: 374, distance: 74.2
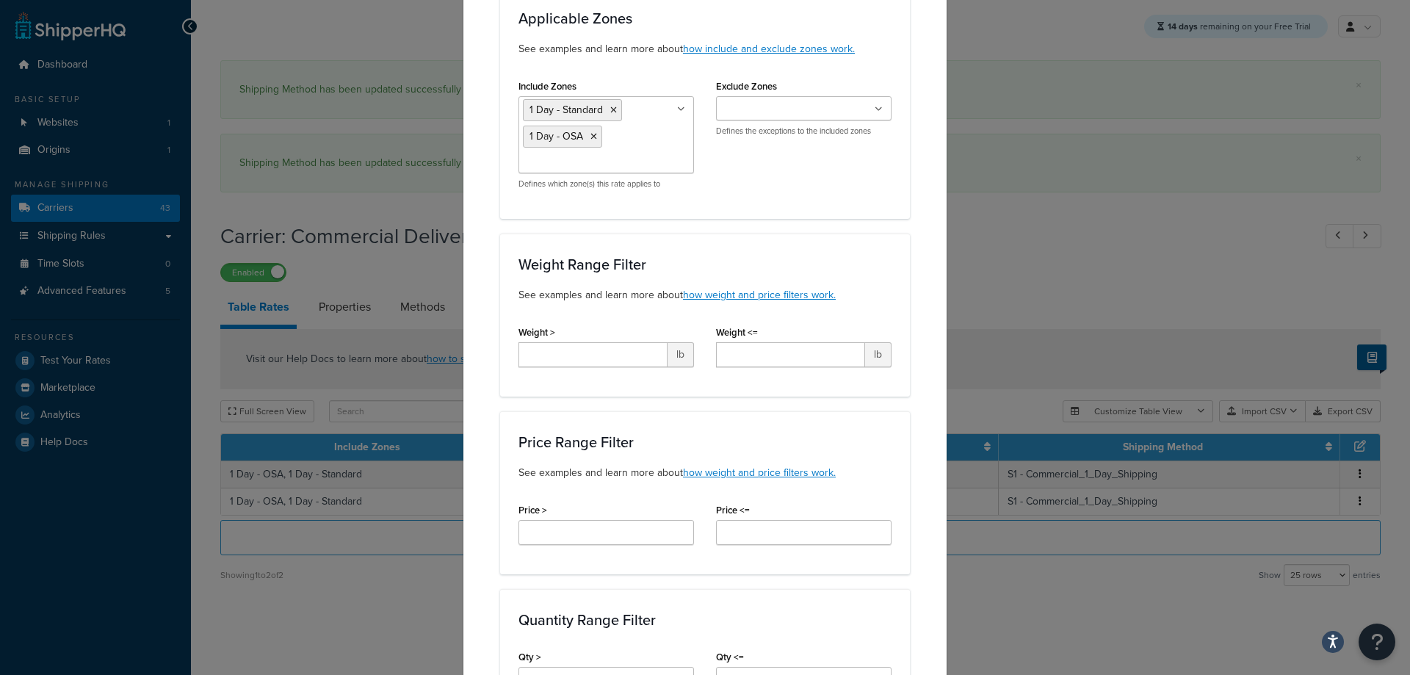
scroll to position [294, 0]
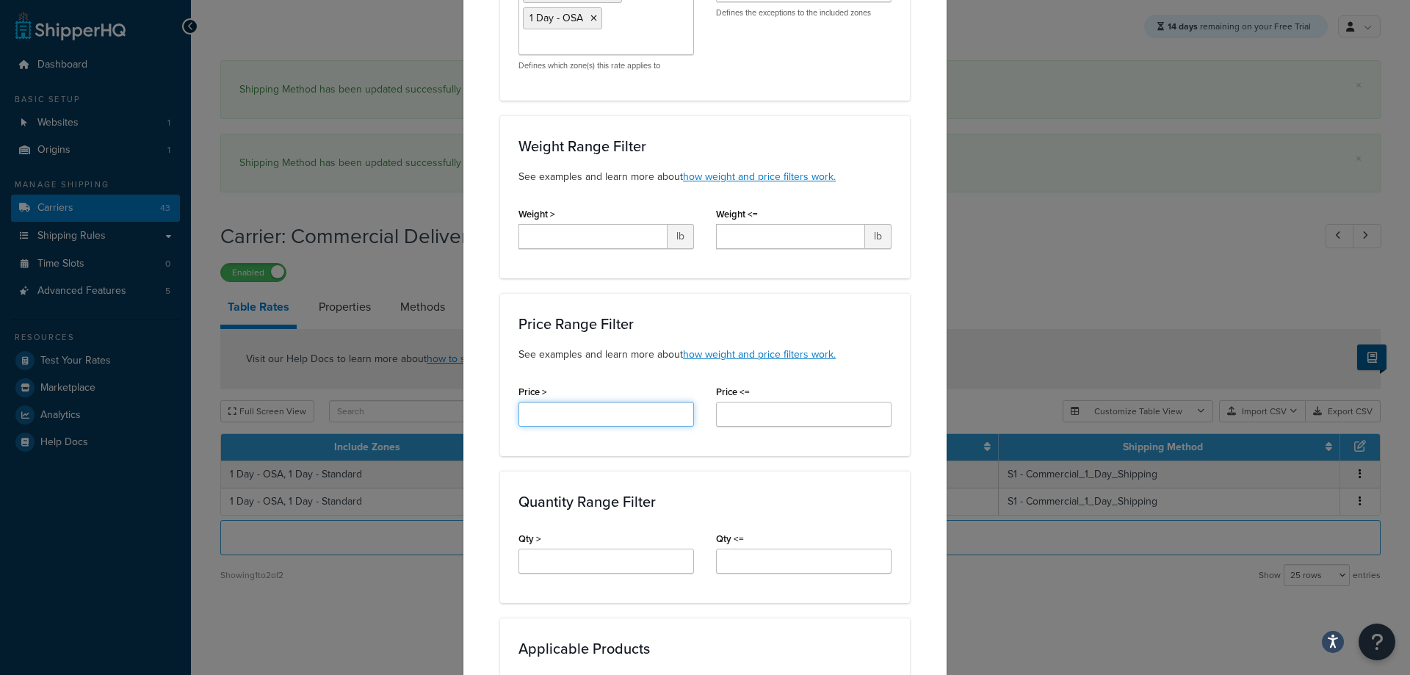
click at [593, 409] on input "Price >" at bounding box center [605, 414] width 175 height 25
type input "100"
click at [772, 412] on input "Price <=" at bounding box center [803, 414] width 175 height 25
type input "125"
click at [880, 526] on div "Quantity Range Filter Qty > Qty <=" at bounding box center [705, 537] width 410 height 132
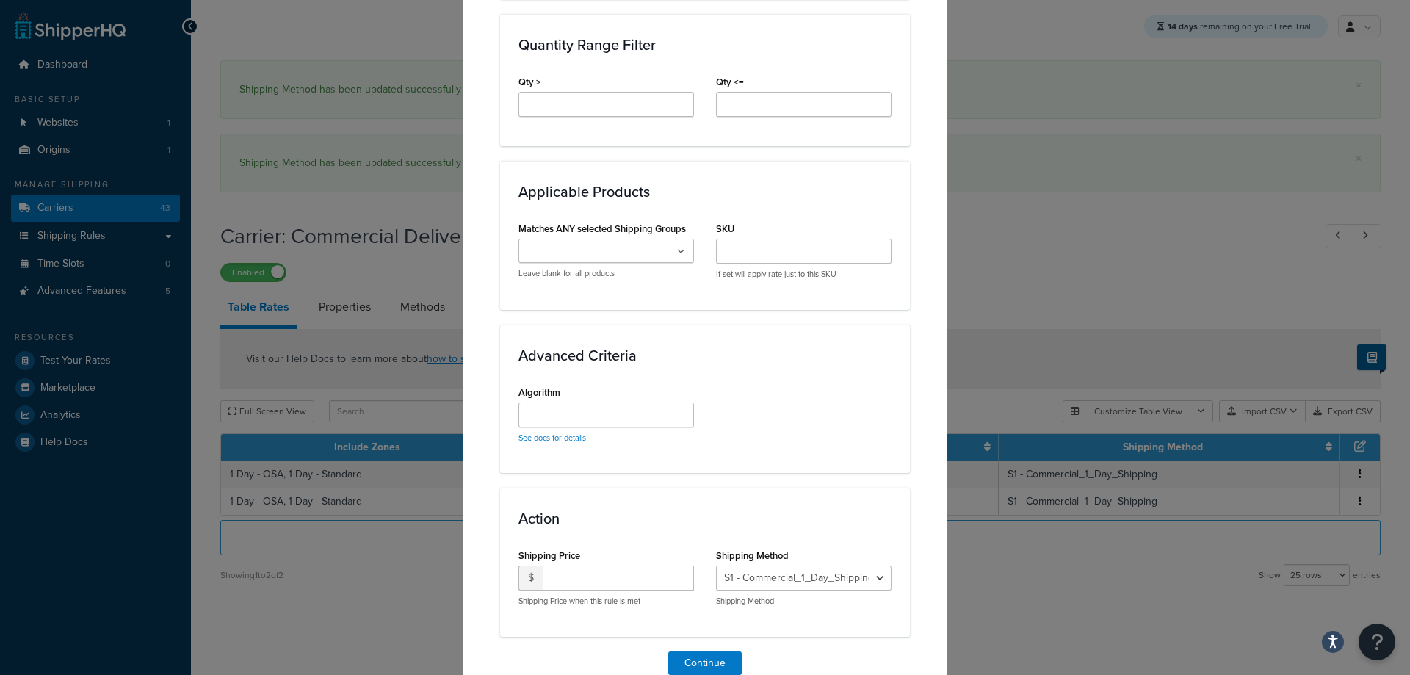
scroll to position [820, 0]
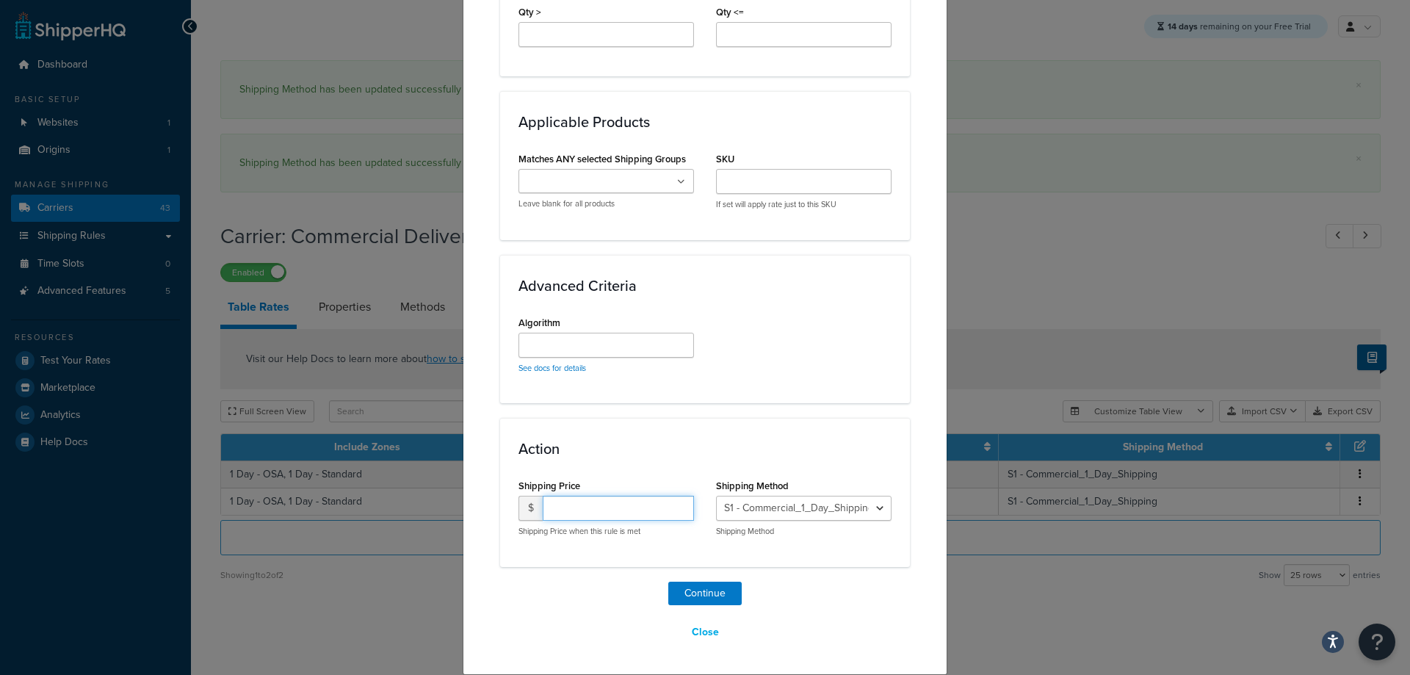
click at [599, 516] on input "number" at bounding box center [618, 508] width 151 height 25
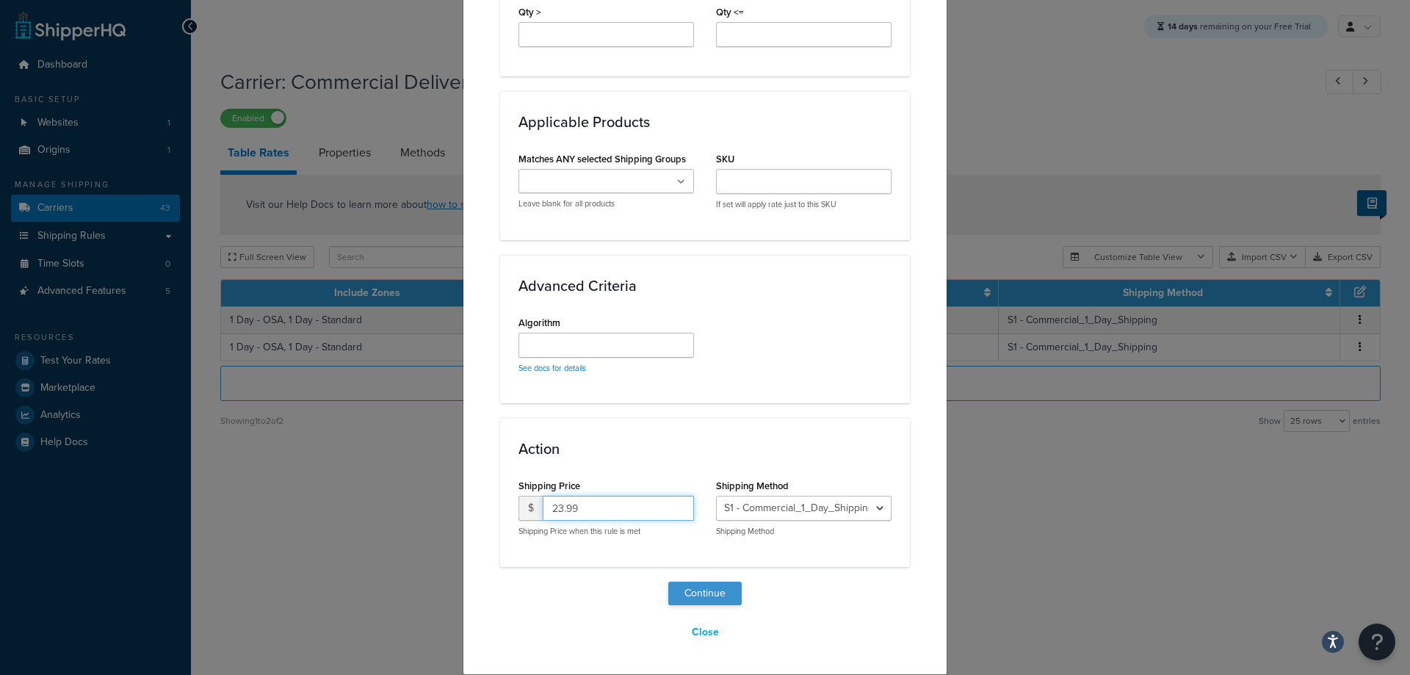
type input "23.99"
click at [720, 590] on button "Continue" at bounding box center [704, 592] width 73 height 23
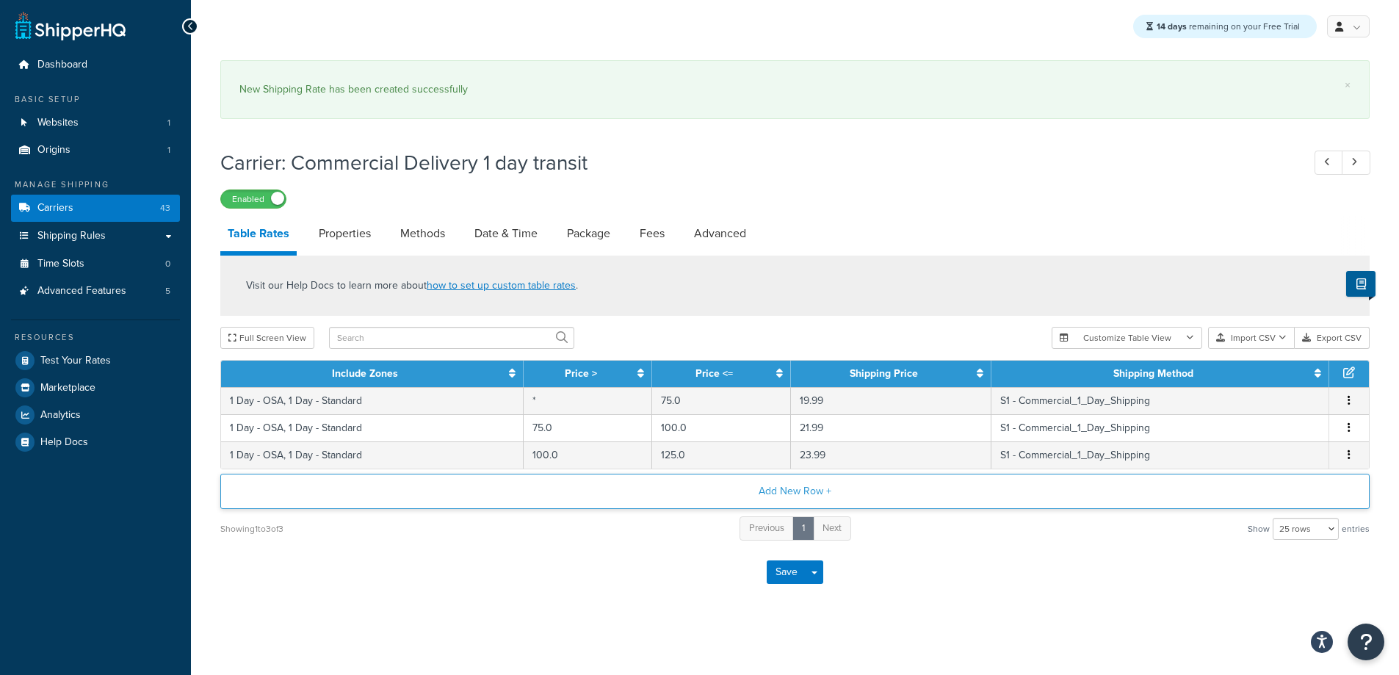
click at [878, 492] on button "Add New Row +" at bounding box center [794, 491] width 1149 height 35
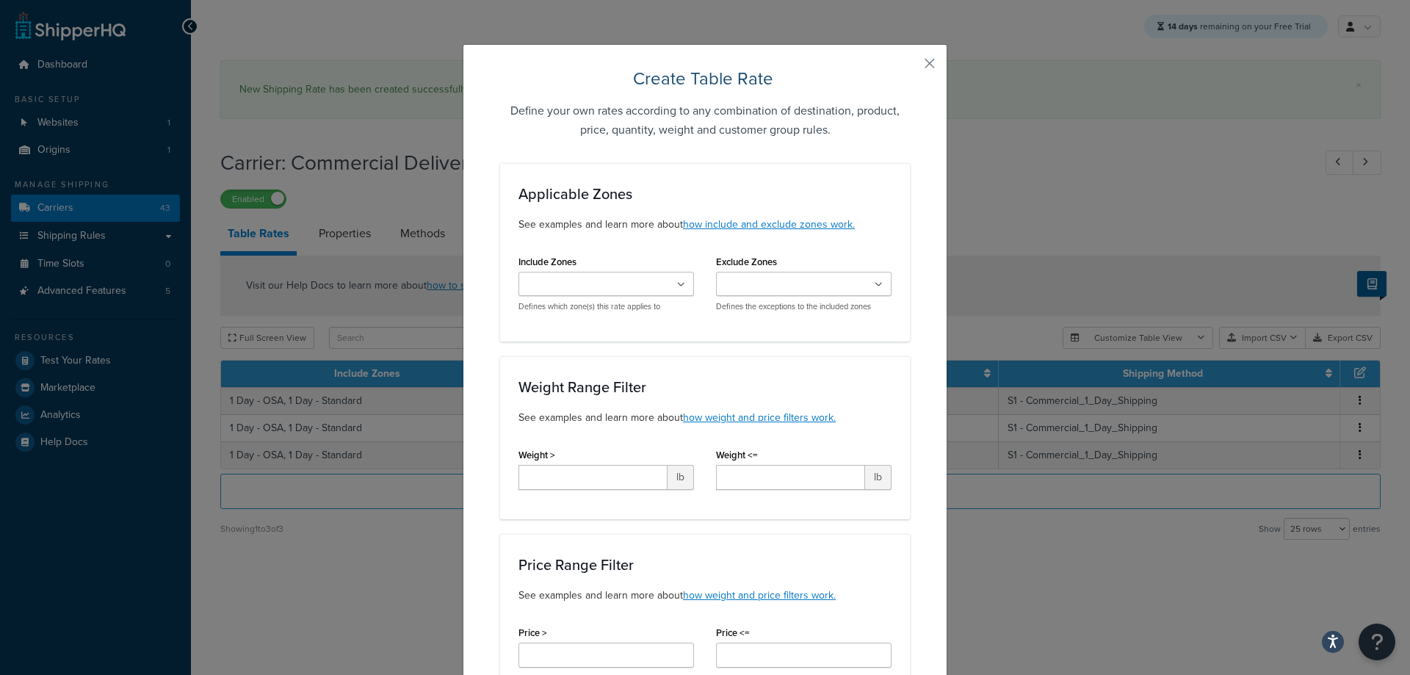
click at [640, 289] on ul at bounding box center [605, 284] width 175 height 24
type input "1"
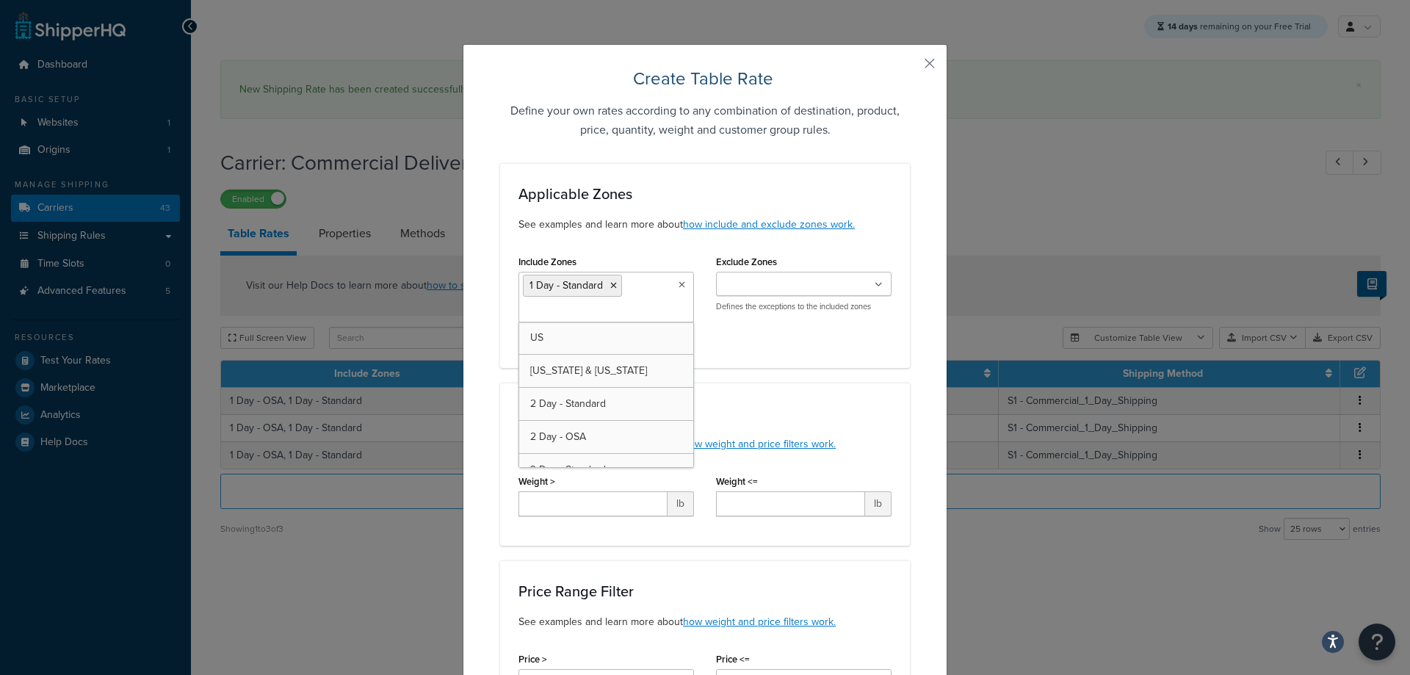
type input "1"
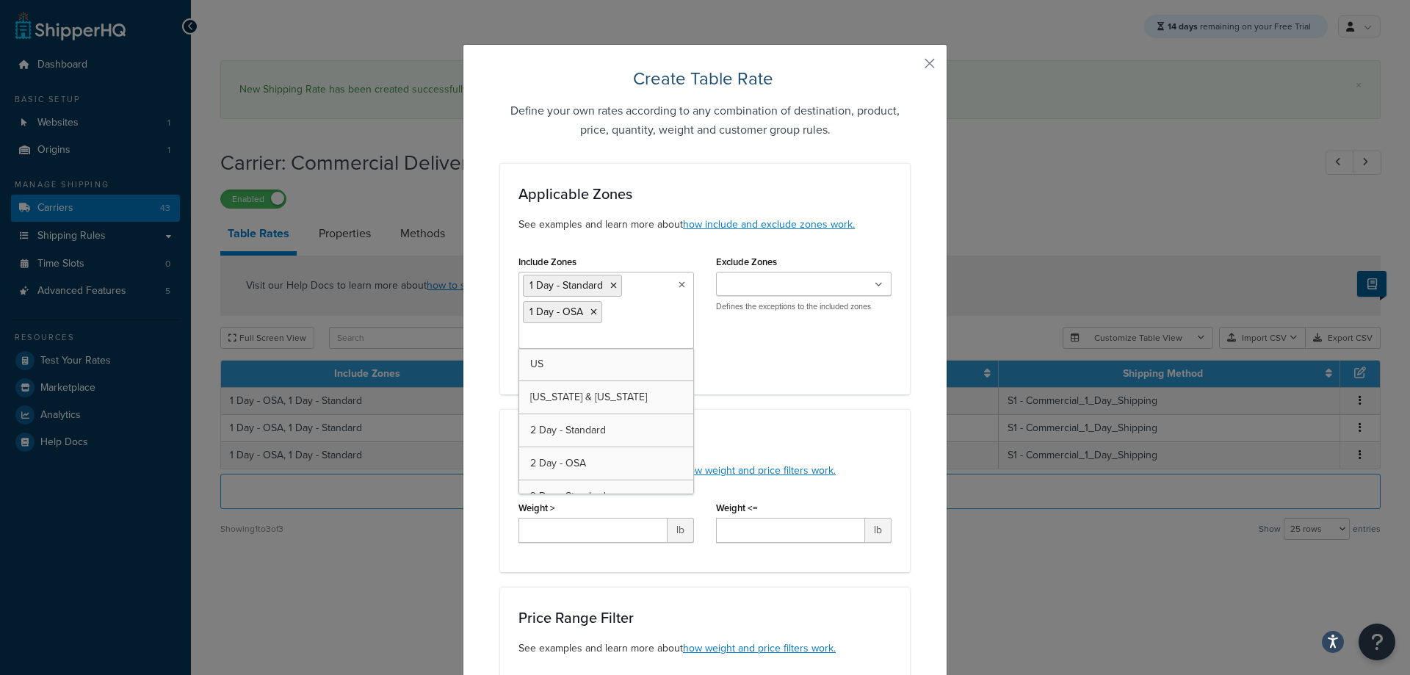
click at [892, 445] on div "Weight Range Filter See examples and learn more about how weight and price filt…" at bounding box center [705, 490] width 410 height 163
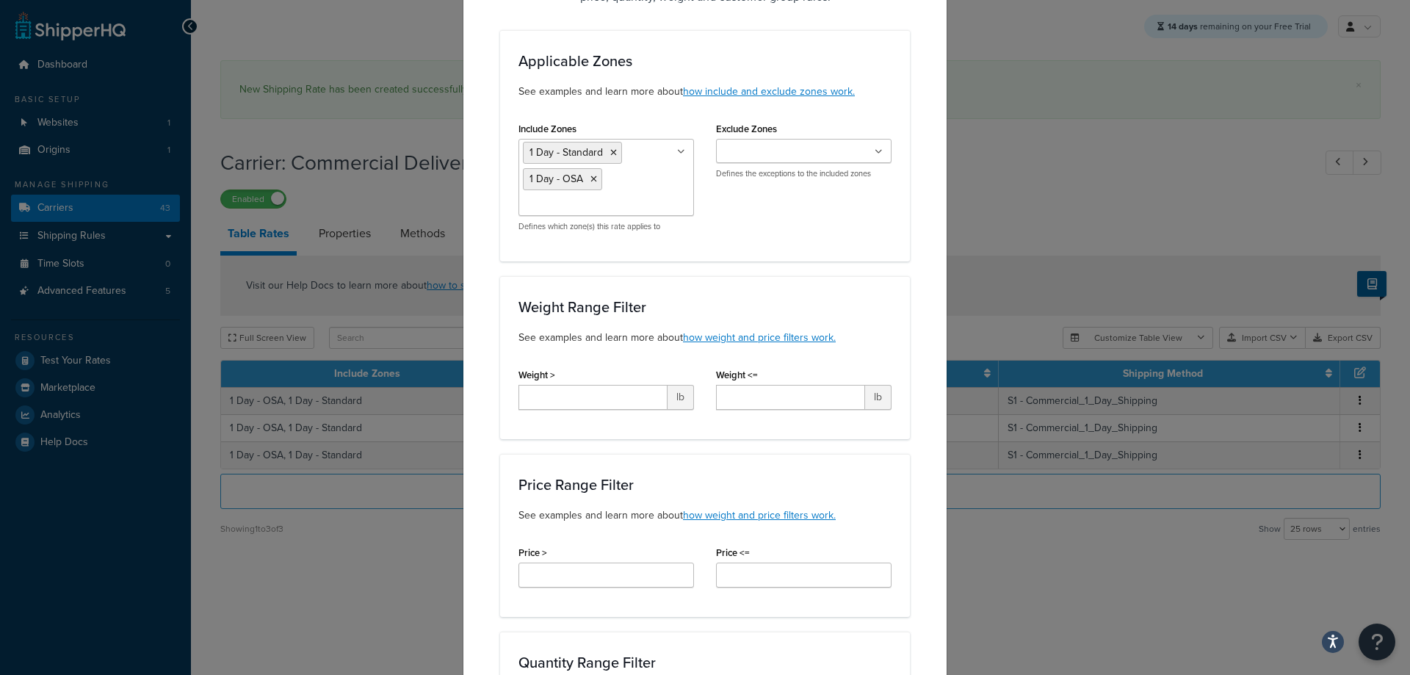
scroll to position [294, 0]
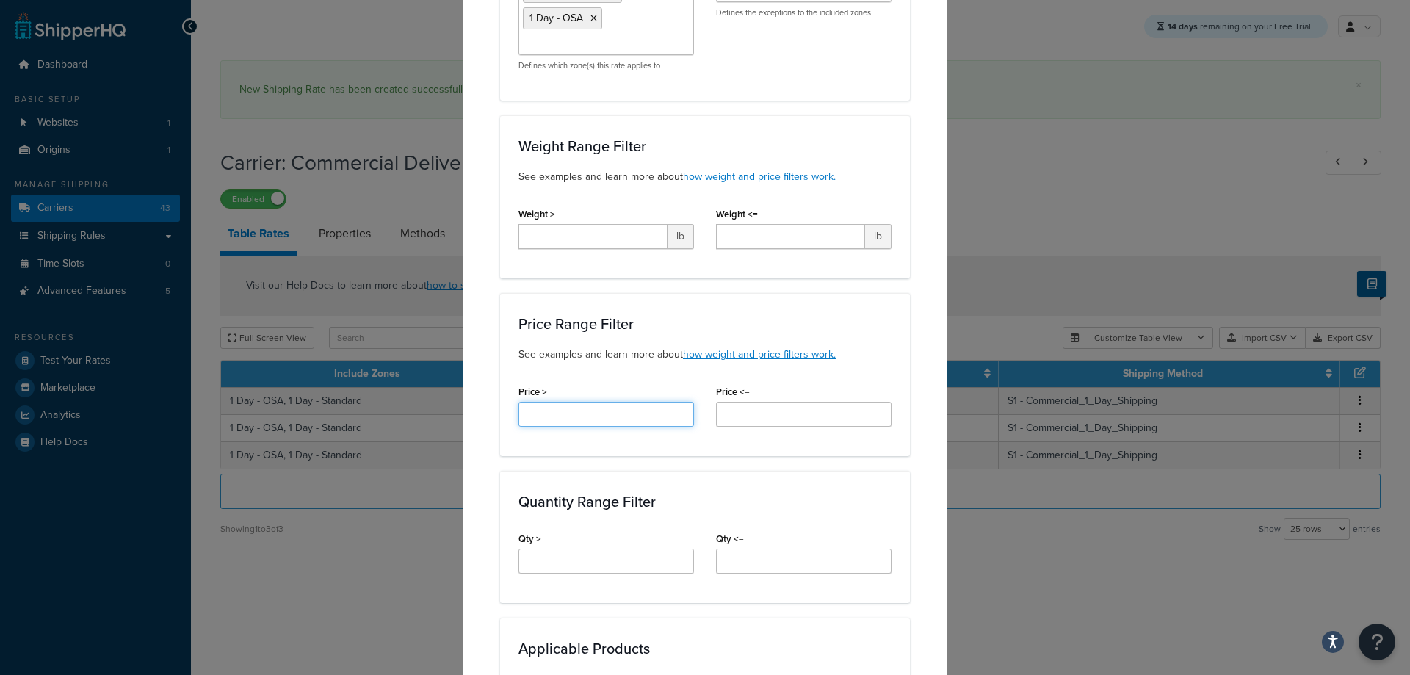
click at [559, 424] on input "Price >" at bounding box center [605, 414] width 175 height 25
type input "125"
click at [789, 425] on input "Price <=" at bounding box center [803, 414] width 175 height 25
type input "150"
click at [899, 526] on div "Quantity Range Filter Qty > Qty <=" at bounding box center [705, 537] width 410 height 132
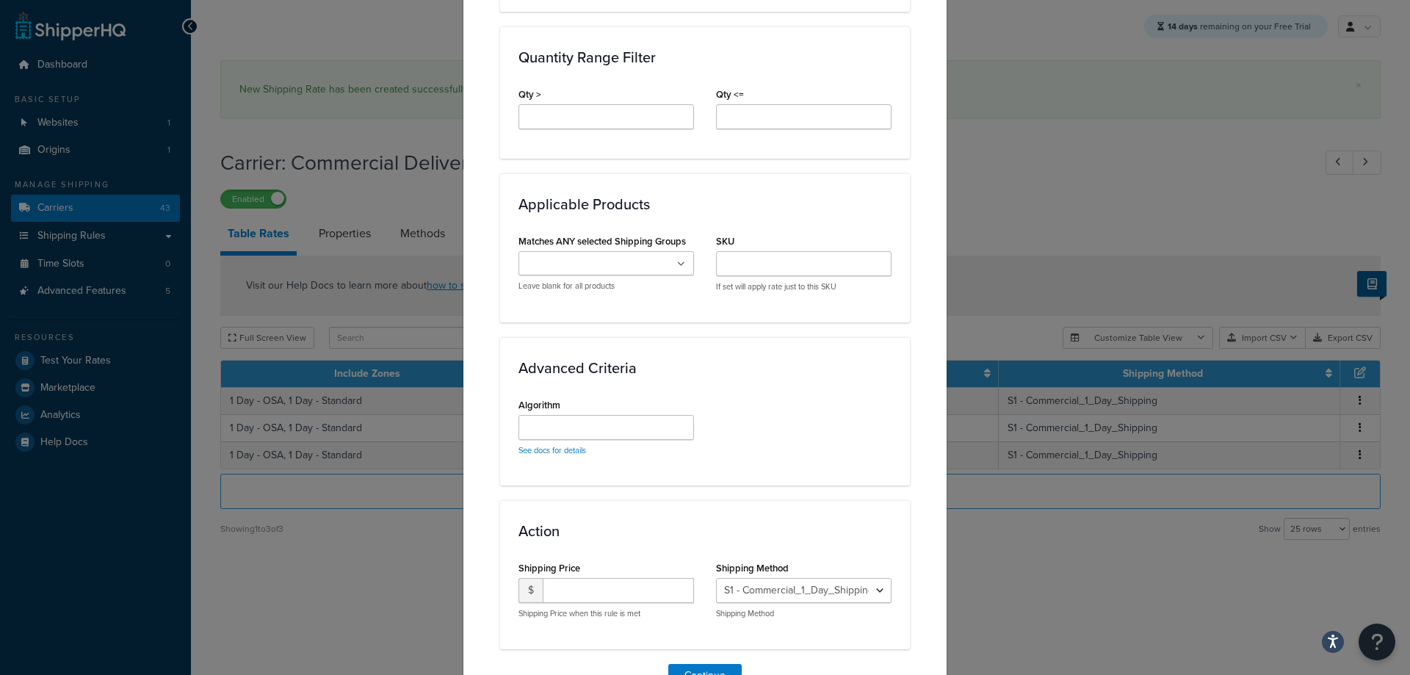
scroll to position [808, 0]
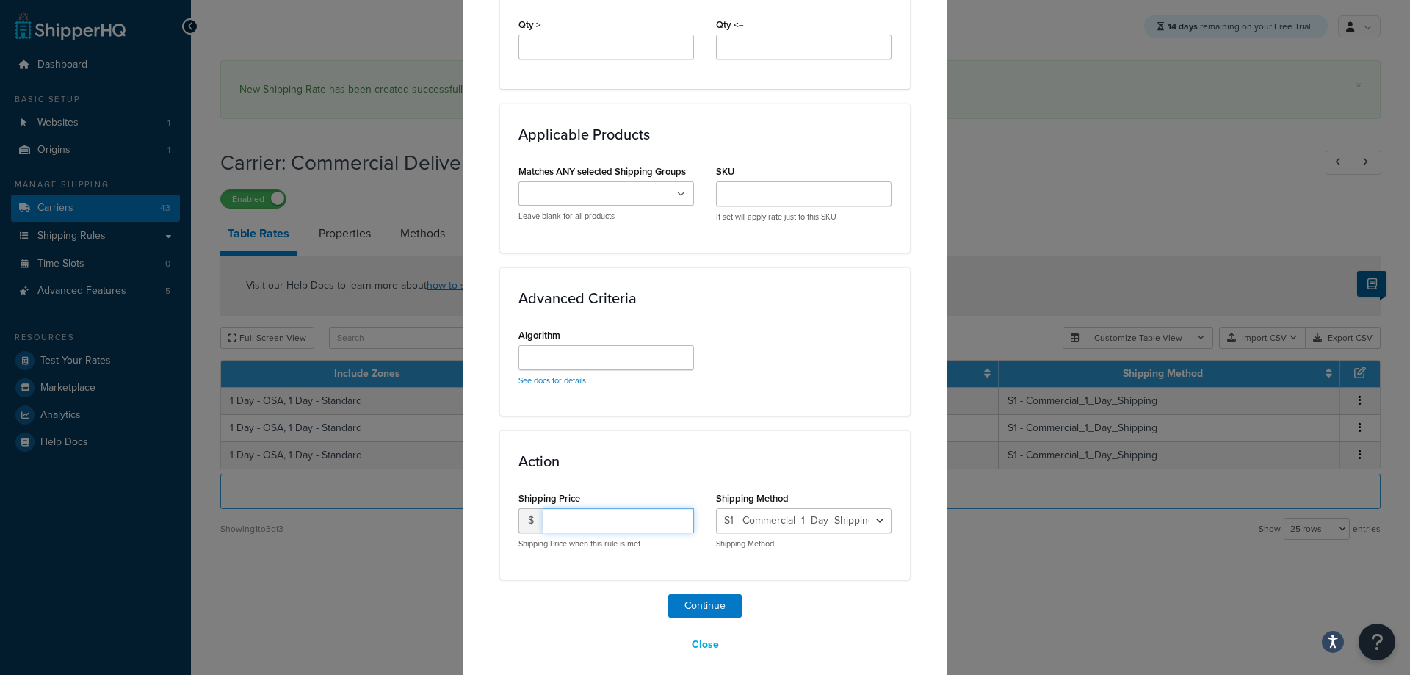
click at [611, 524] on input "number" at bounding box center [618, 520] width 151 height 25
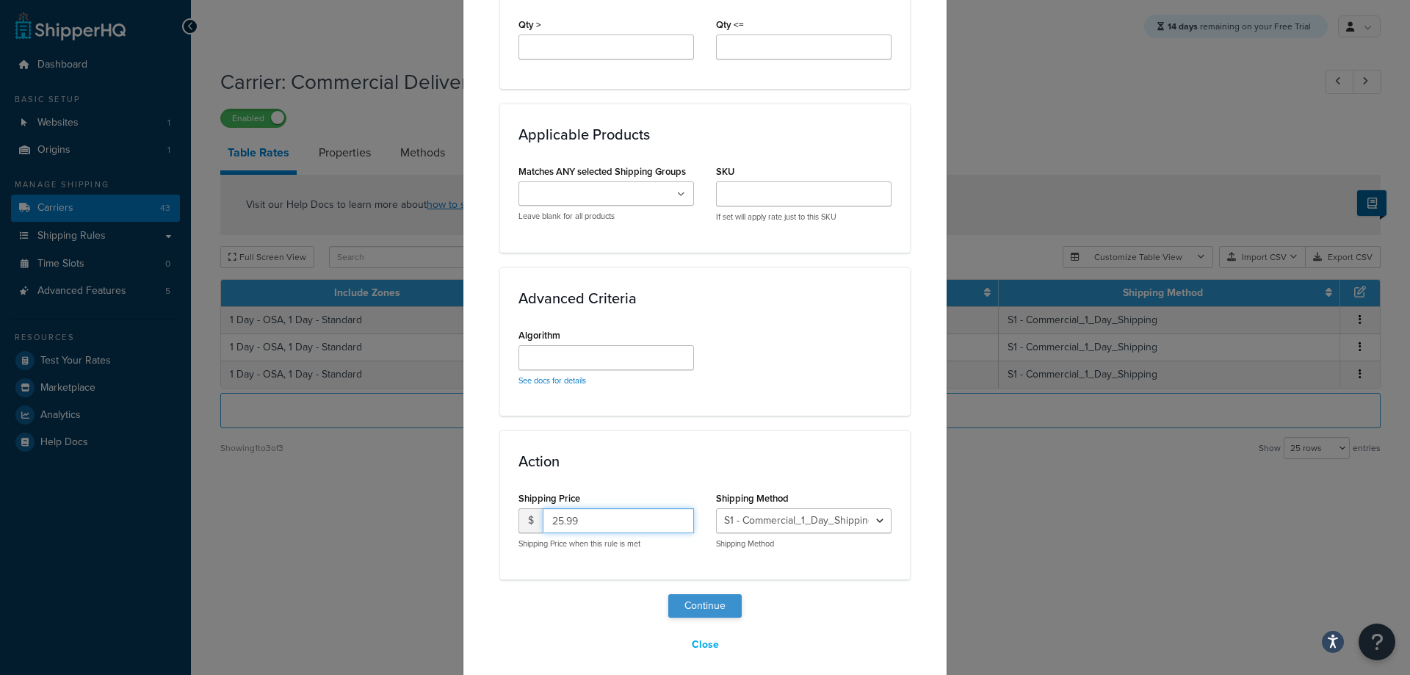
type input "25.99"
click at [716, 603] on button "Continue" at bounding box center [704, 605] width 73 height 23
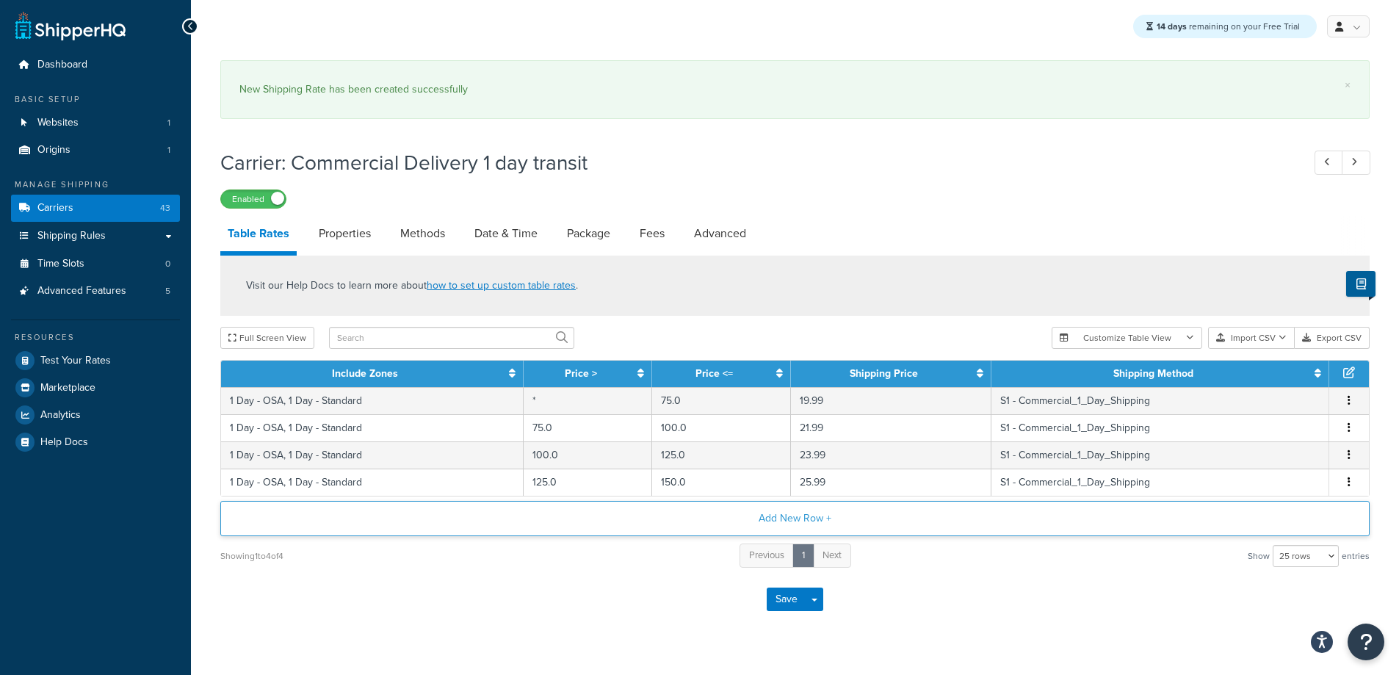
click at [490, 534] on button "Add New Row +" at bounding box center [794, 518] width 1149 height 35
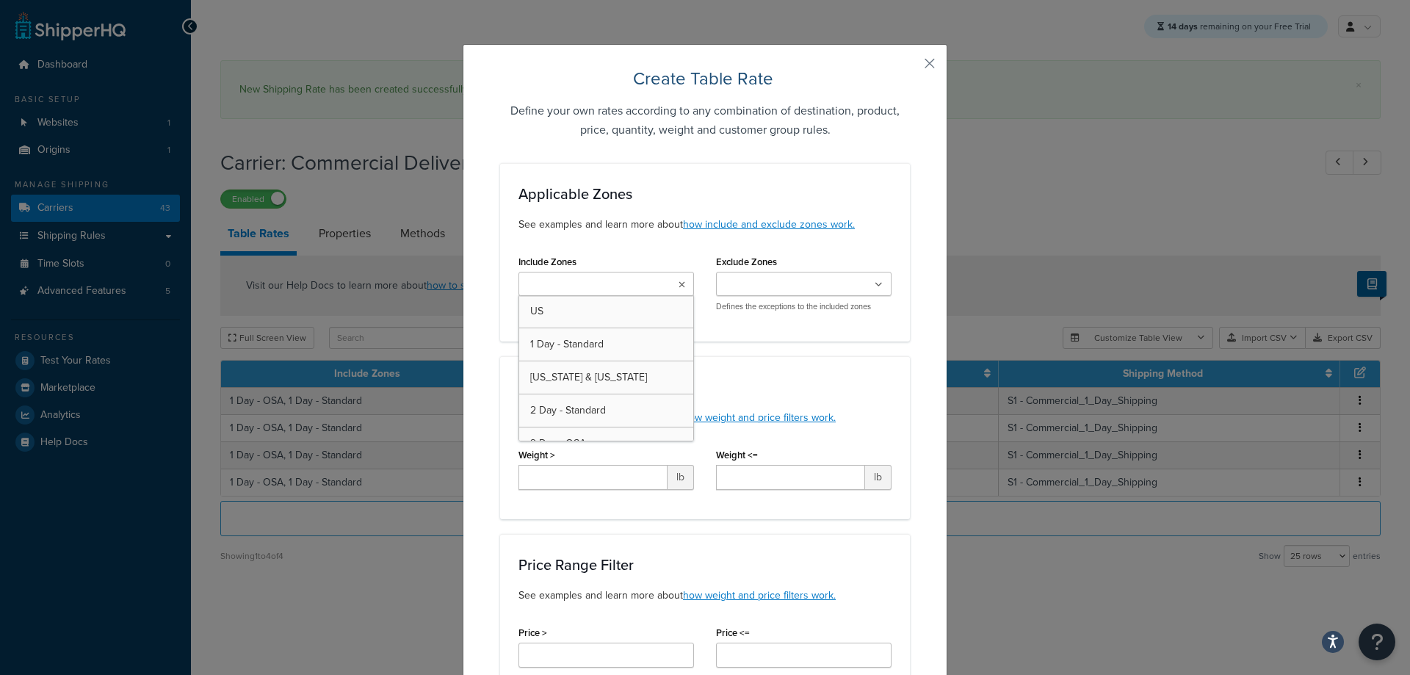
click at [568, 286] on input "Include Zones" at bounding box center [588, 285] width 130 height 16
type input "1"
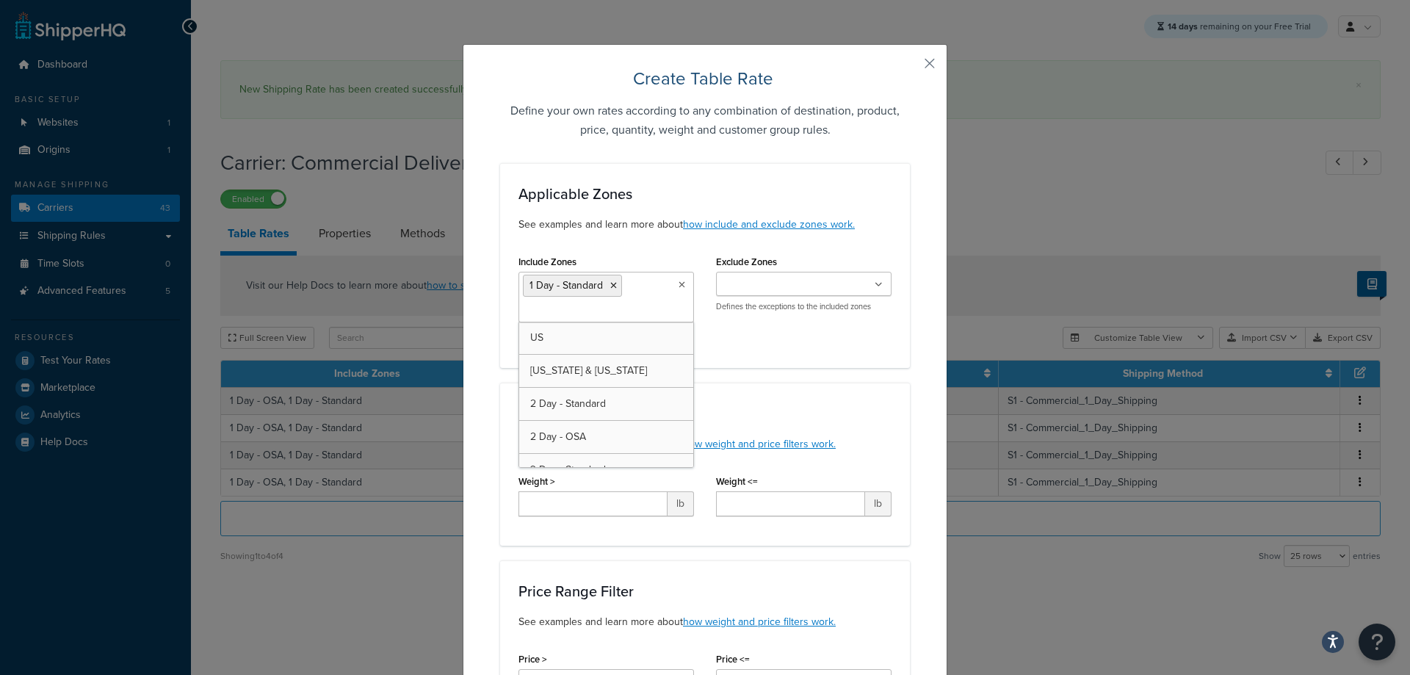
type input "1"
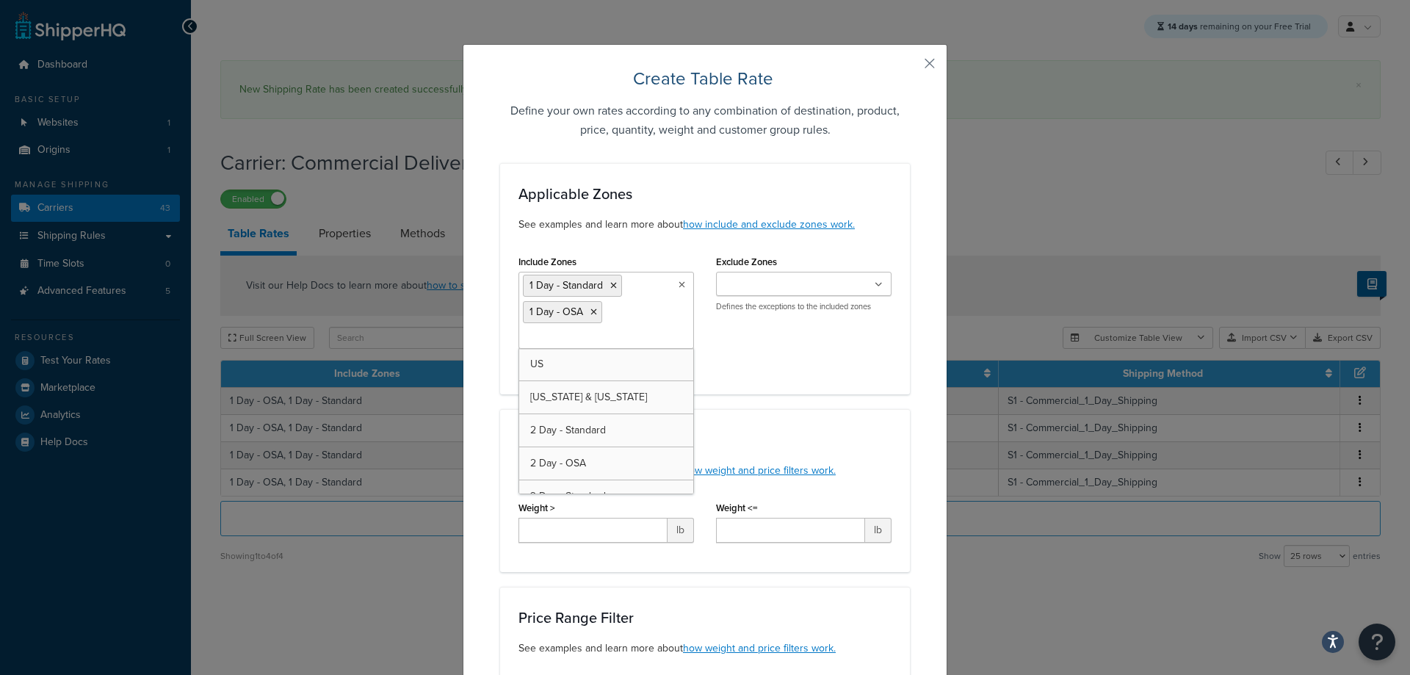
drag, startPoint x: 562, startPoint y: 333, endPoint x: 806, endPoint y: 432, distance: 263.4
click at [899, 484] on div "Weight Range Filter See examples and learn more about how weight and price filt…" at bounding box center [705, 490] width 410 height 163
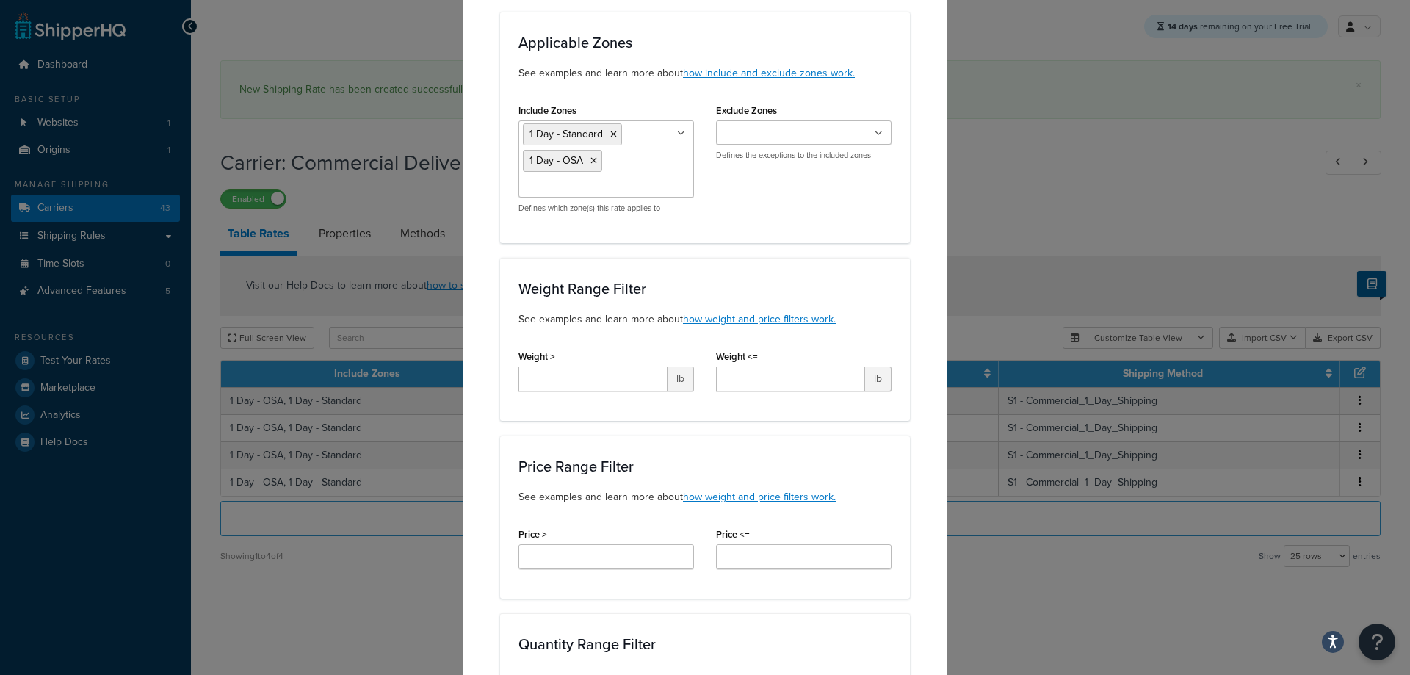
scroll to position [294, 0]
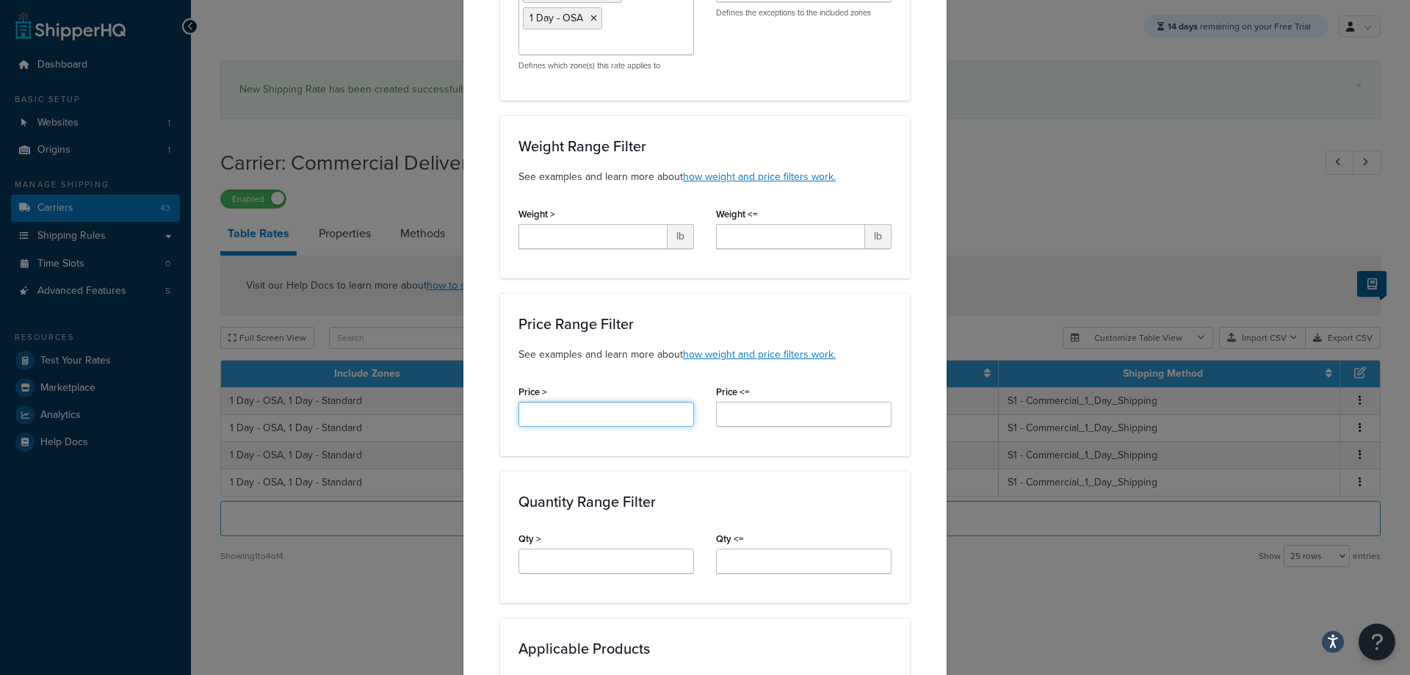
click at [565, 423] on input "Price >" at bounding box center [605, 414] width 175 height 25
type input "150"
click at [856, 500] on h3 "Quantity Range Filter" at bounding box center [704, 501] width 373 height 16
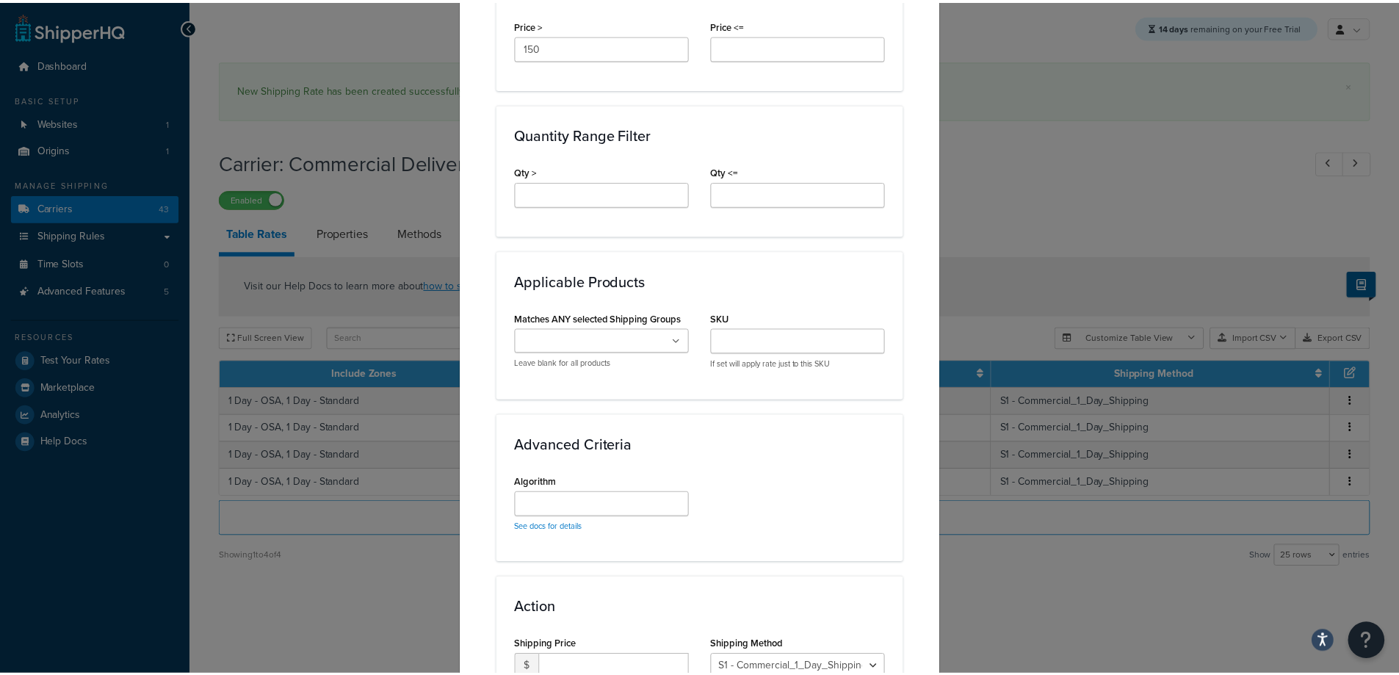
scroll to position [820, 0]
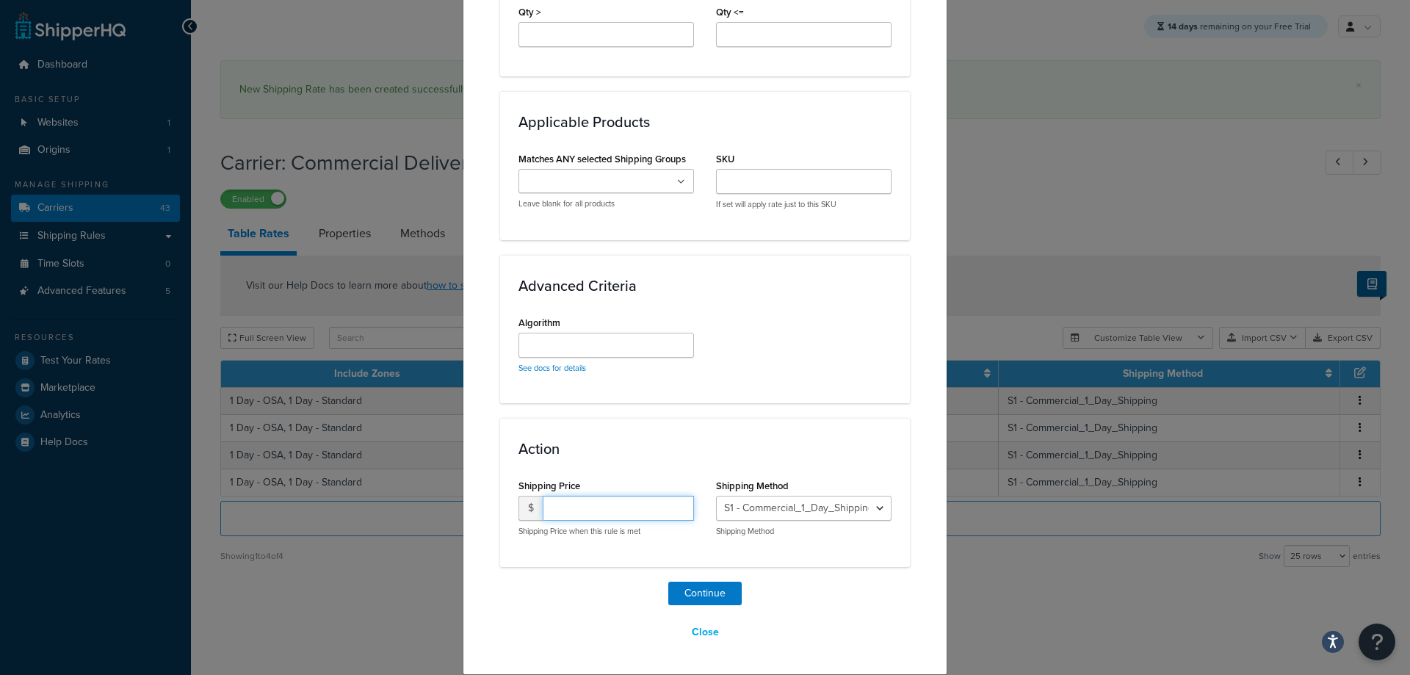
click at [576, 497] on input "number" at bounding box center [618, 508] width 151 height 25
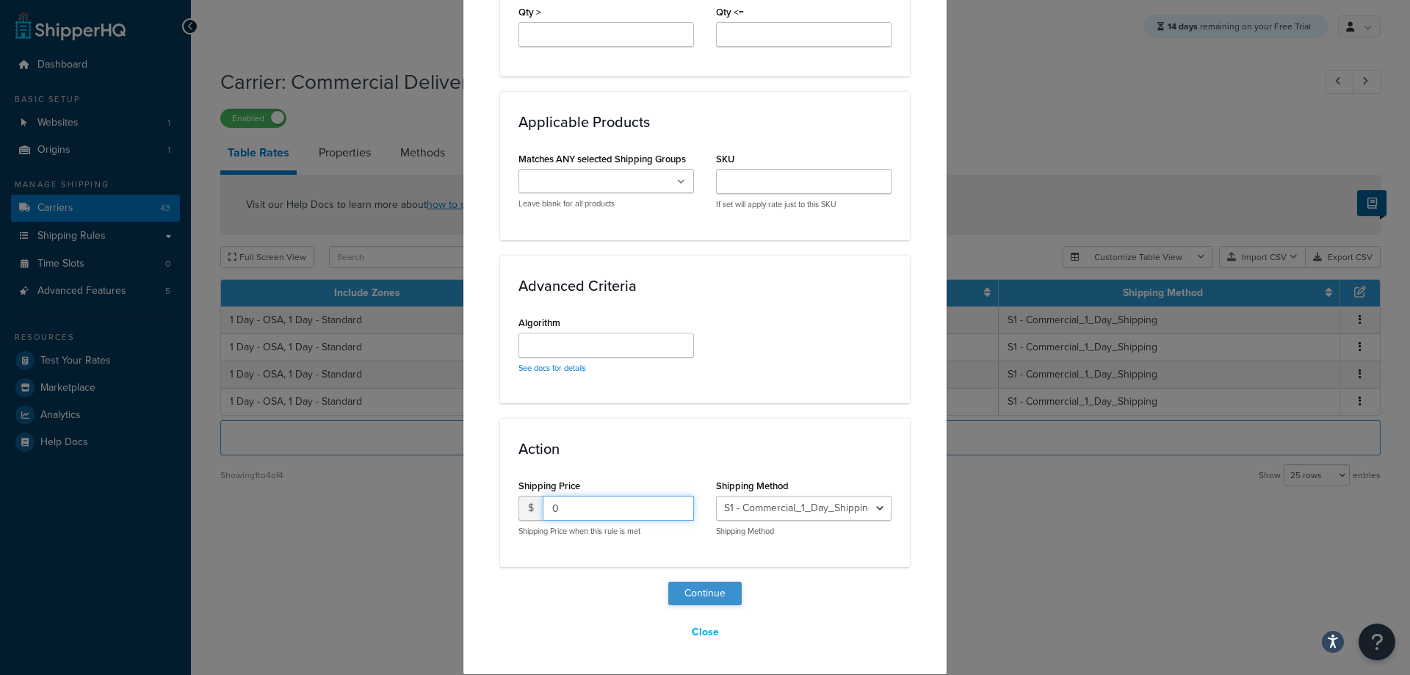
type input "0"
click at [703, 599] on button "Continue" at bounding box center [704, 592] width 73 height 23
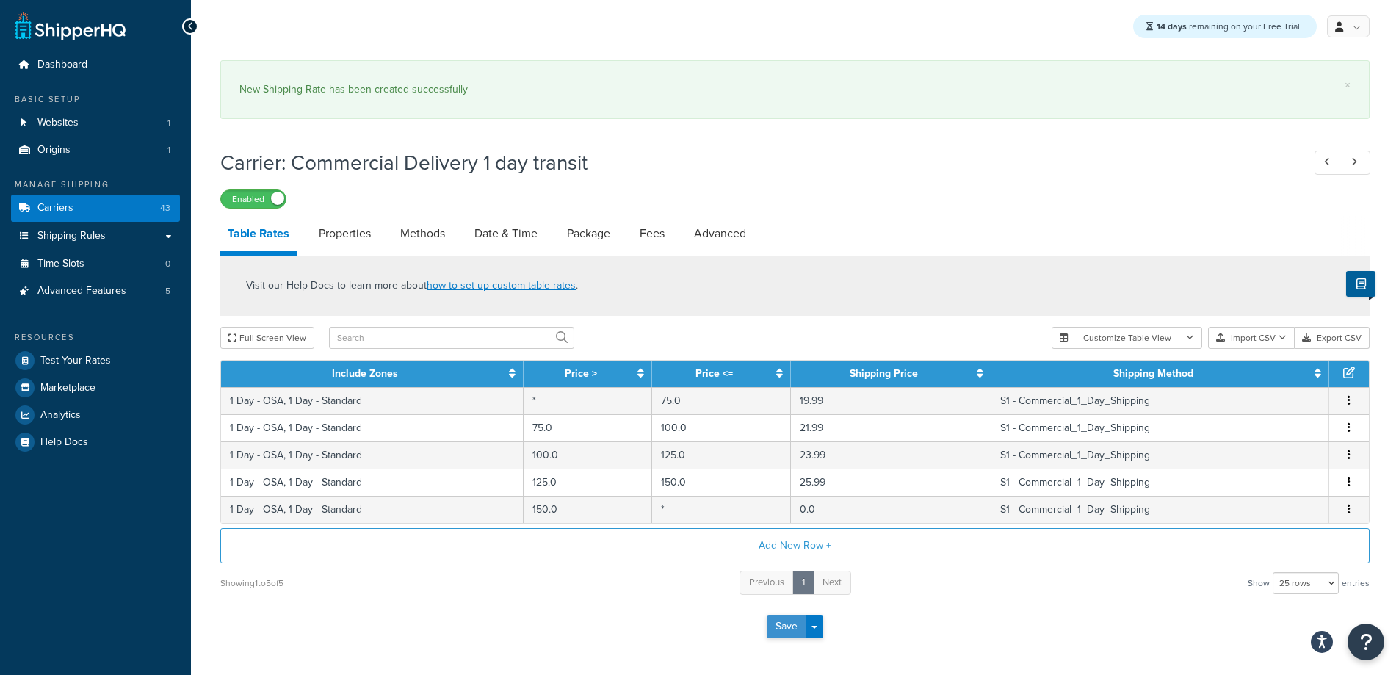
click at [791, 626] on button "Save" at bounding box center [786, 626] width 40 height 23
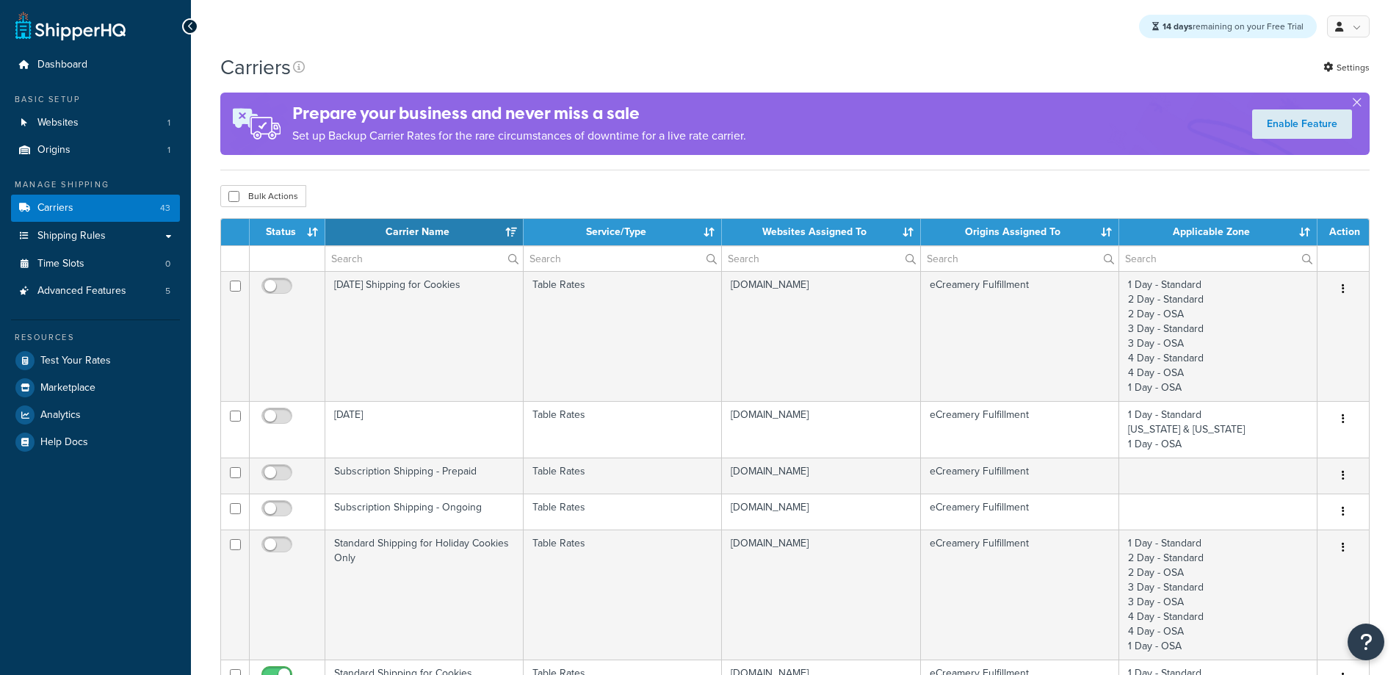
select select "15"
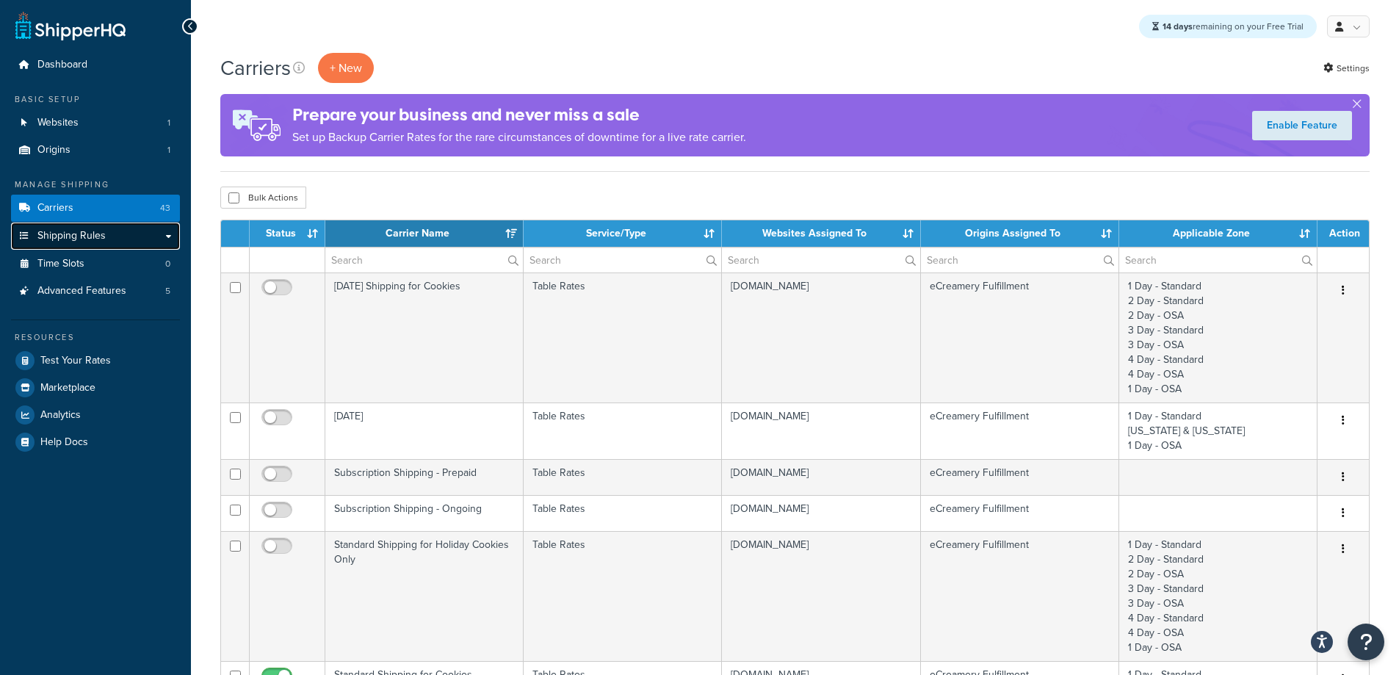
click at [84, 238] on span "Shipping Rules" at bounding box center [71, 236] width 68 height 12
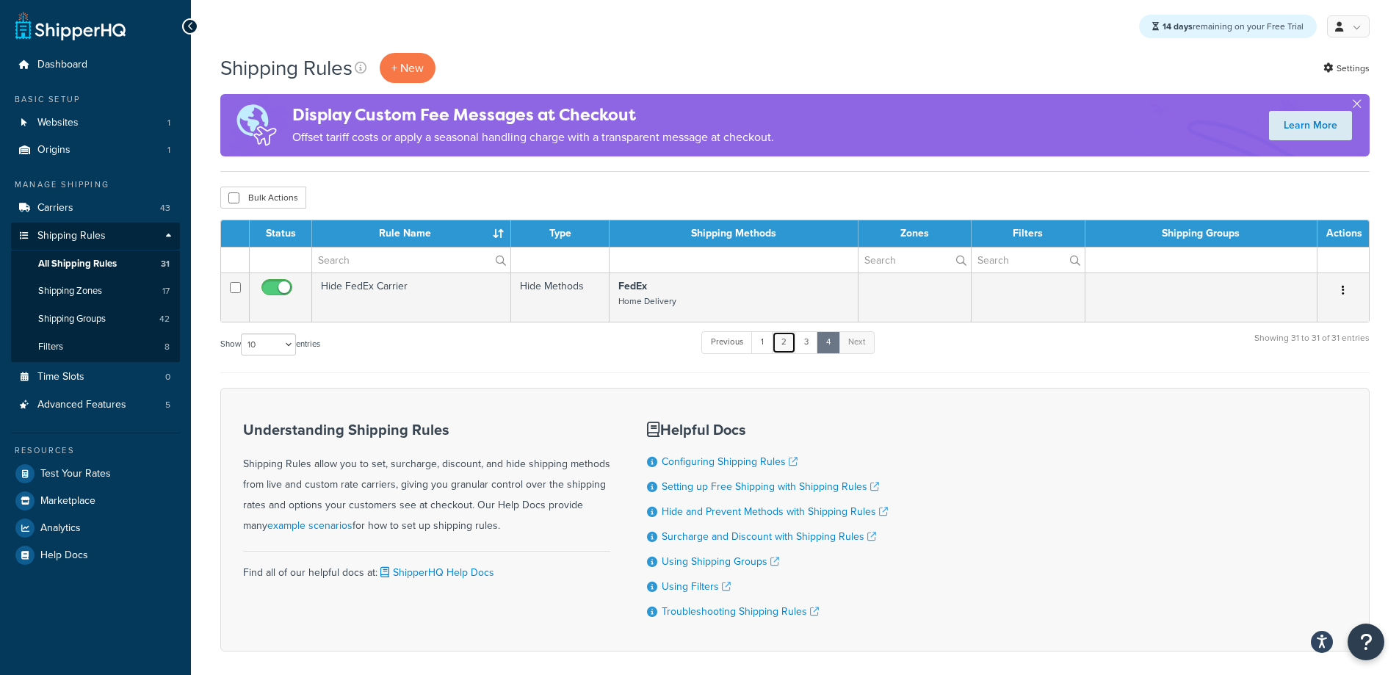
click at [780, 339] on link "2" at bounding box center [784, 342] width 24 height 22
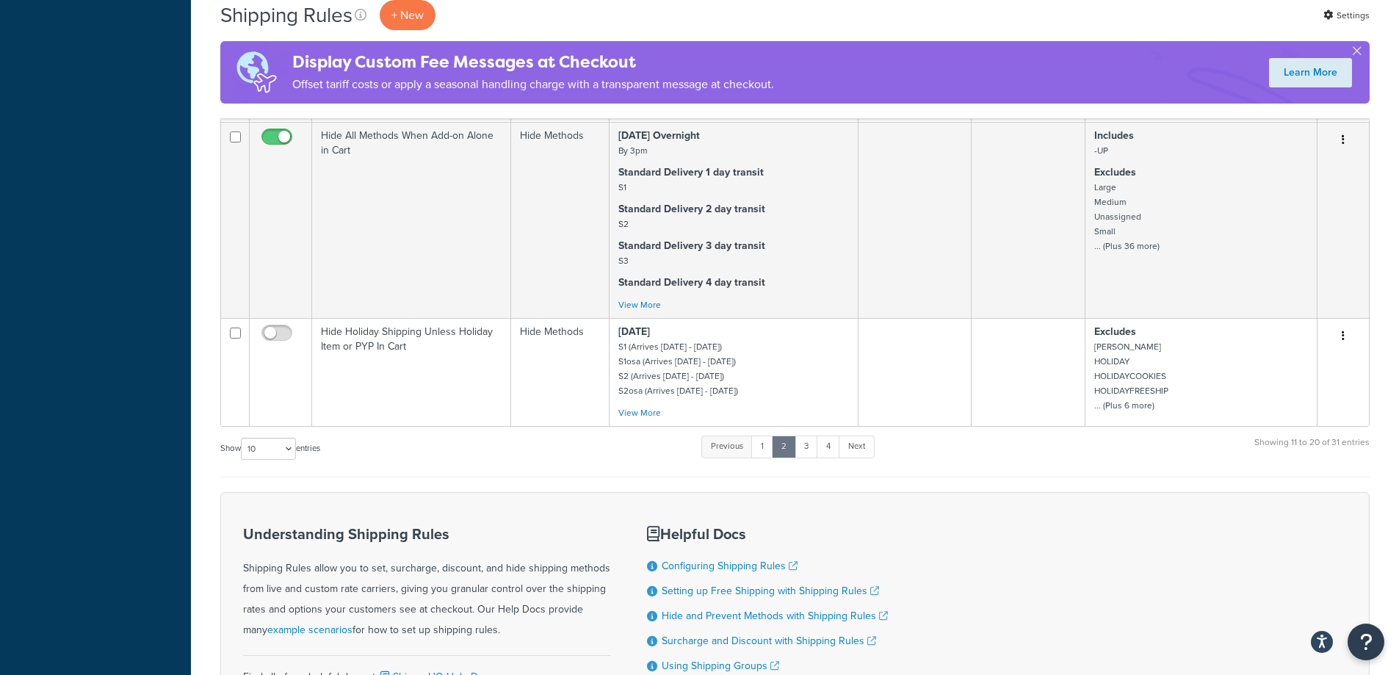
scroll to position [1395, 0]
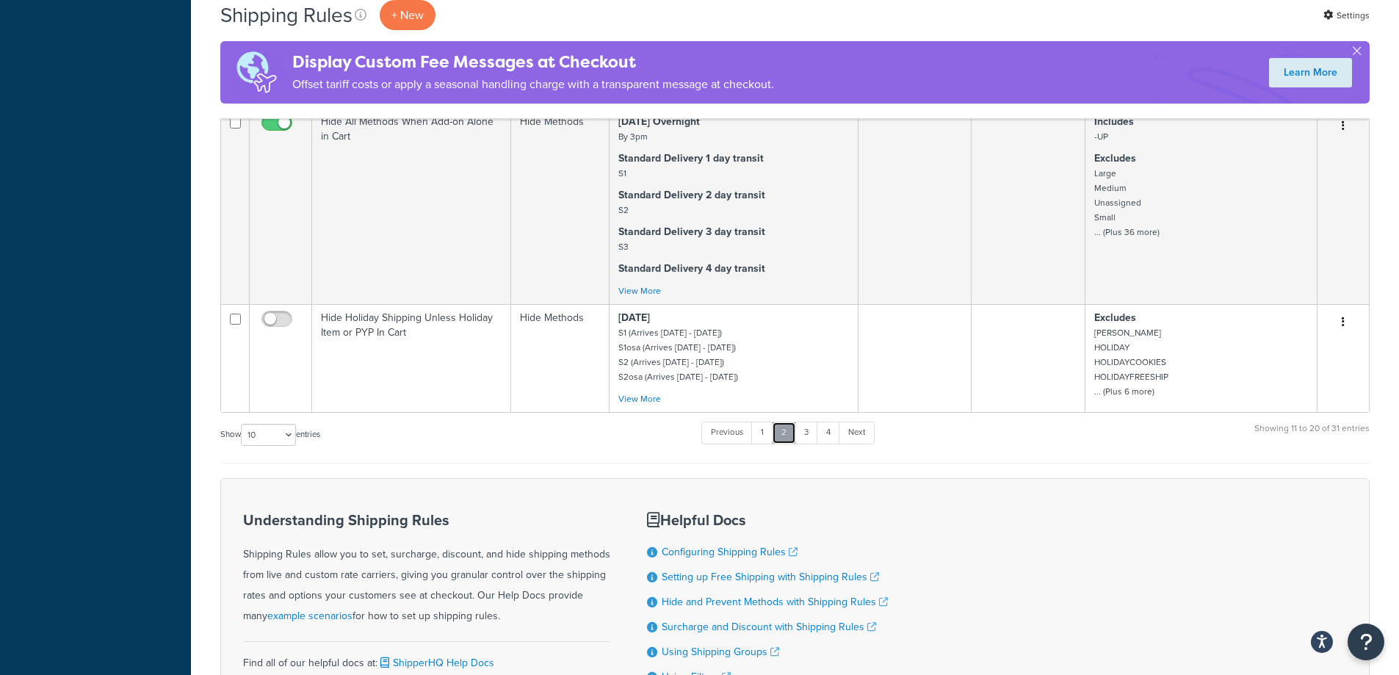
click at [789, 435] on link "2" at bounding box center [784, 432] width 24 height 22
click at [765, 432] on link "1" at bounding box center [762, 432] width 22 height 22
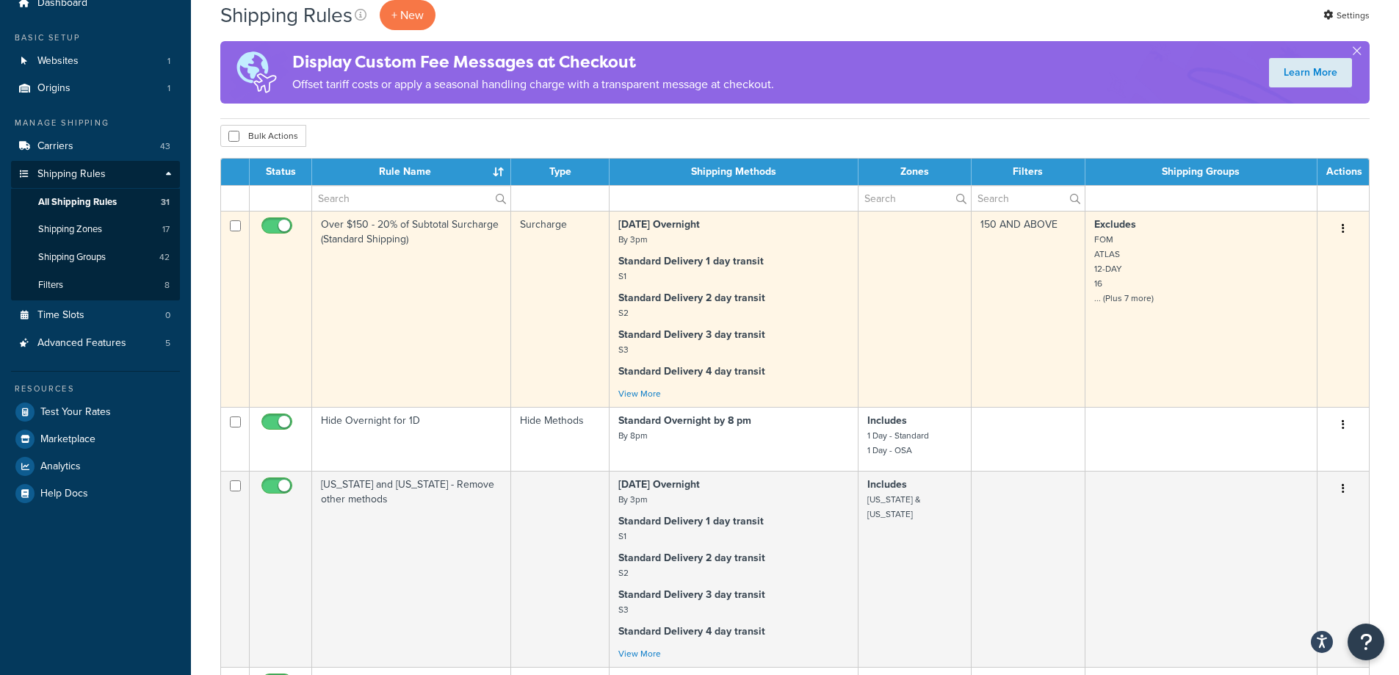
scroll to position [0, 0]
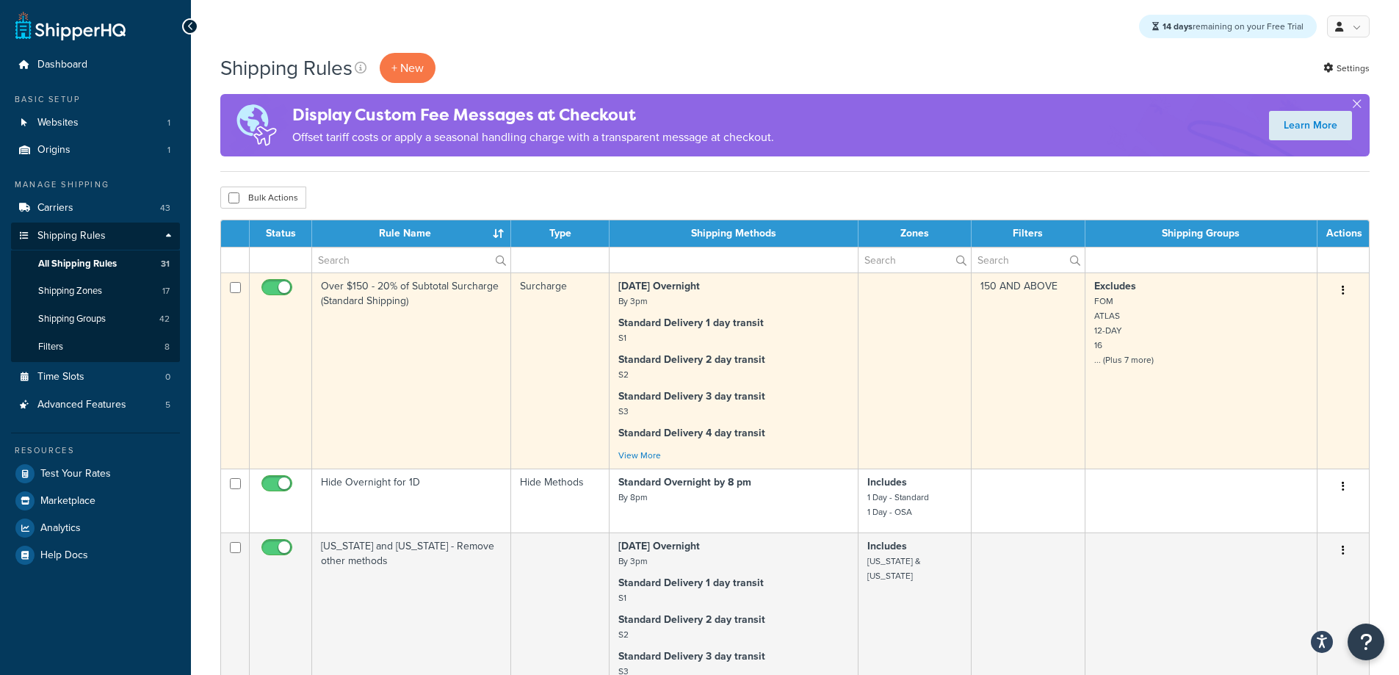
click at [438, 341] on td "Over $150 - 20% of Subtotal Surcharge (Standard Shipping)" at bounding box center [411, 370] width 199 height 196
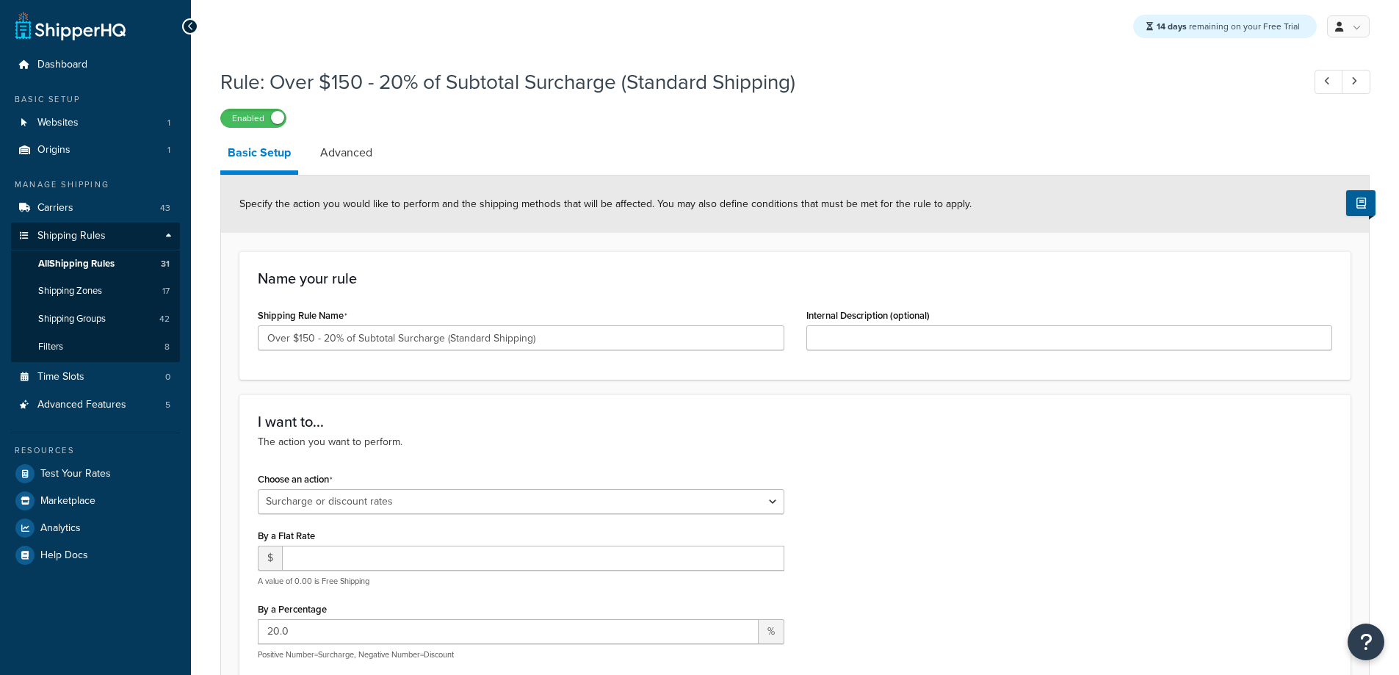
select select "SURCHARGE"
select select "ORDER"
select select "LOCATION"
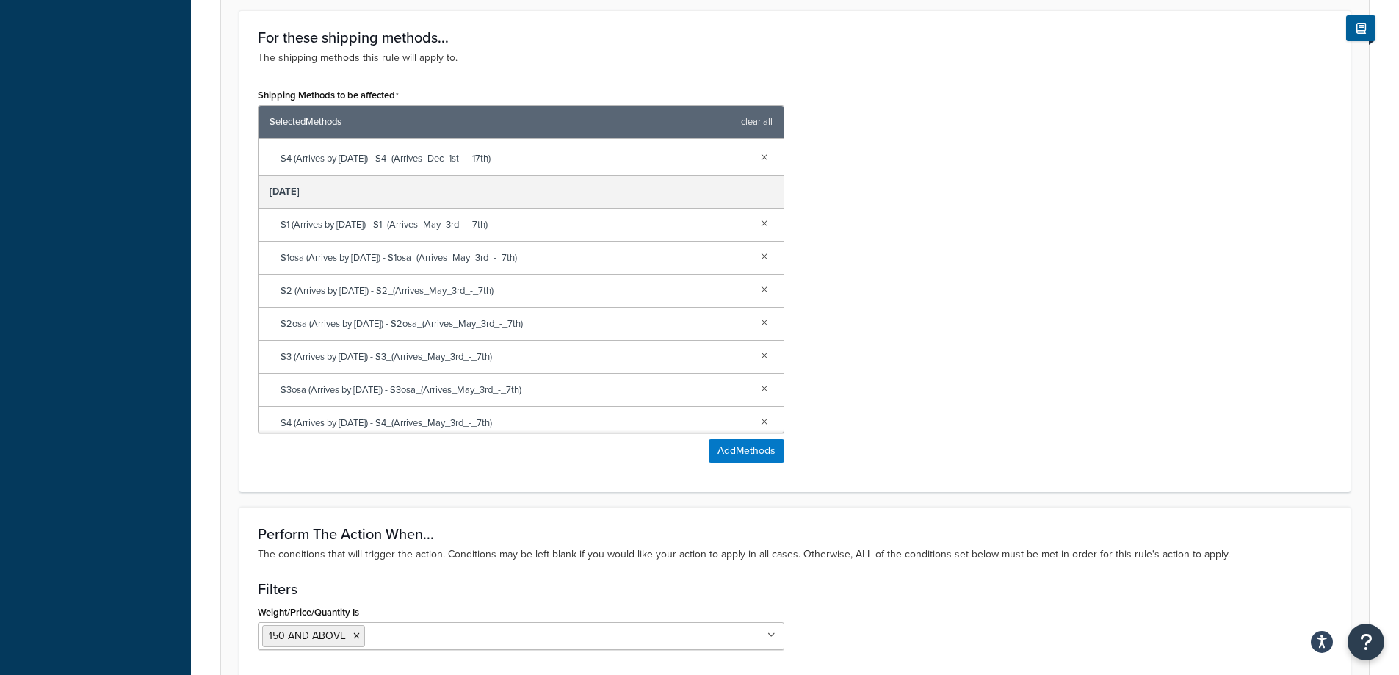
scroll to position [4133, 0]
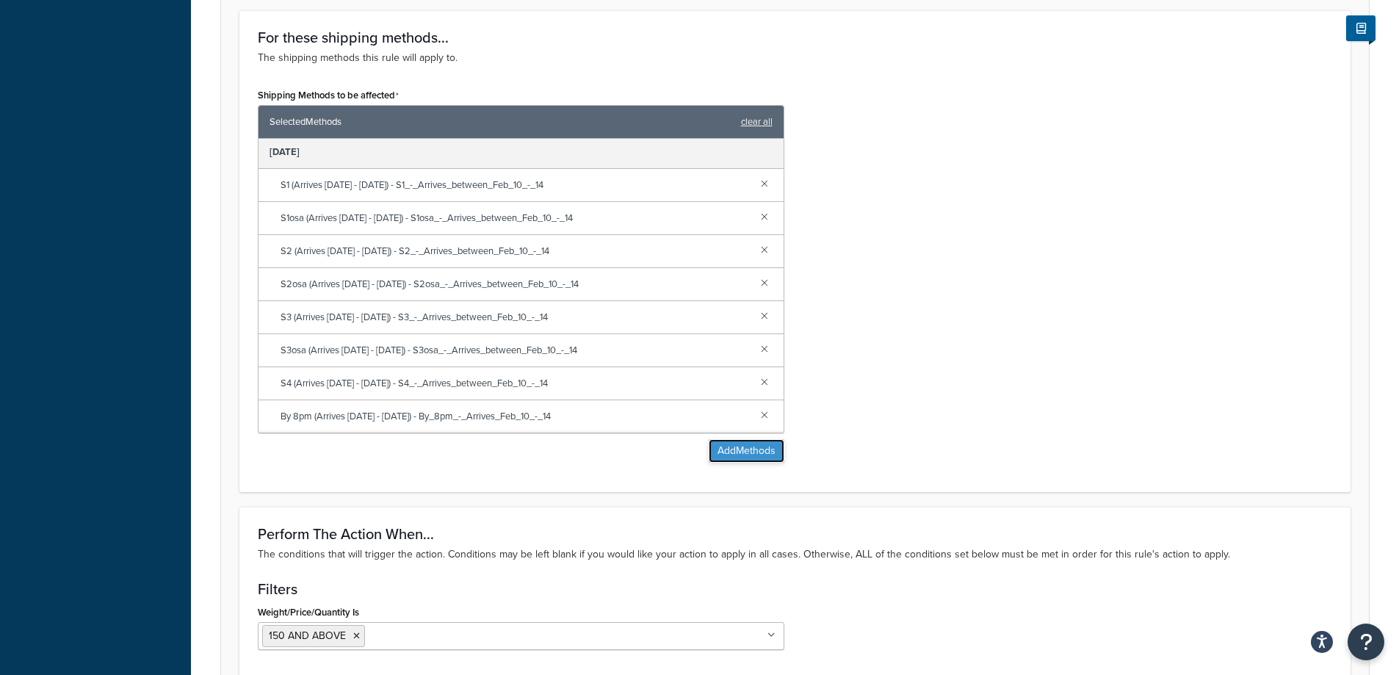
click at [743, 454] on button "Add Methods" at bounding box center [746, 450] width 76 height 23
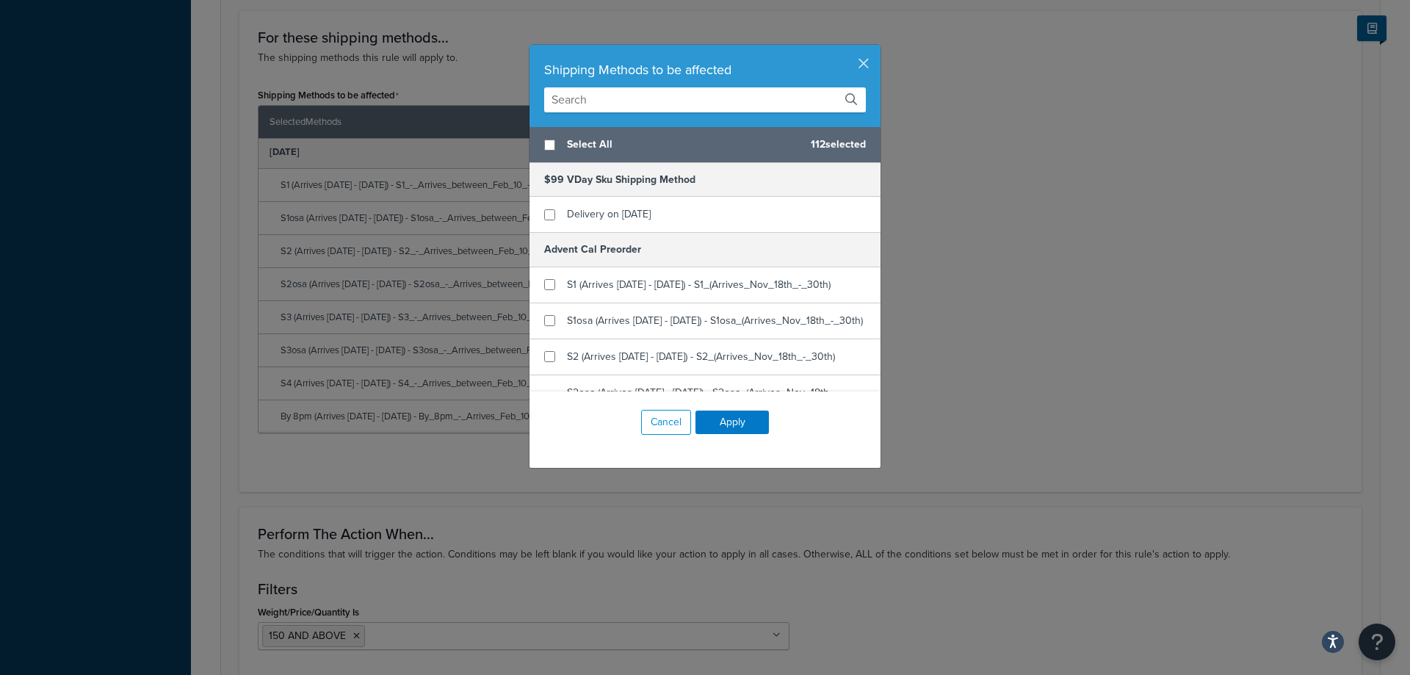
click at [579, 105] on input "text" at bounding box center [705, 99] width 322 height 25
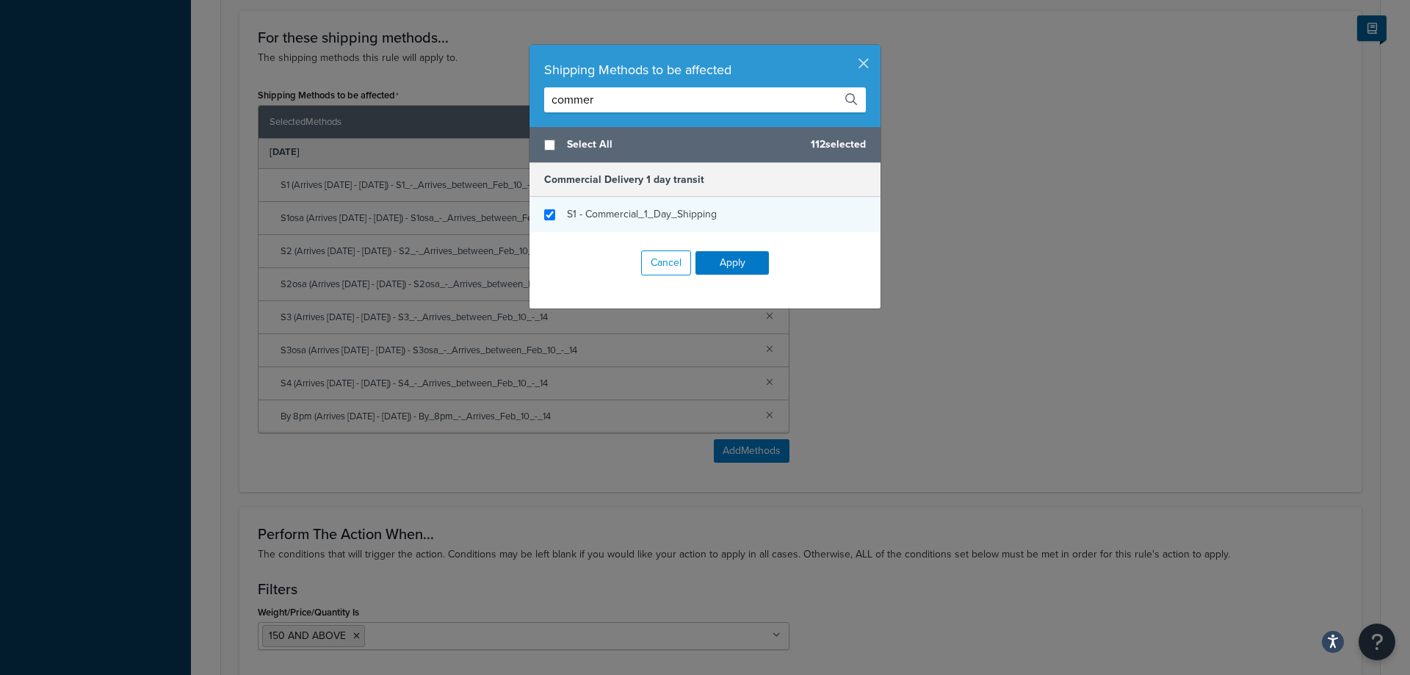
type input "commer"
checkbox input "true"
click at [602, 213] on span "S1 - Commercial_1_Day_Shipping" at bounding box center [642, 213] width 150 height 15
click at [720, 262] on button "Apply" at bounding box center [731, 262] width 73 height 23
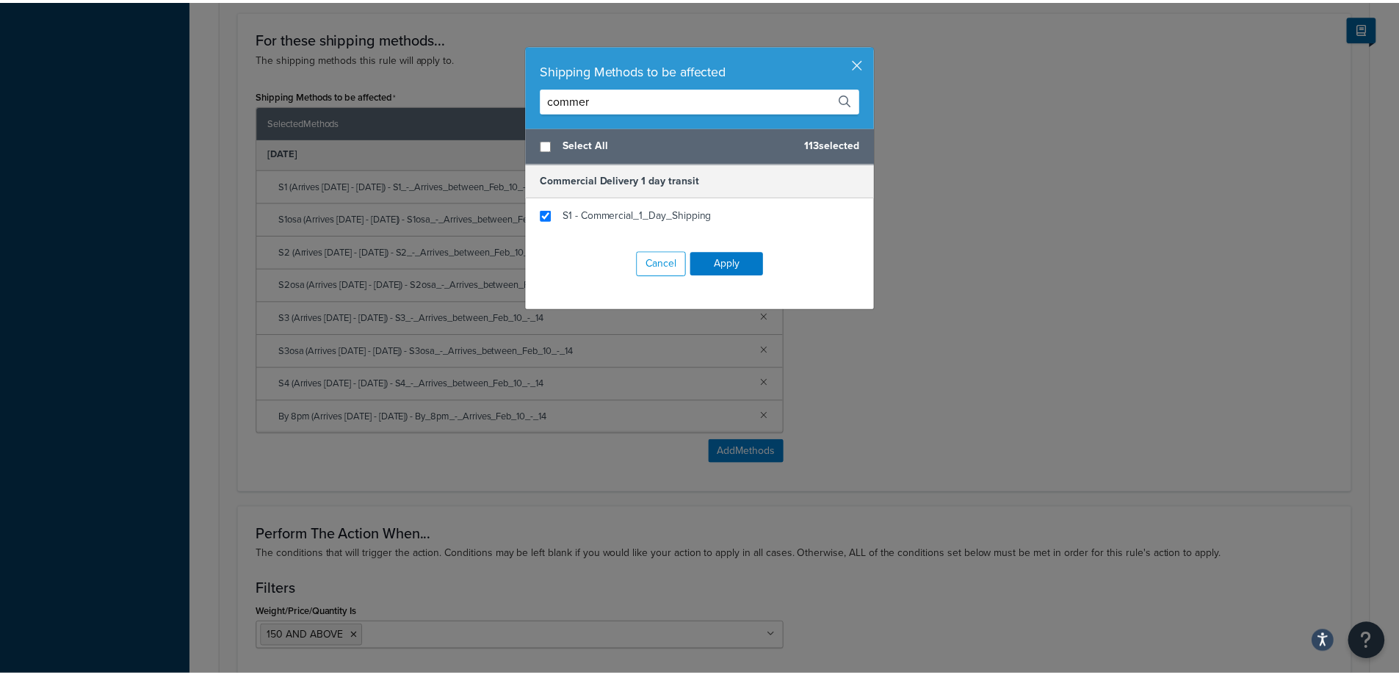
scroll to position [4199, 0]
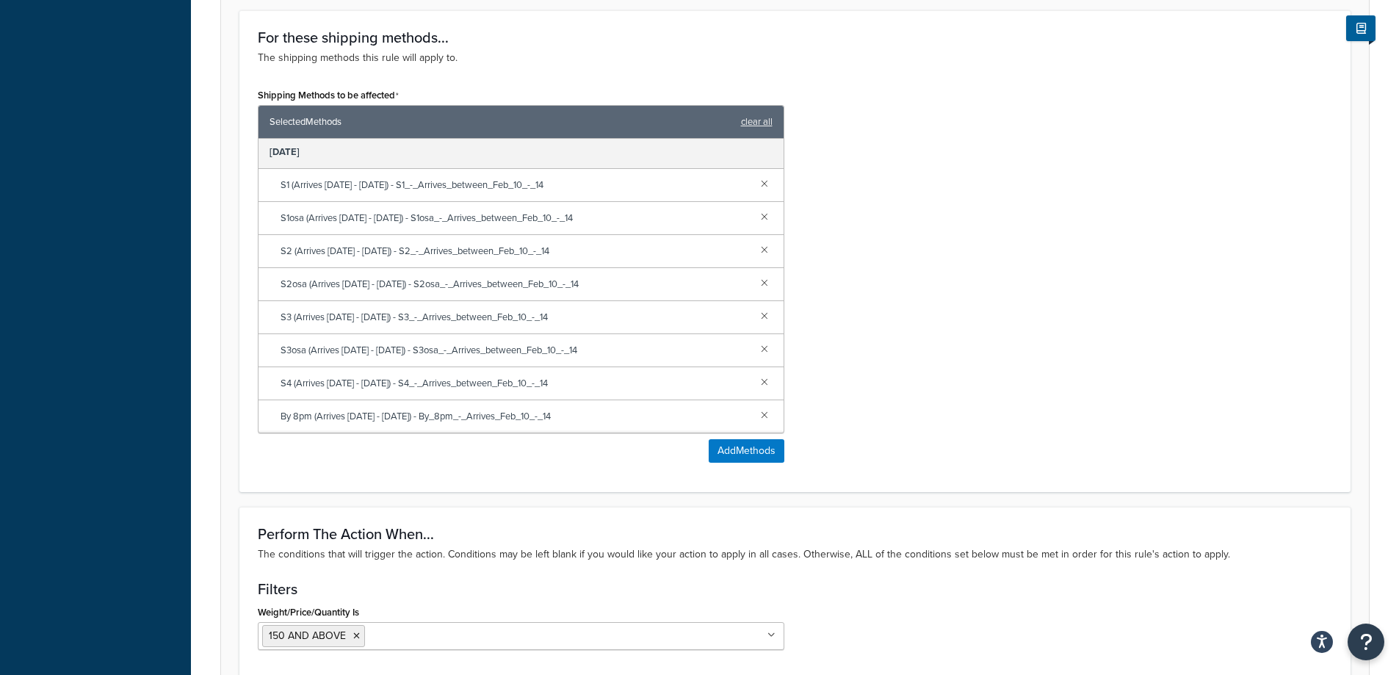
click at [1065, 359] on div "Shipping Methods to be affected Selected Methods clear all Commercial Delivery …" at bounding box center [795, 278] width 1096 height 389
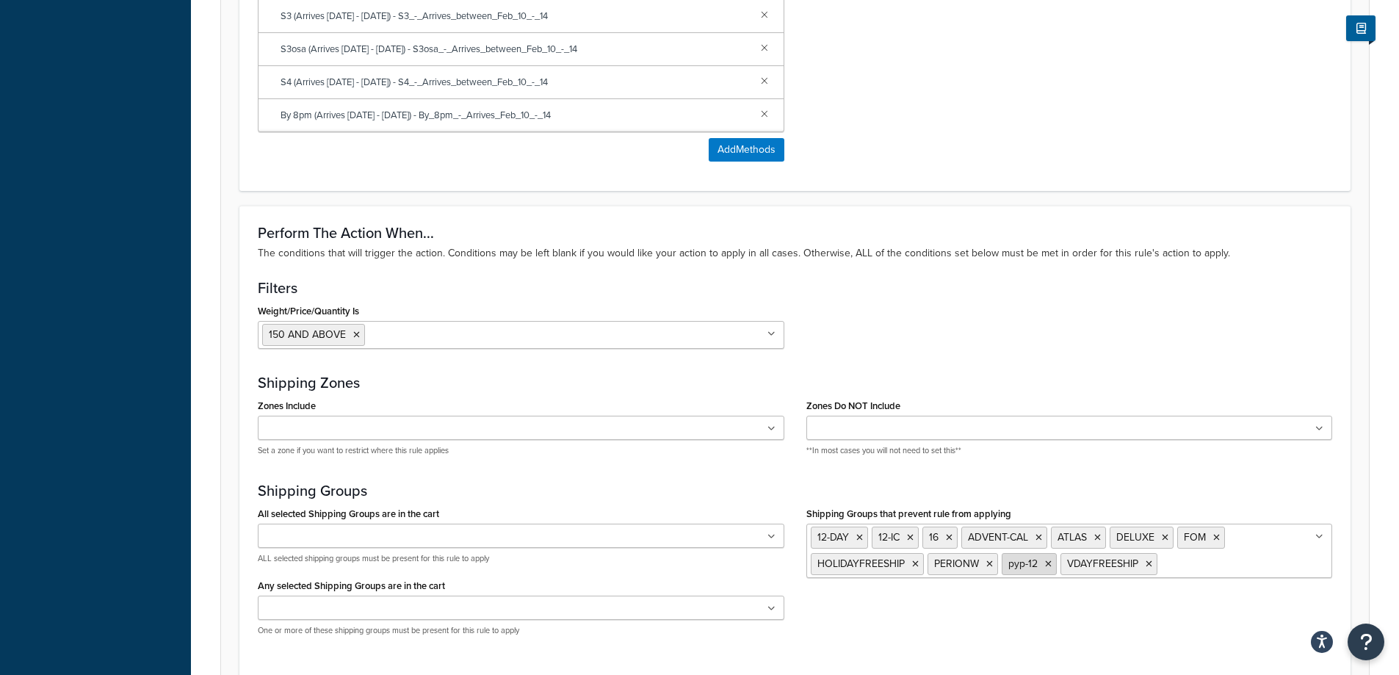
scroll to position [1247, 0]
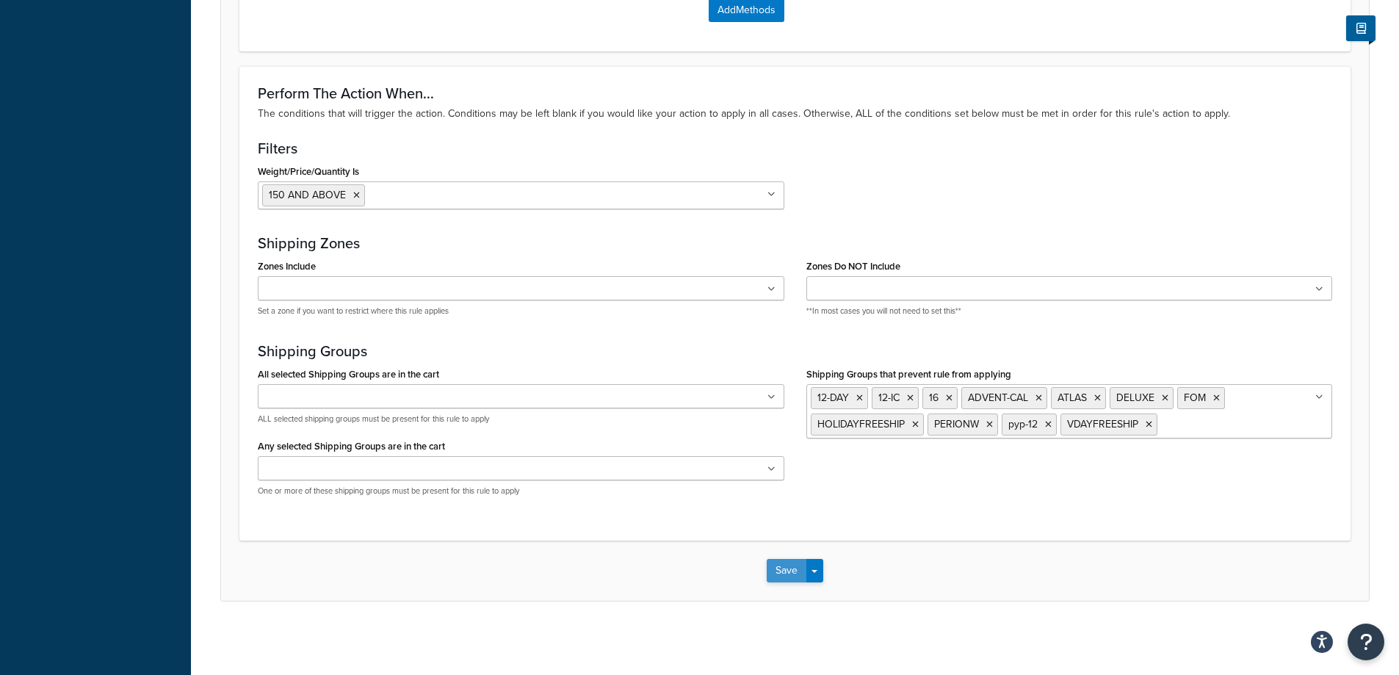
click at [781, 574] on button "Save" at bounding box center [786, 570] width 40 height 23
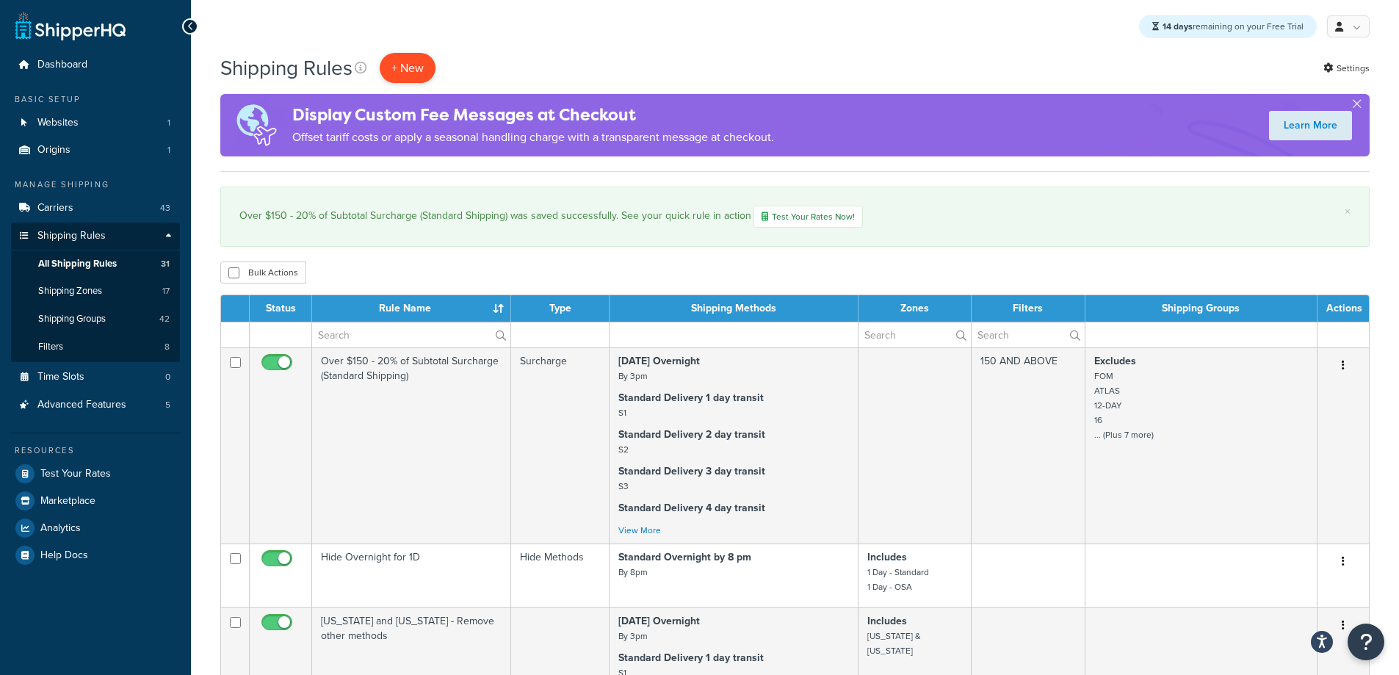
click at [413, 76] on p "+ New" at bounding box center [408, 68] width 56 height 30
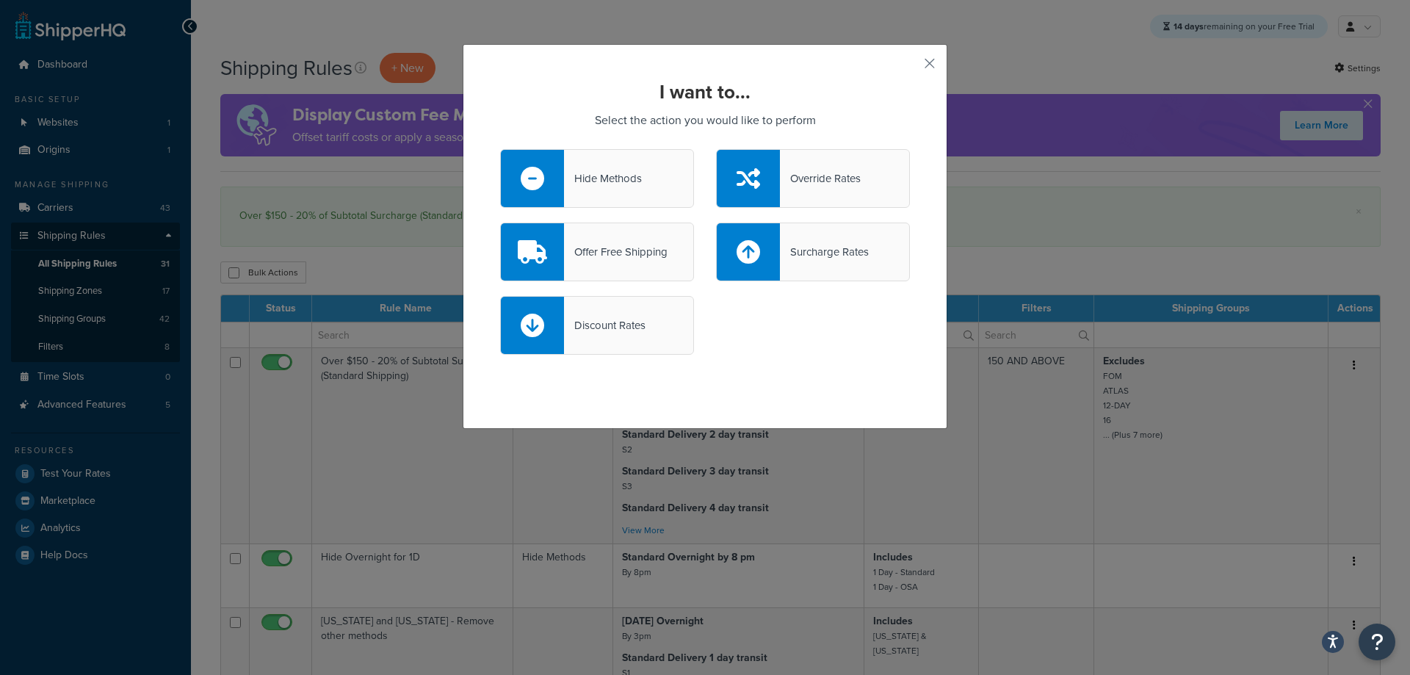
click at [626, 176] on div "Hide Methods" at bounding box center [603, 178] width 78 height 21
click at [0, 0] on input "Hide Methods" at bounding box center [0, 0] width 0 height 0
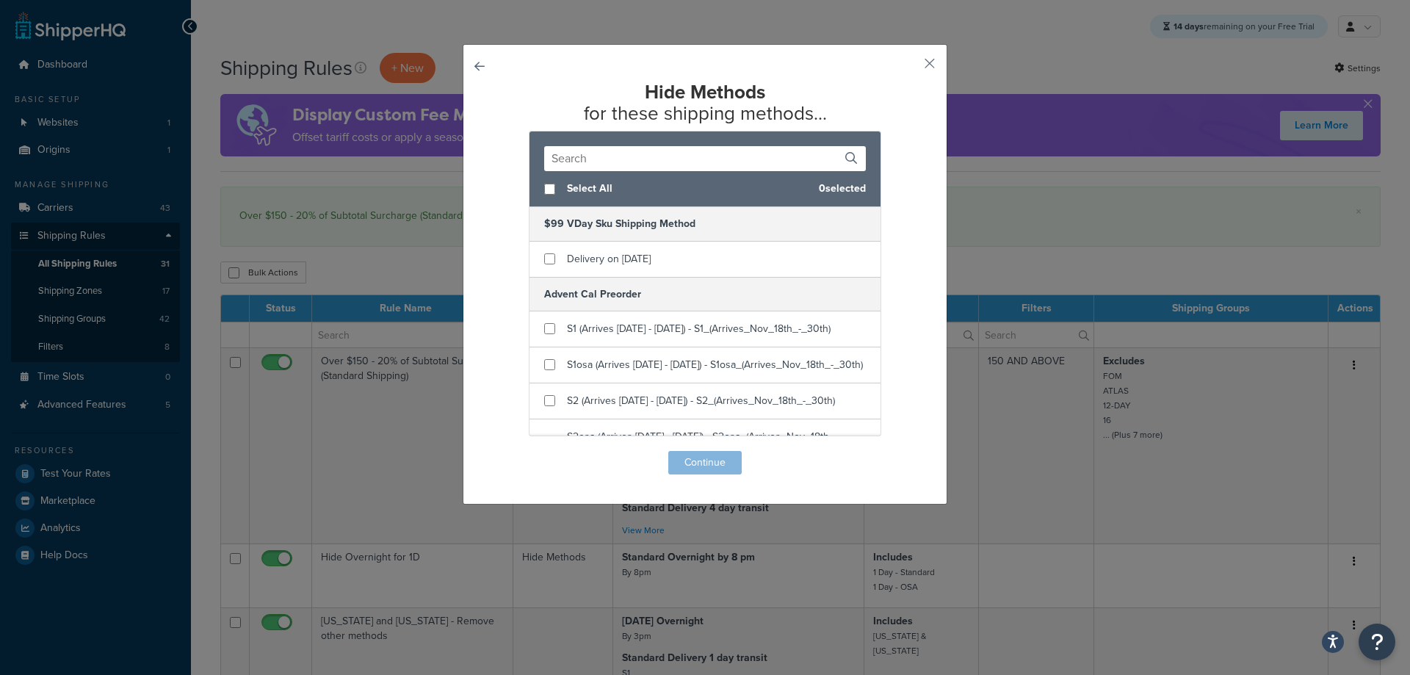
click at [627, 161] on input "text" at bounding box center [705, 158] width 322 height 25
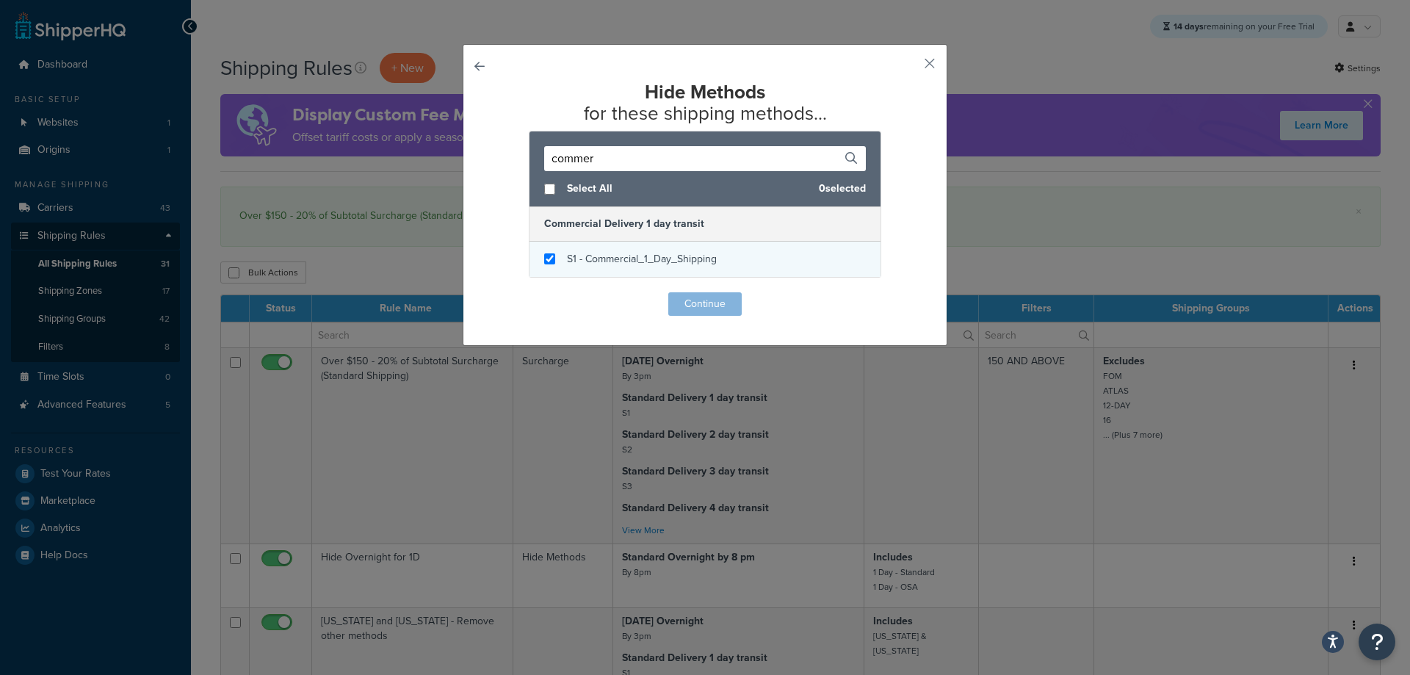
type input "commer"
checkbox input "true"
drag, startPoint x: 628, startPoint y: 265, endPoint x: 642, endPoint y: 278, distance: 19.8
click at [628, 265] on span "S1 - Commercial_1_Day_Shipping" at bounding box center [642, 258] width 150 height 15
click at [709, 302] on button "Continue" at bounding box center [704, 303] width 73 height 23
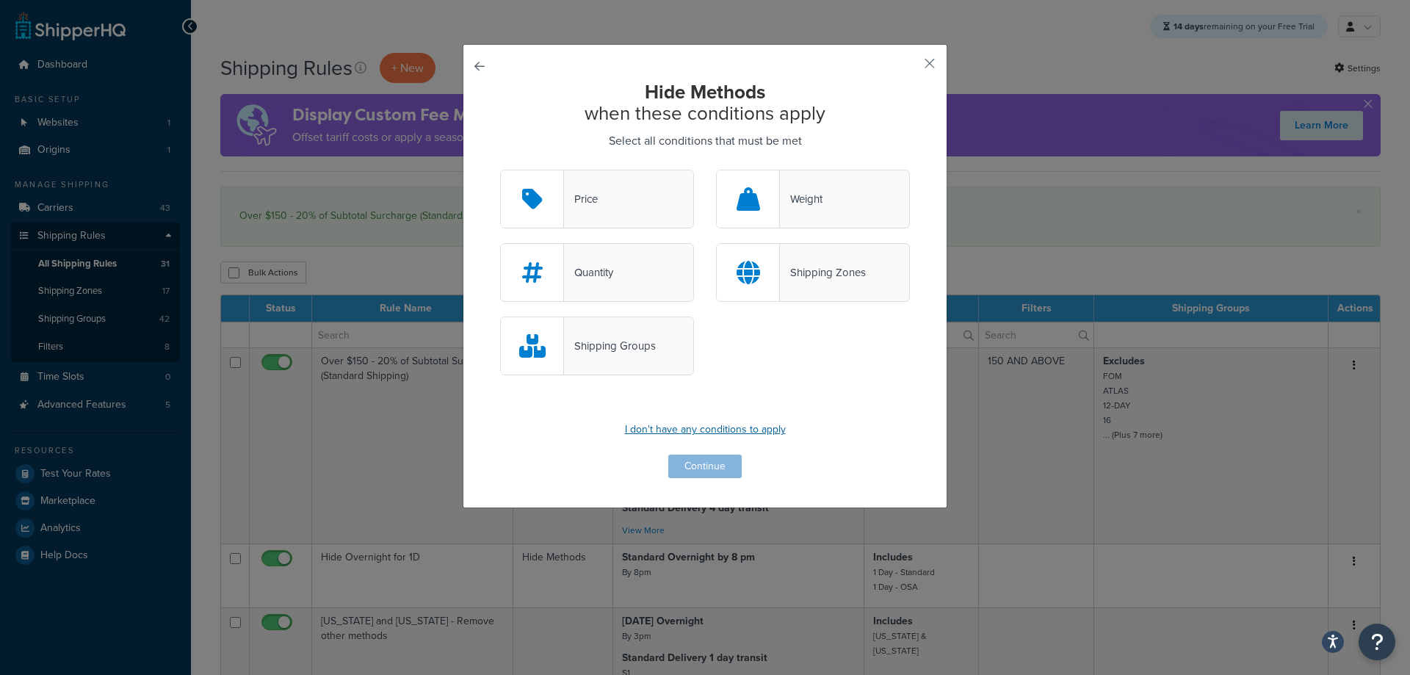
click at [649, 435] on p "I don't have any conditions to apply" at bounding box center [705, 429] width 410 height 21
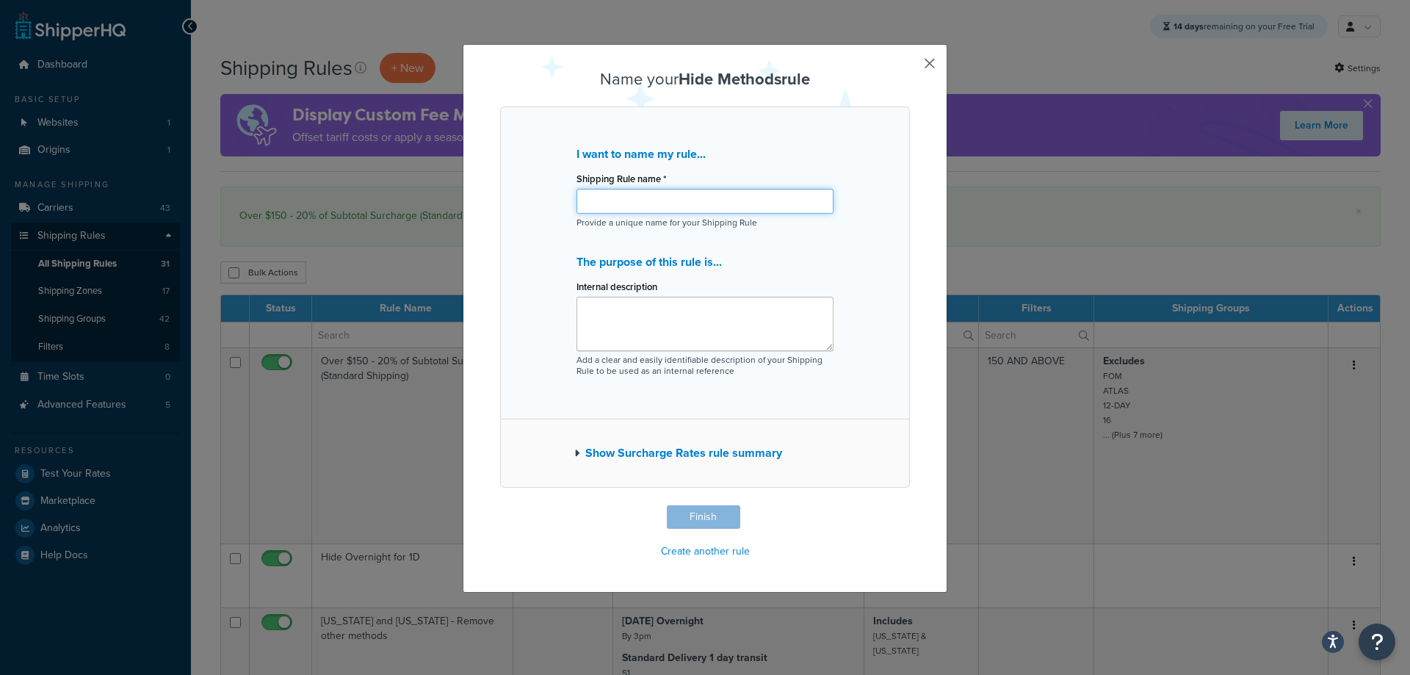
click at [638, 195] on input "Shipping Rule name *" at bounding box center [704, 201] width 257 height 25
drag, startPoint x: 799, startPoint y: 189, endPoint x: 521, endPoint y: 205, distance: 278.0
click at [521, 205] on div "I want to name my rule... Shipping Rule name * Hide Commercial Options for Resi…" at bounding box center [705, 262] width 410 height 313
type input "Hide Commercial Options for Residential"
click at [623, 313] on textarea "Internal description" at bounding box center [704, 324] width 257 height 54
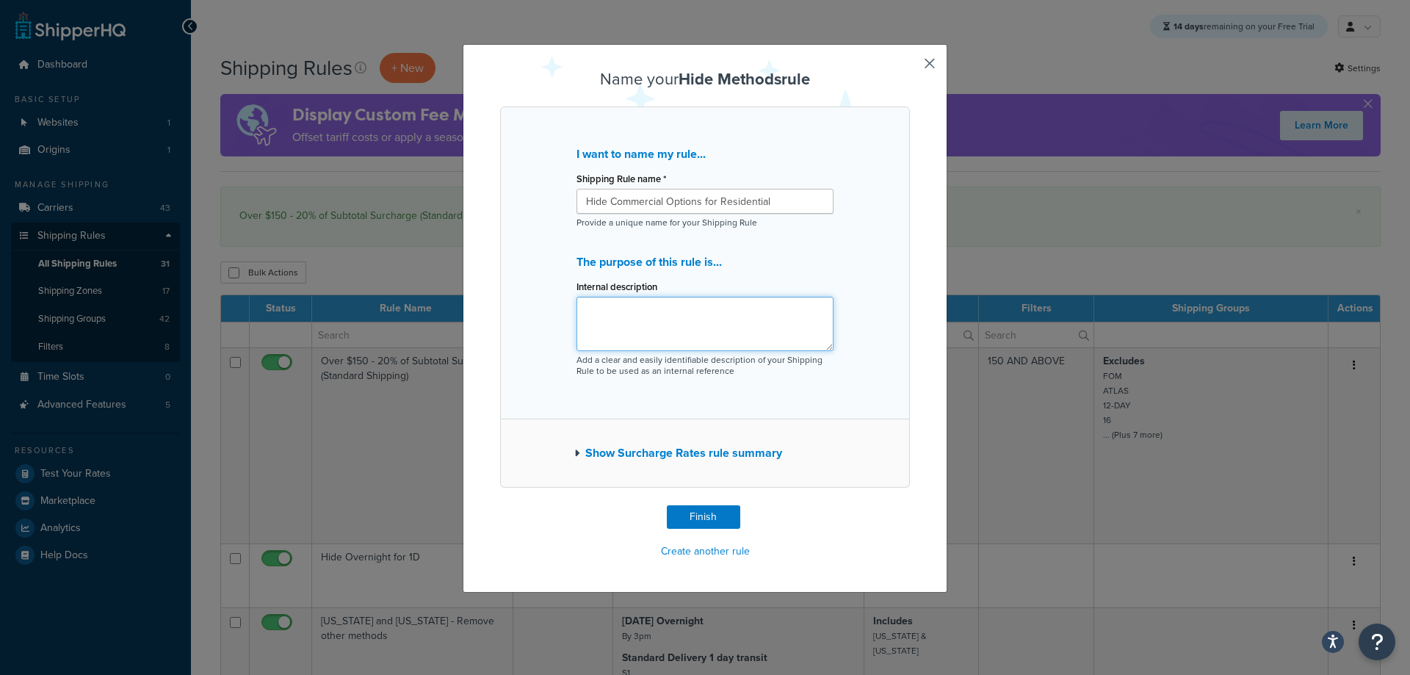
paste textarea "Hide Commercial Options for Residential"
click at [663, 315] on textarea "Hide Commercial Options for Residential" at bounding box center [704, 324] width 257 height 54
click at [813, 308] on textarea "Hide Commercial Shipping Carriers for Residential" at bounding box center [704, 324] width 257 height 54
type textarea "Hide Commercial Shipping Carriers for Residential Addresses"
click at [682, 526] on button "Finish" at bounding box center [703, 516] width 73 height 23
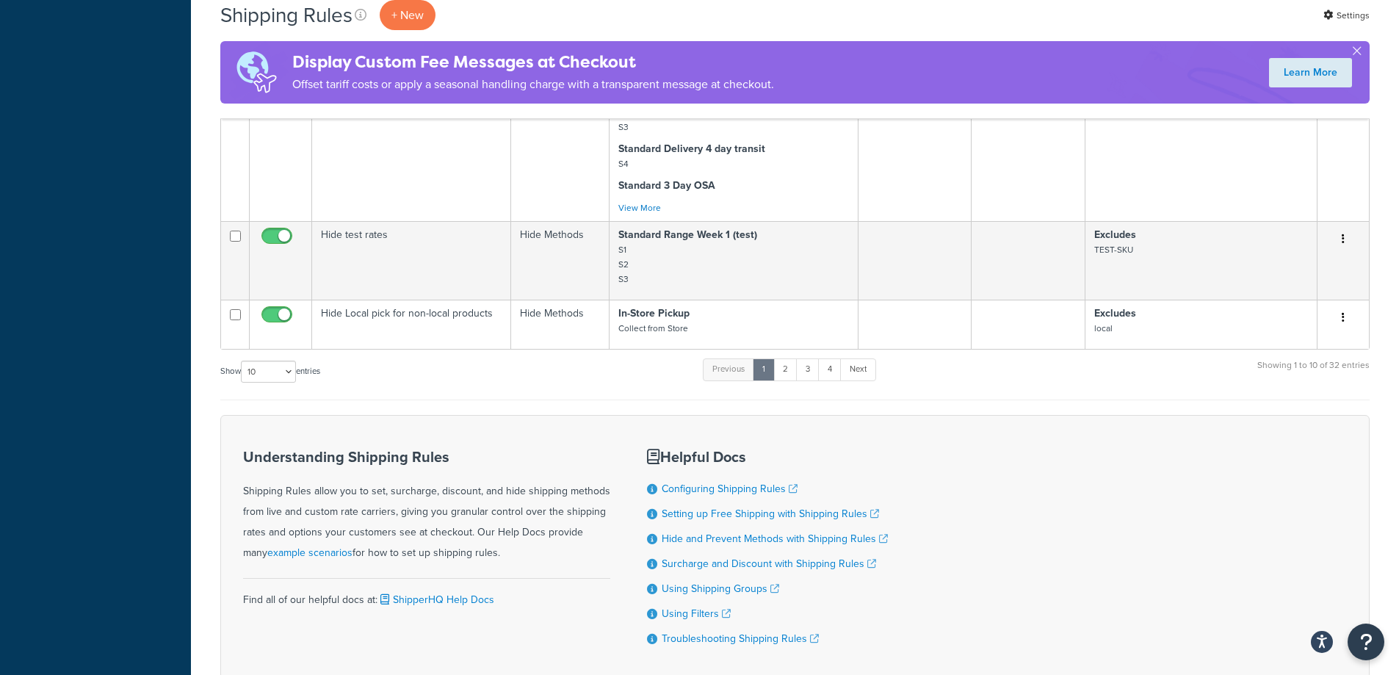
scroll to position [1418, 0]
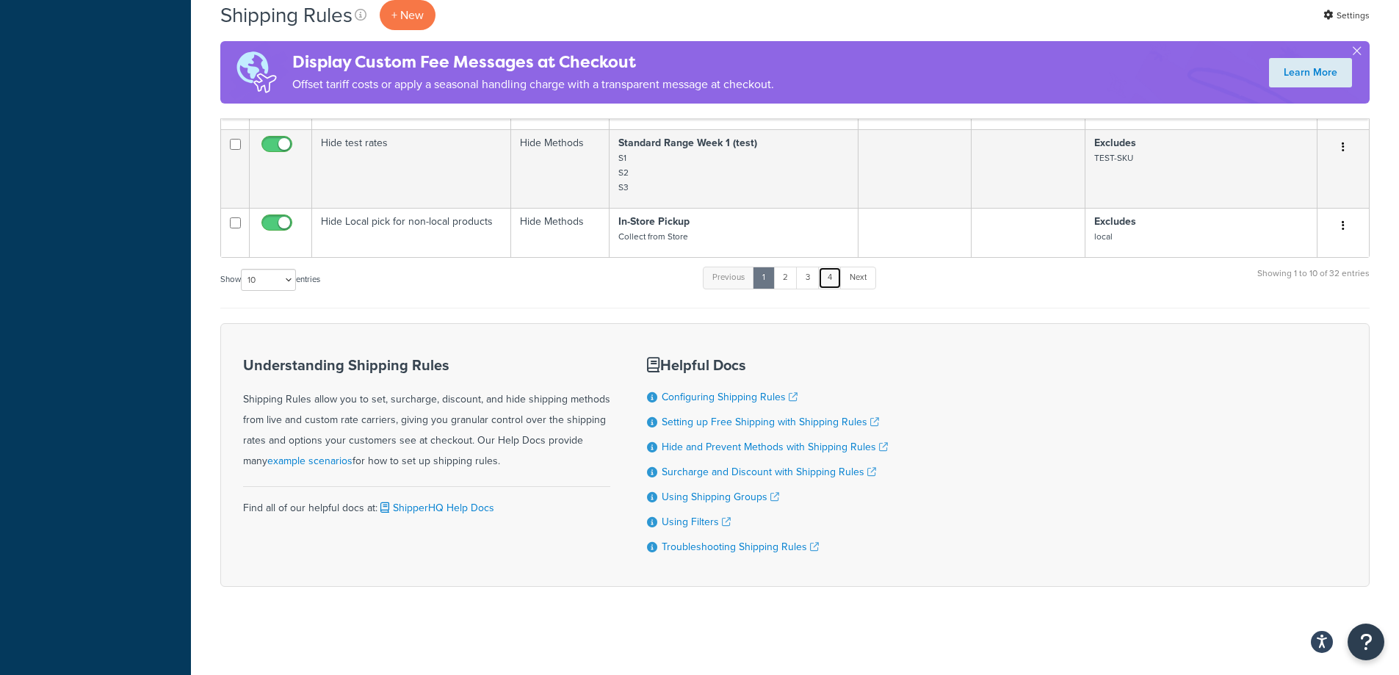
click at [834, 286] on link "4" at bounding box center [829, 278] width 23 height 22
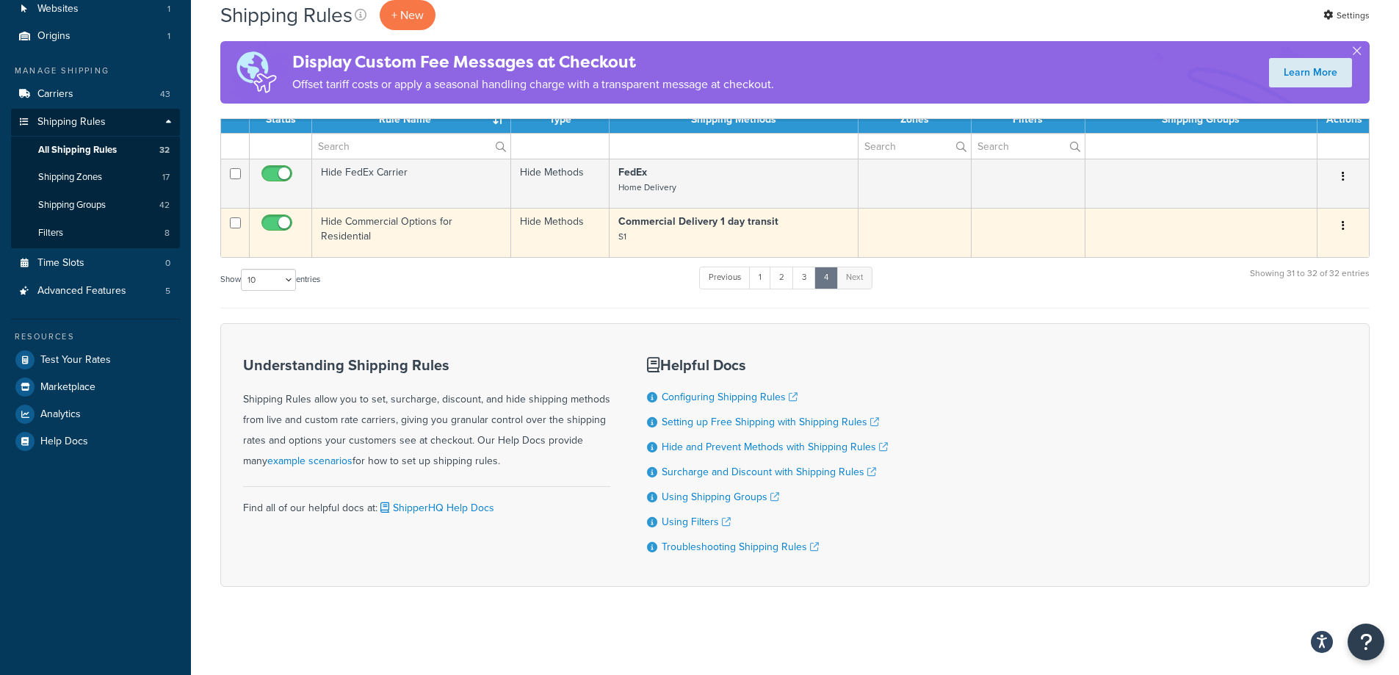
scroll to position [114, 0]
click at [402, 228] on td "Hide Commercial Options for Residential" at bounding box center [411, 232] width 199 height 49
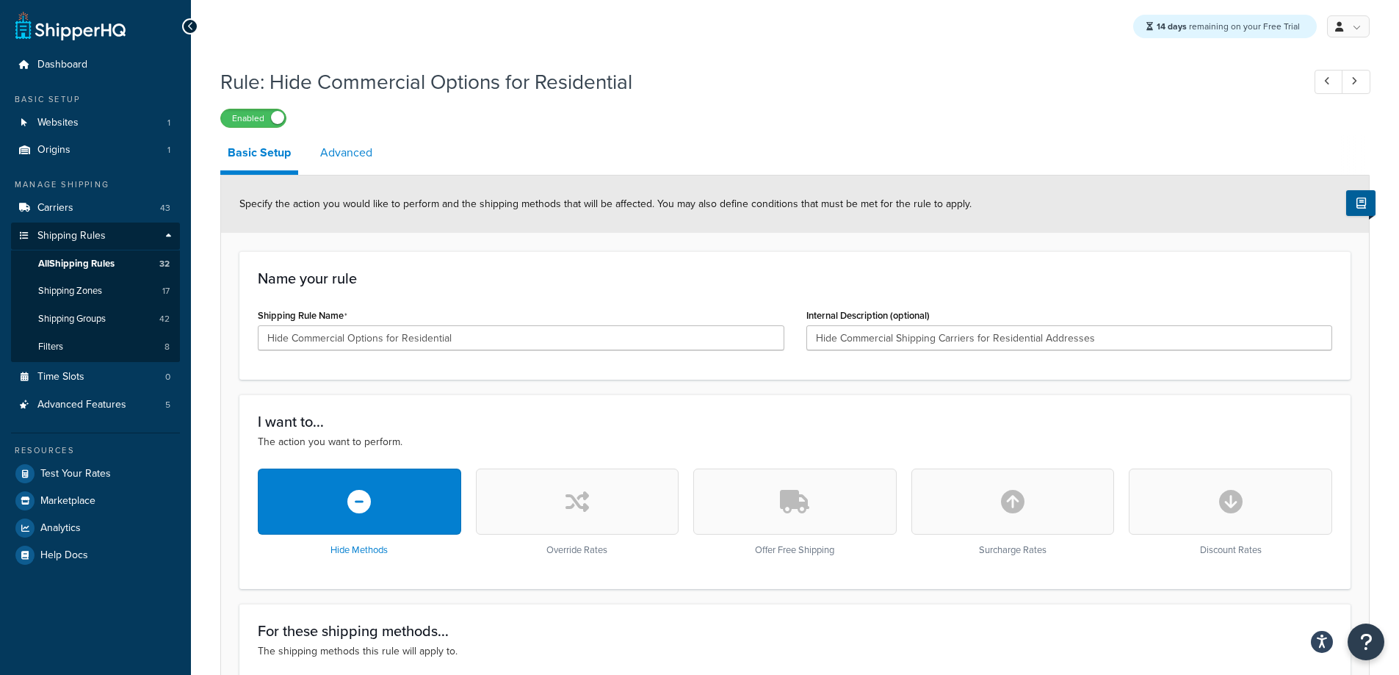
click at [366, 148] on link "Advanced" at bounding box center [346, 152] width 67 height 35
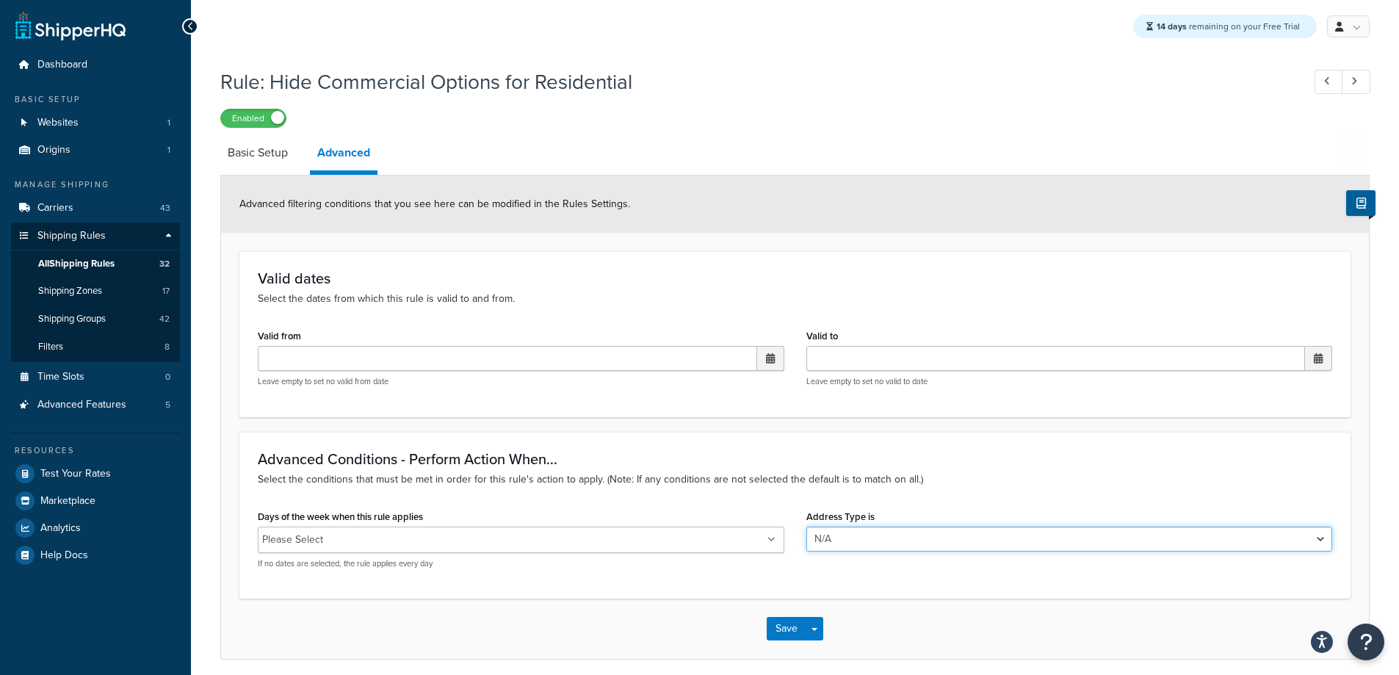
click at [909, 541] on select "N/A Business Residential" at bounding box center [1069, 538] width 526 height 25
select select "residential"
click at [806, 526] on select "N/A Business Residential" at bounding box center [1069, 538] width 526 height 25
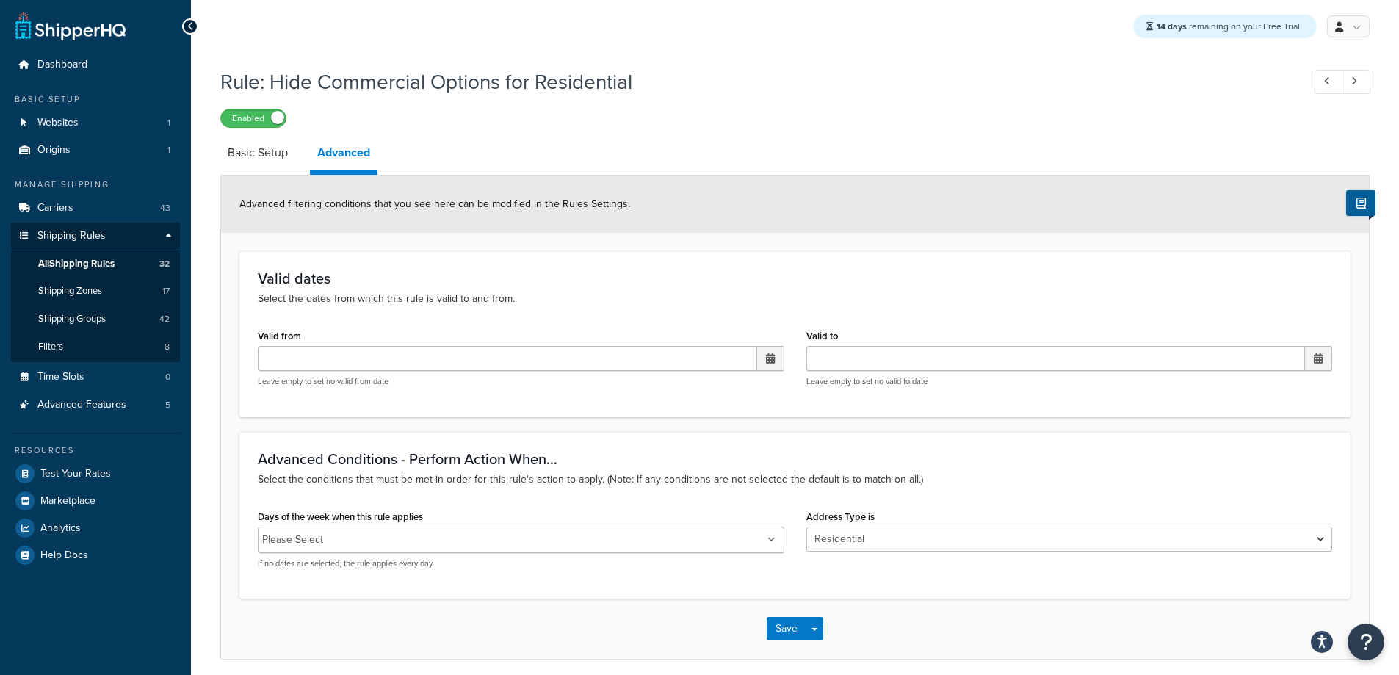
click at [881, 629] on div "Save Save Dropdown Save and Edit Save and Duplicate Save and Create New" at bounding box center [795, 628] width 1148 height 60
click at [784, 630] on button "Save" at bounding box center [786, 628] width 40 height 23
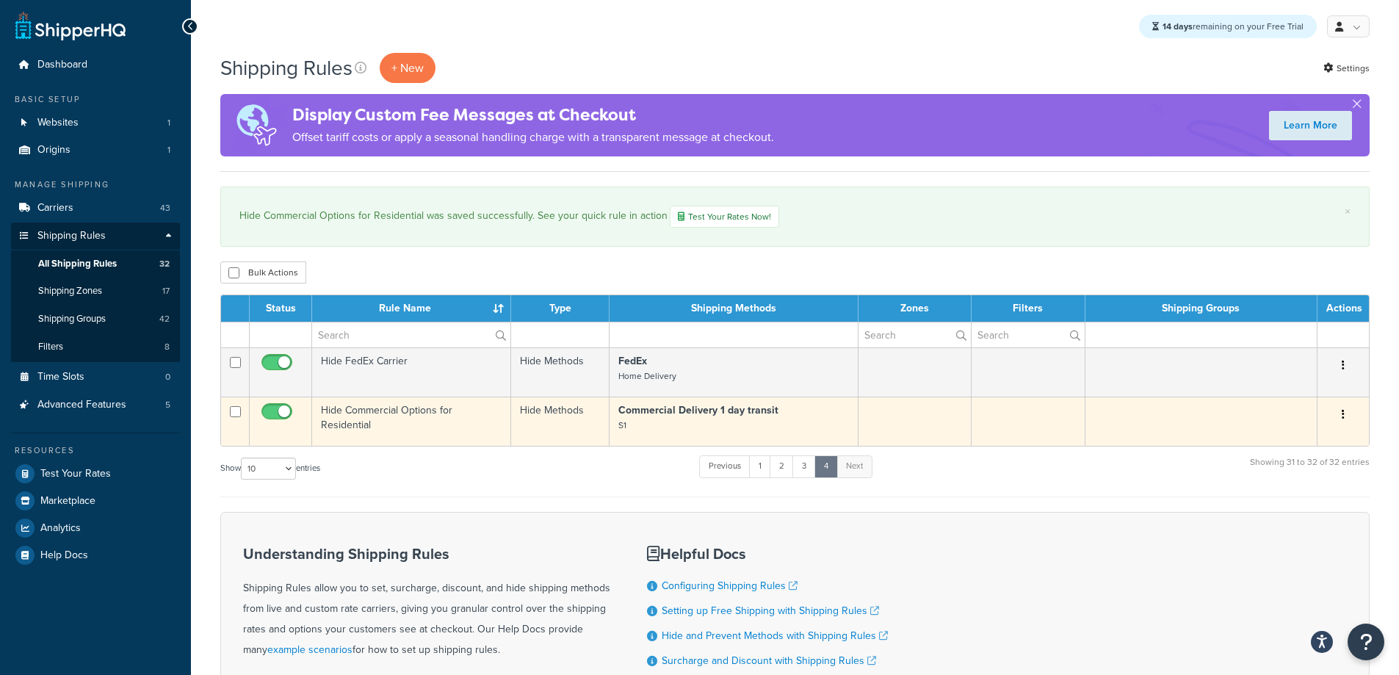
click at [435, 438] on td "Hide Commercial Options for Residential" at bounding box center [411, 420] width 199 height 49
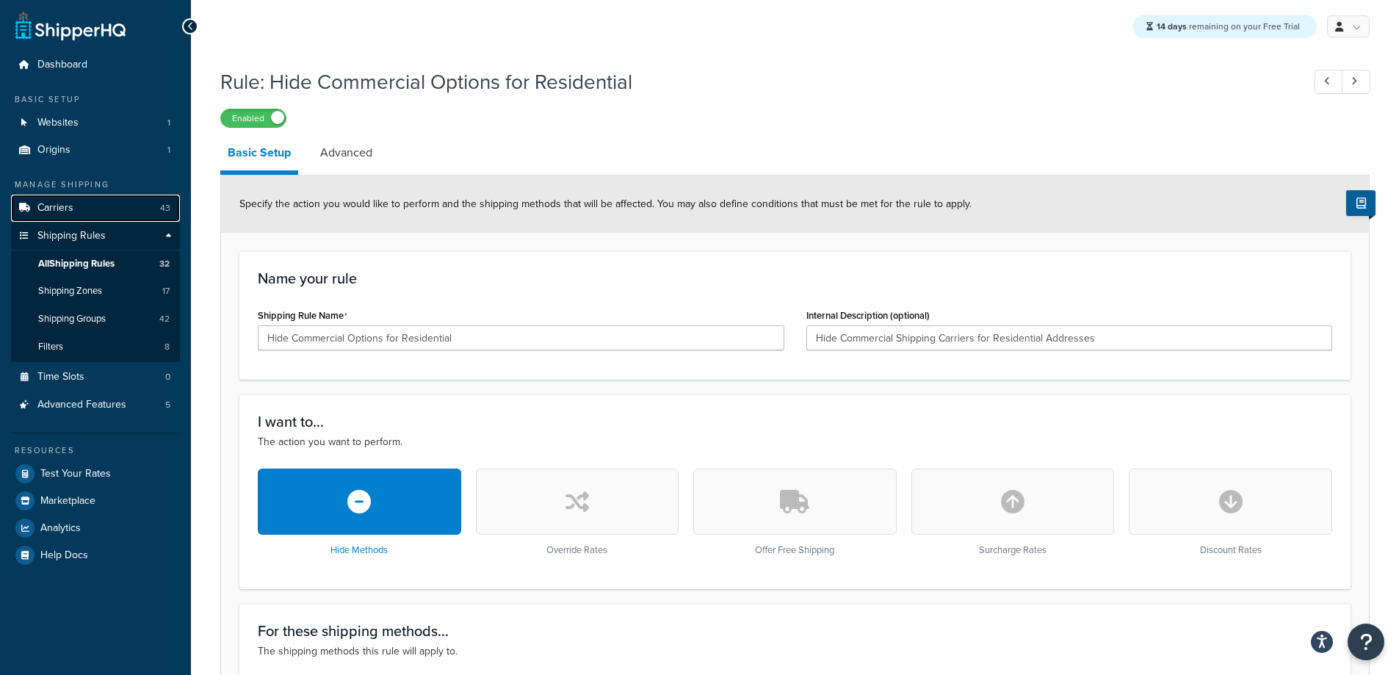
click at [77, 209] on link "Carriers 43" at bounding box center [95, 208] width 169 height 27
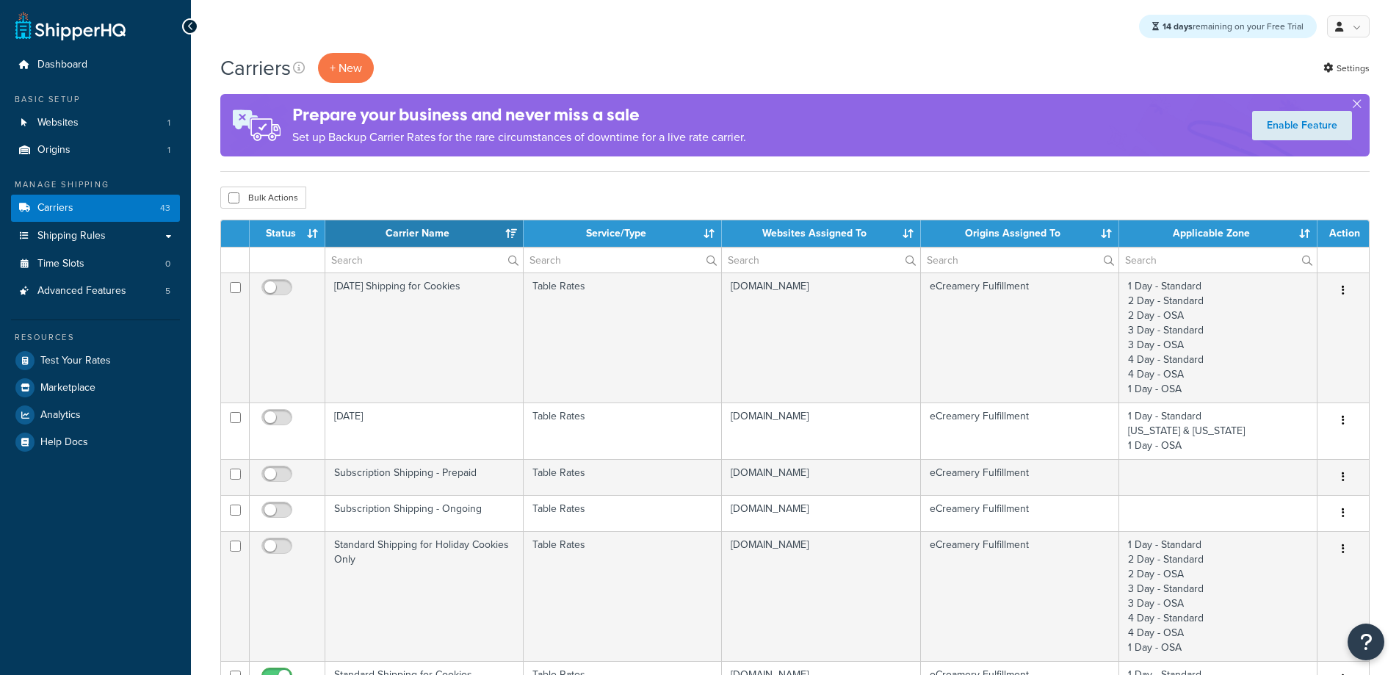
select select "15"
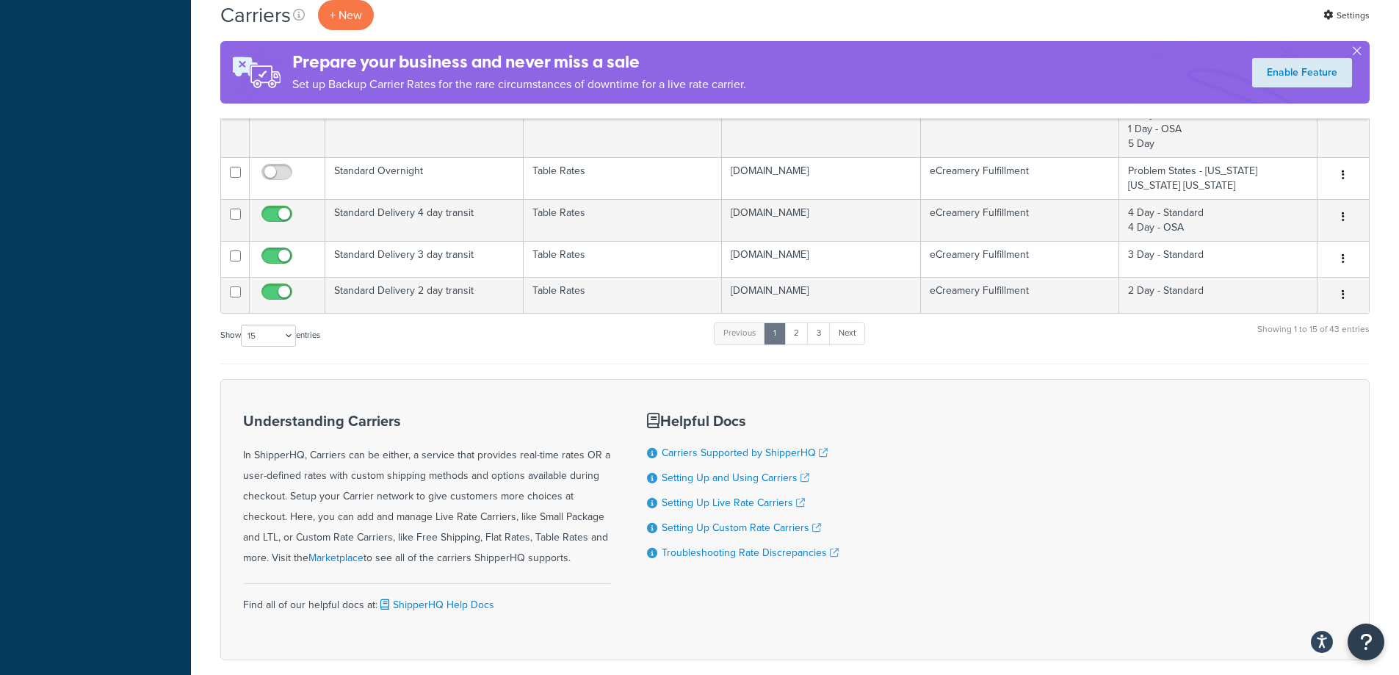
scroll to position [1166, 0]
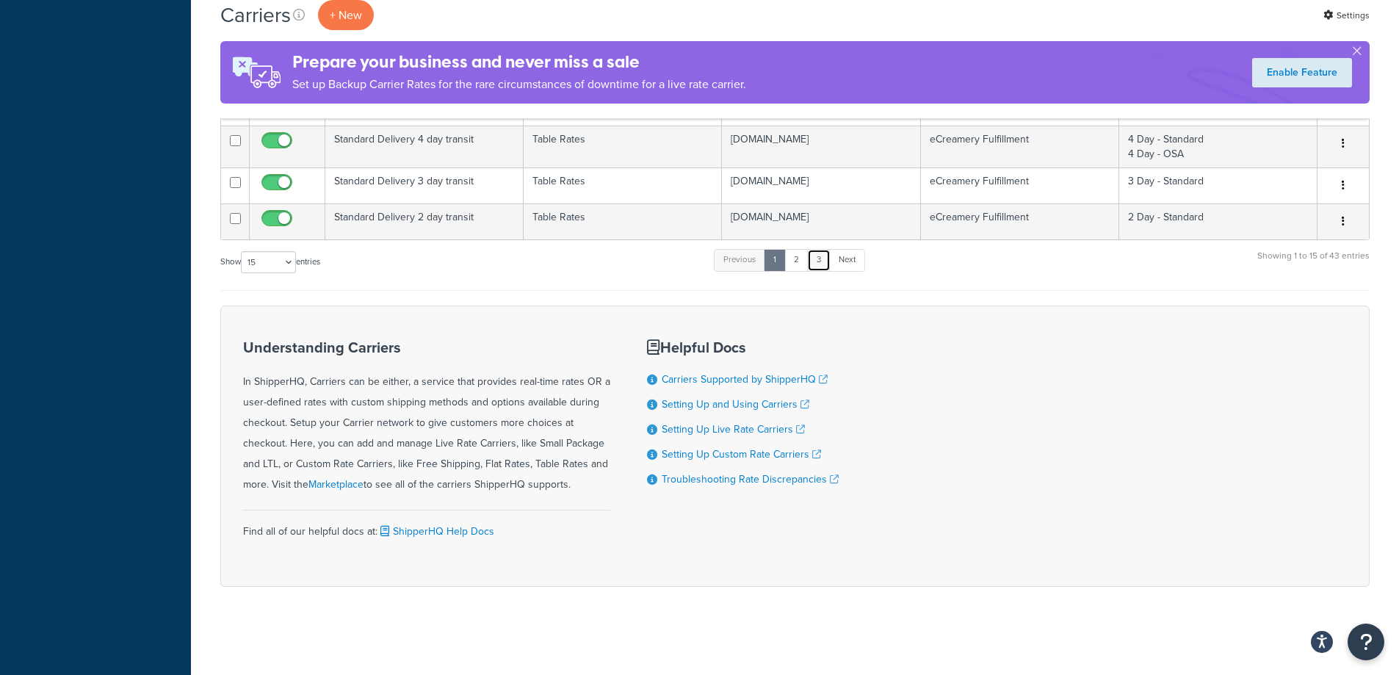
click at [818, 264] on link "3" at bounding box center [818, 260] width 23 height 22
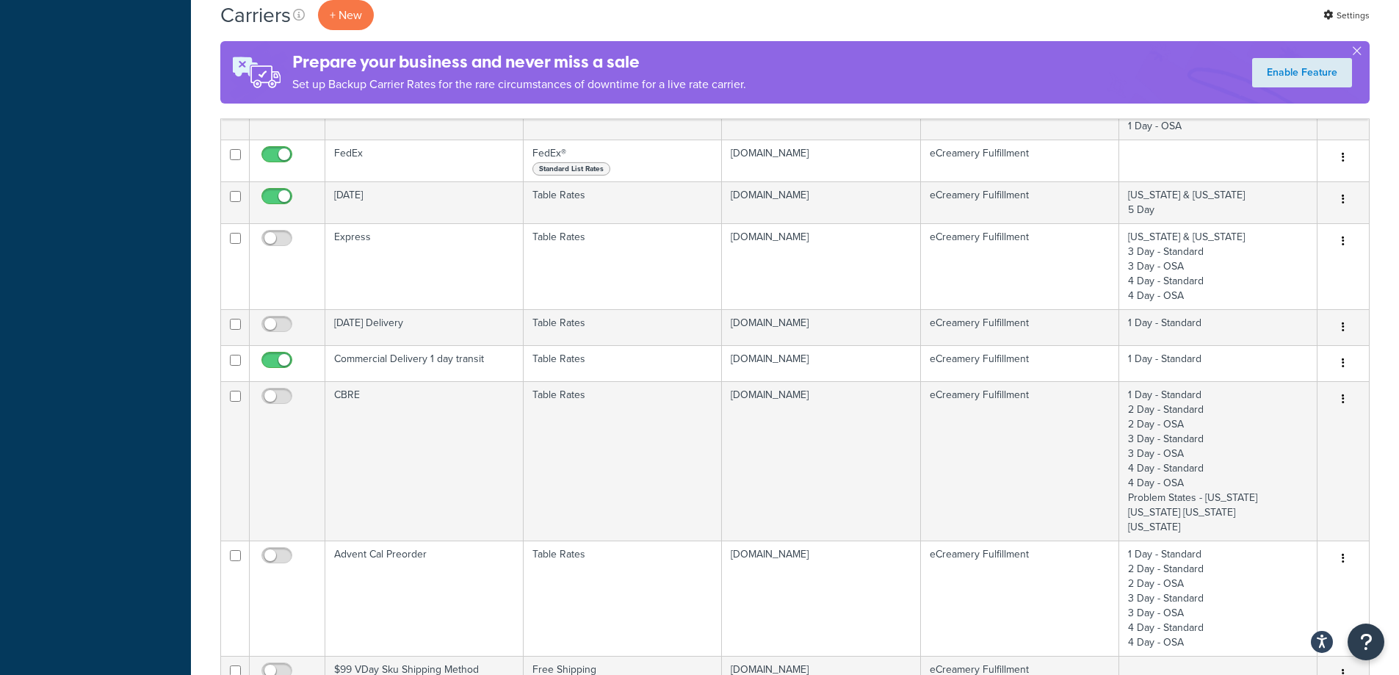
scroll to position [292, 0]
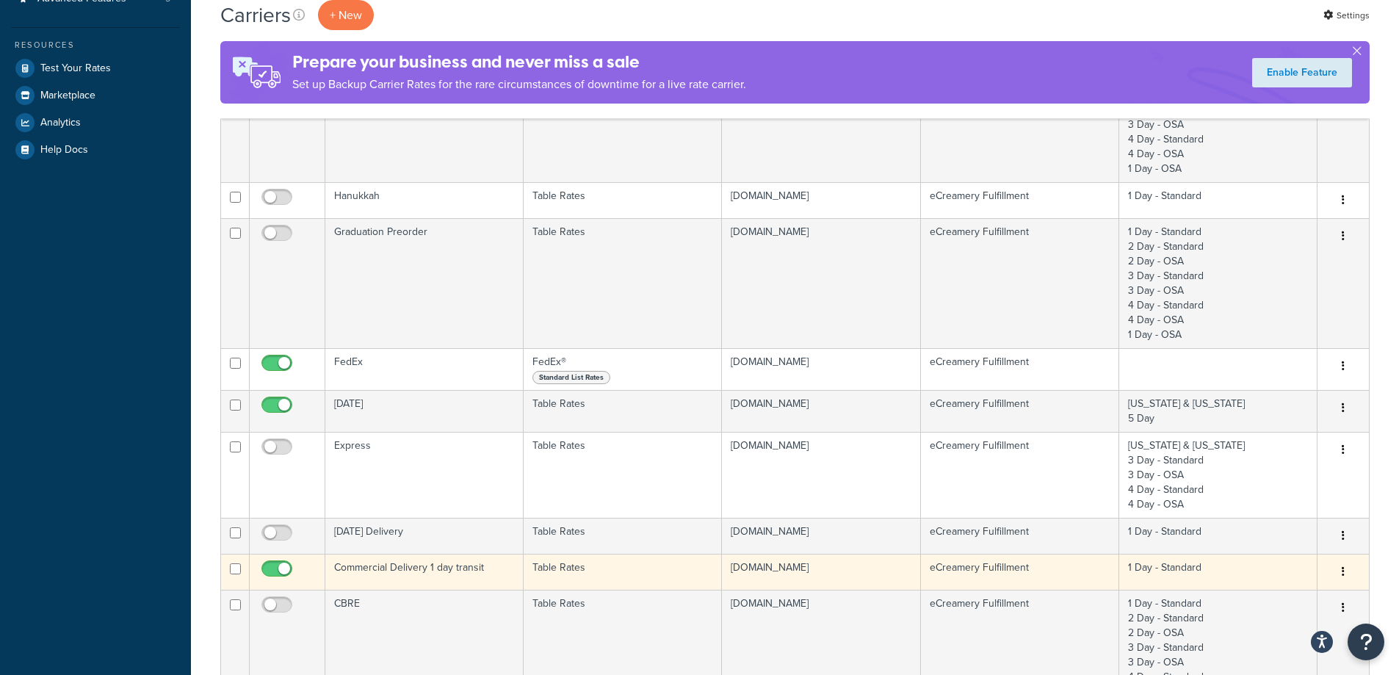
click at [441, 568] on td "Commercial Delivery 1 day transit" at bounding box center [424, 572] width 198 height 36
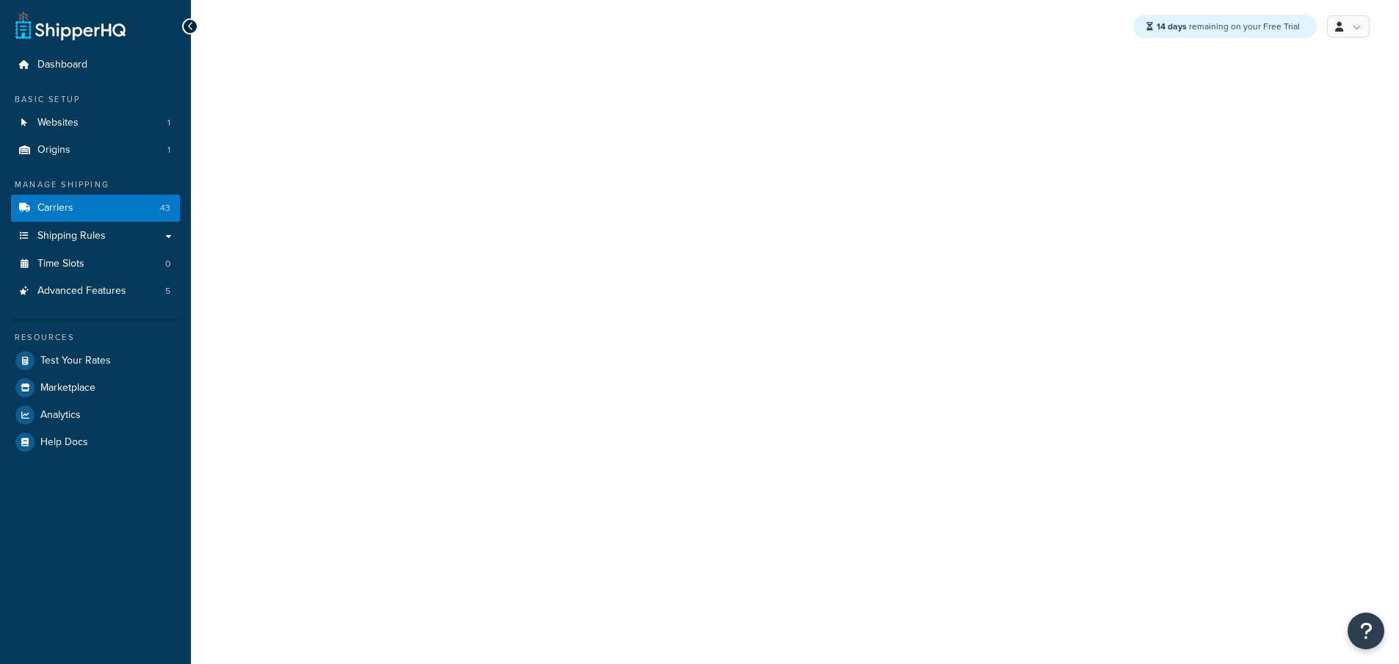
select select "25"
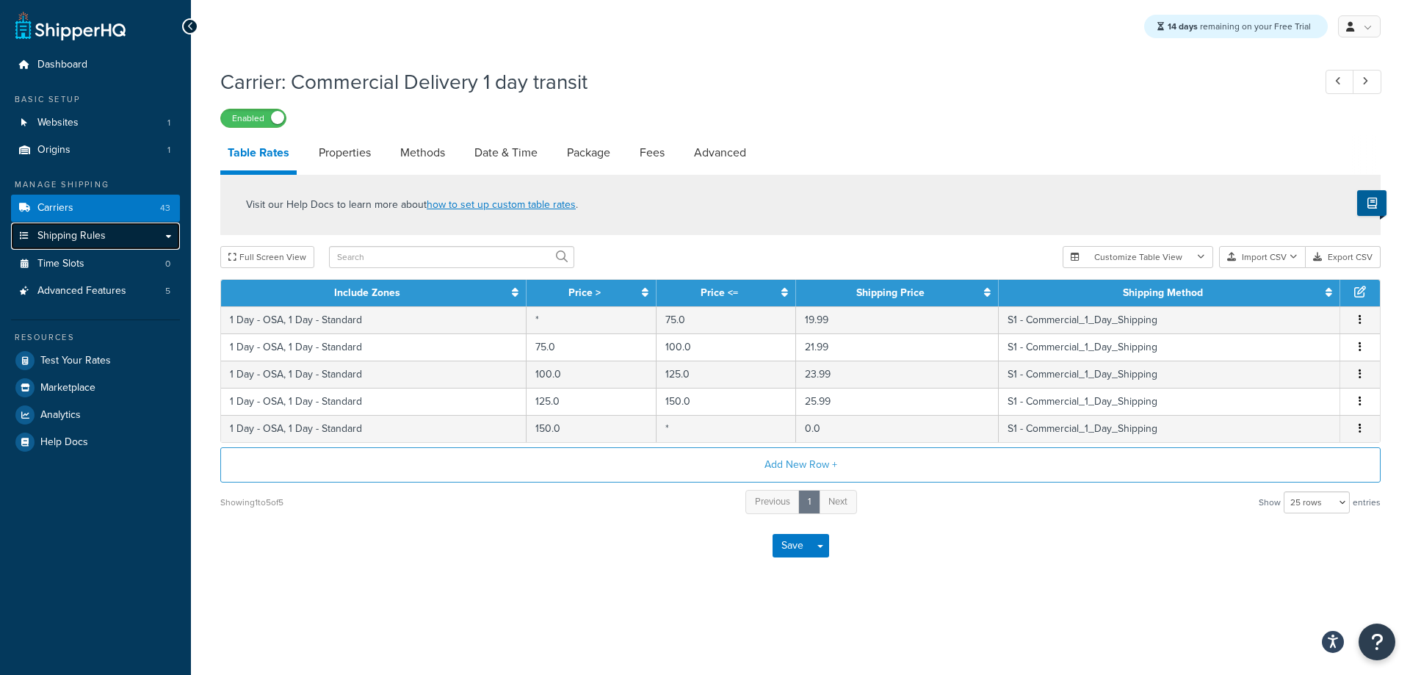
click at [79, 225] on link "Shipping Rules" at bounding box center [95, 235] width 169 height 27
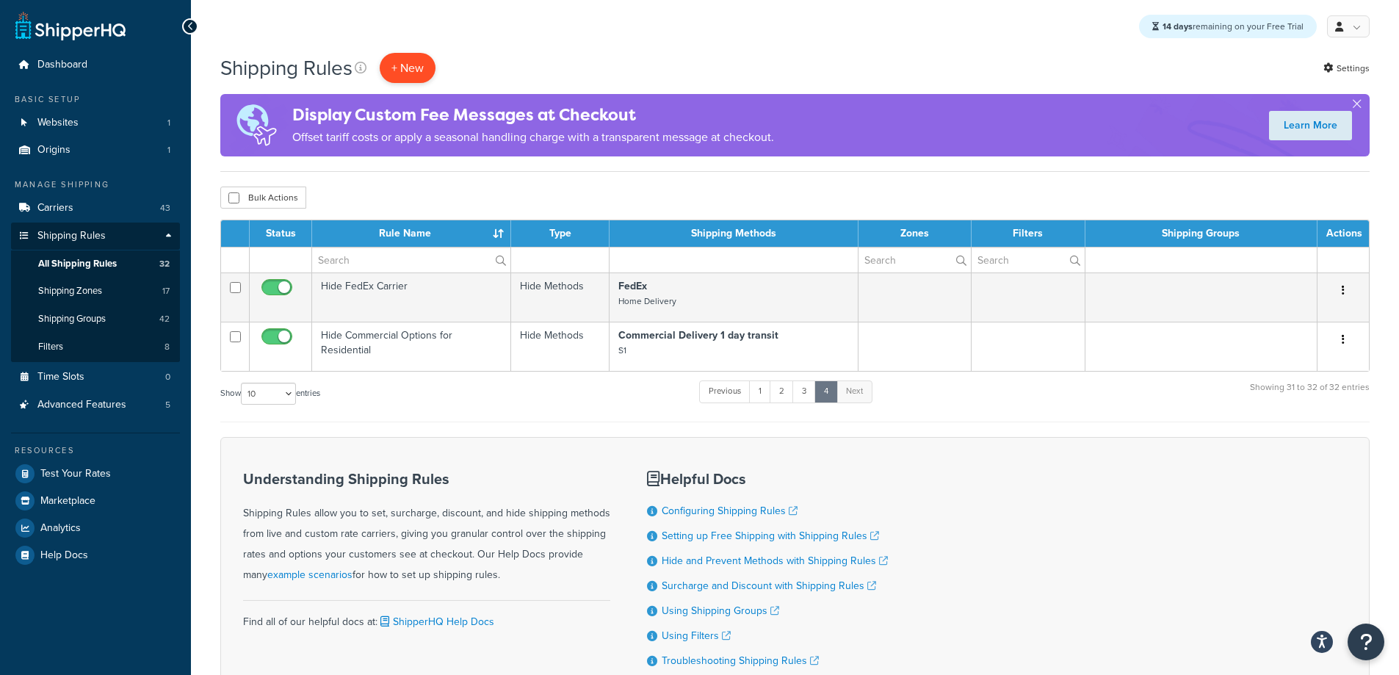
click at [405, 63] on p "+ New" at bounding box center [408, 68] width 56 height 30
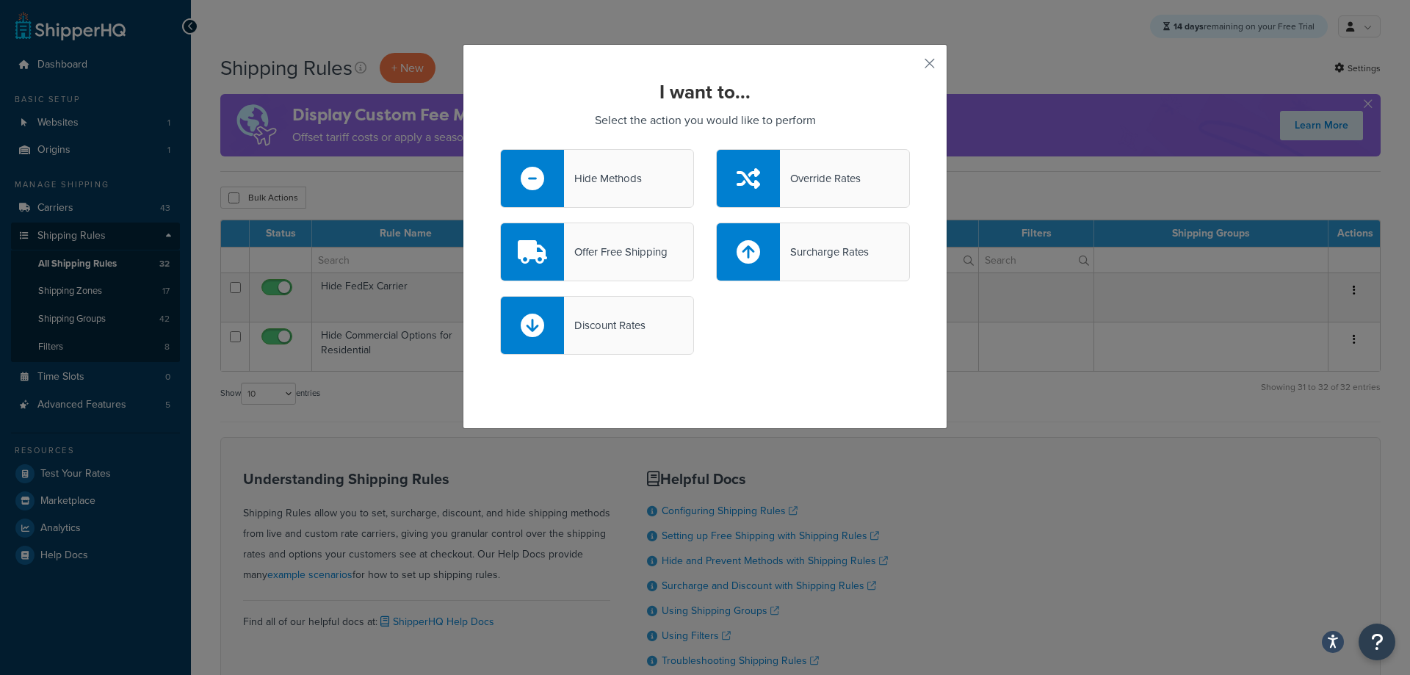
click at [624, 187] on div "Hide Methods" at bounding box center [603, 178] width 78 height 21
click at [0, 0] on input "Hide Methods" at bounding box center [0, 0] width 0 height 0
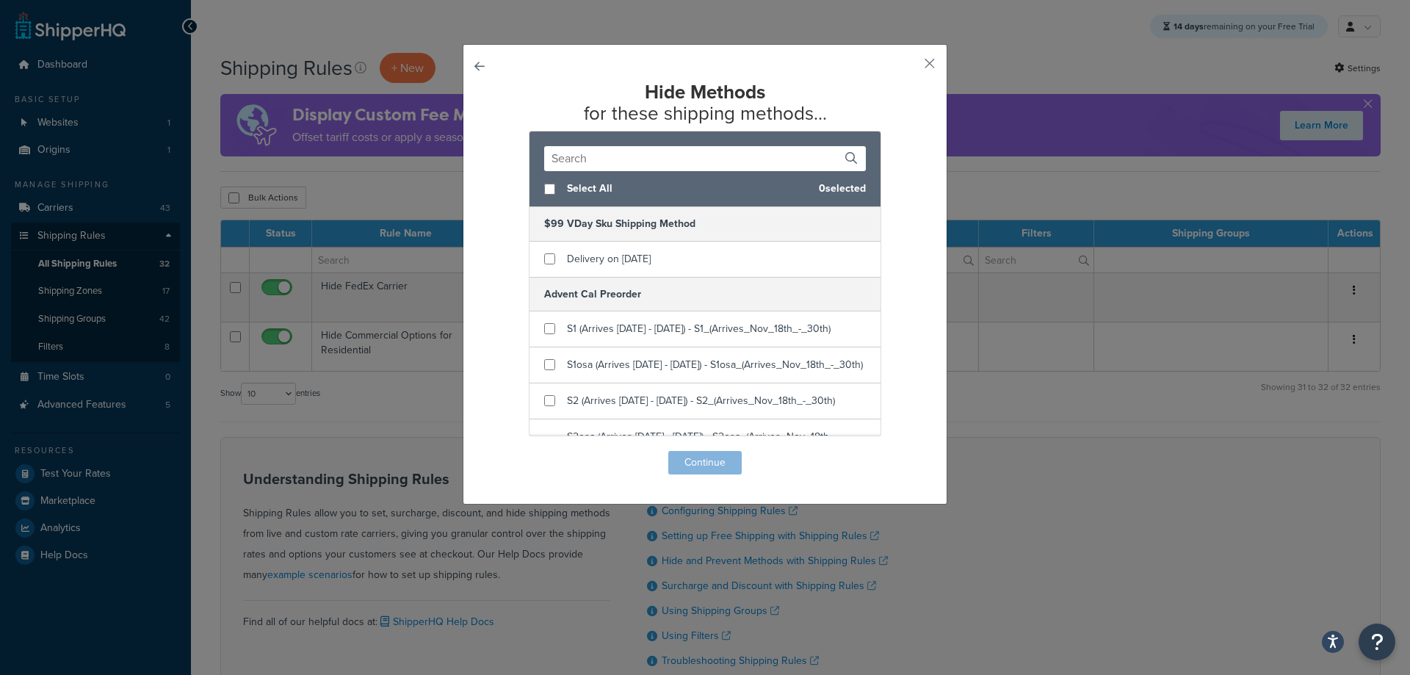
drag, startPoint x: 759, startPoint y: 160, endPoint x: 764, endPoint y: 153, distance: 7.9
click at [764, 154] on input "text" at bounding box center [705, 158] width 322 height 25
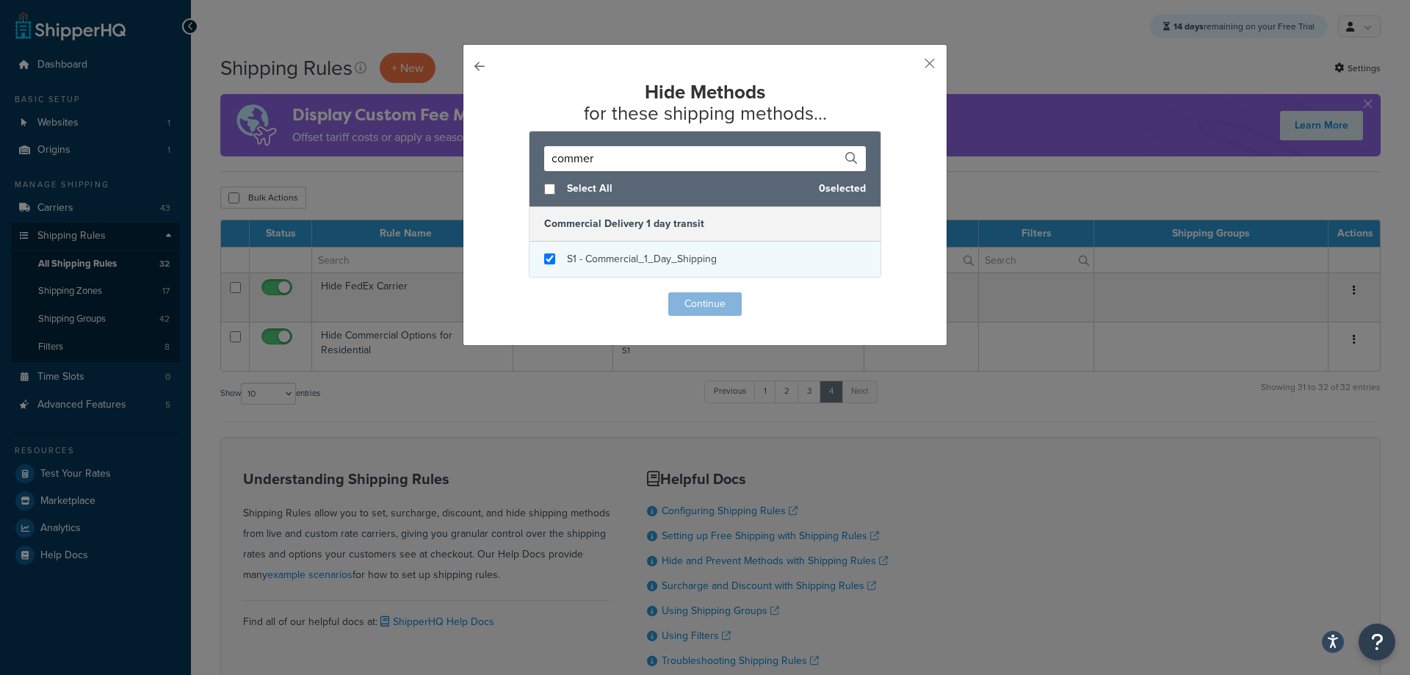
type input "commer"
checkbox input "true"
click at [609, 262] on span "S1 - Commercial_1_Day_Shipping" at bounding box center [642, 258] width 150 height 15
click at [697, 298] on button "Continue" at bounding box center [704, 303] width 73 height 23
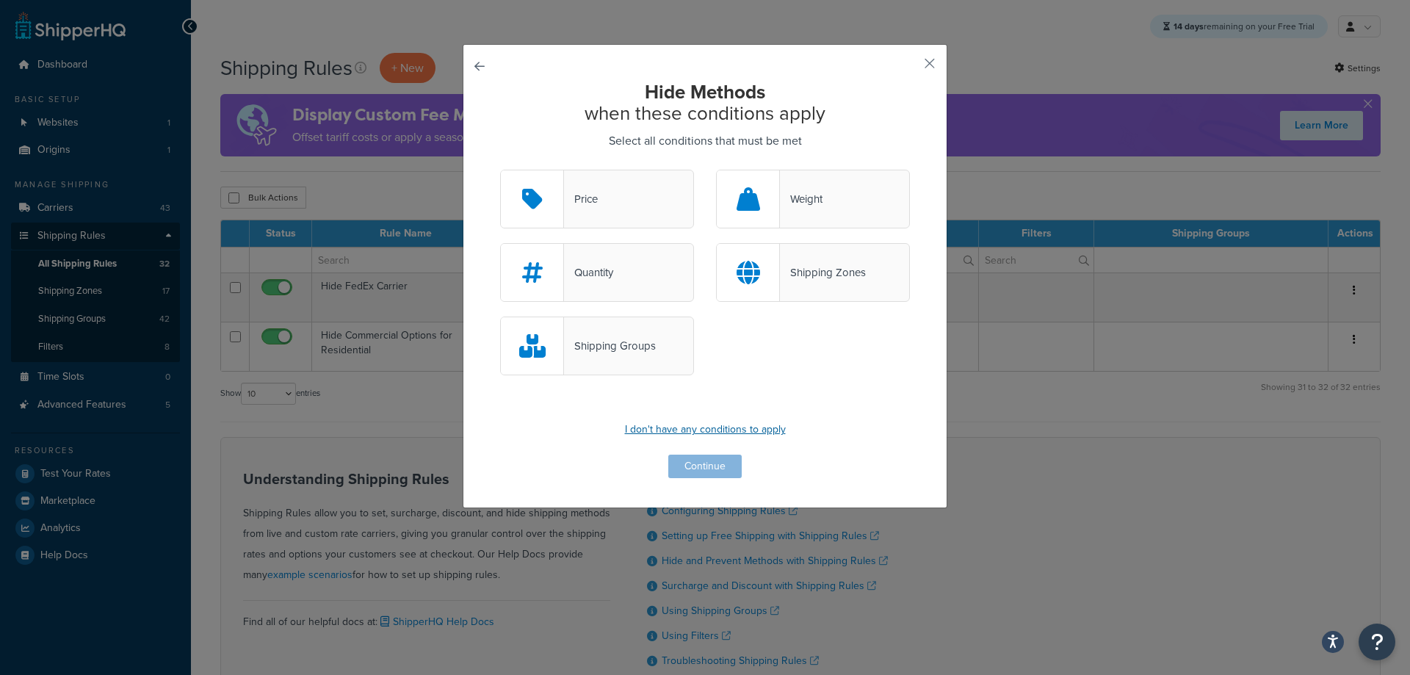
click at [670, 440] on p "I don't have any conditions to apply" at bounding box center [705, 429] width 410 height 21
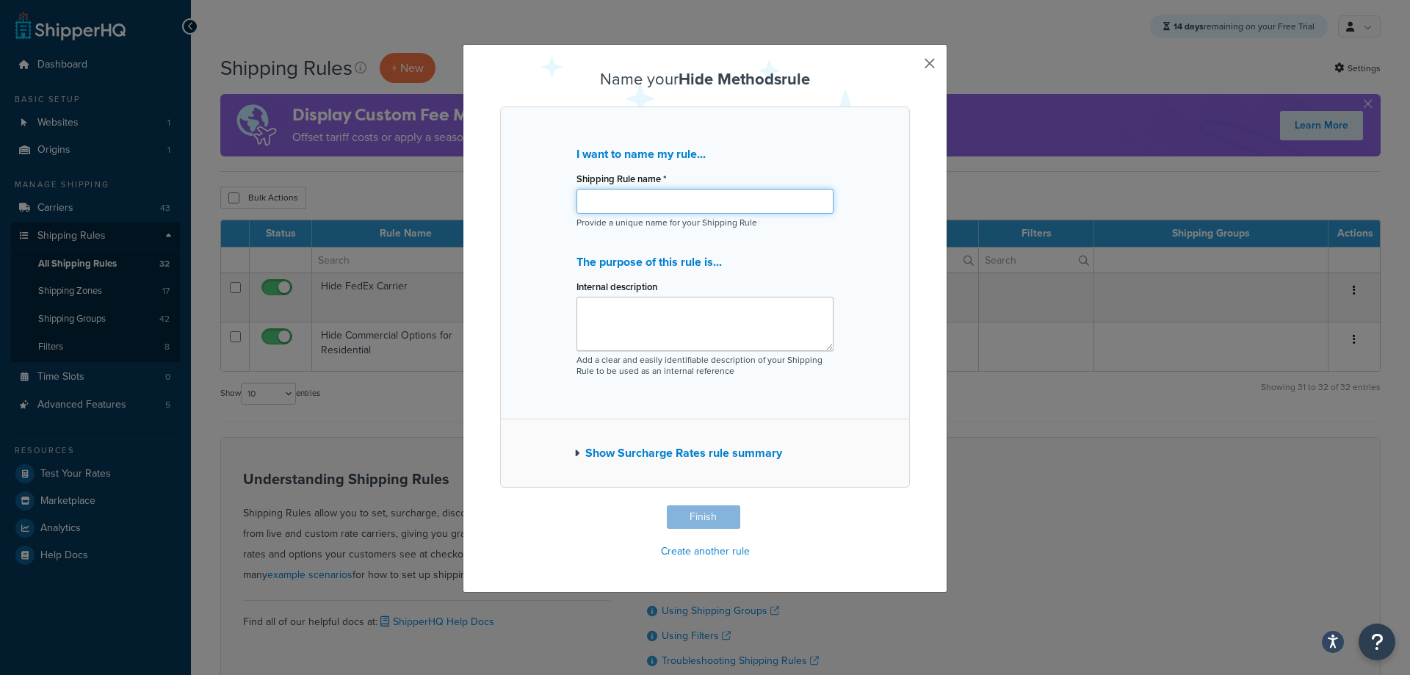
click at [632, 196] on input "Shipping Rule name *" at bounding box center [704, 201] width 257 height 25
click at [632, 196] on input "Hide Residential Options for Commercial" at bounding box center [704, 201] width 257 height 25
type input "Hide Residential Options for Commercial"
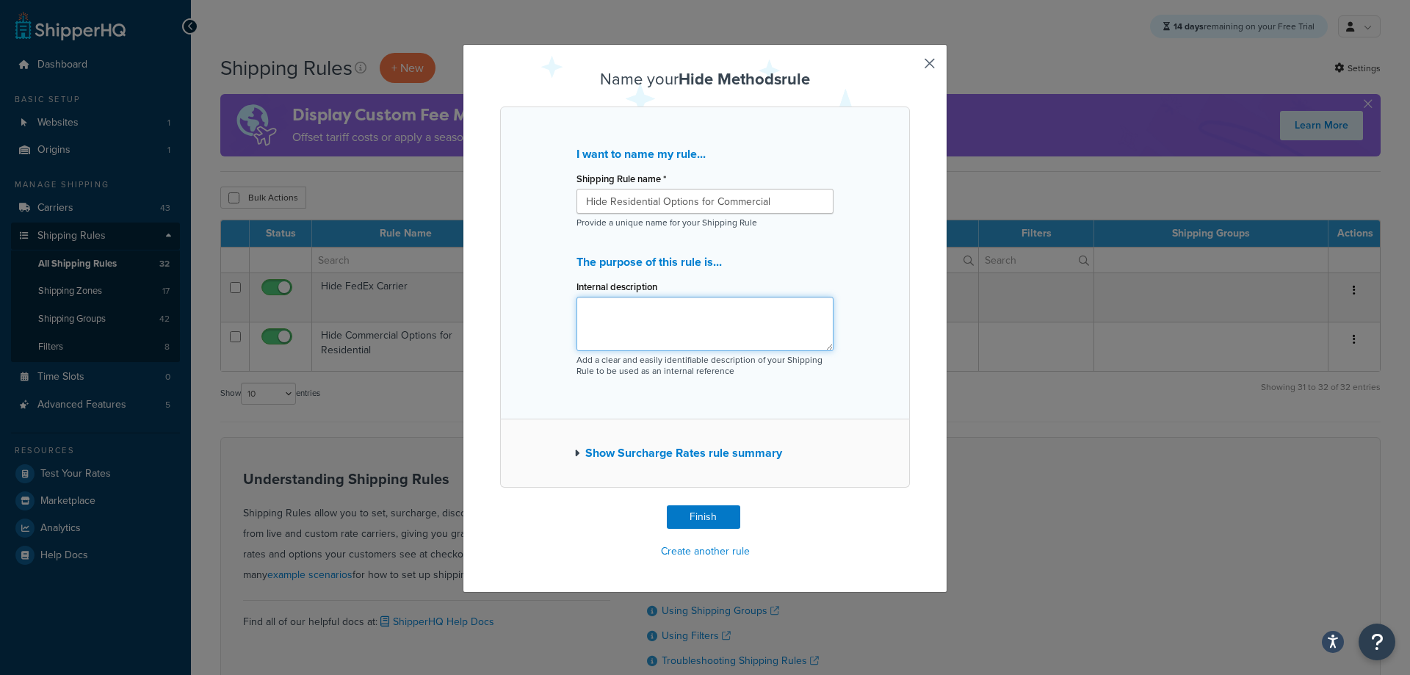
click at [615, 325] on textarea "Internal description" at bounding box center [704, 324] width 257 height 54
paste textarea "Hide Residential Options for Commercial"
click at [669, 310] on textarea "Hide Residential Options for Commercial" at bounding box center [704, 324] width 257 height 54
click at [741, 309] on textarea "Hide Residential Carriers for Commercial" at bounding box center [704, 324] width 257 height 54
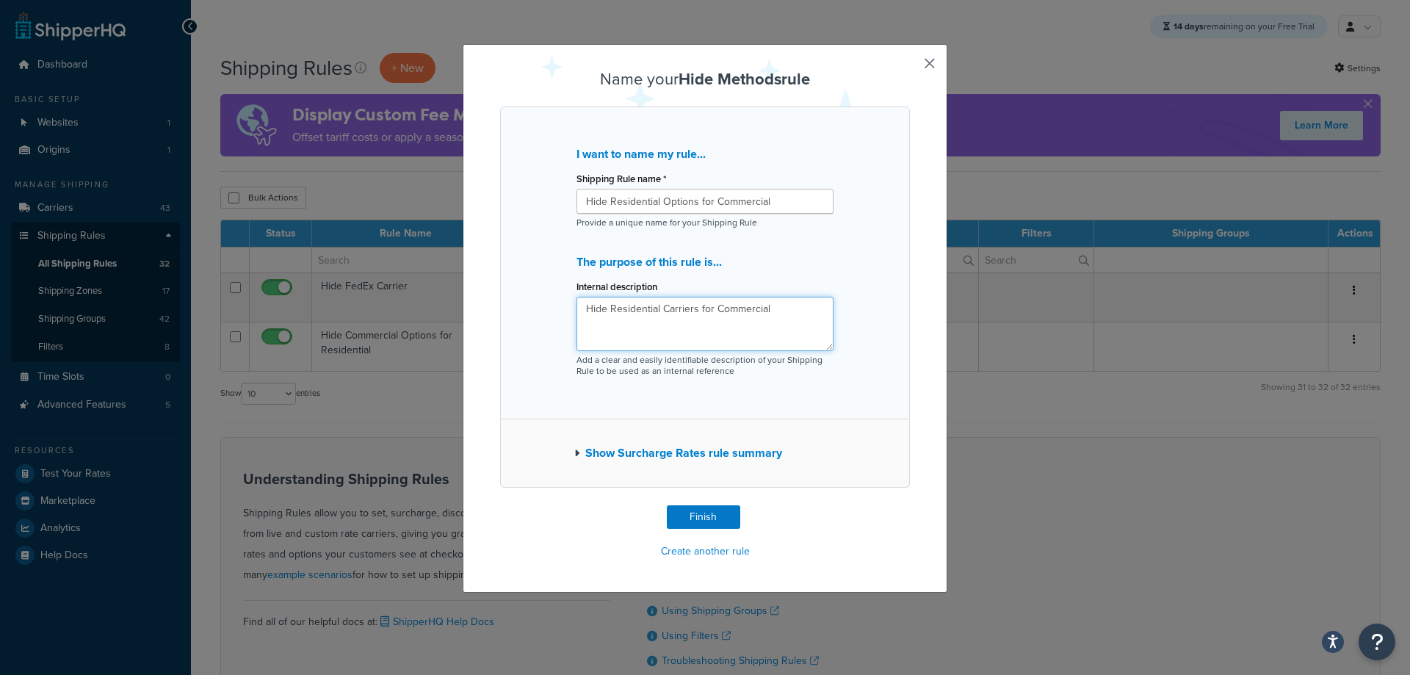
click at [741, 309] on textarea "Hide Residential Carriers for Commercial" at bounding box center [704, 324] width 257 height 54
click at [787, 322] on textarea "Hide Residential Carriers for Commercial" at bounding box center [704, 324] width 257 height 54
click at [814, 305] on textarea "Hide Residential Carriers for Commercial Addresses" at bounding box center [704, 324] width 257 height 54
type textarea "Hide Residential Carriers for Commercial Addresses"
click at [678, 513] on button "Finish" at bounding box center [703, 516] width 73 height 23
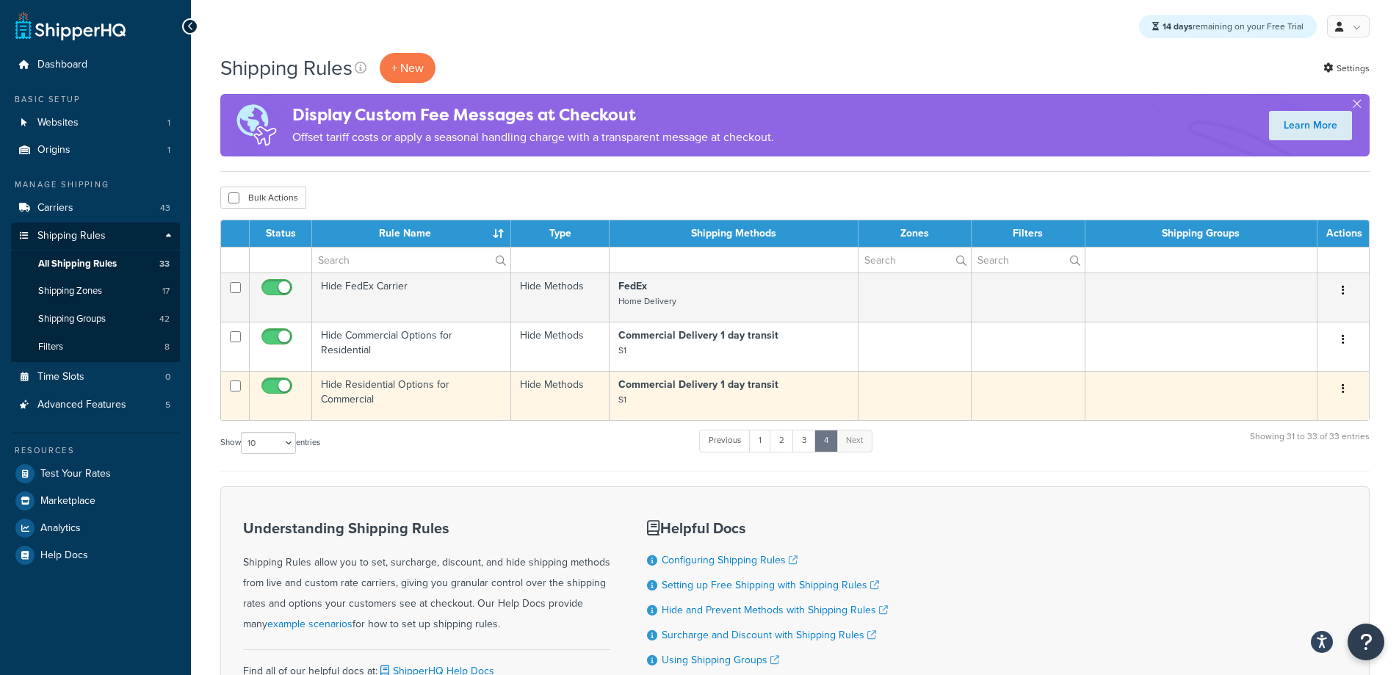
click at [460, 399] on td "Hide Residential Options for Commercial" at bounding box center [411, 395] width 199 height 49
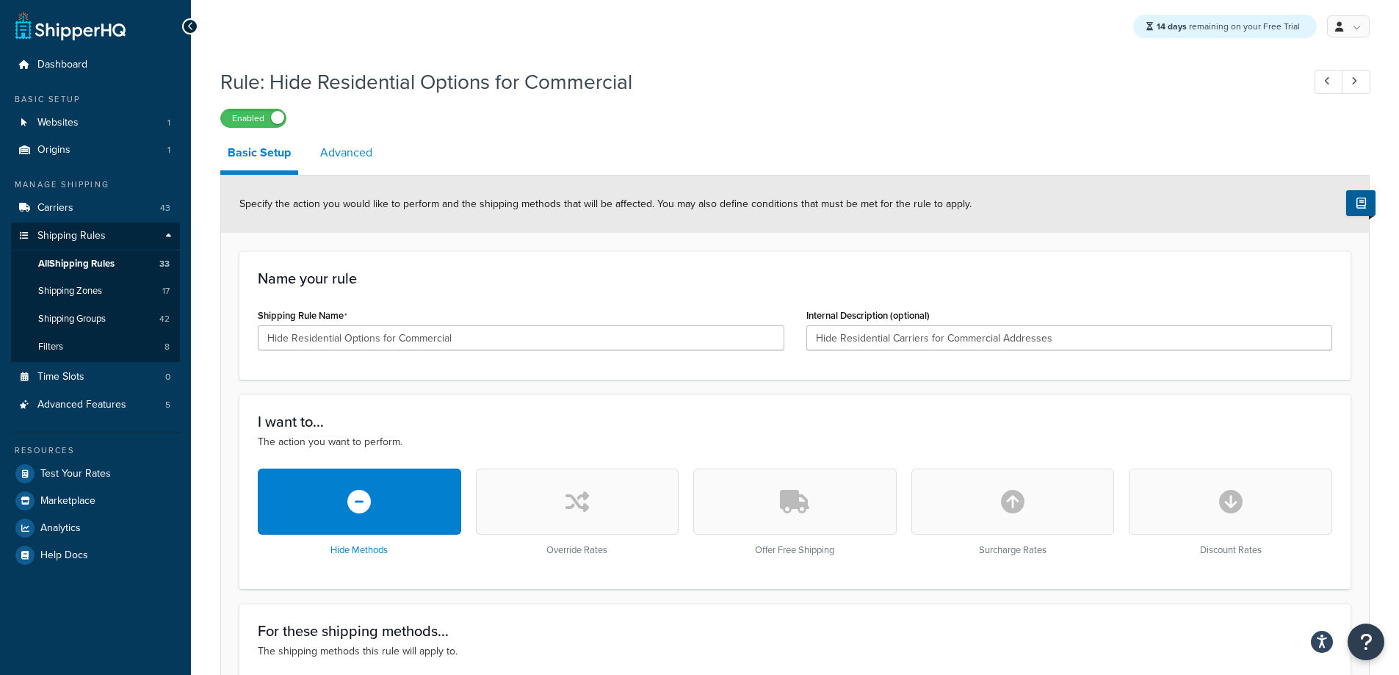
click at [341, 147] on link "Advanced" at bounding box center [346, 152] width 67 height 35
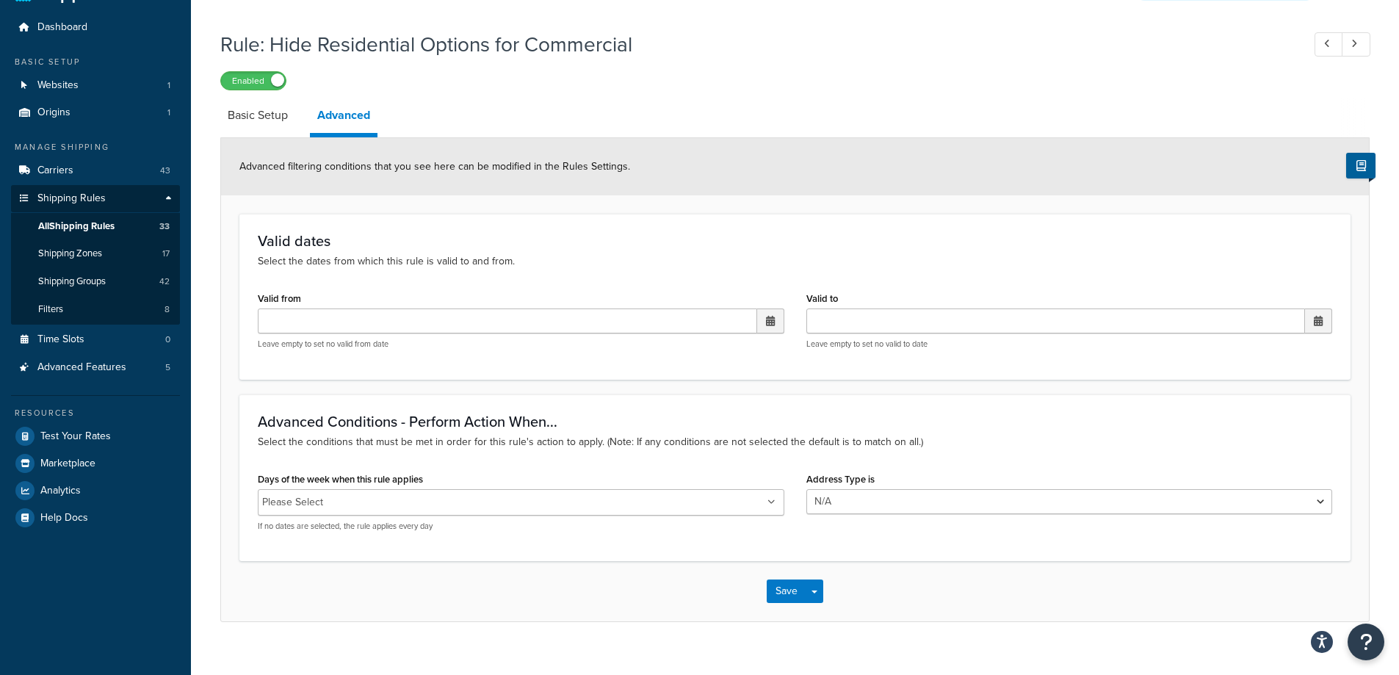
scroll to position [58, 0]
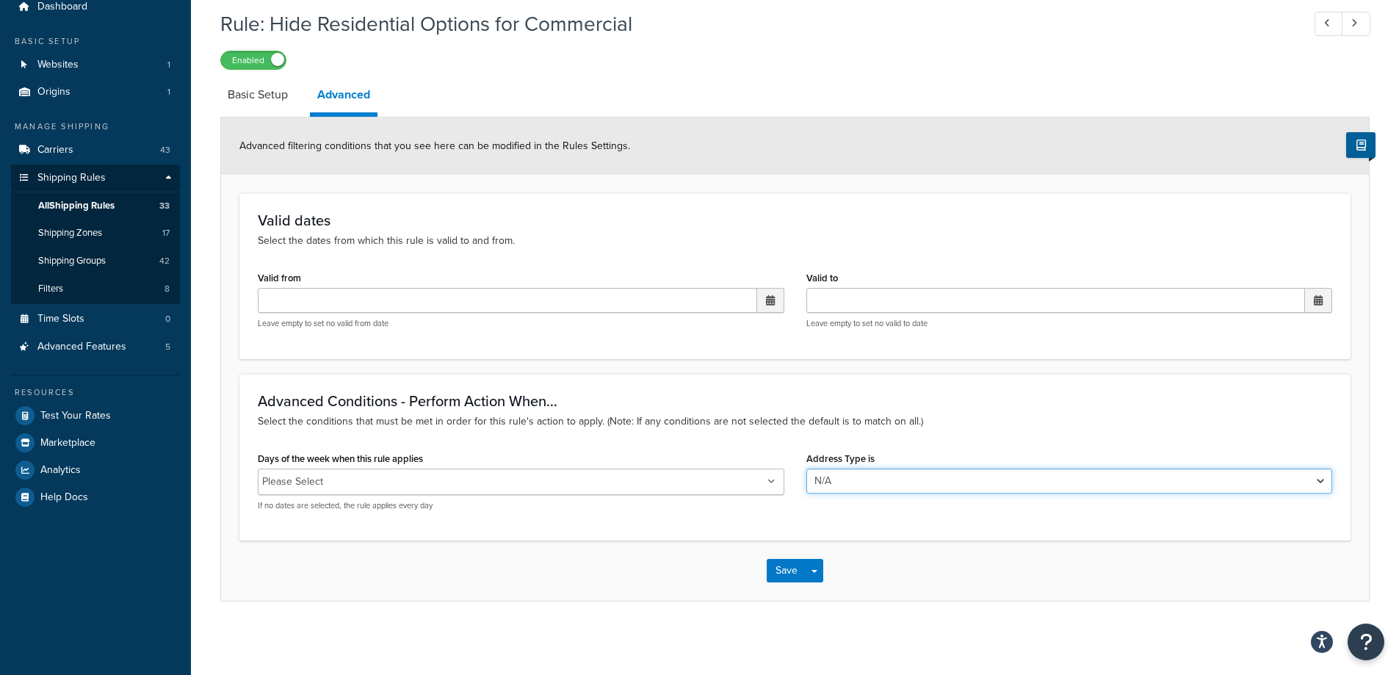
click at [835, 483] on select "N/A Business Residential" at bounding box center [1069, 480] width 526 height 25
select select "business"
click at [806, 468] on select "N/A Business Residential" at bounding box center [1069, 480] width 526 height 25
click at [789, 574] on button "Save" at bounding box center [786, 570] width 40 height 23
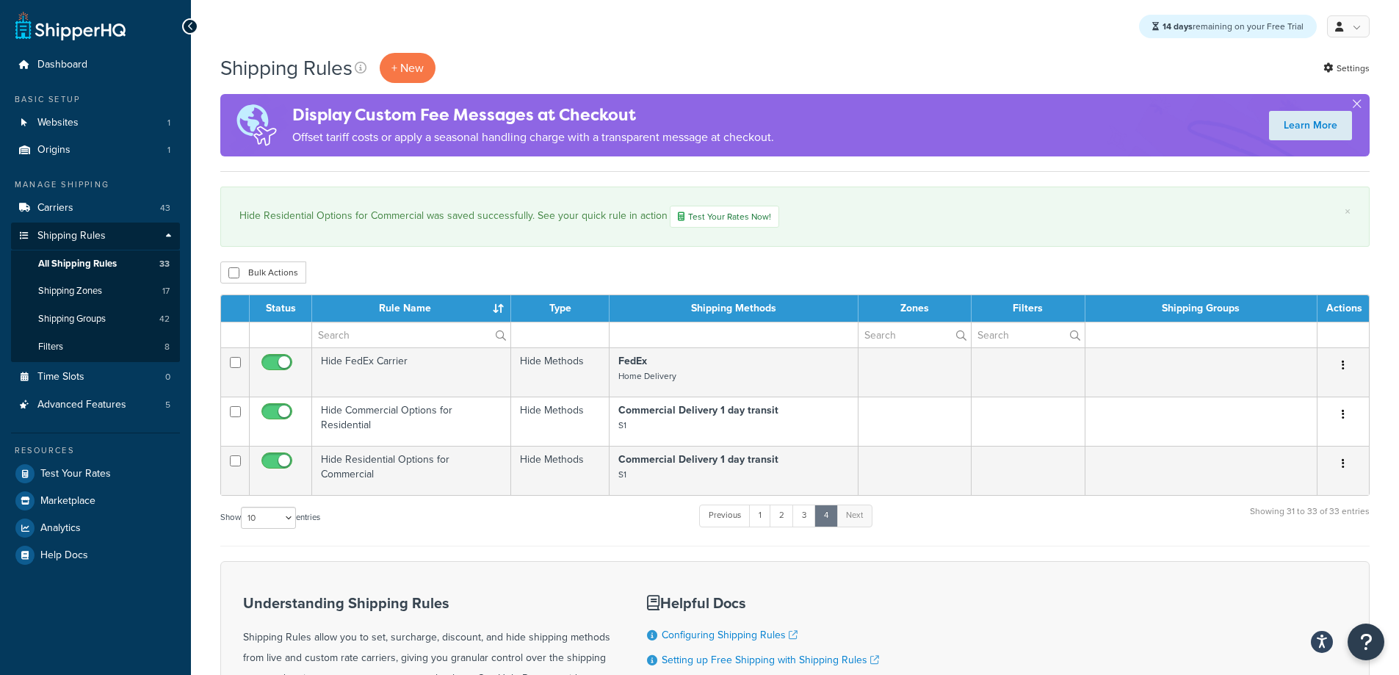
click at [436, 535] on div "Show 10 15 25 50 100 1000 entries Previous 1 2 3 4 Next Showing 31 to 33 of 33 …" at bounding box center [794, 524] width 1149 height 43
click at [725, 218] on link "Test Your Rates Now!" at bounding box center [724, 217] width 109 height 22
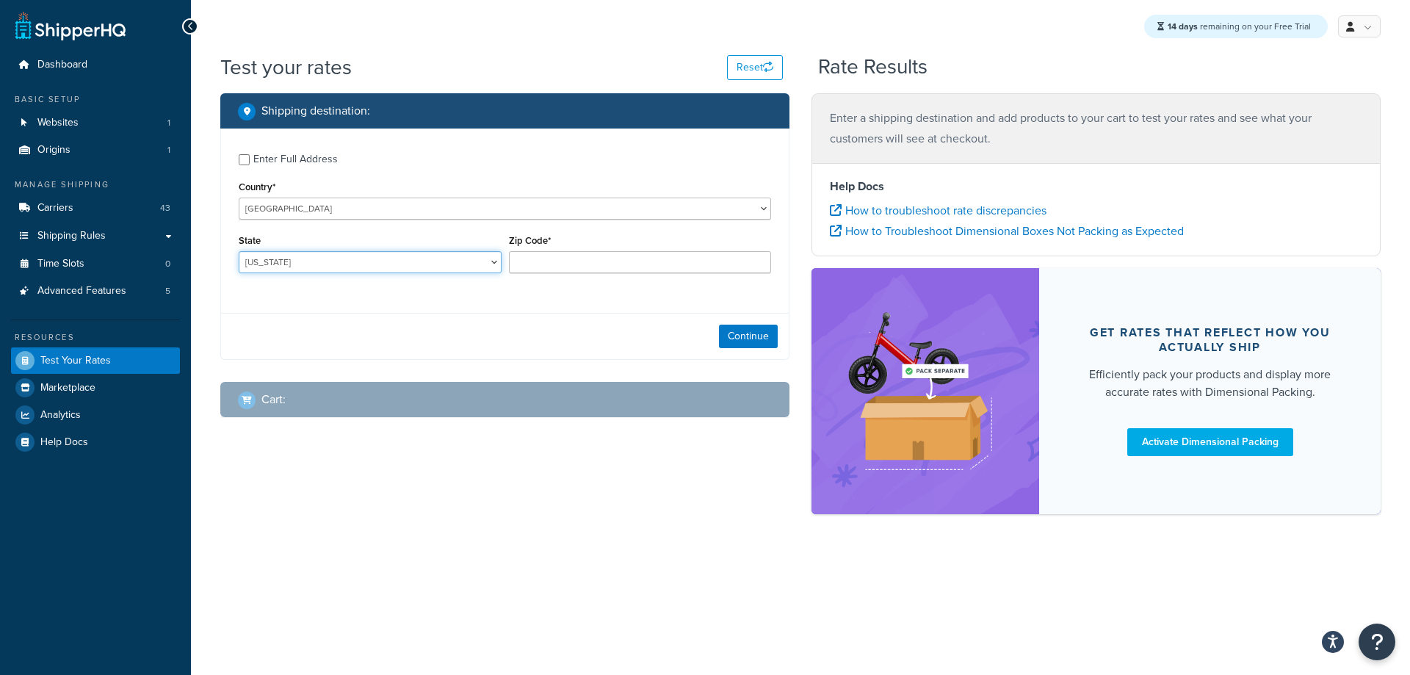
click at [429, 256] on select "Alabama Alaska American Samoa Arizona Arkansas Armed Forces Americas Armed Forc…" at bounding box center [370, 262] width 263 height 22
select select "NE"
click at [239, 251] on select "Alabama Alaska American Samoa Arizona Arkansas Armed Forces Americas Armed Forc…" at bounding box center [370, 262] width 263 height 22
click at [610, 255] on input "Zip Code*" at bounding box center [640, 262] width 263 height 22
type input "68123"
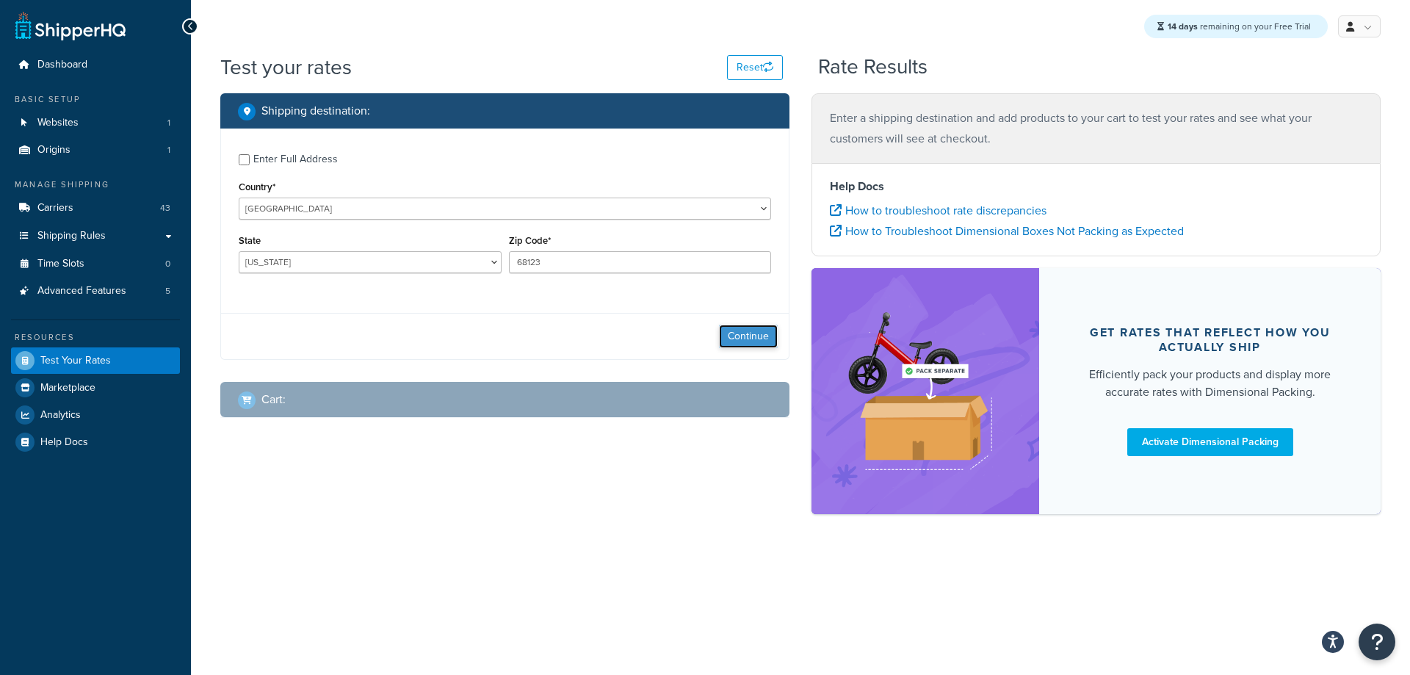
click at [734, 333] on button "Continue" at bounding box center [748, 336] width 59 height 23
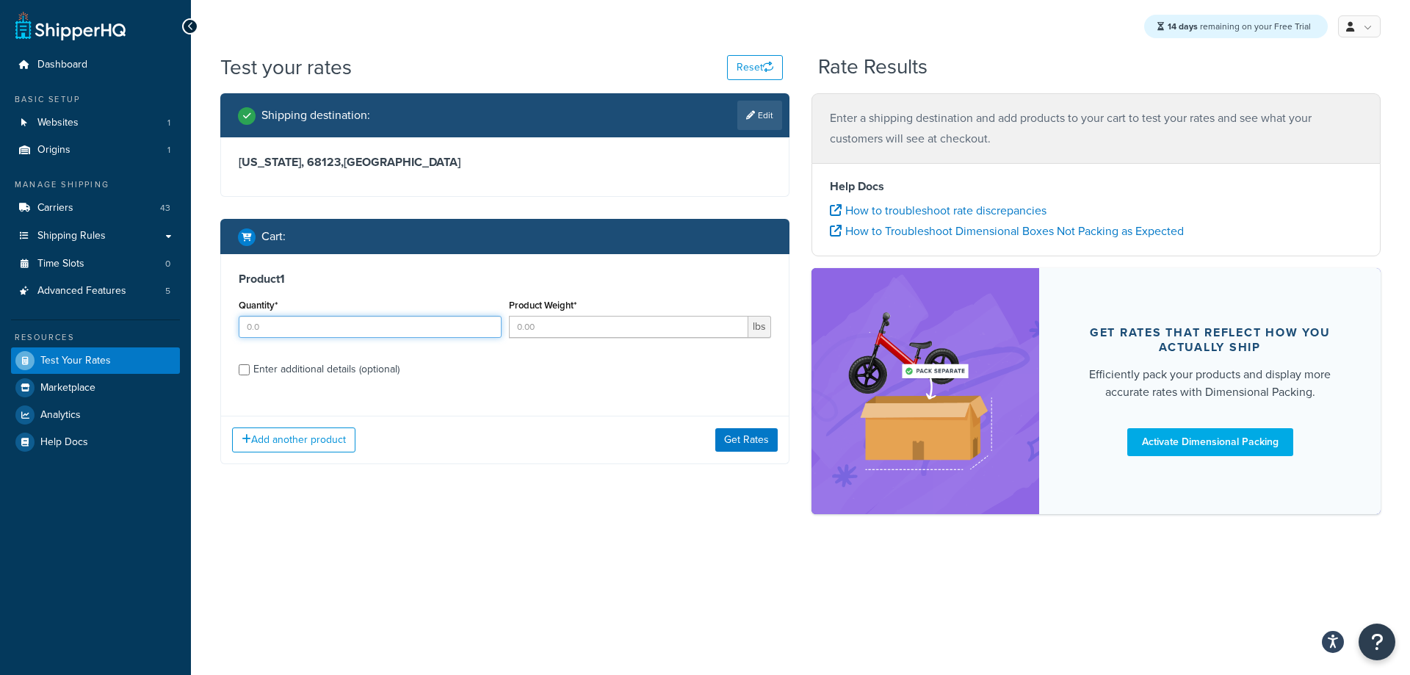
click at [333, 333] on input "Quantity*" at bounding box center [370, 327] width 263 height 22
type input "1"
click at [574, 325] on input "Product Weight*" at bounding box center [629, 327] width 240 height 22
type input "1"
click at [762, 122] on link "Edit" at bounding box center [759, 115] width 45 height 29
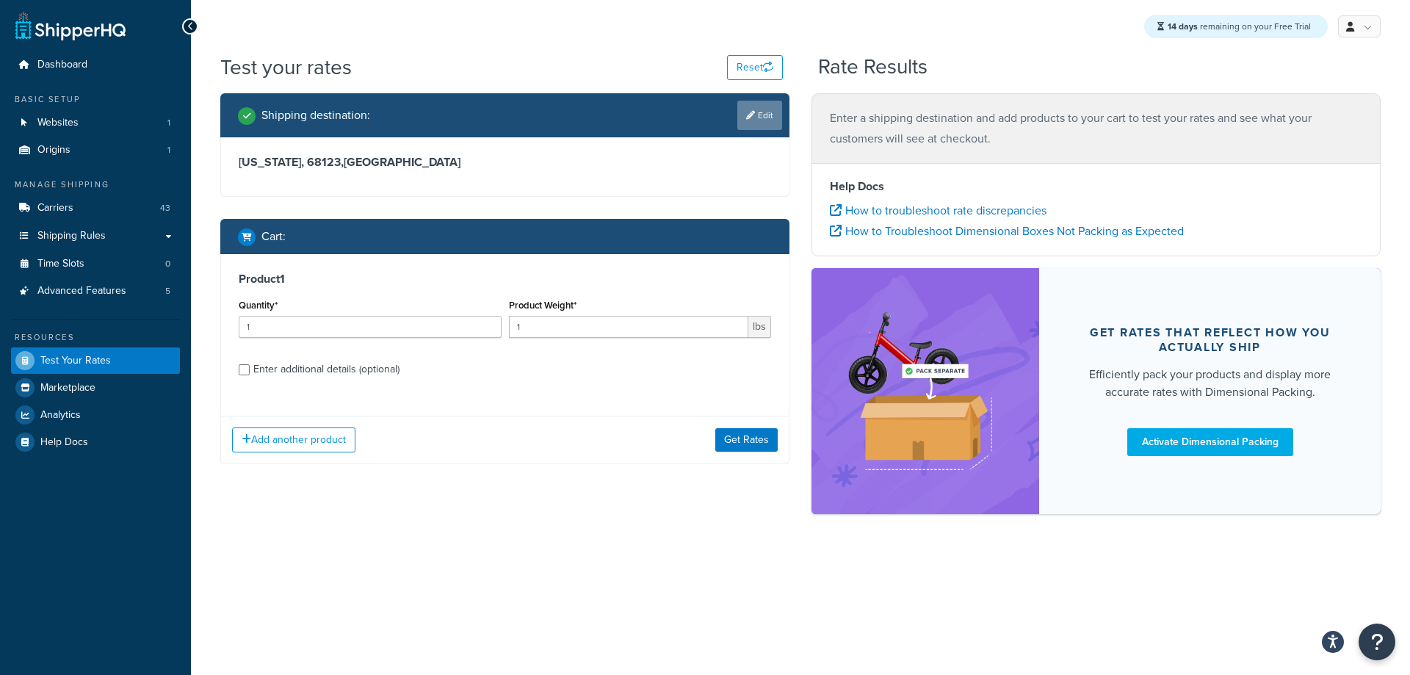
select select "NE"
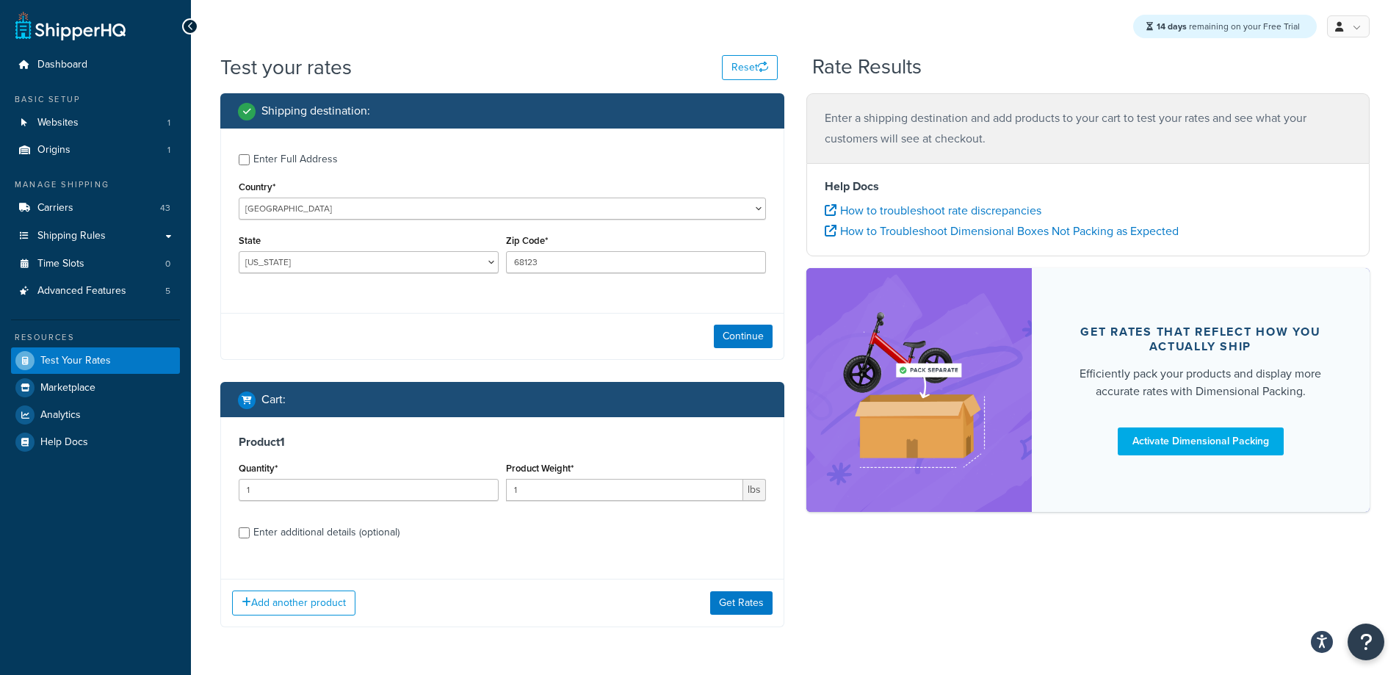
click at [278, 160] on div "Enter Full Address" at bounding box center [295, 159] width 84 height 21
click at [250, 160] on input "Enter Full Address" at bounding box center [244, 159] width 11 height 11
checkbox input "true"
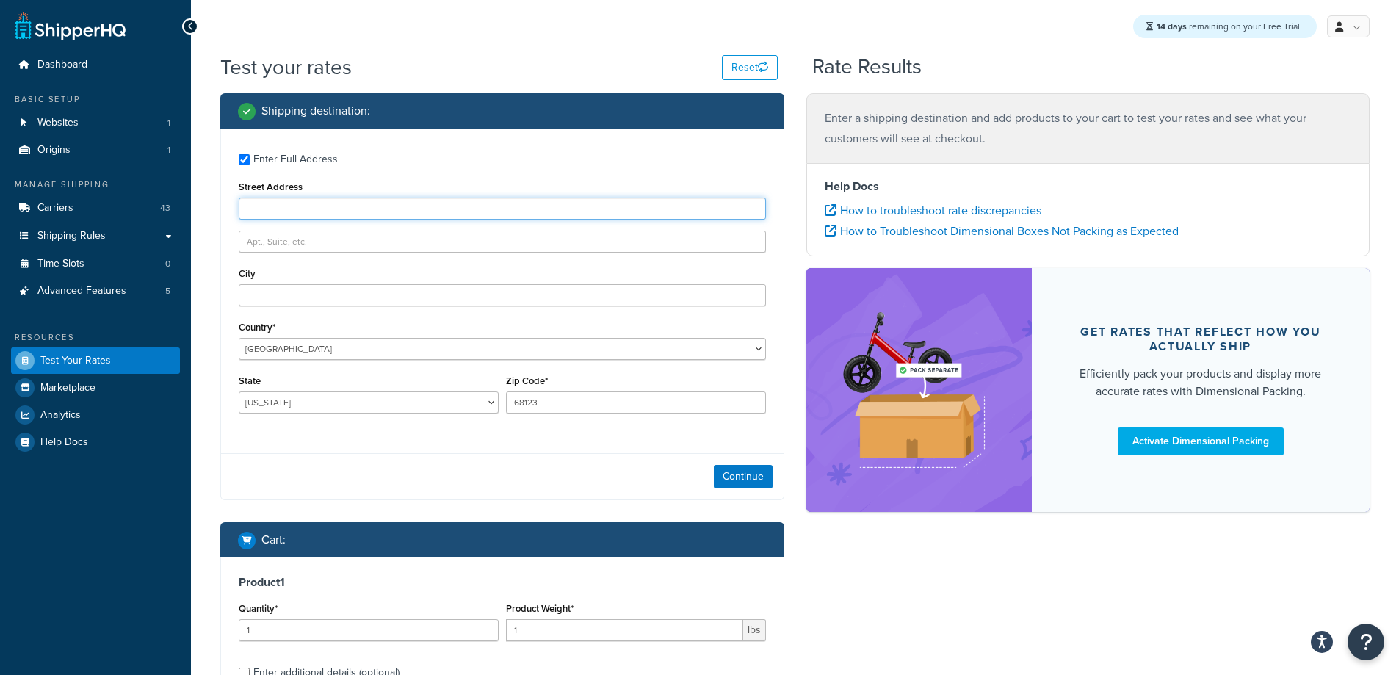
click at [284, 200] on input "Street Address" at bounding box center [502, 208] width 527 height 22
type input "13636 Industrial Rd"
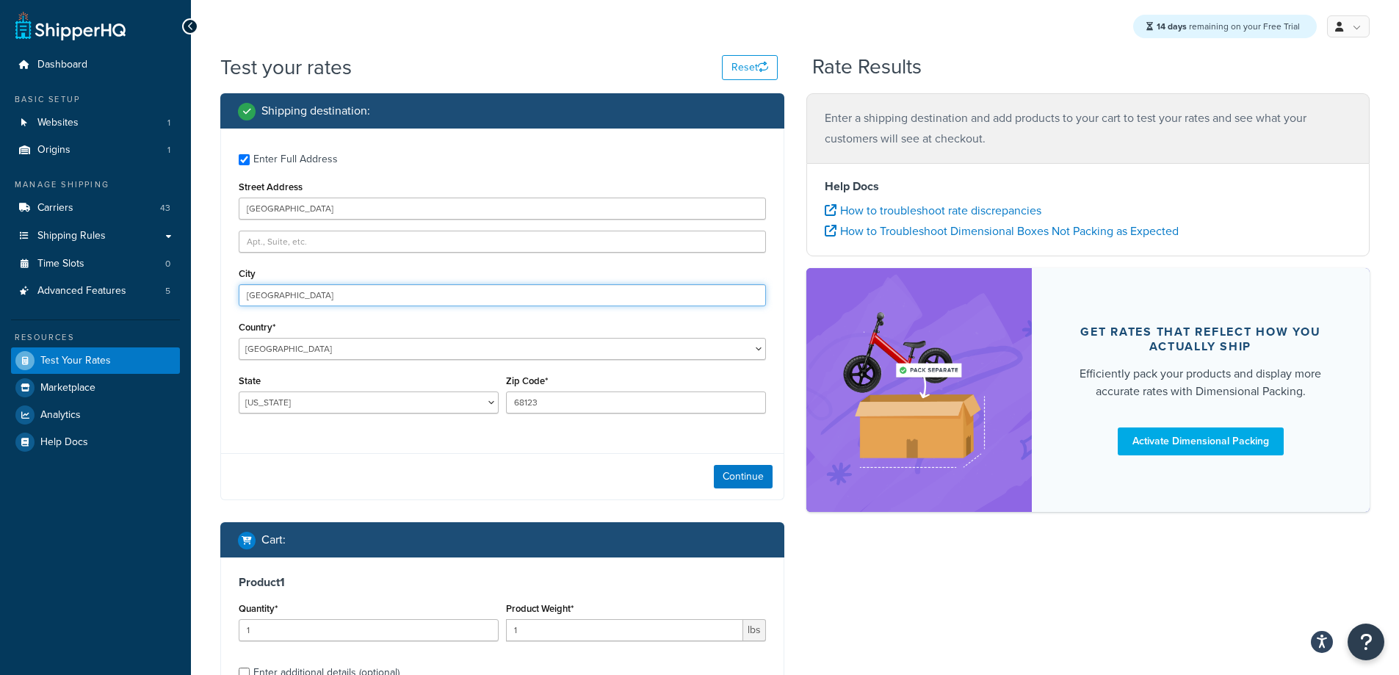
type input "Omaha"
drag, startPoint x: 642, startPoint y: 403, endPoint x: 465, endPoint y: 380, distance: 177.8
click at [465, 380] on div "State Alabama Alaska American Samoa Arizona Arkansas Armed Forces Americas Arme…" at bounding box center [502, 398] width 534 height 54
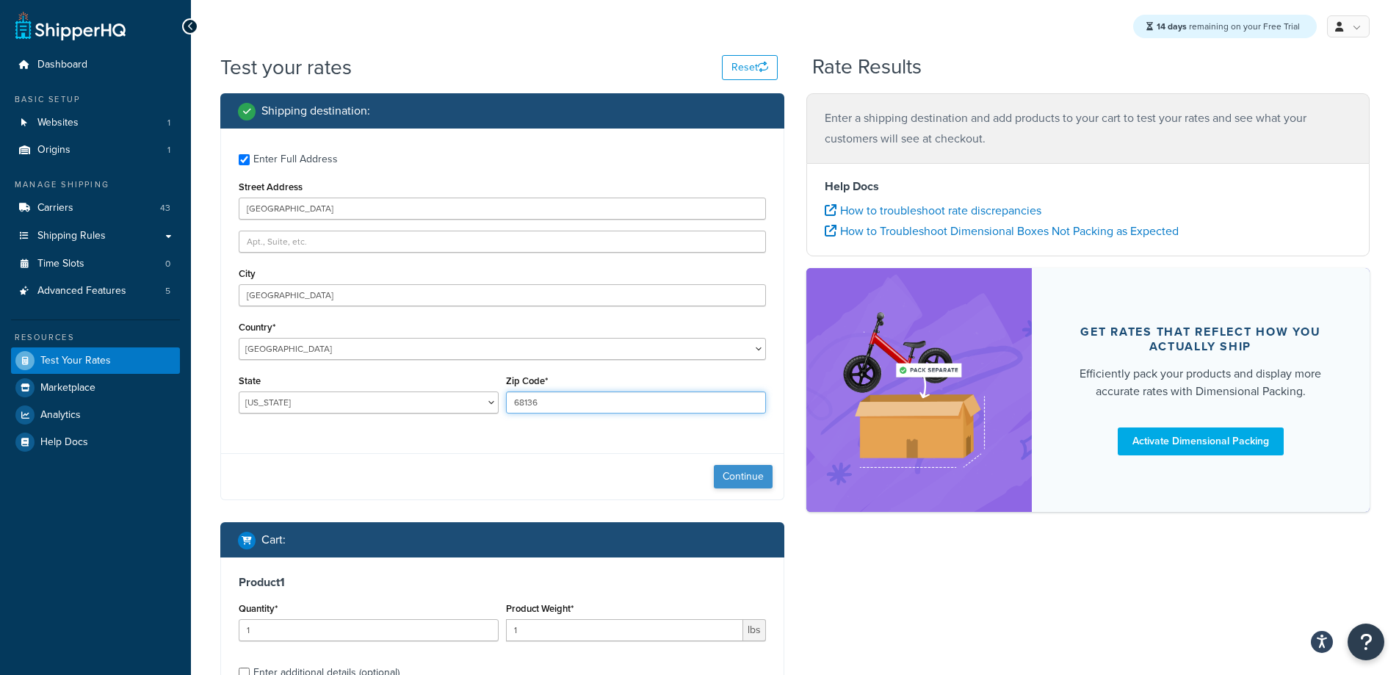
type input "68136"
click at [744, 482] on button "Continue" at bounding box center [743, 476] width 59 height 23
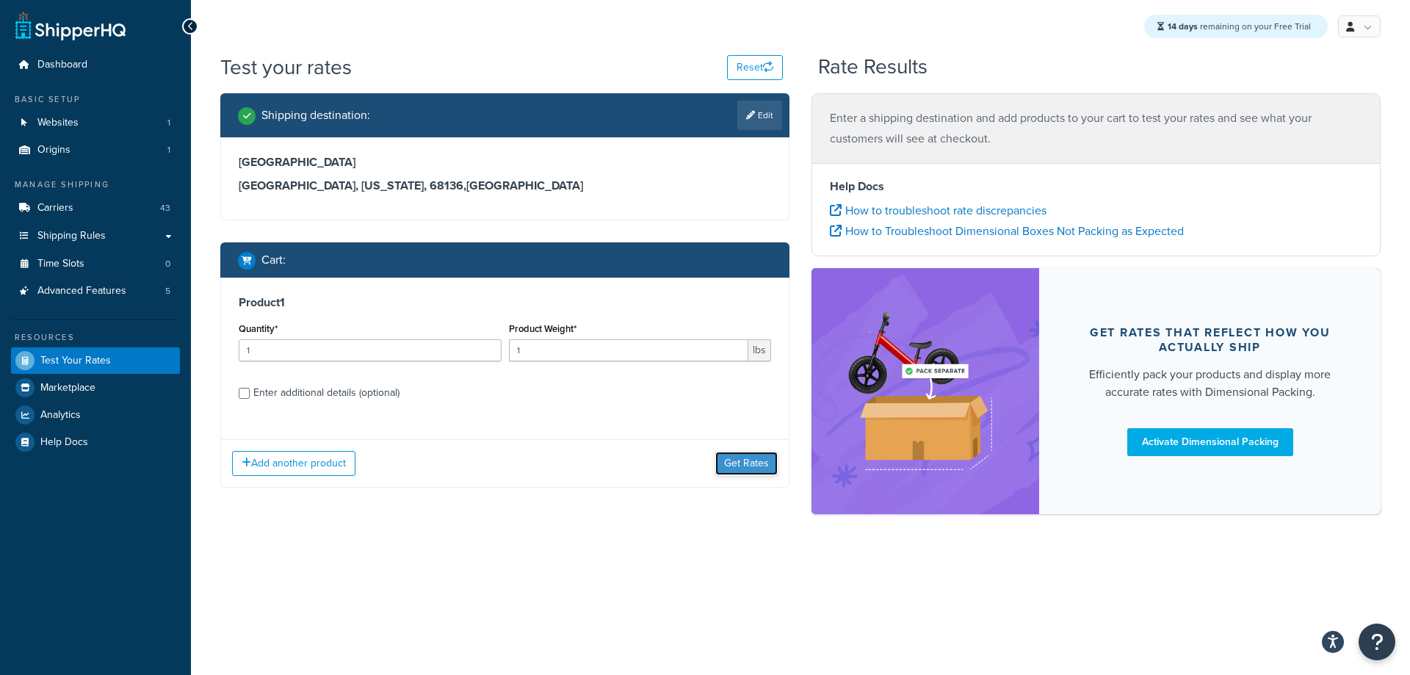
click at [742, 458] on button "Get Rates" at bounding box center [746, 463] width 62 height 23
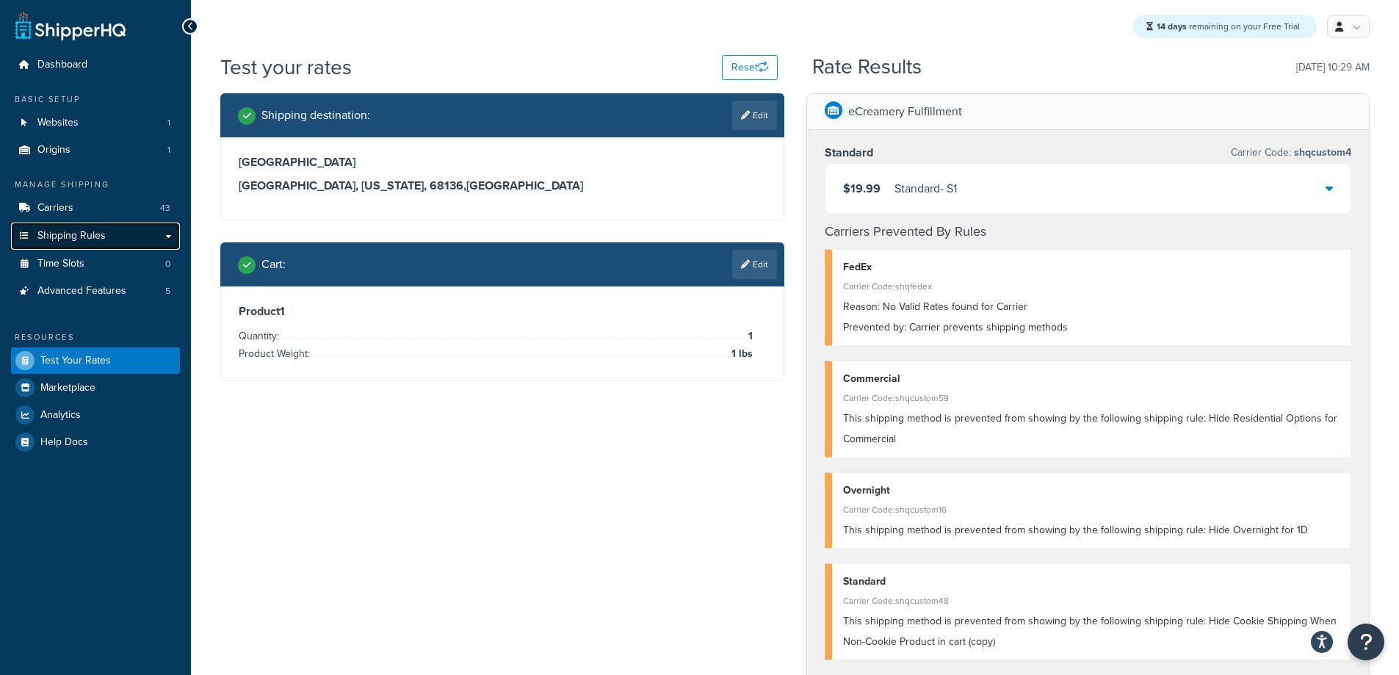
click at [112, 234] on link "Shipping Rules" at bounding box center [95, 235] width 169 height 27
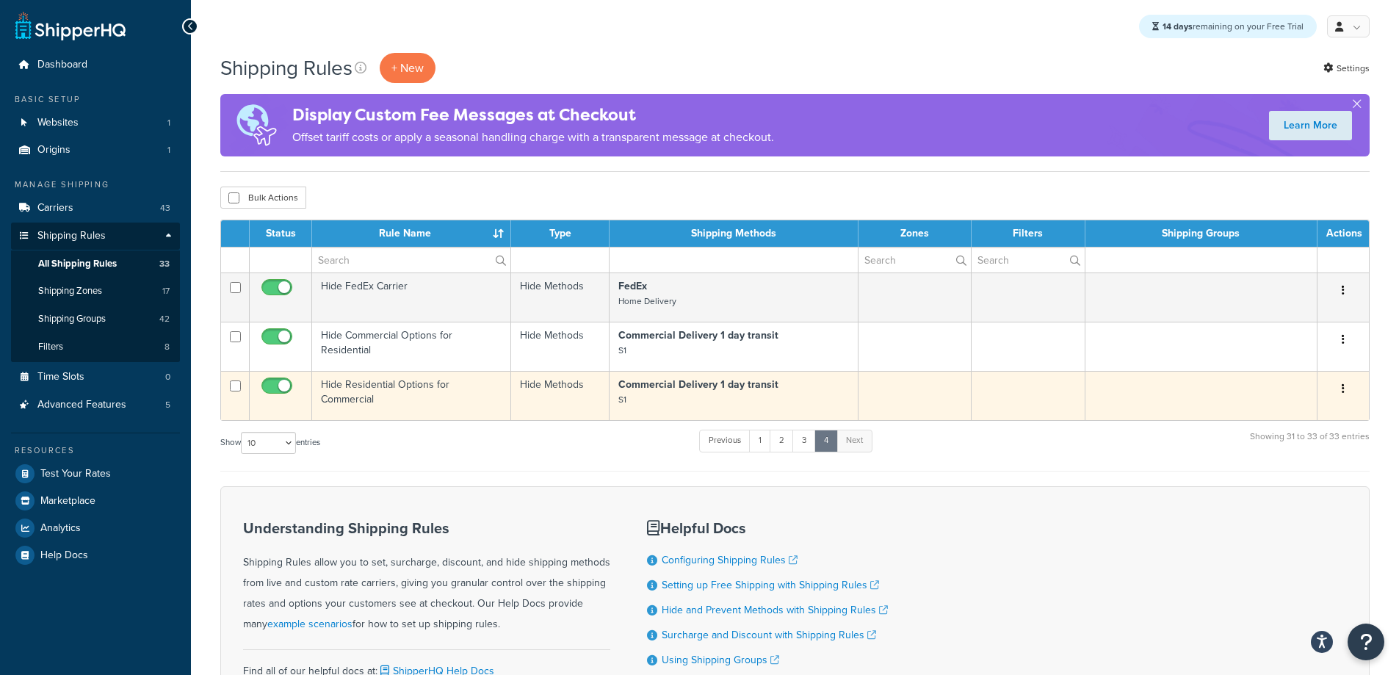
click at [474, 381] on td "Hide Residential Options for Commercial" at bounding box center [411, 395] width 199 height 49
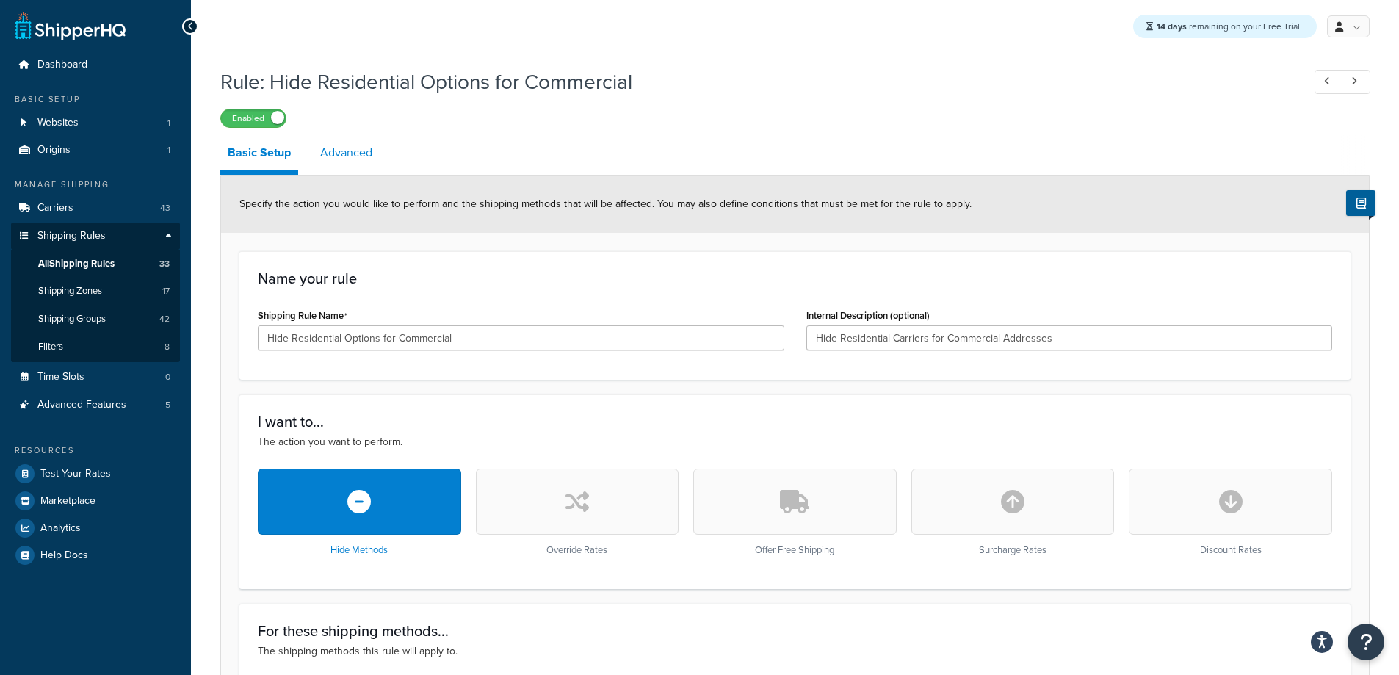
click at [353, 154] on link "Advanced" at bounding box center [346, 152] width 67 height 35
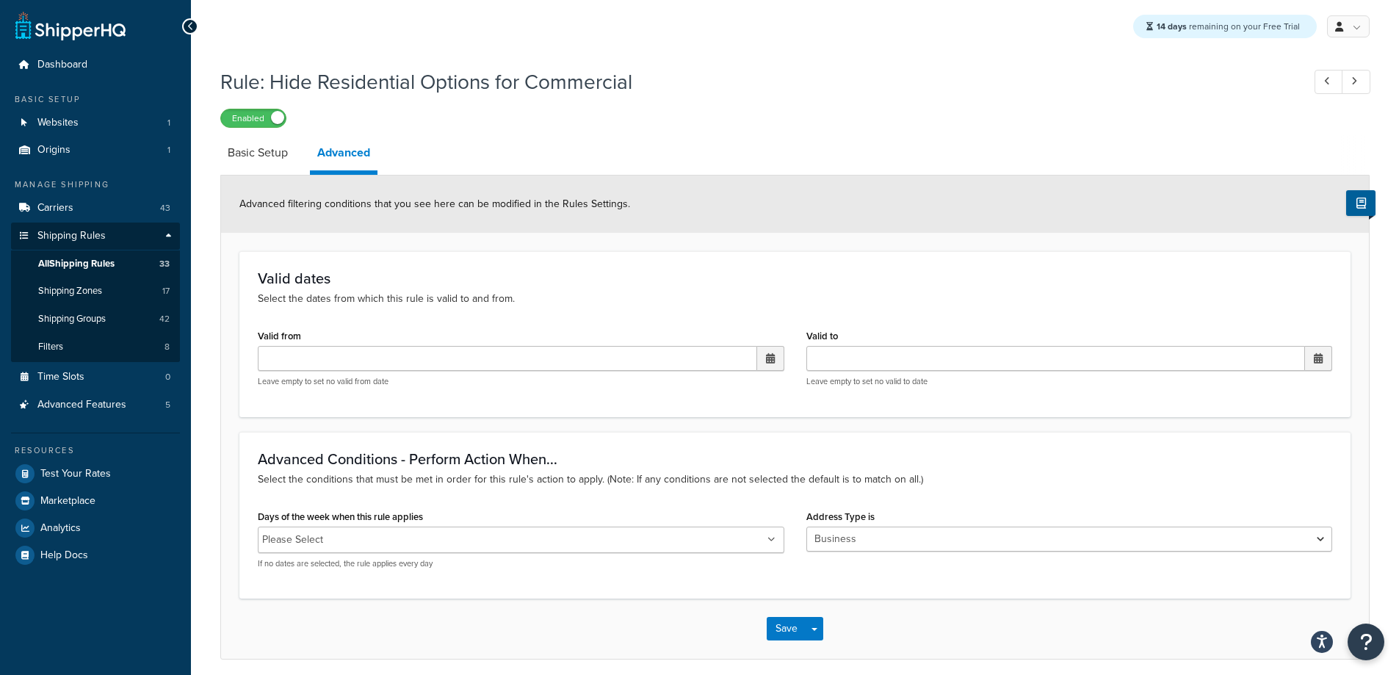
scroll to position [58, 0]
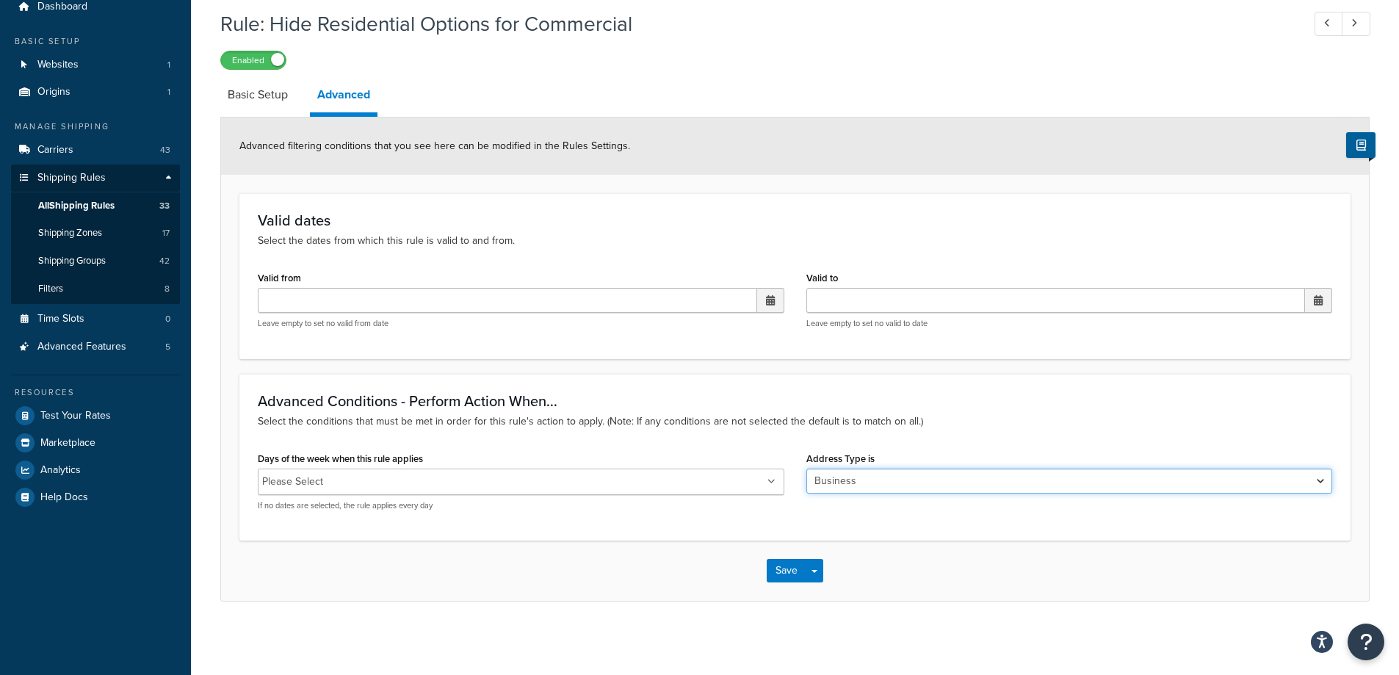
click at [813, 490] on select "N/A Business Residential" at bounding box center [1069, 480] width 526 height 25
select select "residential"
click at [806, 468] on select "N/A Business Residential" at bounding box center [1069, 480] width 526 height 25
click at [789, 568] on button "Save" at bounding box center [786, 570] width 40 height 23
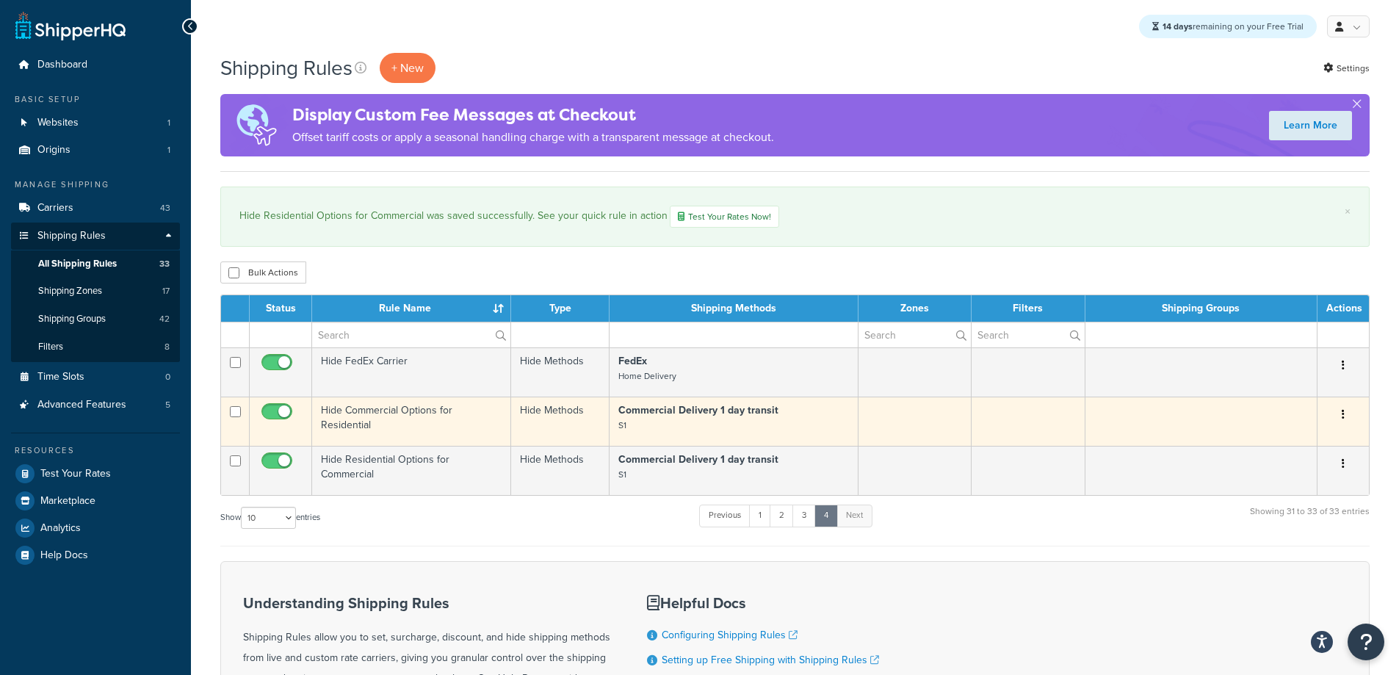
click at [481, 416] on td "Hide Commercial Options for Residential" at bounding box center [411, 420] width 199 height 49
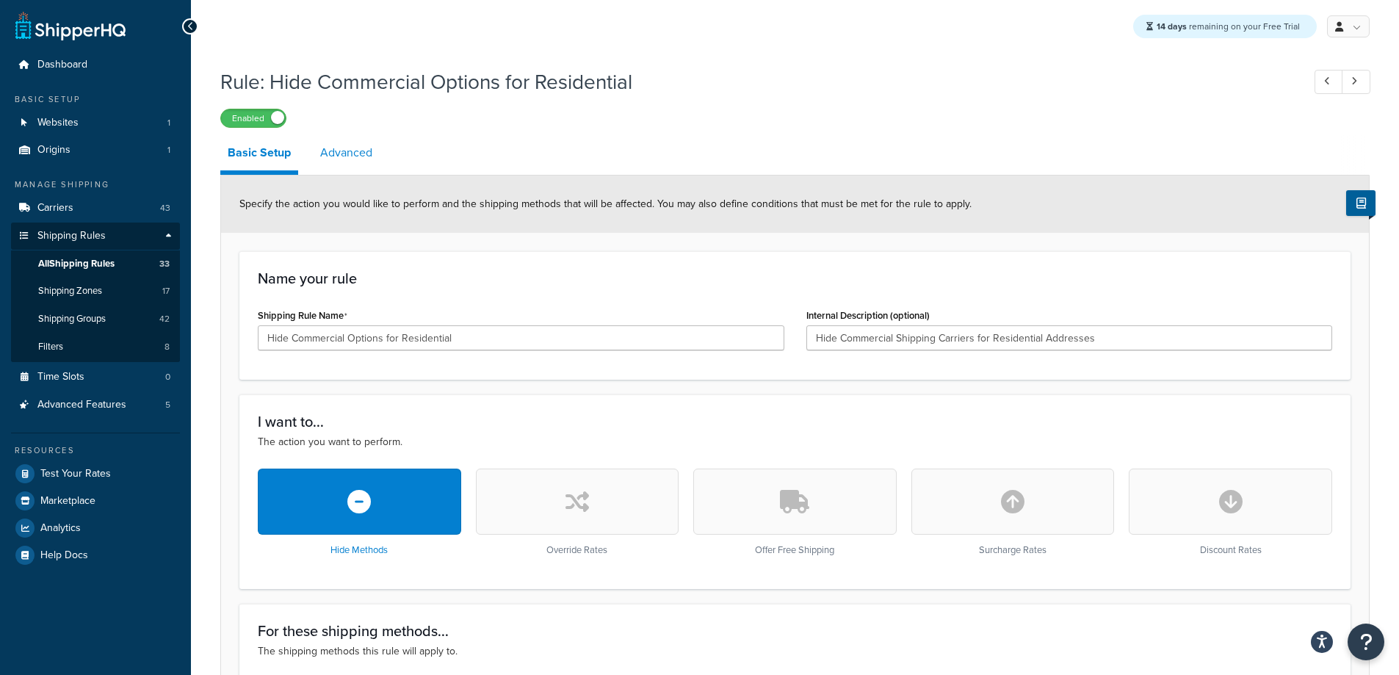
click at [361, 151] on link "Advanced" at bounding box center [346, 152] width 67 height 35
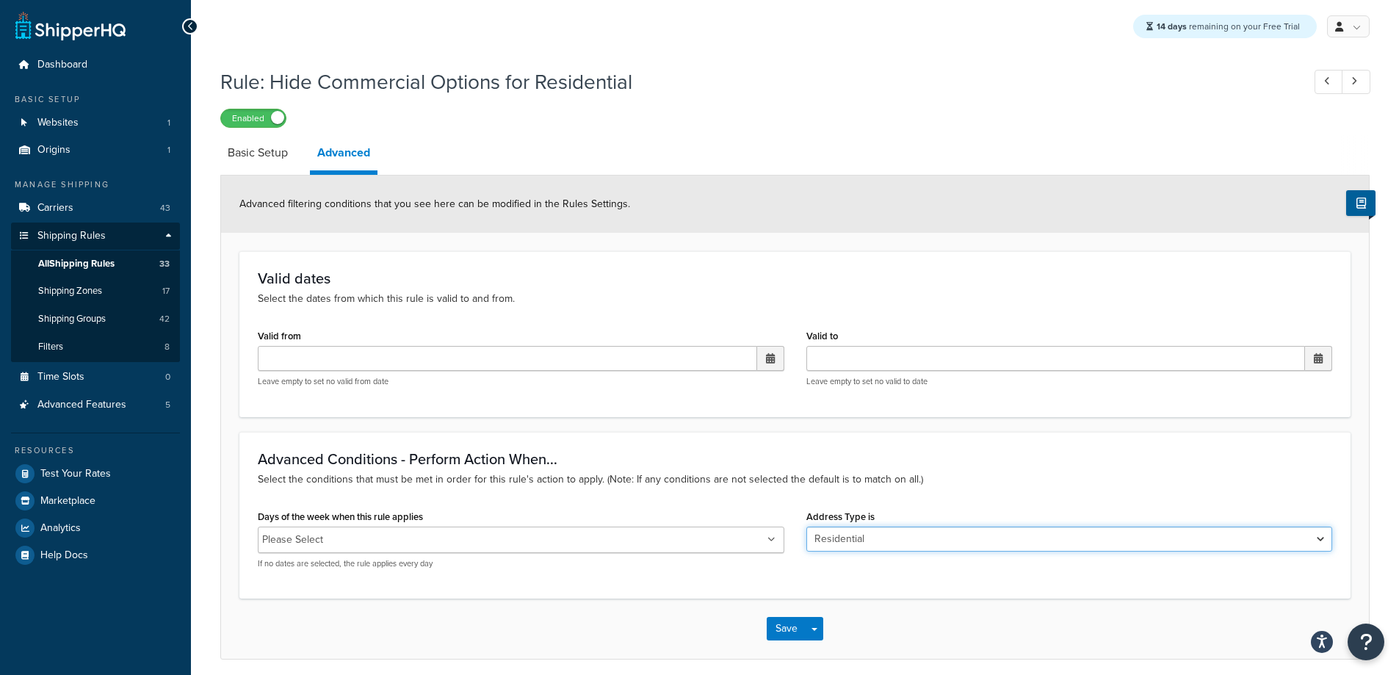
click at [861, 543] on select "N/A Business Residential" at bounding box center [1069, 538] width 526 height 25
select select "business"
click at [806, 526] on select "N/A Business Residential" at bounding box center [1069, 538] width 526 height 25
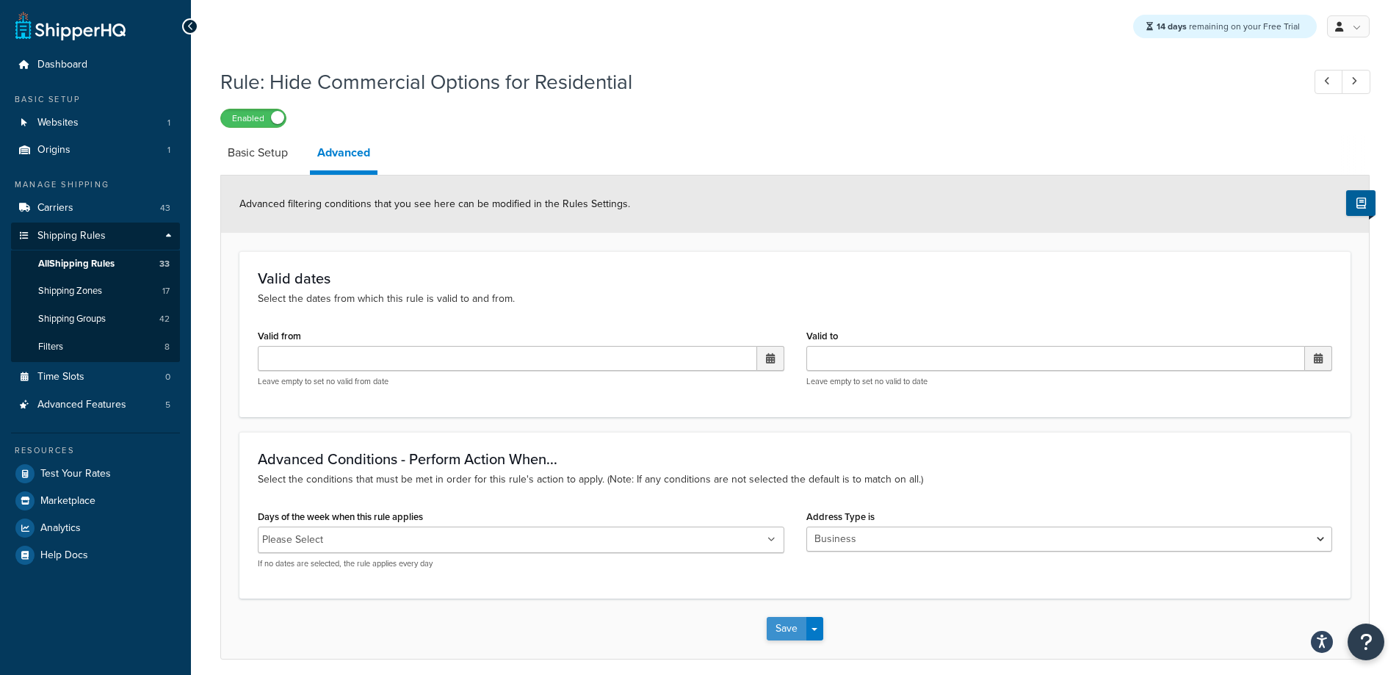
click at [794, 630] on button "Save" at bounding box center [786, 628] width 40 height 23
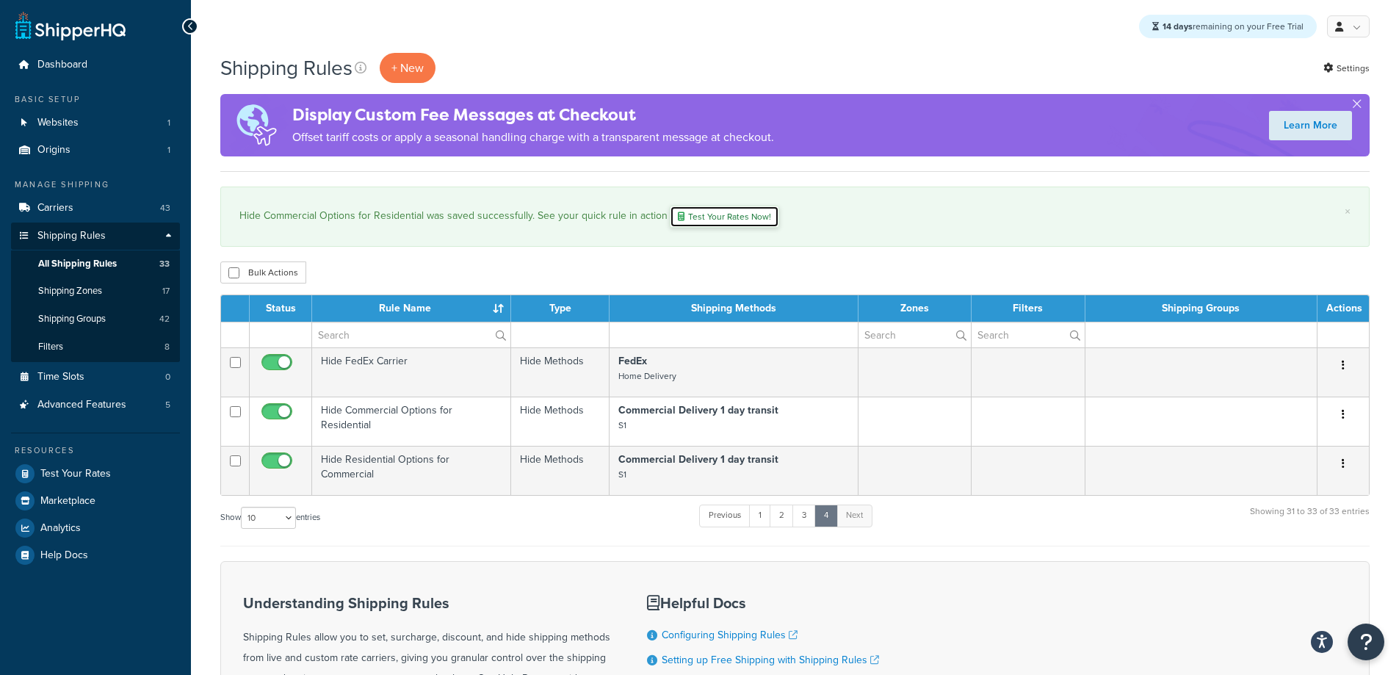
click at [709, 219] on link "Test Your Rates Now!" at bounding box center [724, 217] width 109 height 22
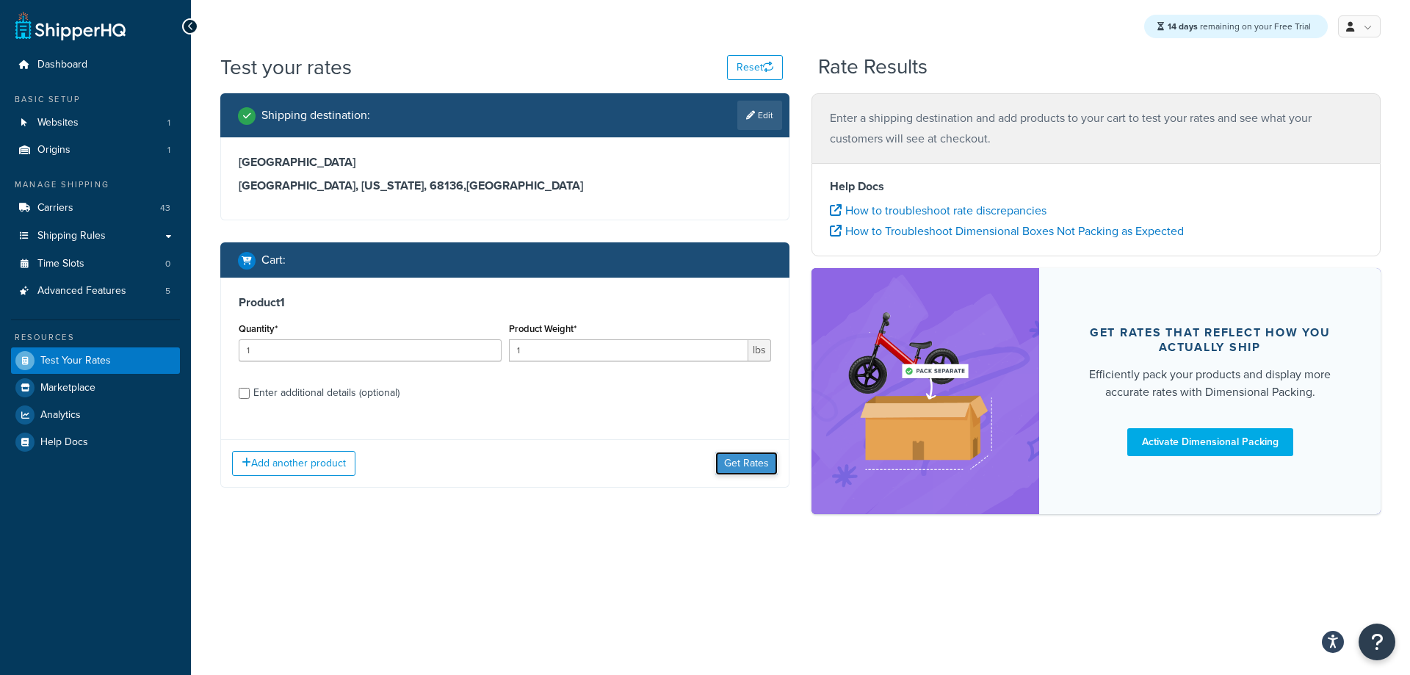
click at [743, 473] on button "Get Rates" at bounding box center [746, 463] width 62 height 23
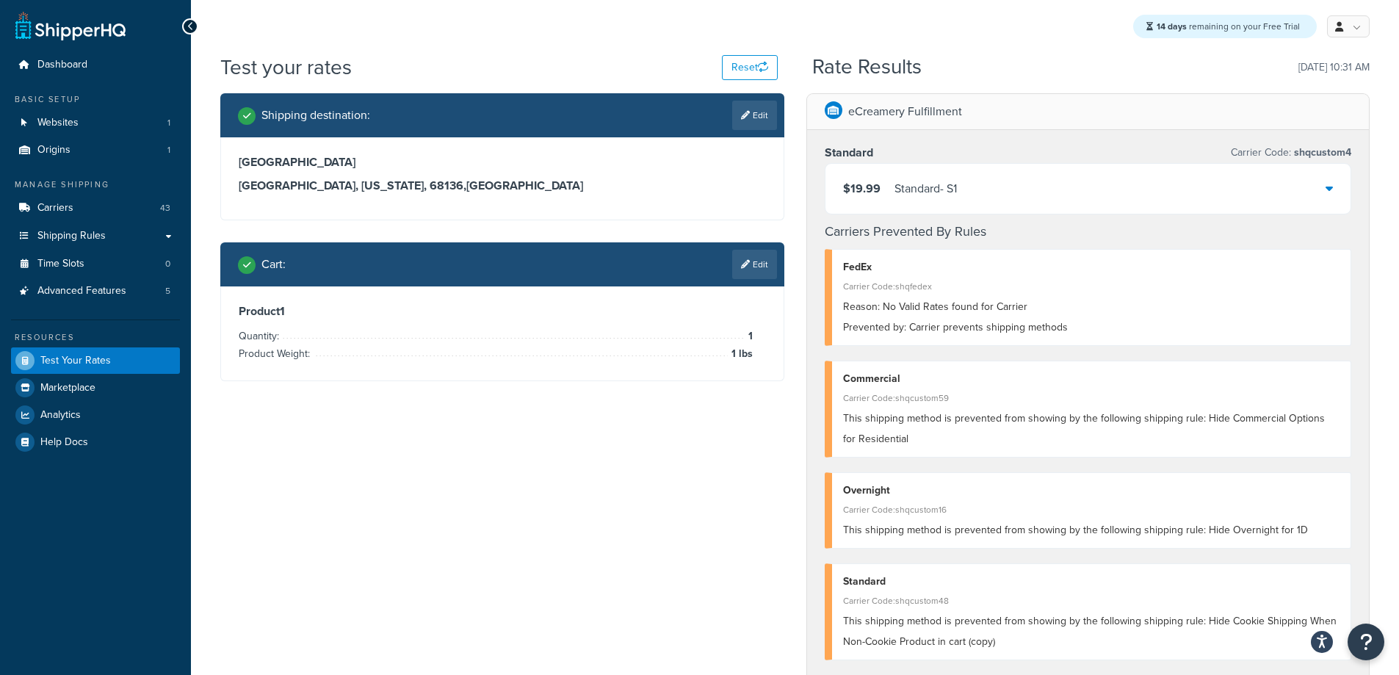
click at [407, 462] on div "Shipping destination : Edit [STREET_ADDRESS][US_STATE] Cart : Edit Product 1 Qu…" at bounding box center [794, 605] width 1171 height 1024
click at [126, 206] on link "Carriers 43" at bounding box center [95, 208] width 169 height 27
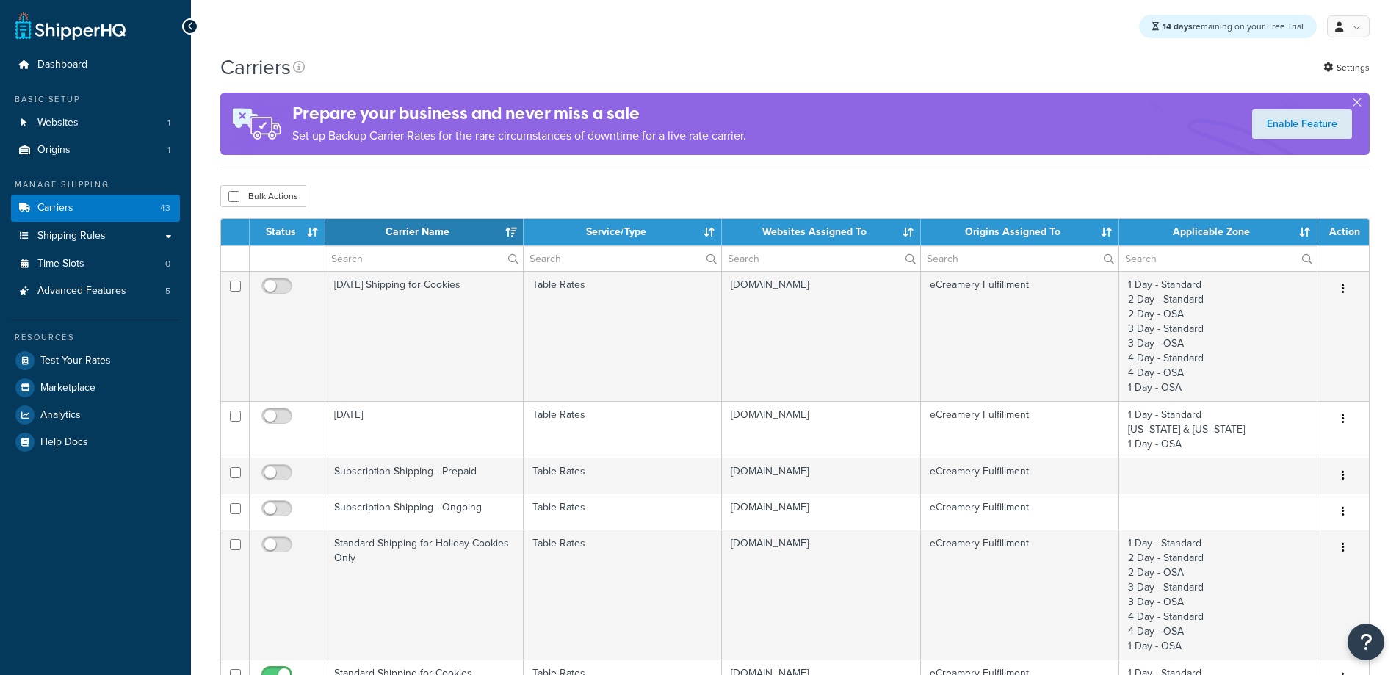
select select "15"
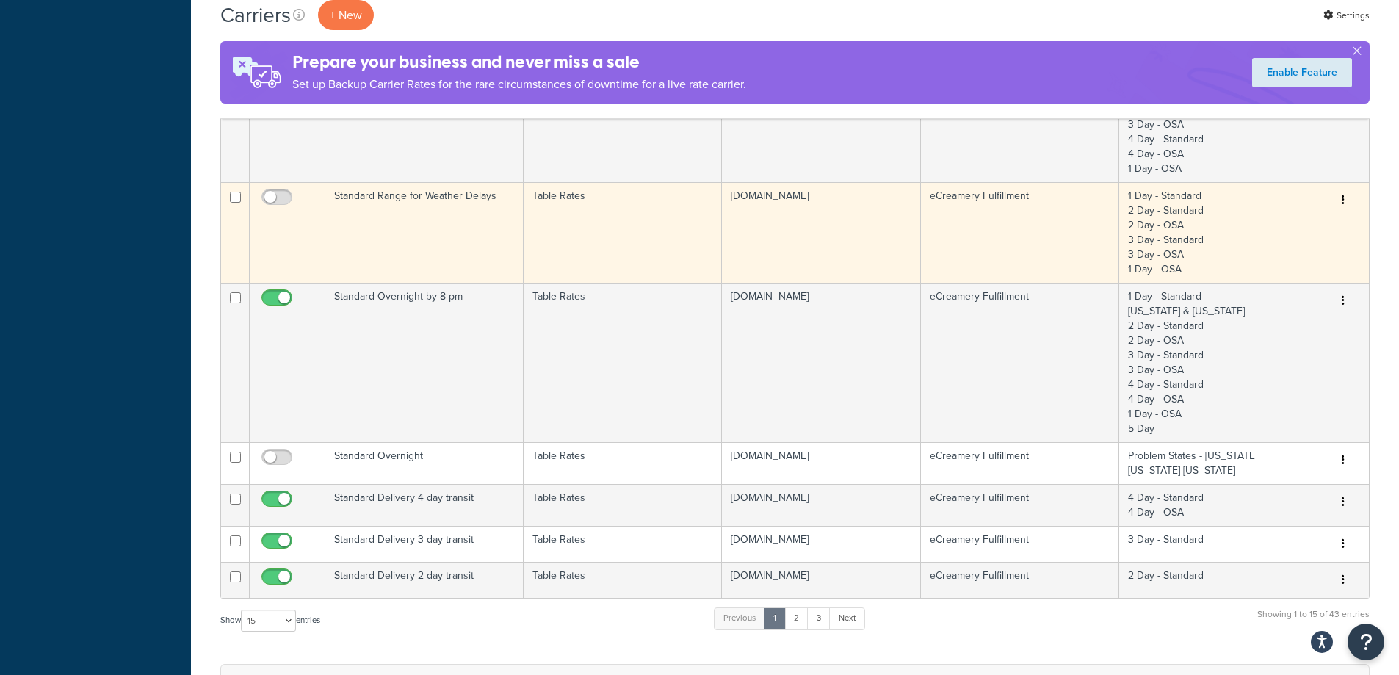
scroll to position [1101, 0]
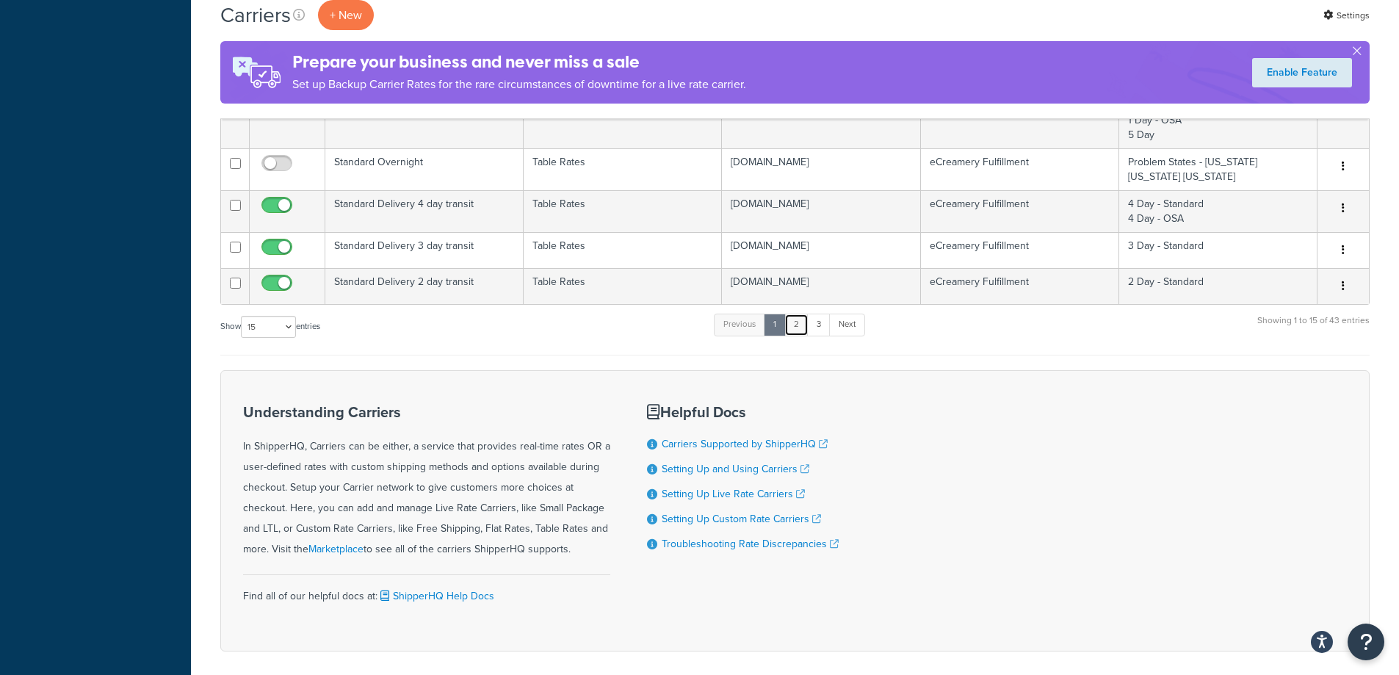
click at [798, 328] on link "2" at bounding box center [796, 325] width 24 height 22
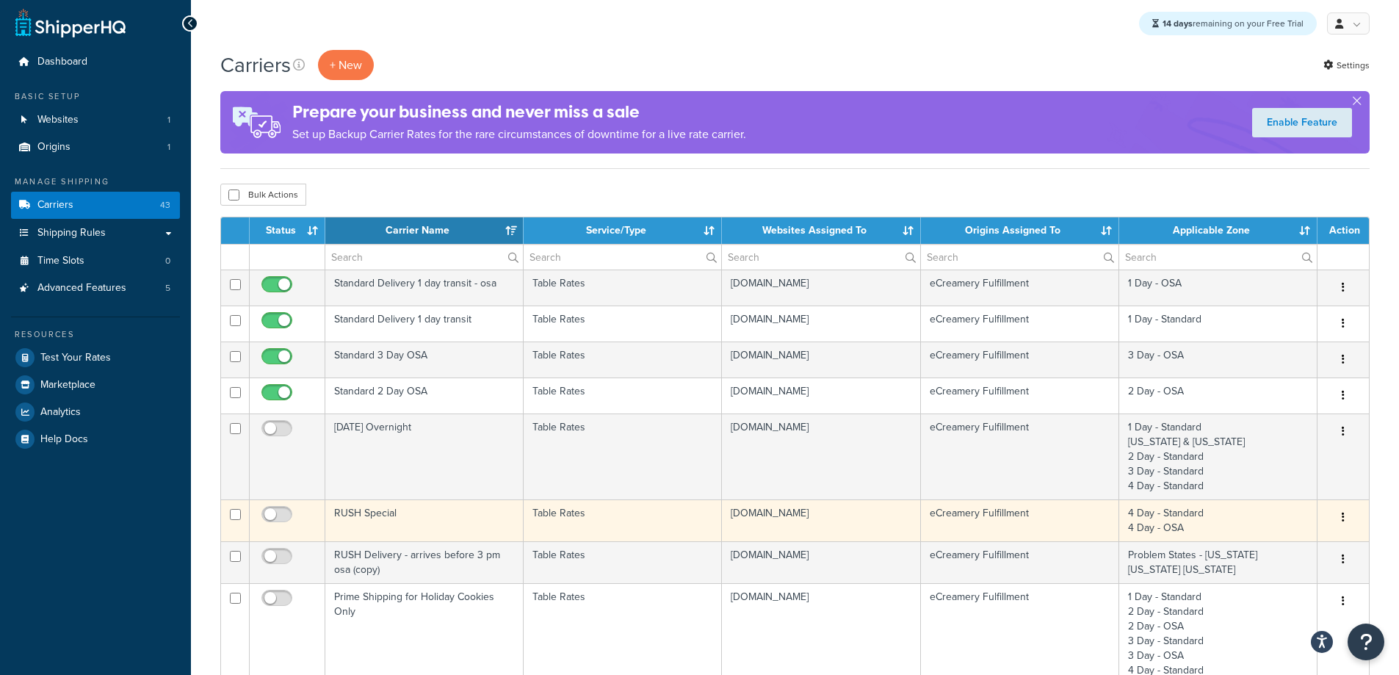
scroll to position [0, 0]
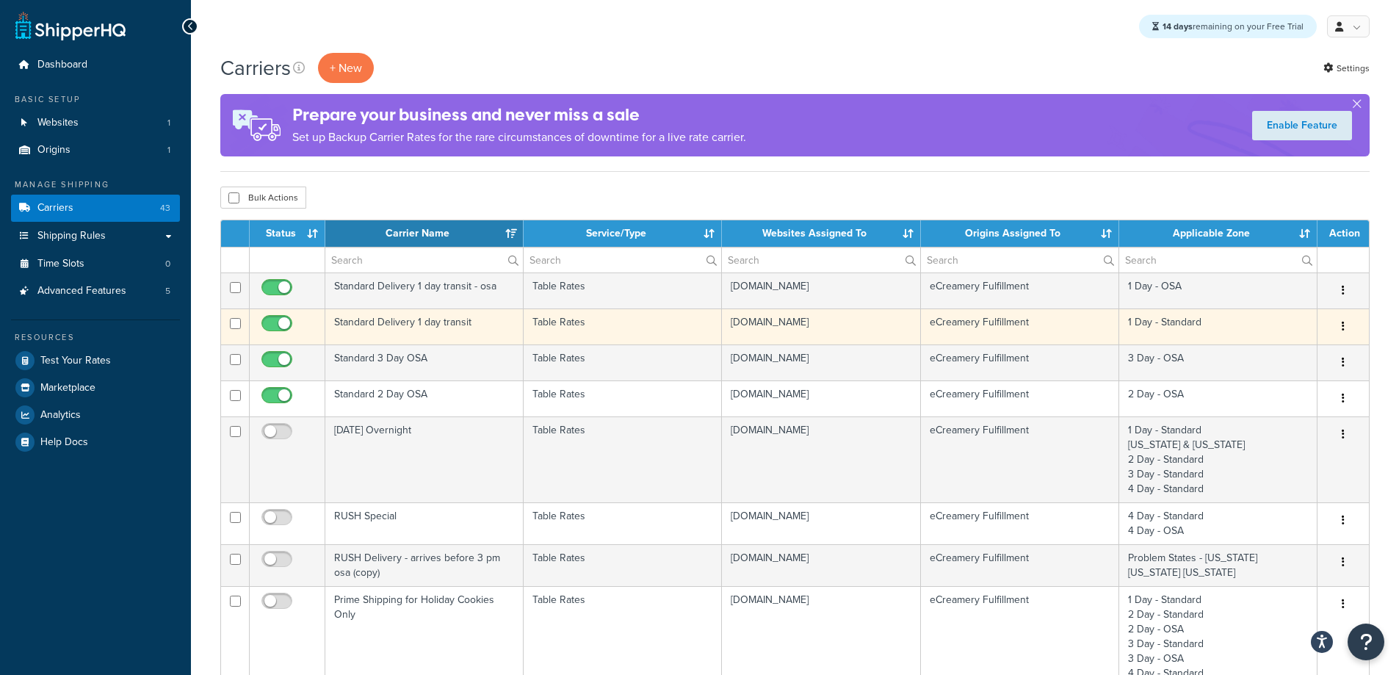
click at [452, 322] on td "Standard Delivery 1 day transit" at bounding box center [424, 326] width 198 height 36
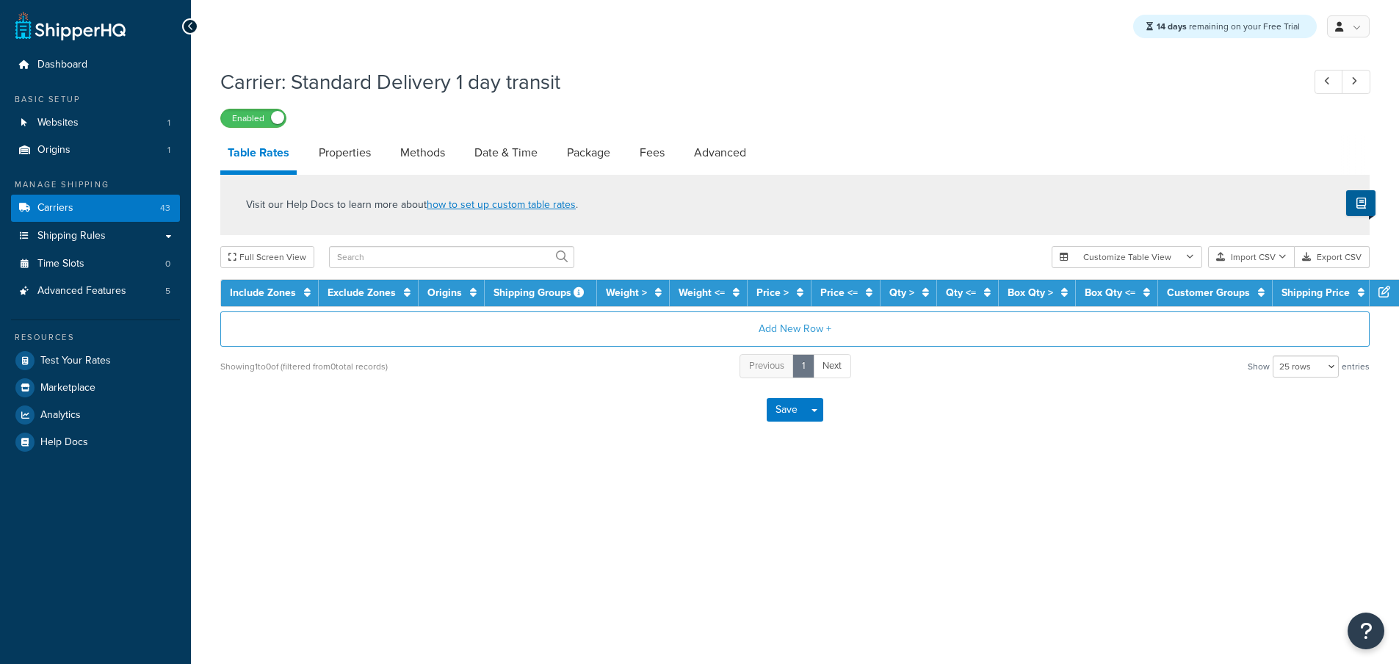
select select "25"
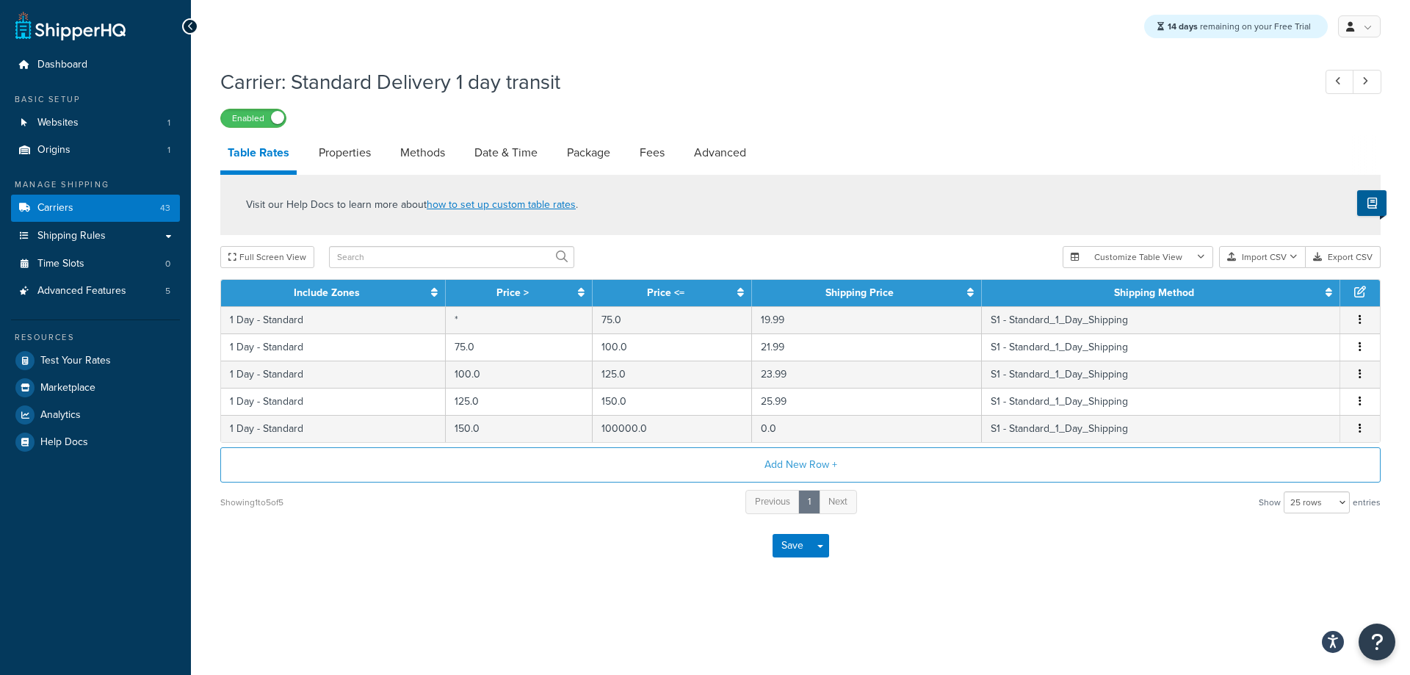
click at [686, 159] on li "Fees" at bounding box center [659, 152] width 54 height 35
click at [697, 145] on link "Advanced" at bounding box center [719, 152] width 67 height 35
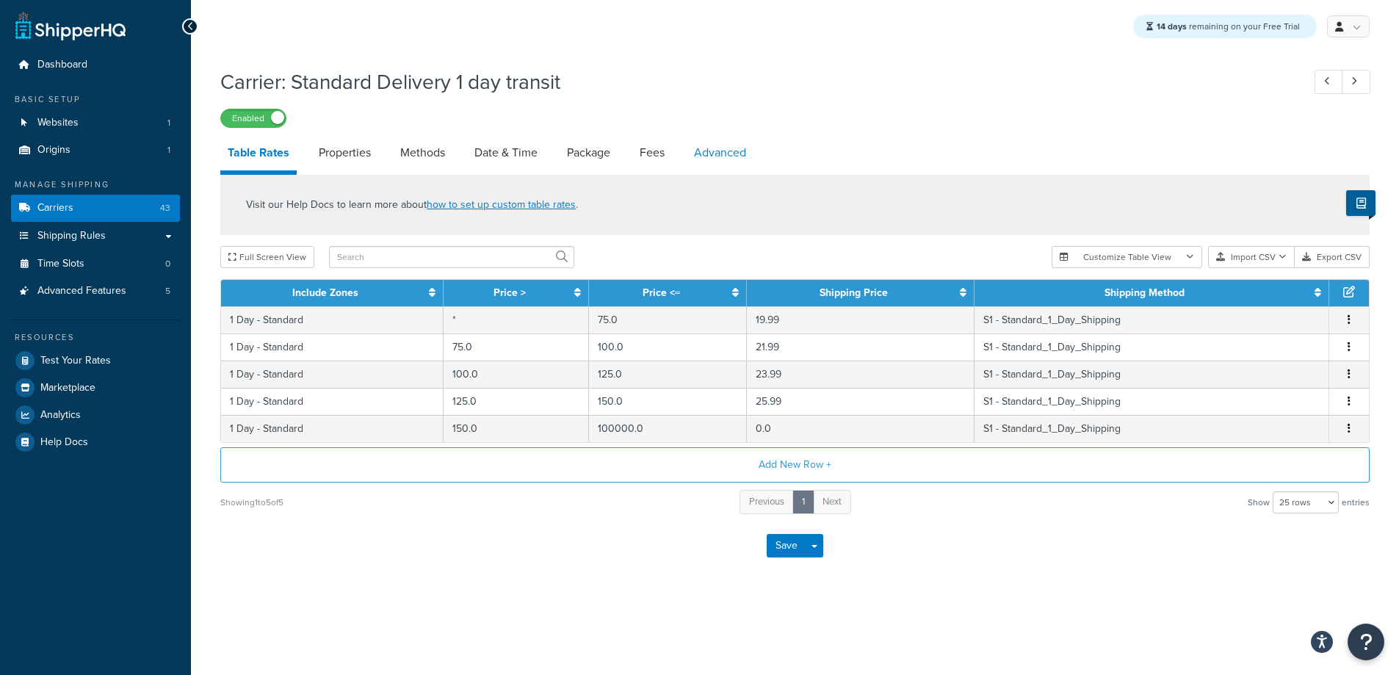
select select "false"
select select "residential"
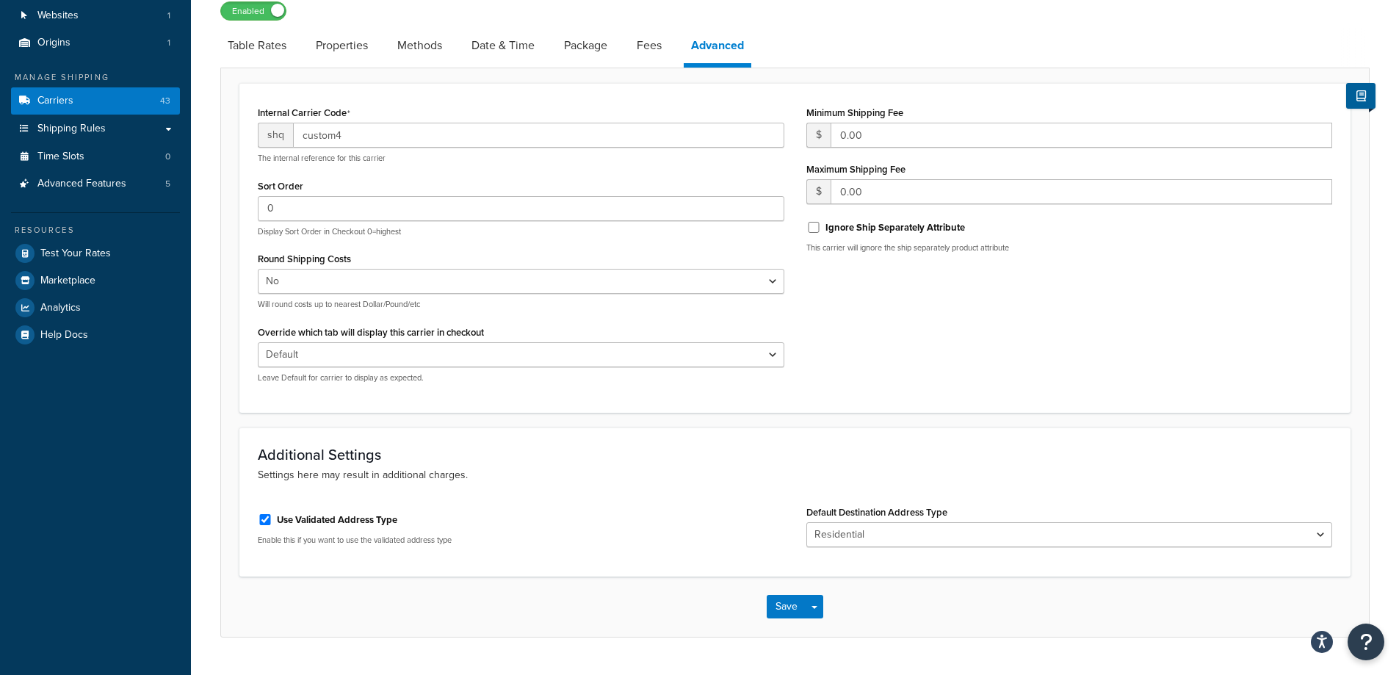
scroll to position [143, 0]
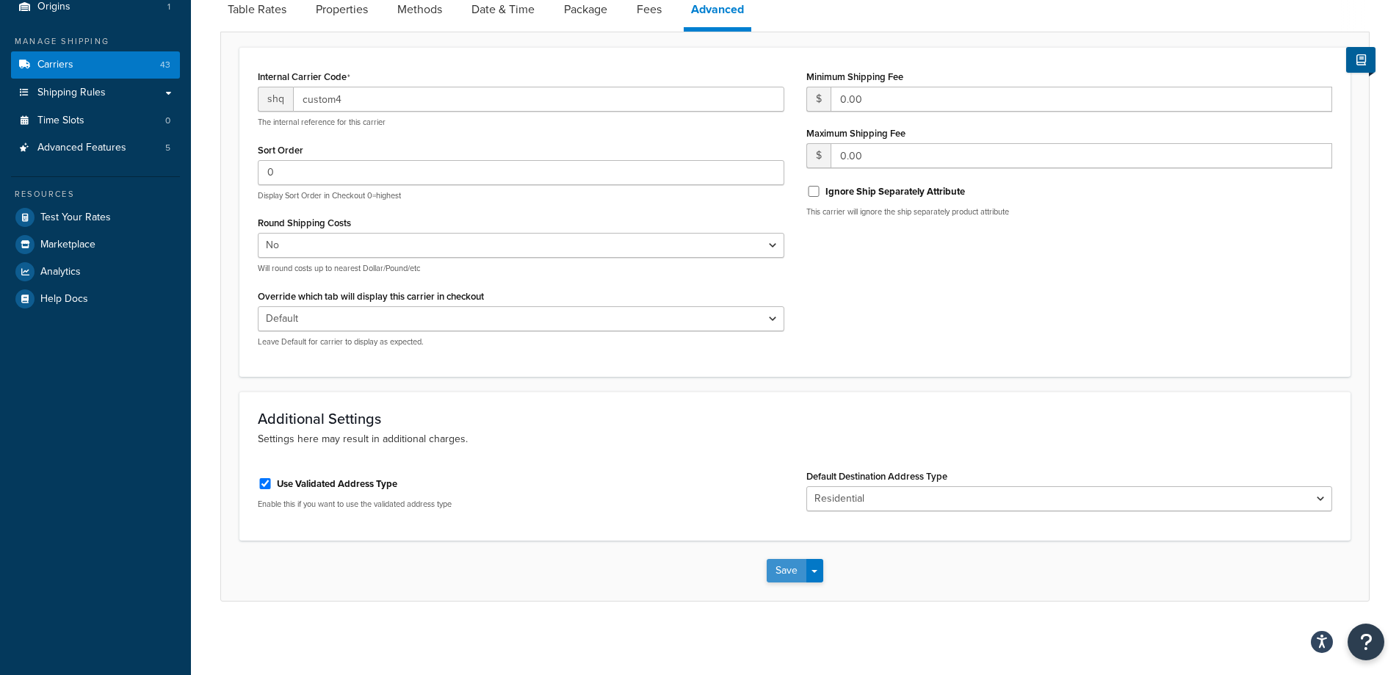
click at [783, 570] on button "Save" at bounding box center [786, 570] width 40 height 23
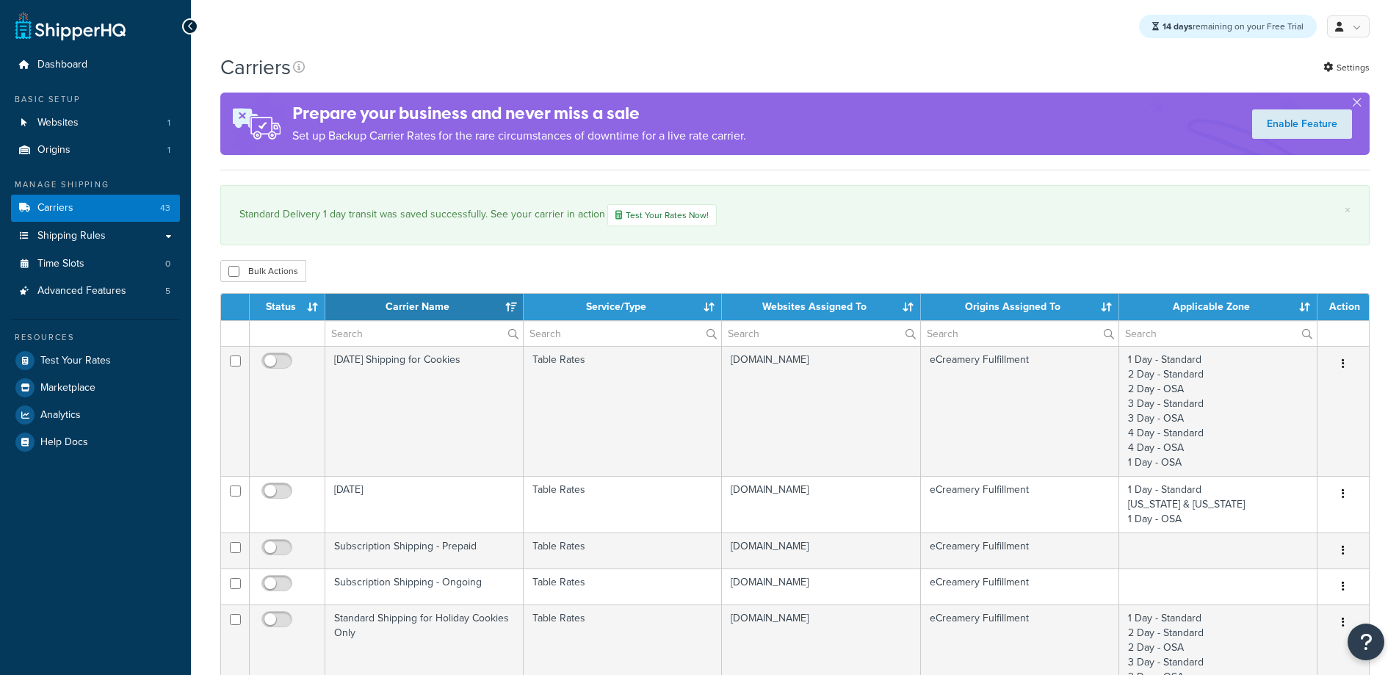
select select "15"
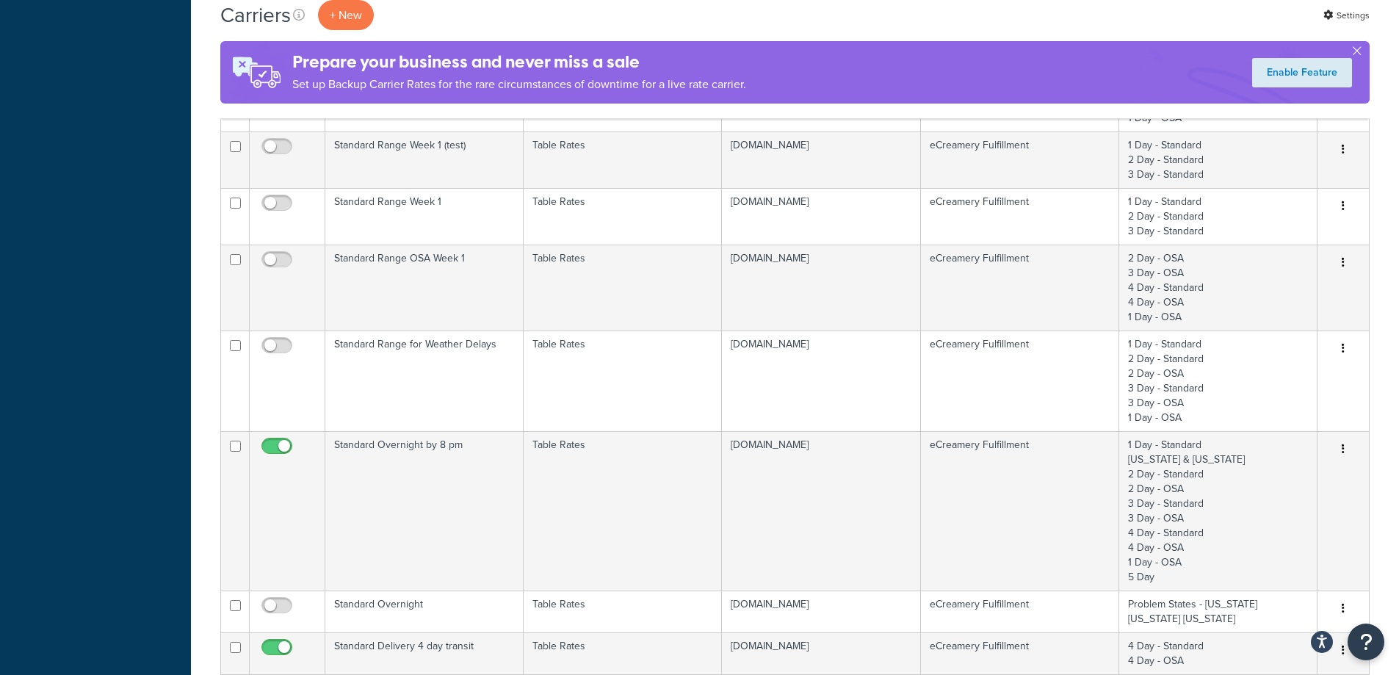
scroll to position [1028, 0]
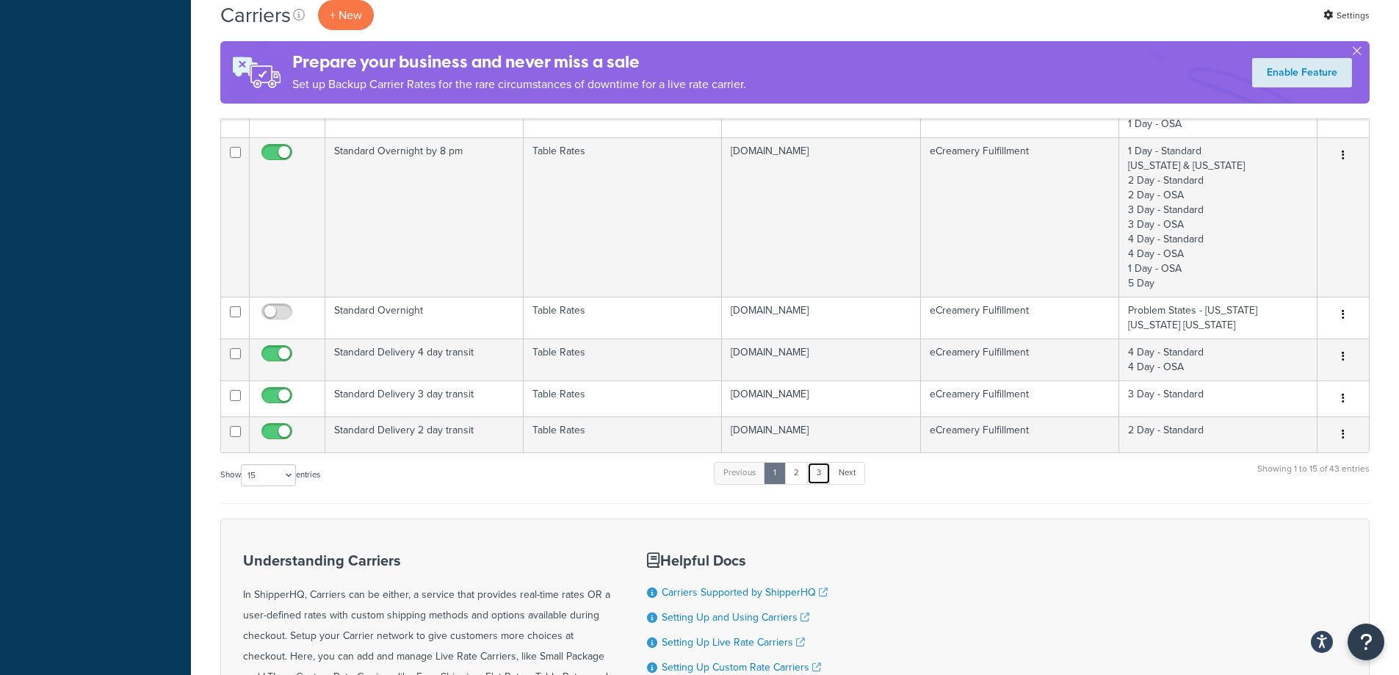
click at [814, 474] on link "3" at bounding box center [818, 473] width 23 height 22
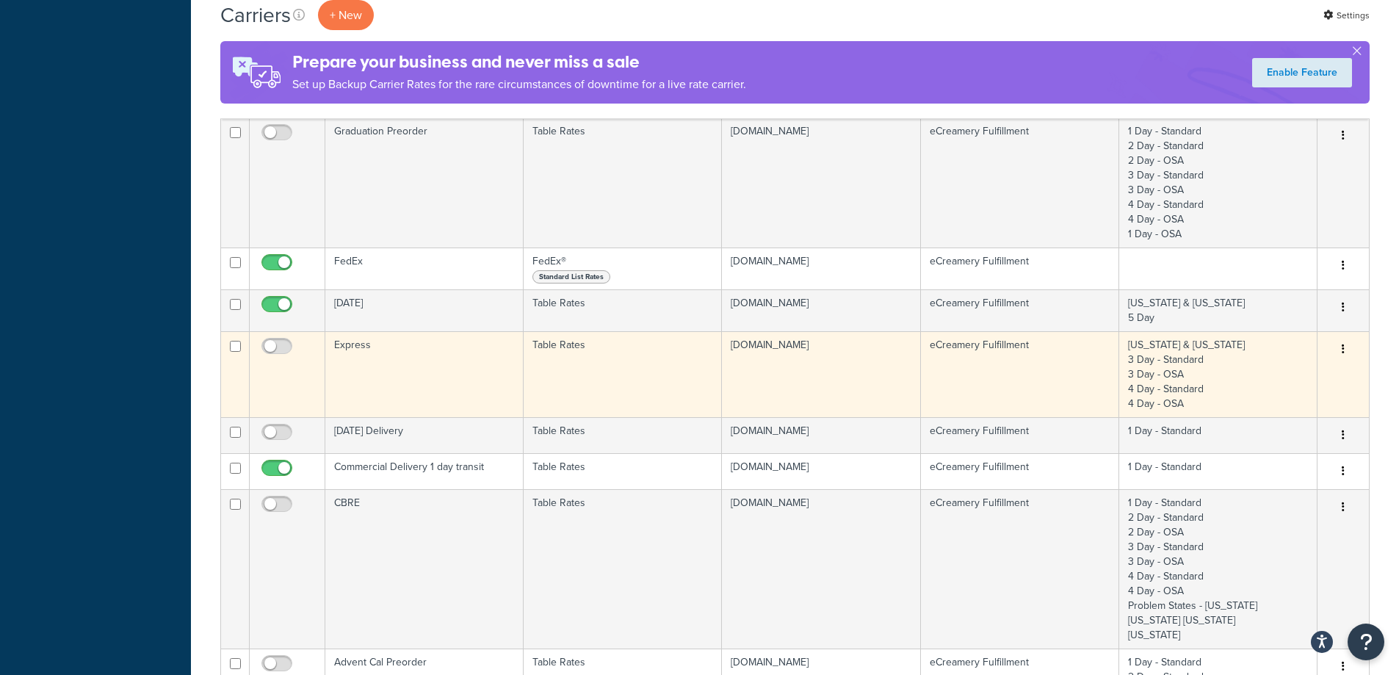
scroll to position [441, 0]
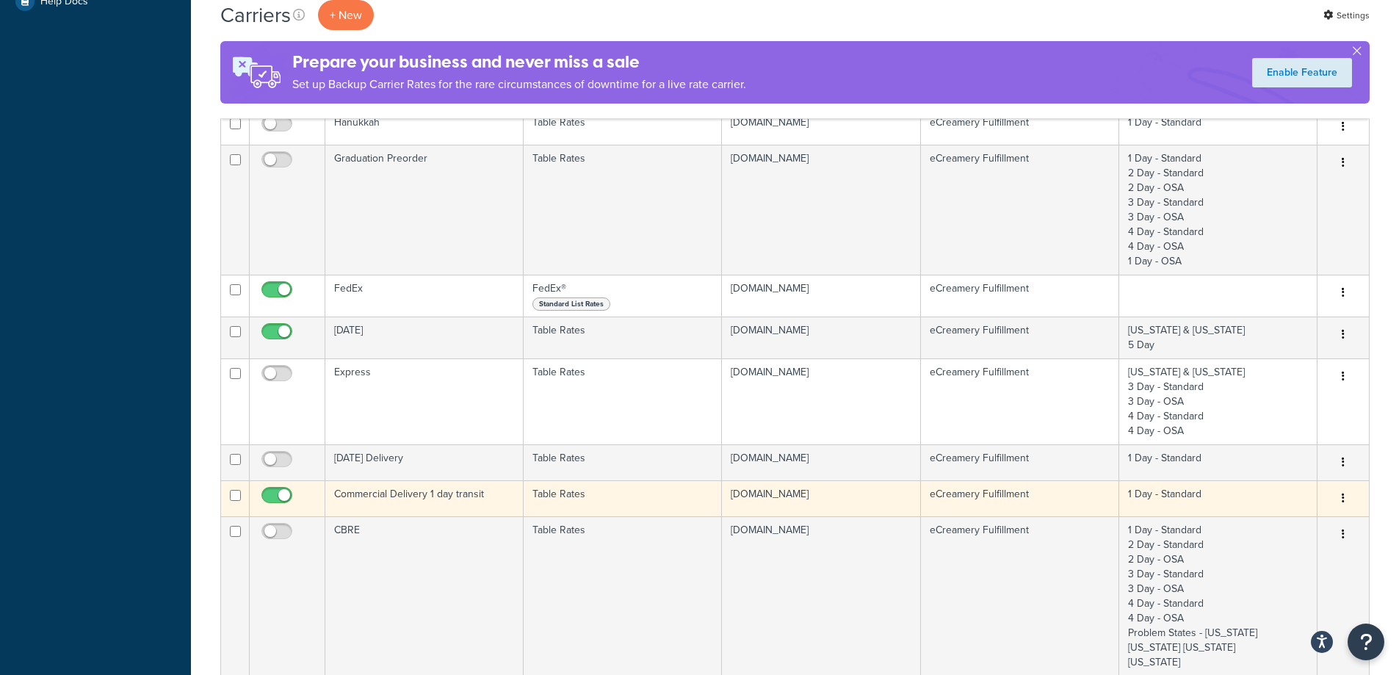
click at [441, 501] on td "Commercial Delivery 1 day transit" at bounding box center [424, 498] width 198 height 36
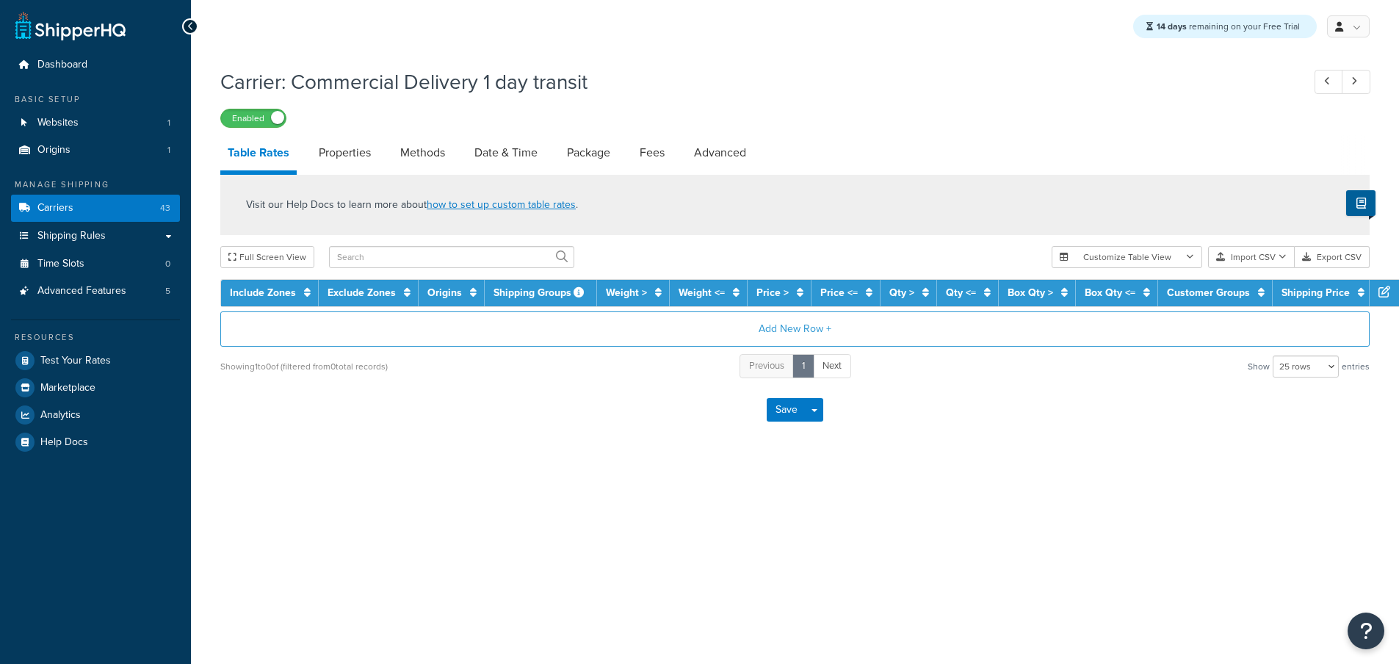
select select "25"
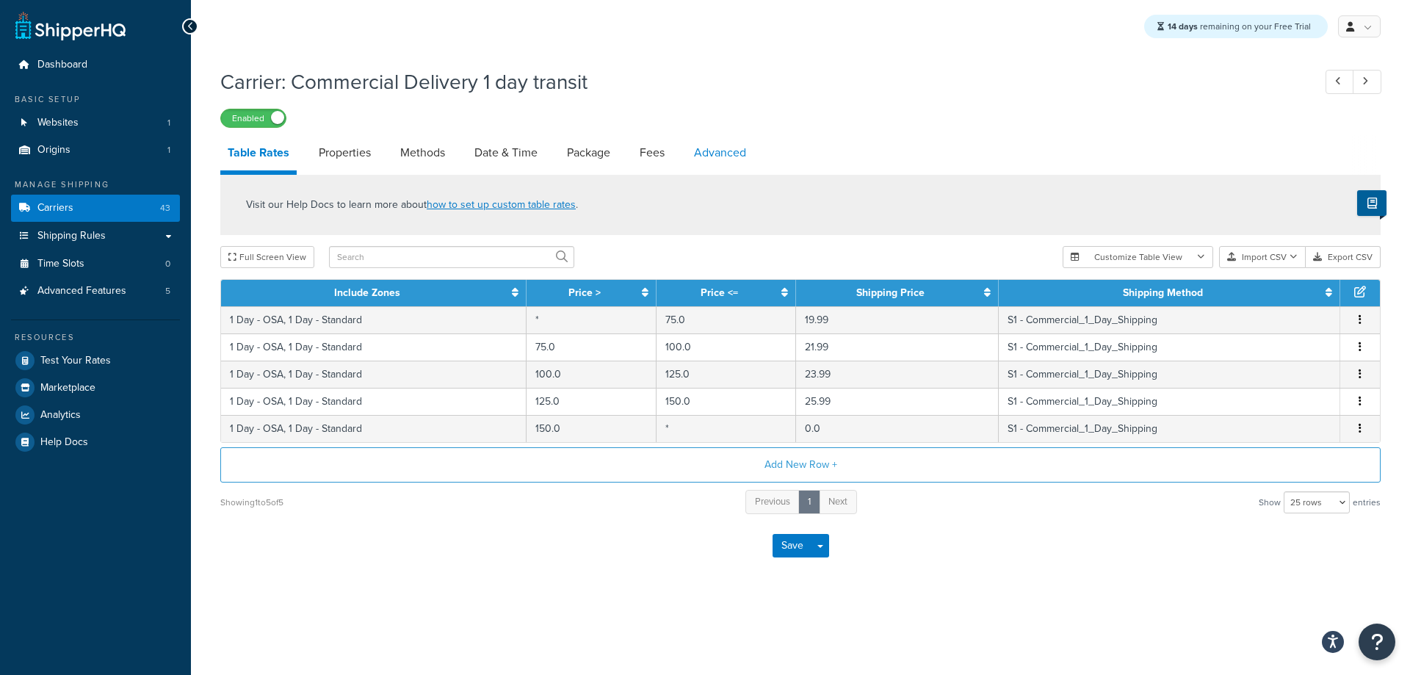
click at [692, 156] on link "Advanced" at bounding box center [719, 152] width 67 height 35
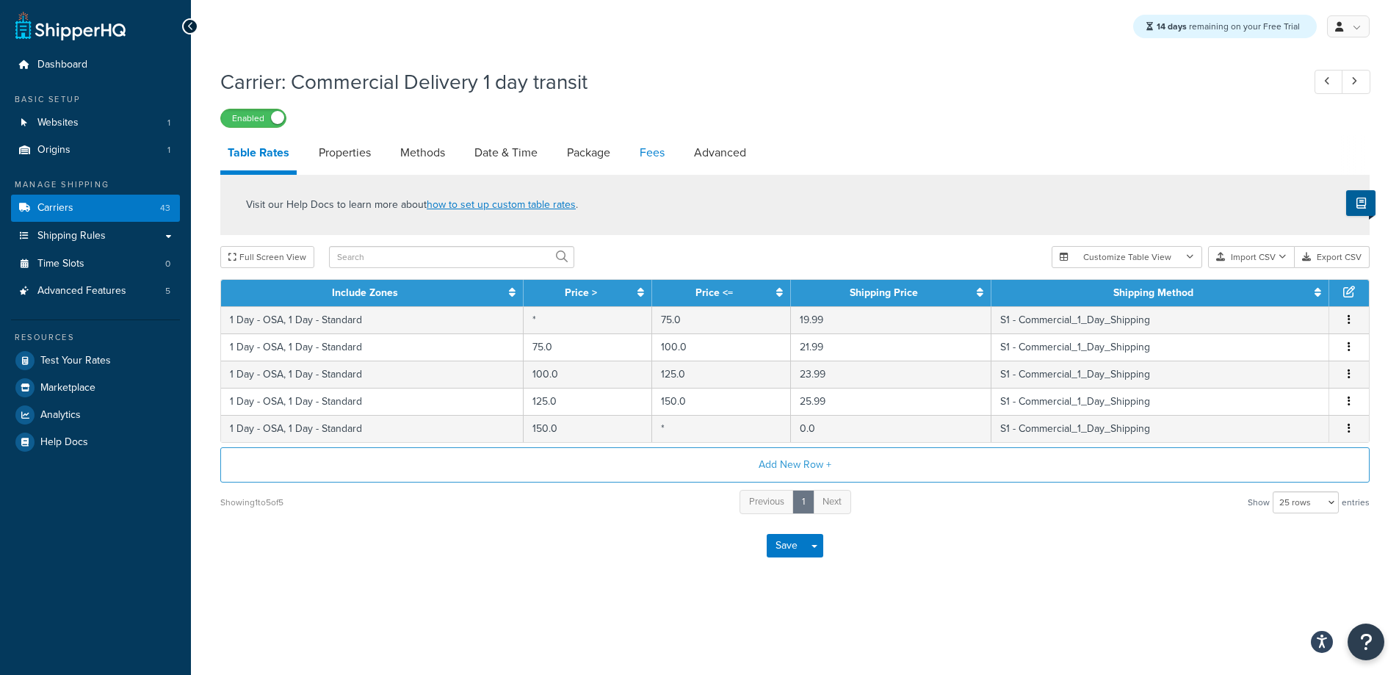
select select "false"
select select "residential"
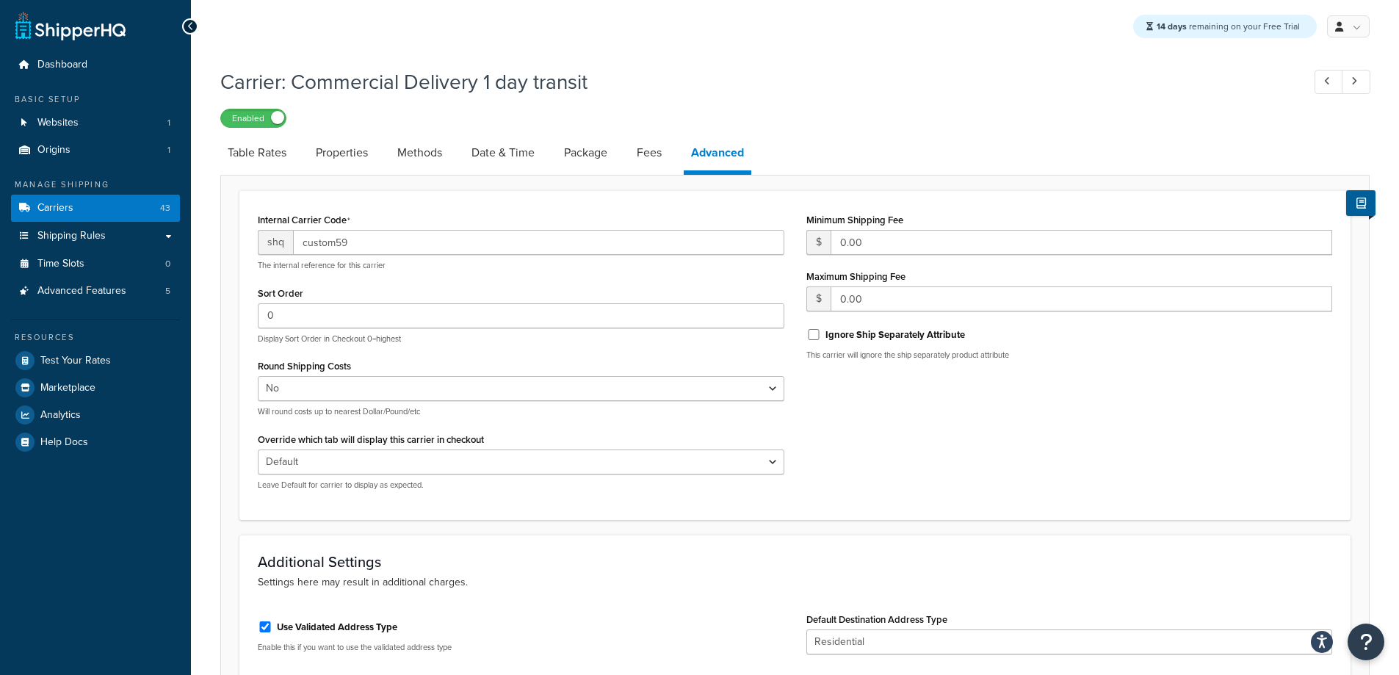
click at [1053, 422] on div "Internal Carrier Code shq custom59 The internal reference for this carrier Sort…" at bounding box center [795, 355] width 1096 height 292
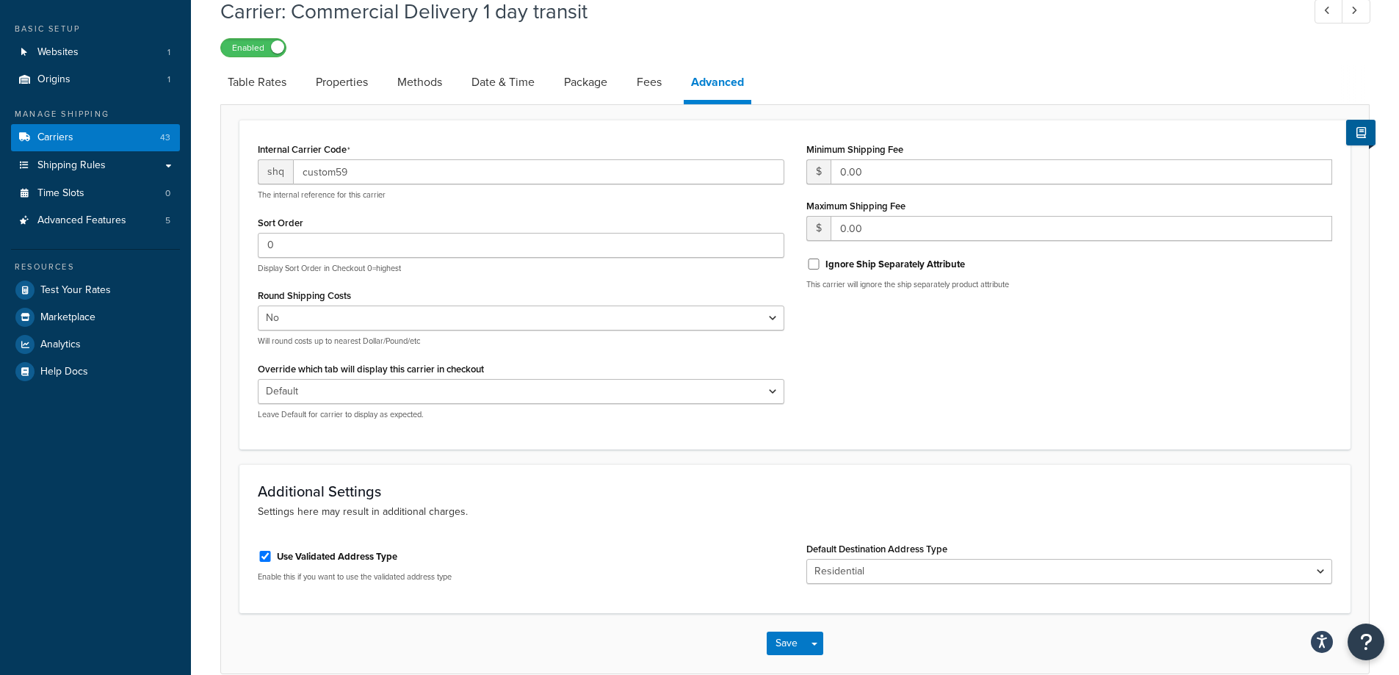
scroll to position [143, 0]
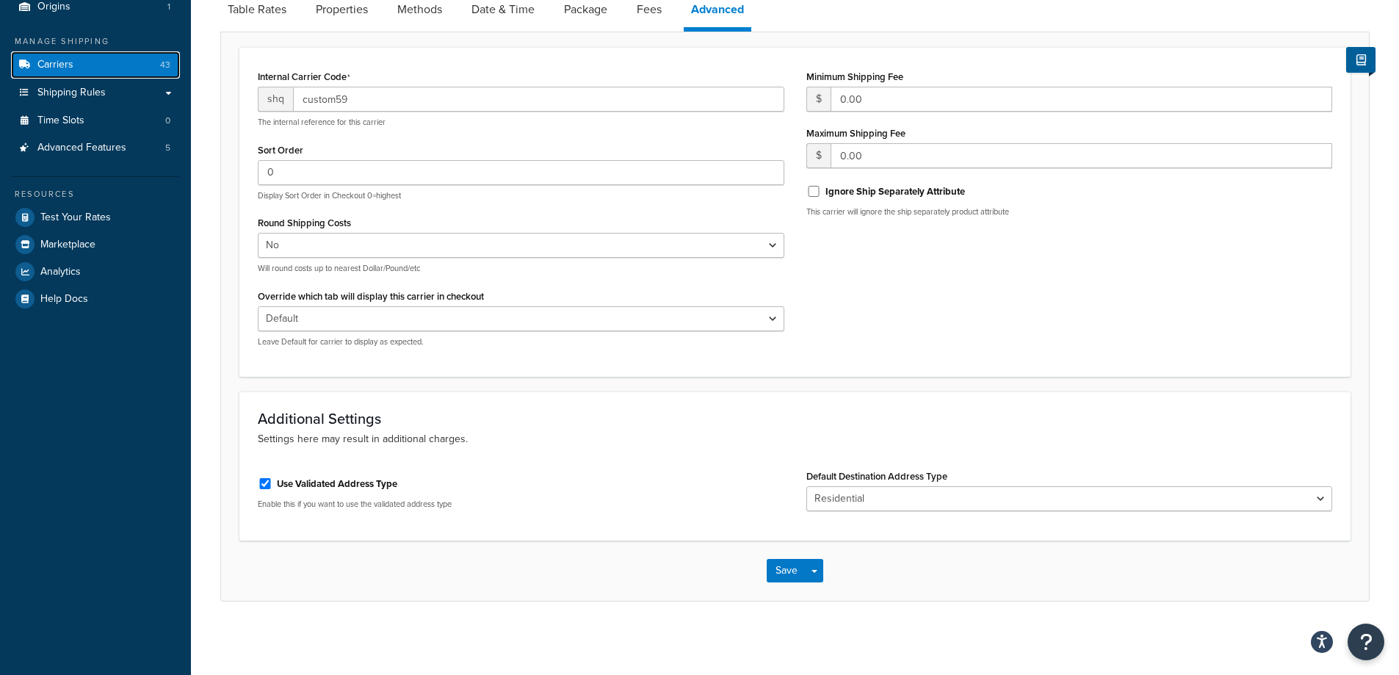
click at [137, 65] on link "Carriers 43" at bounding box center [95, 64] width 169 height 27
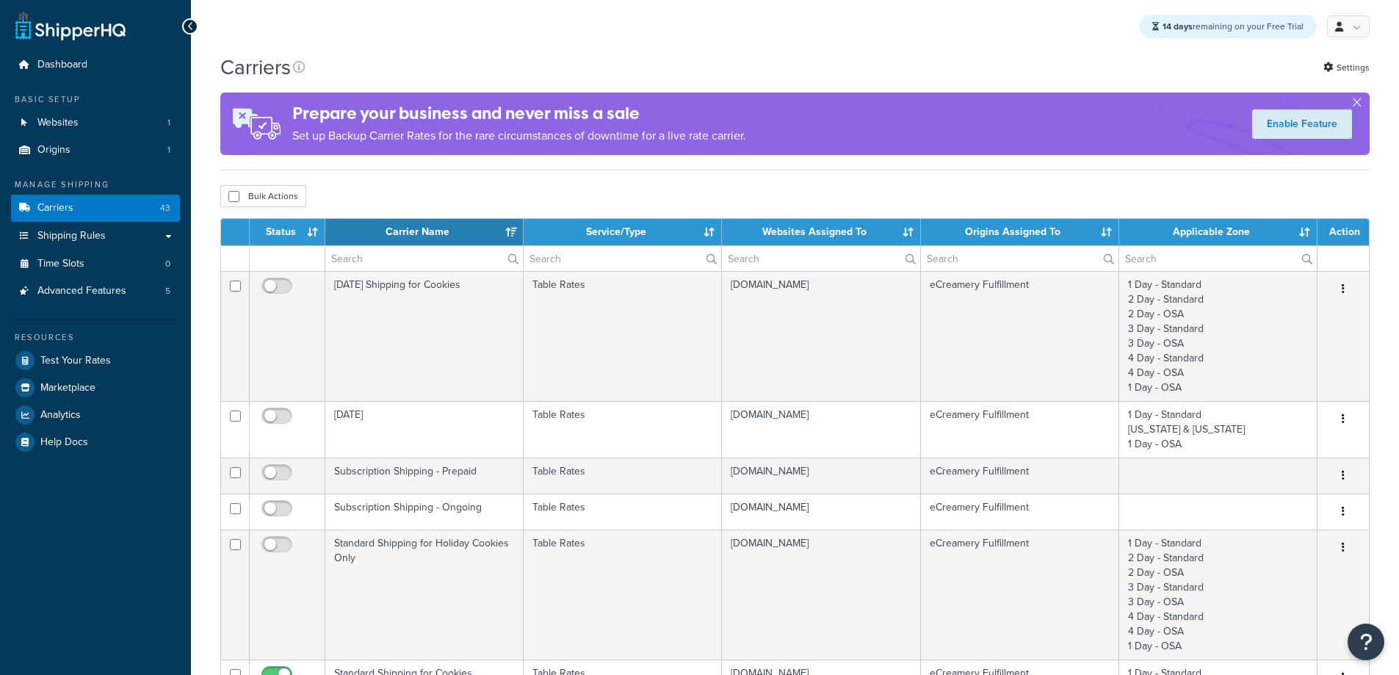
select select "15"
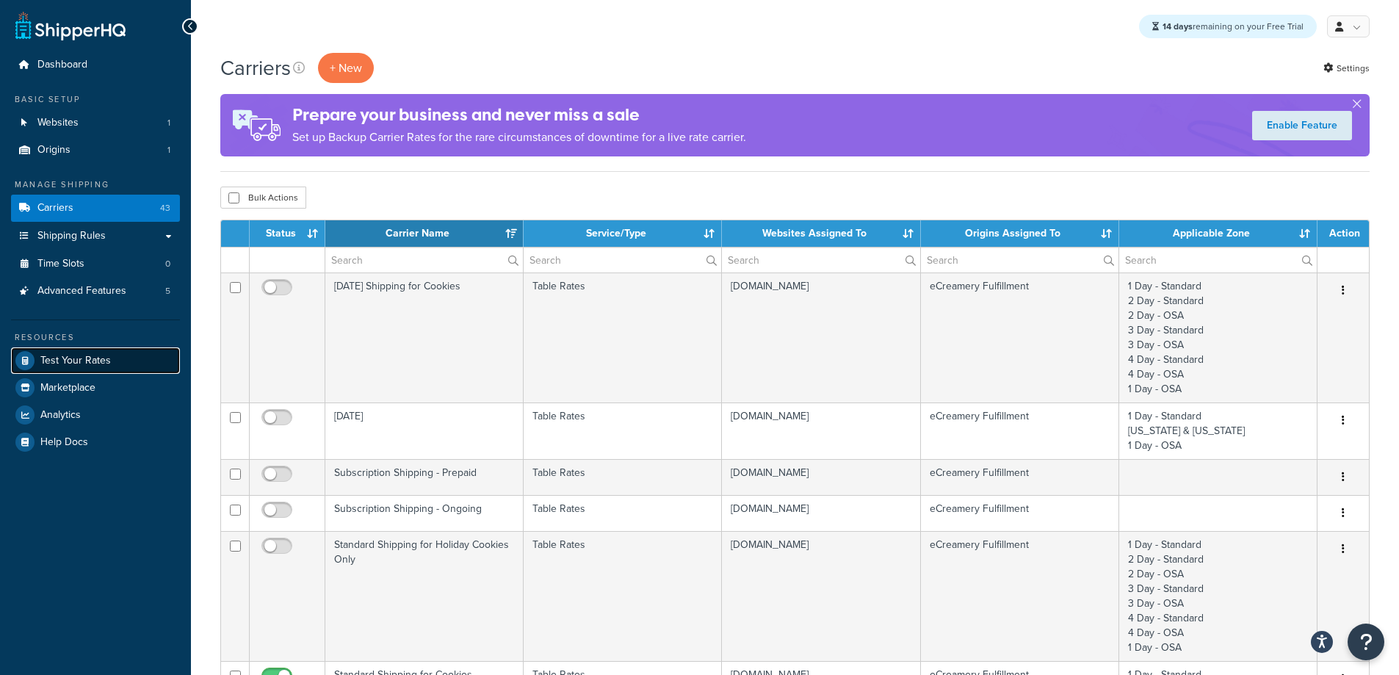
click at [90, 363] on span "Test Your Rates" at bounding box center [75, 361] width 70 height 12
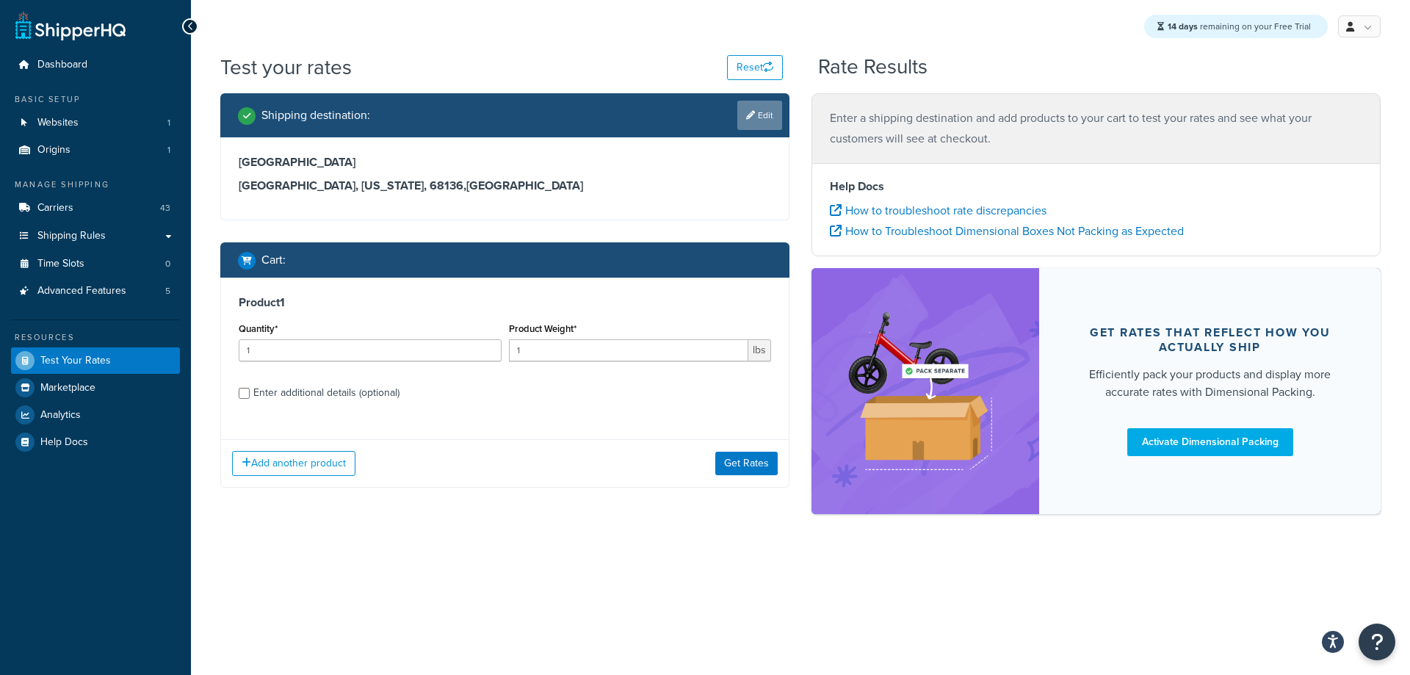
click at [765, 115] on link "Edit" at bounding box center [759, 115] width 45 height 29
select select "NE"
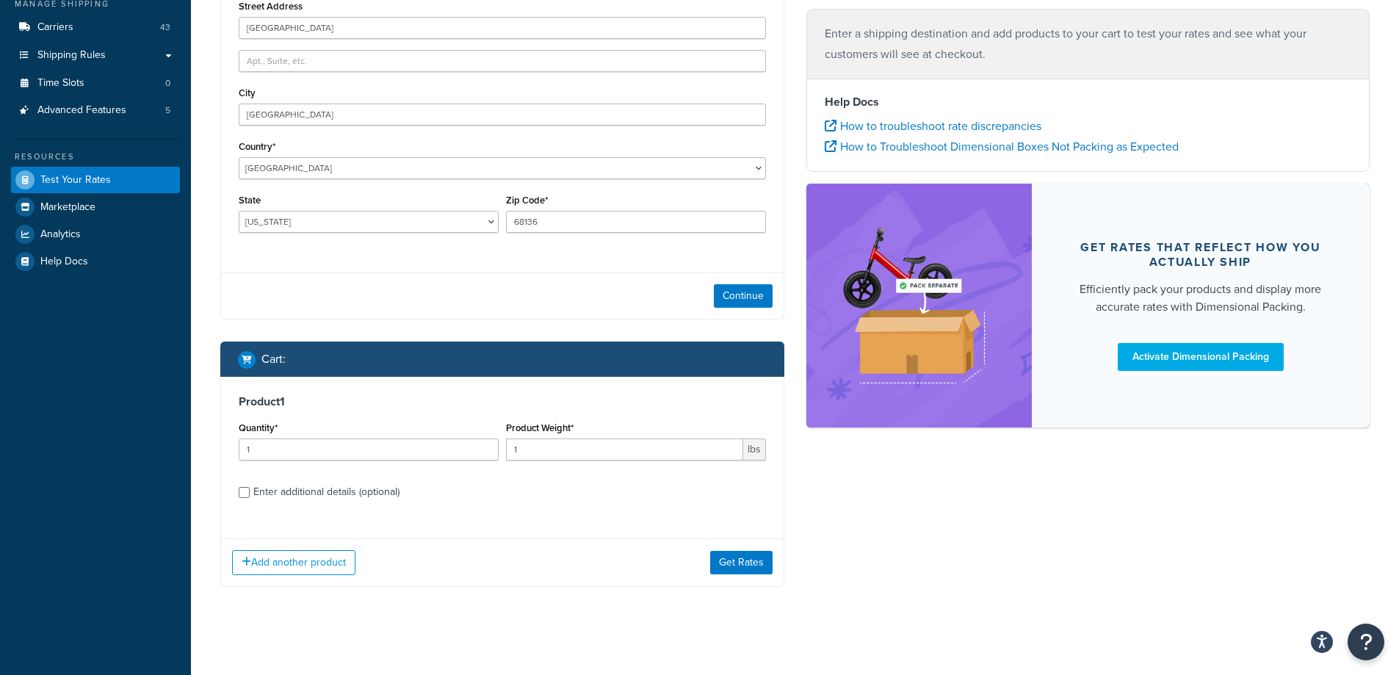
scroll to position [188, 0]
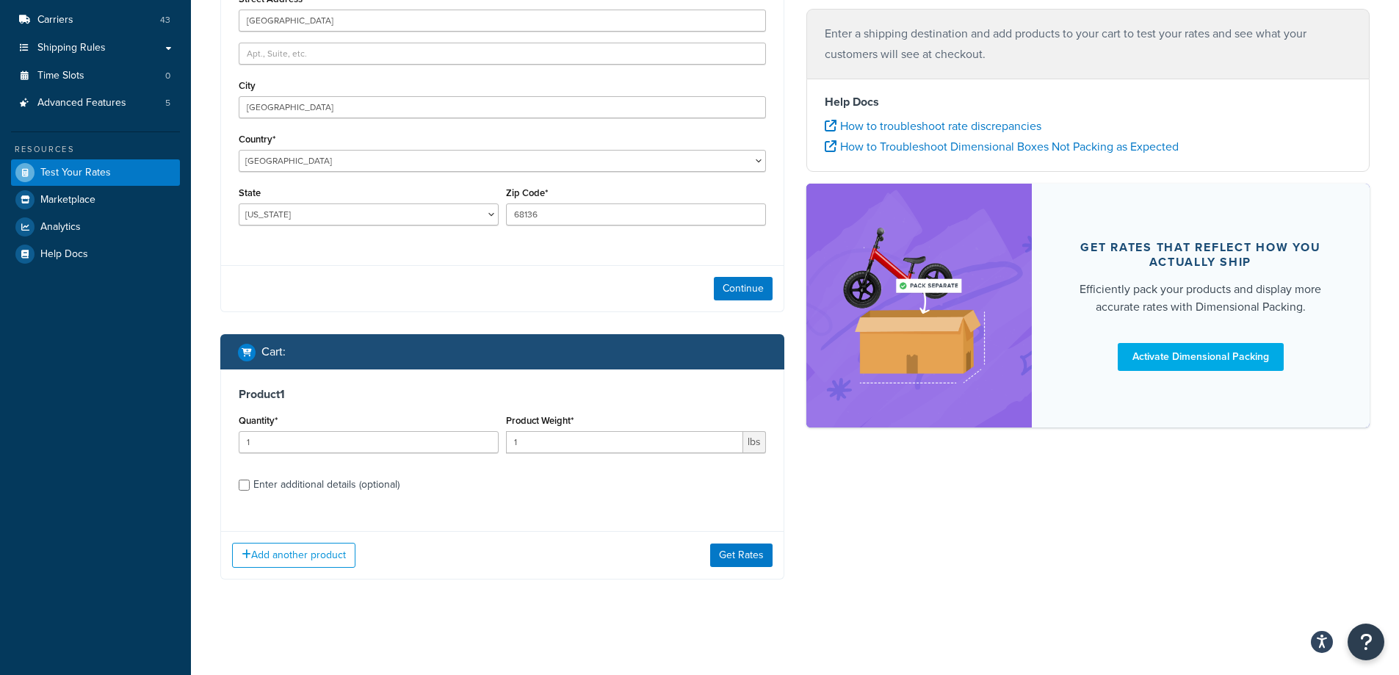
click at [308, 485] on div "Enter additional details (optional)" at bounding box center [326, 484] width 146 height 21
click at [250, 485] on input "Enter additional details (optional)" at bounding box center [244, 484] width 11 height 11
checkbox input "true"
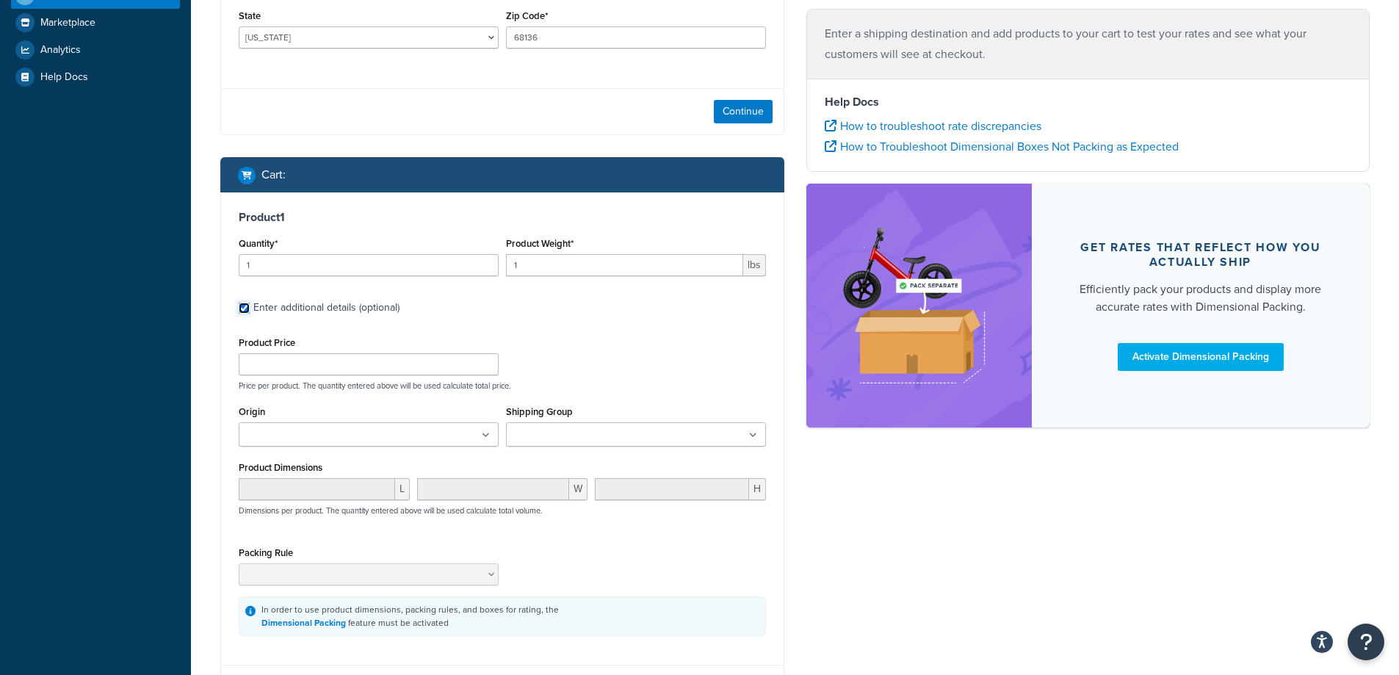
scroll to position [408, 0]
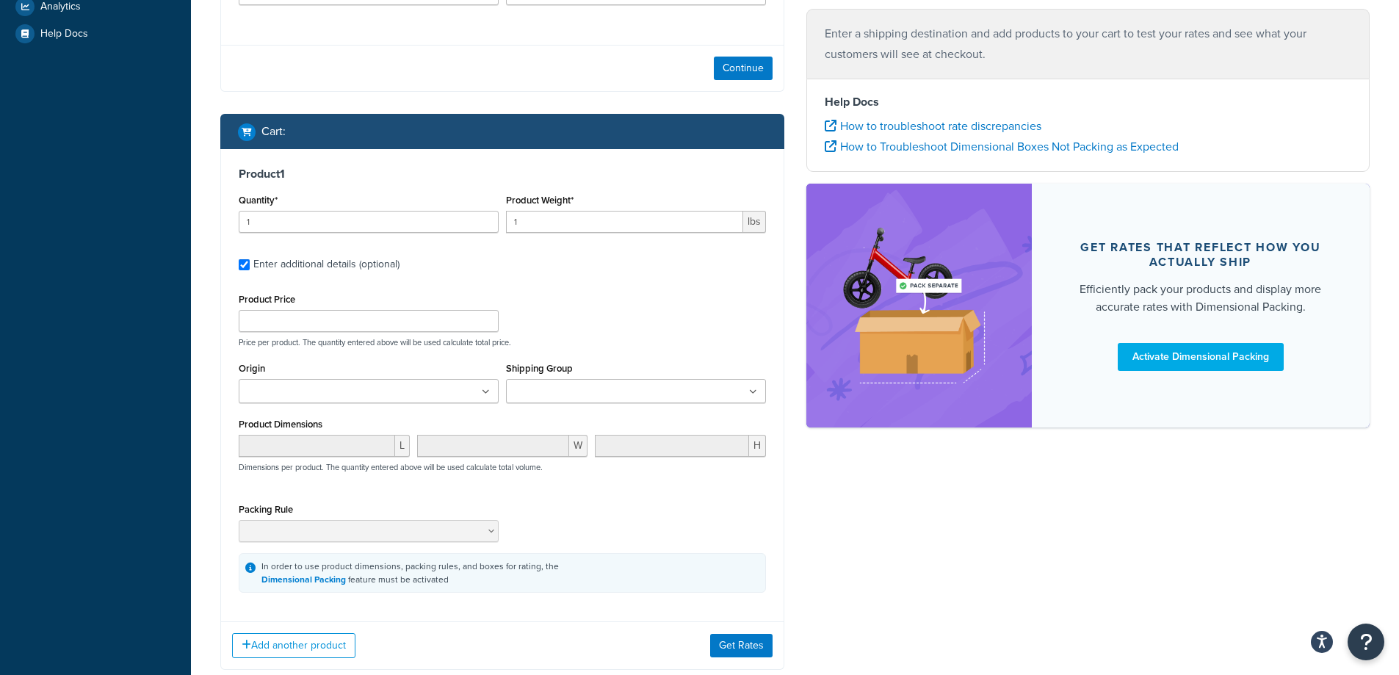
click at [740, 631] on div "Add another product Get Rates" at bounding box center [502, 645] width 562 height 48
click at [740, 640] on button "Get Rates" at bounding box center [741, 645] width 62 height 23
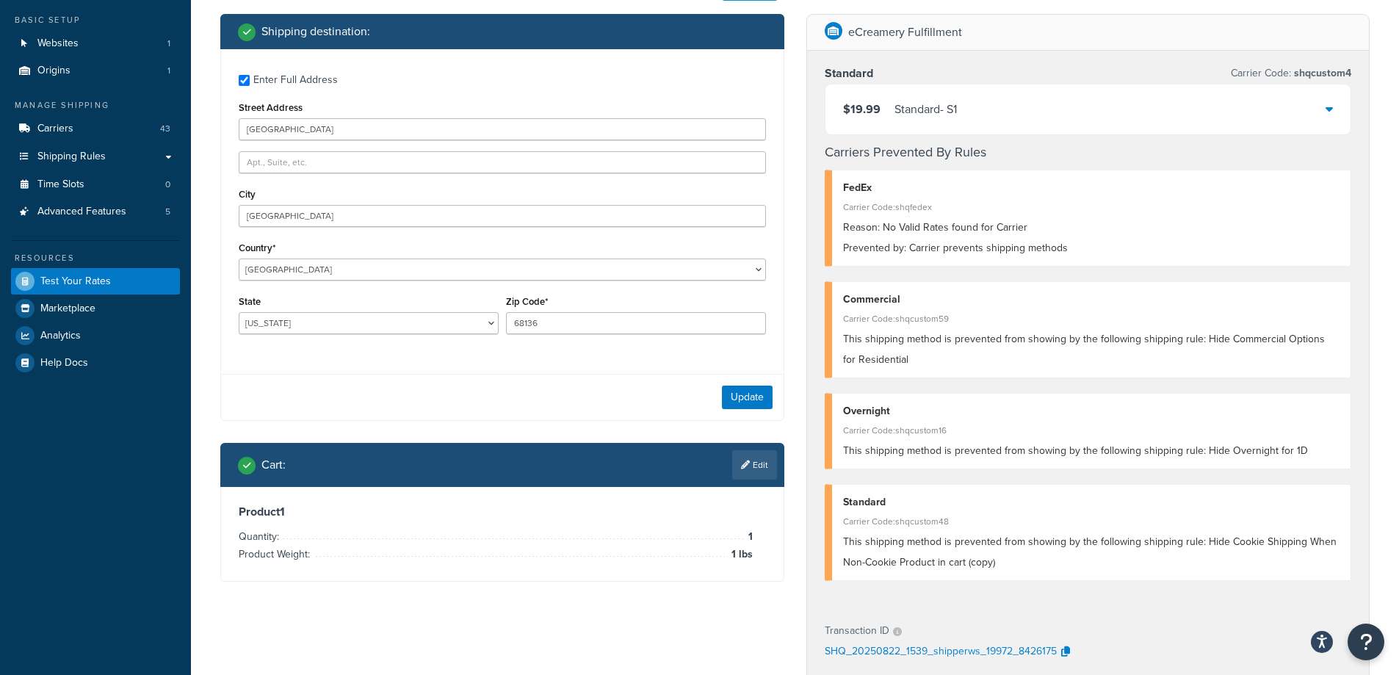
scroll to position [41, 0]
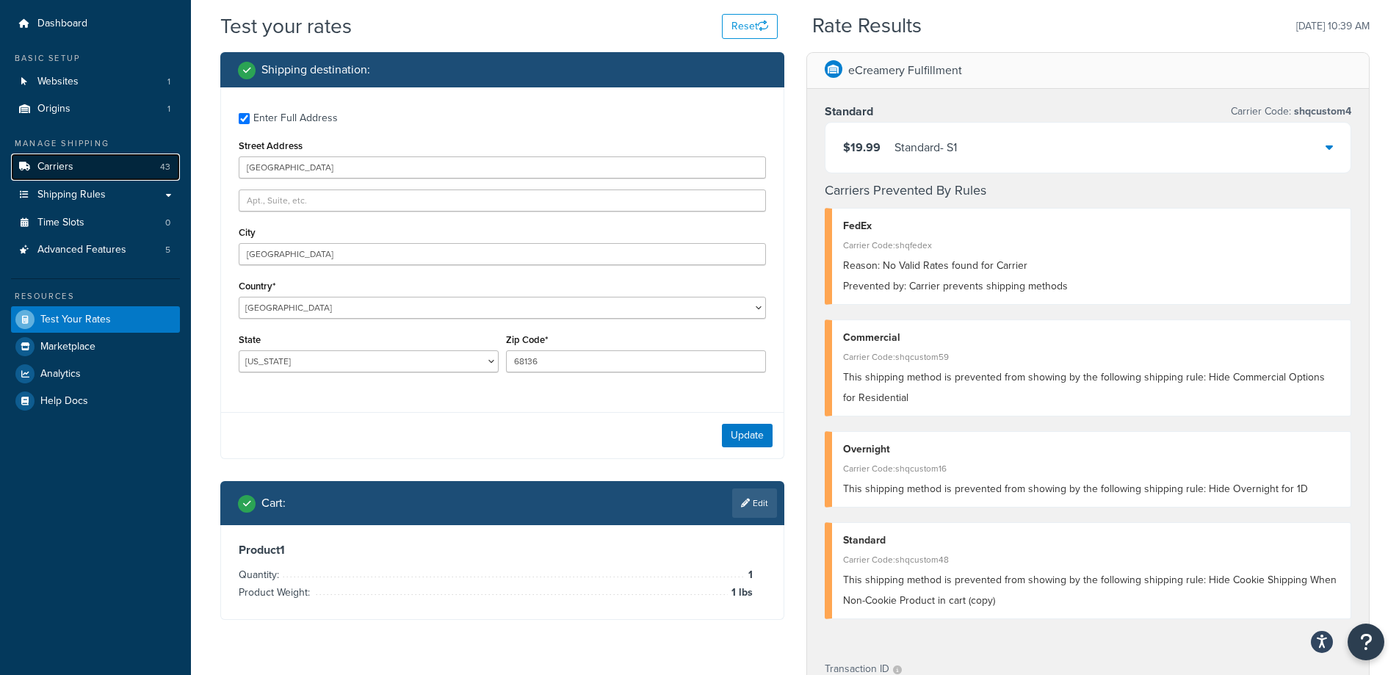
click at [115, 175] on link "Carriers 43" at bounding box center [95, 166] width 169 height 27
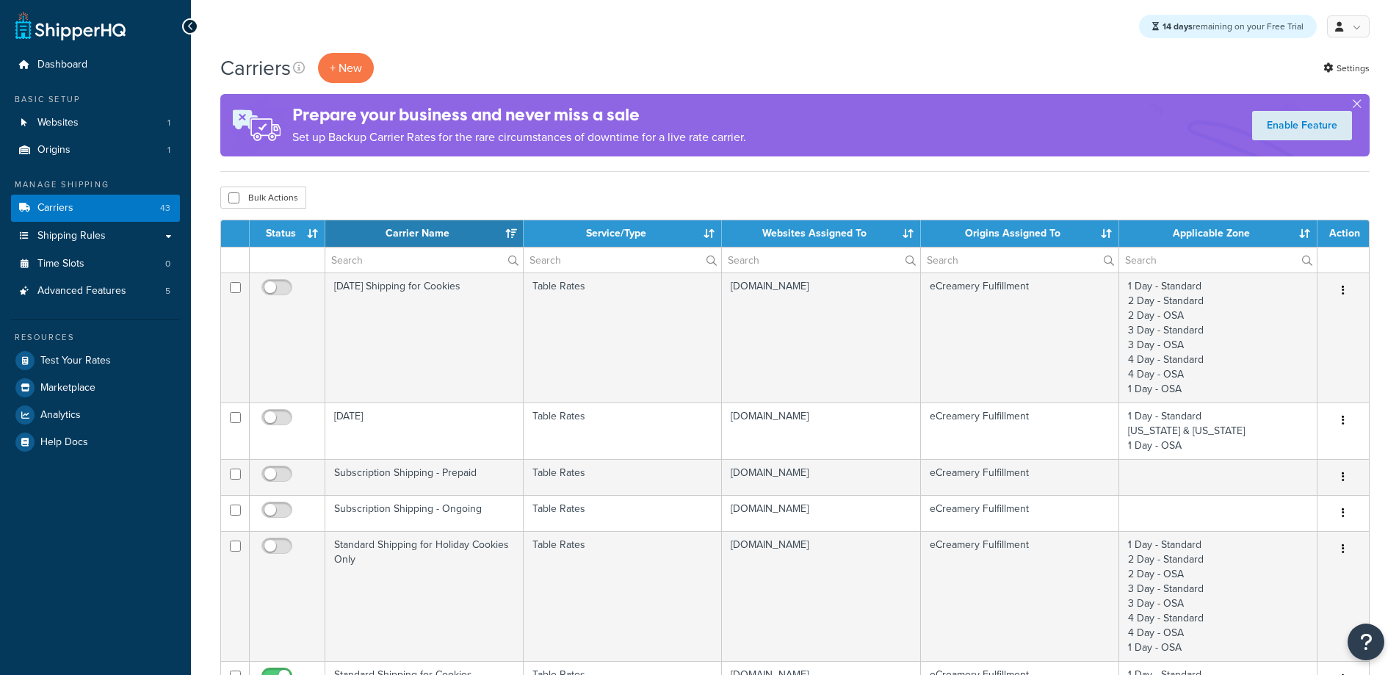
select select "15"
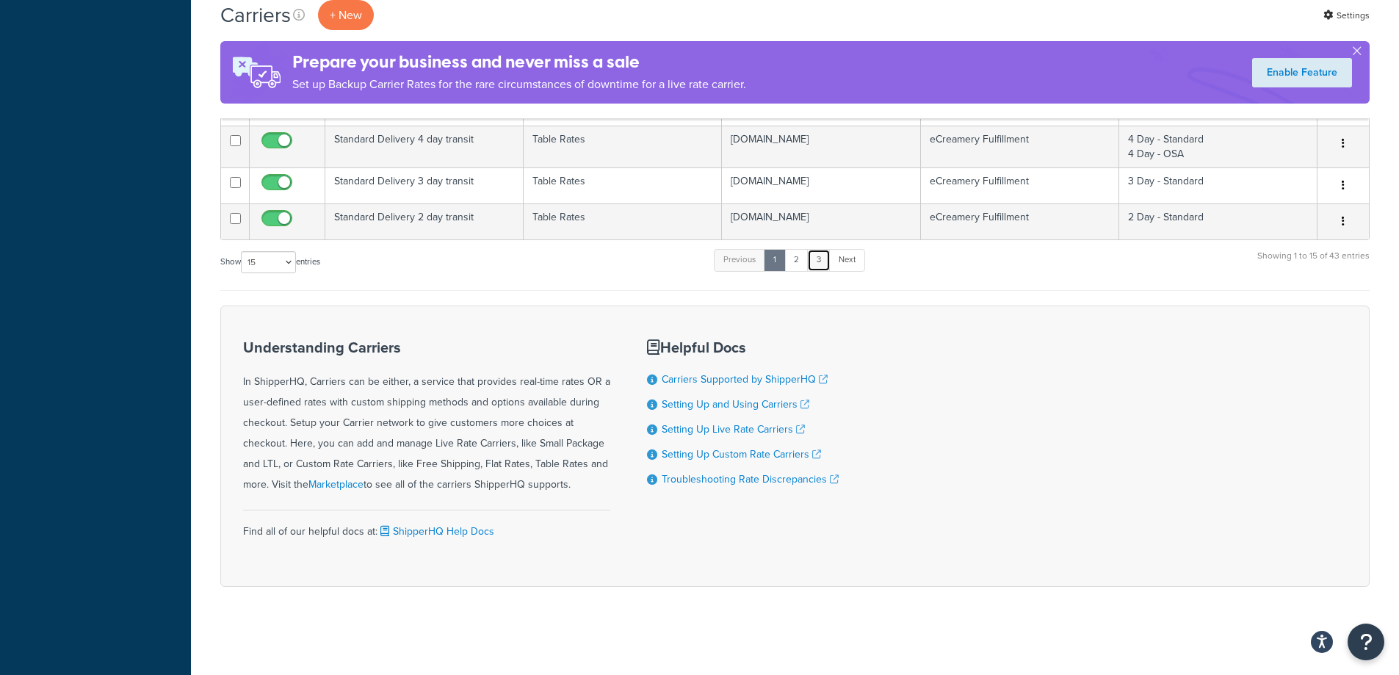
click at [825, 269] on link "3" at bounding box center [818, 260] width 23 height 22
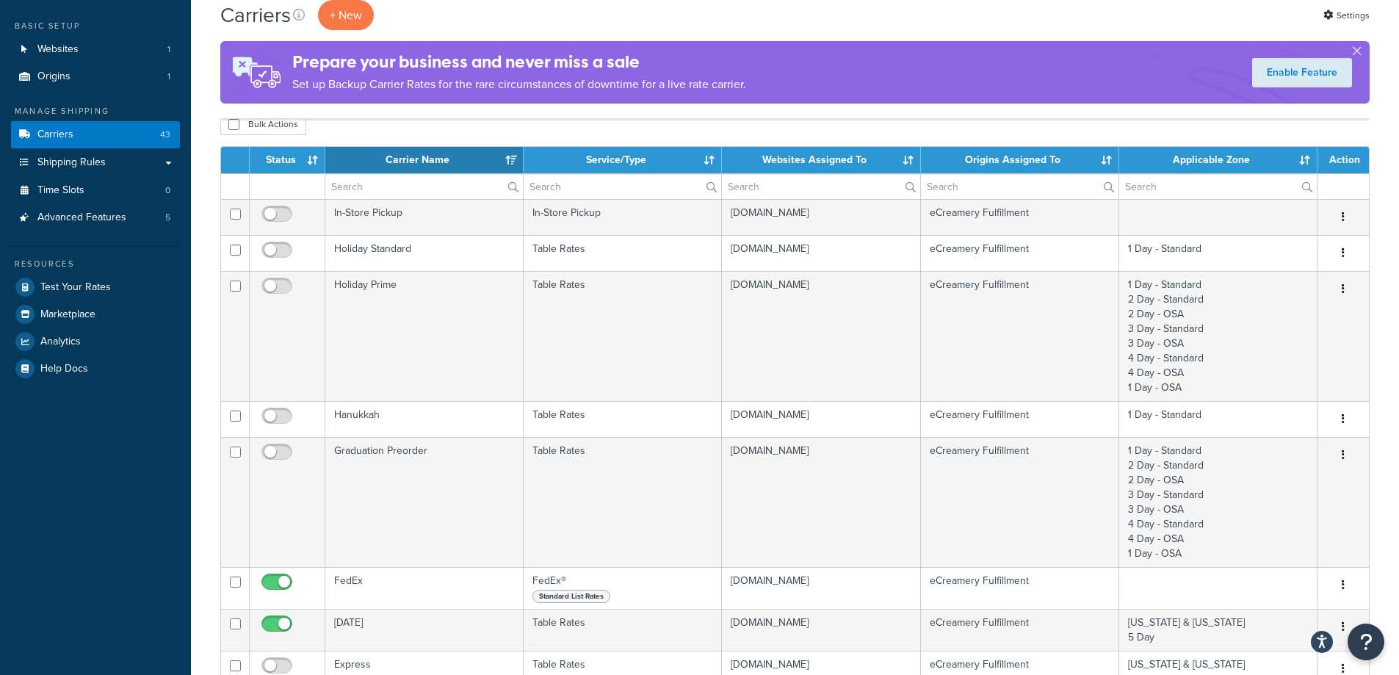
scroll to position [72, 0]
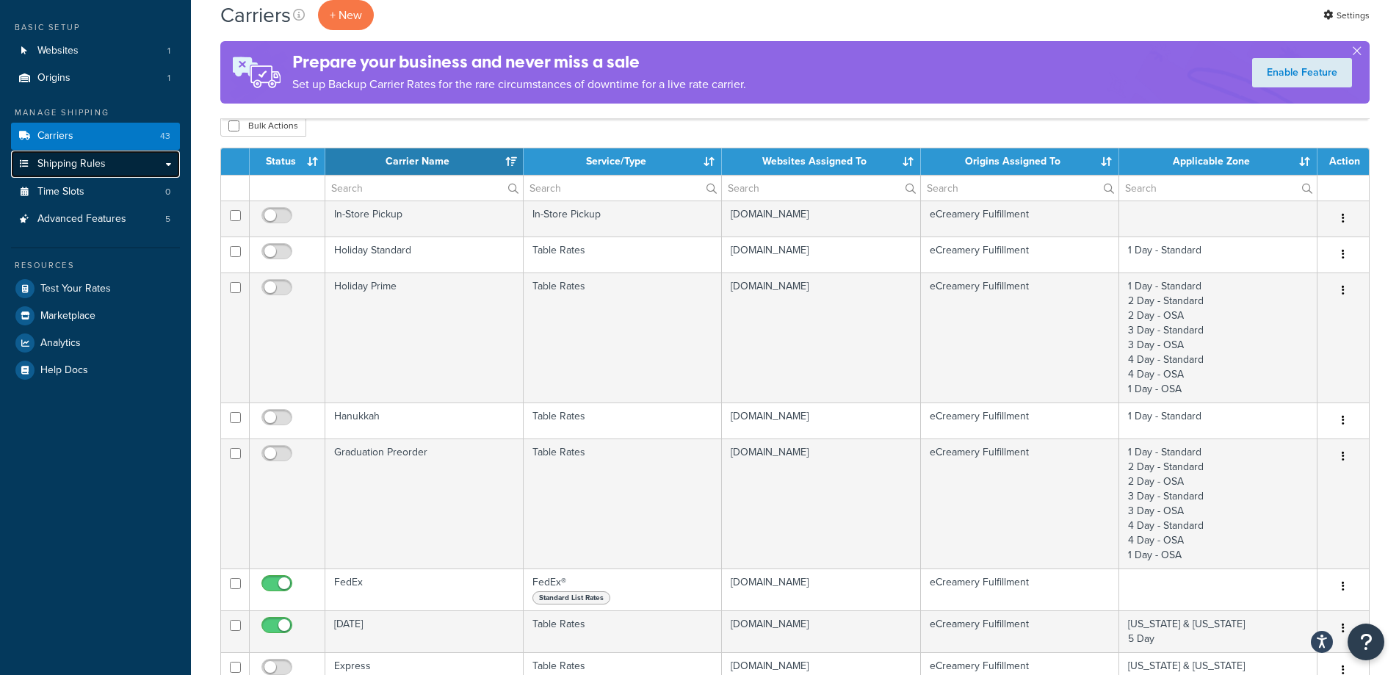
click at [120, 177] on link "Shipping Rules" at bounding box center [95, 164] width 169 height 27
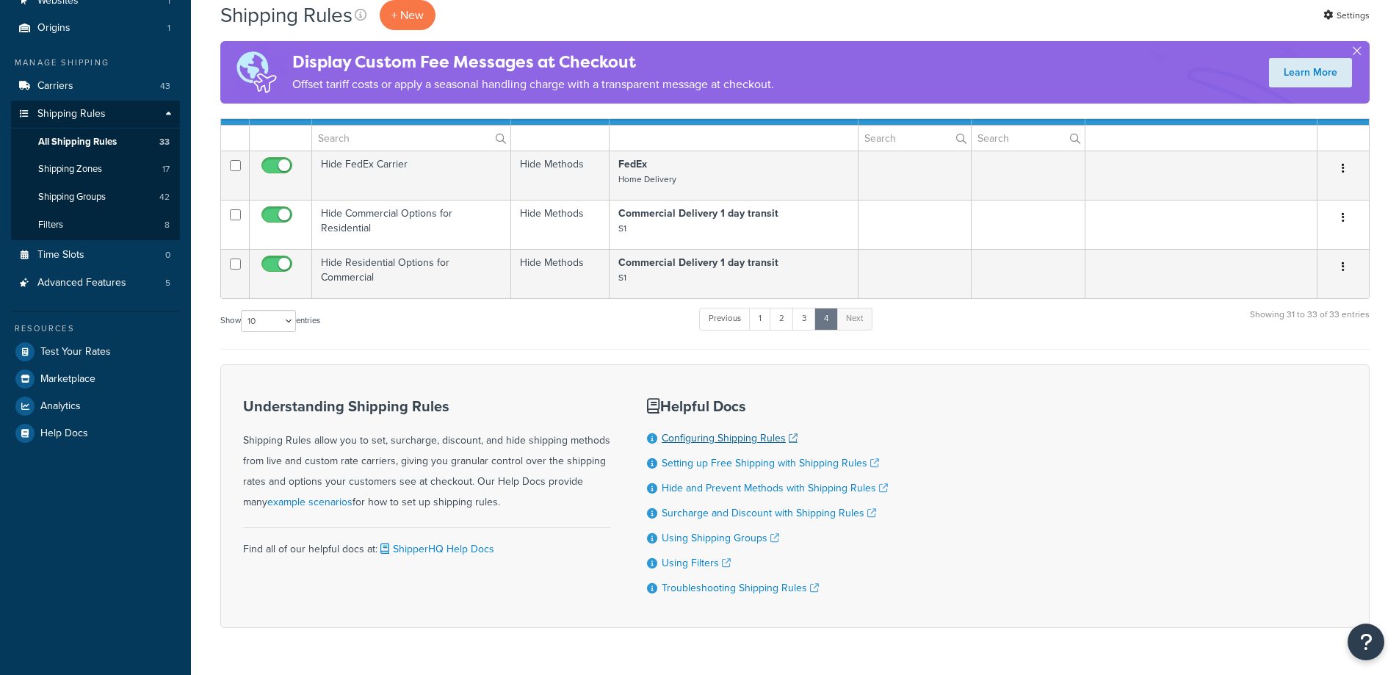
scroll to position [163, 0]
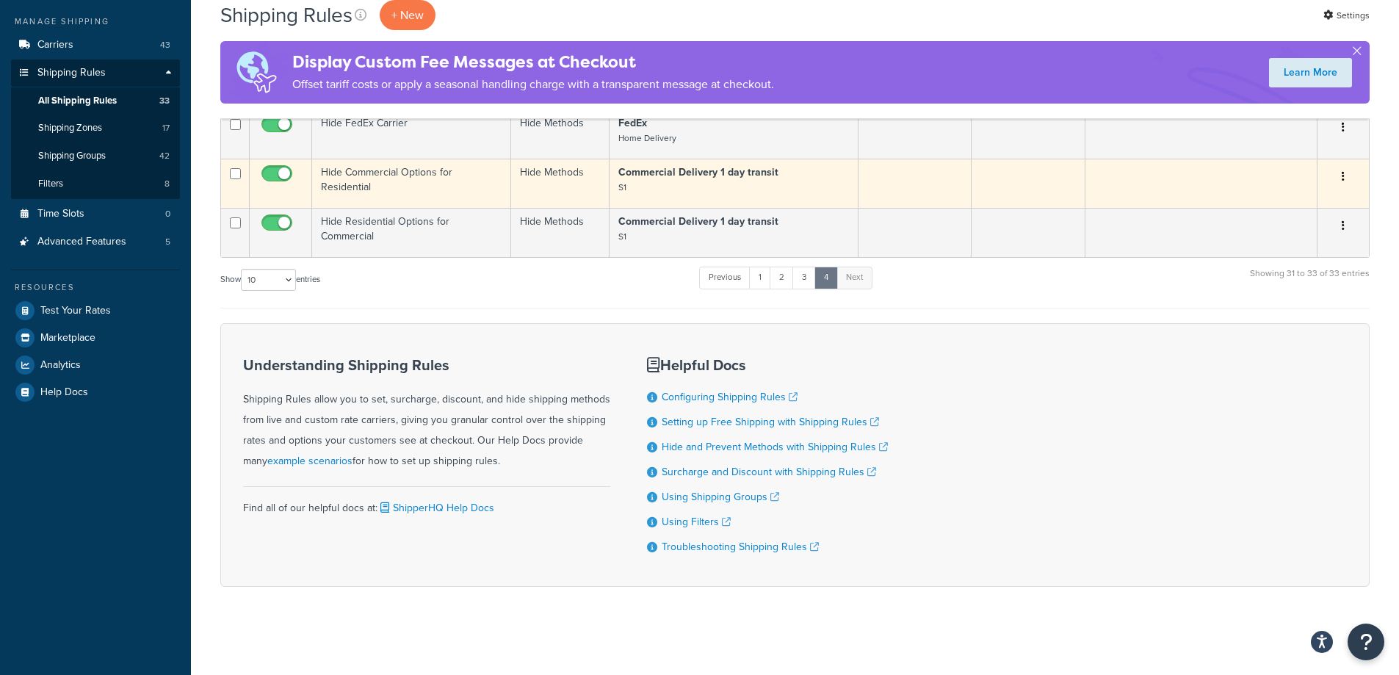
click at [446, 192] on td "Hide Commercial Options for Residential" at bounding box center [411, 183] width 199 height 49
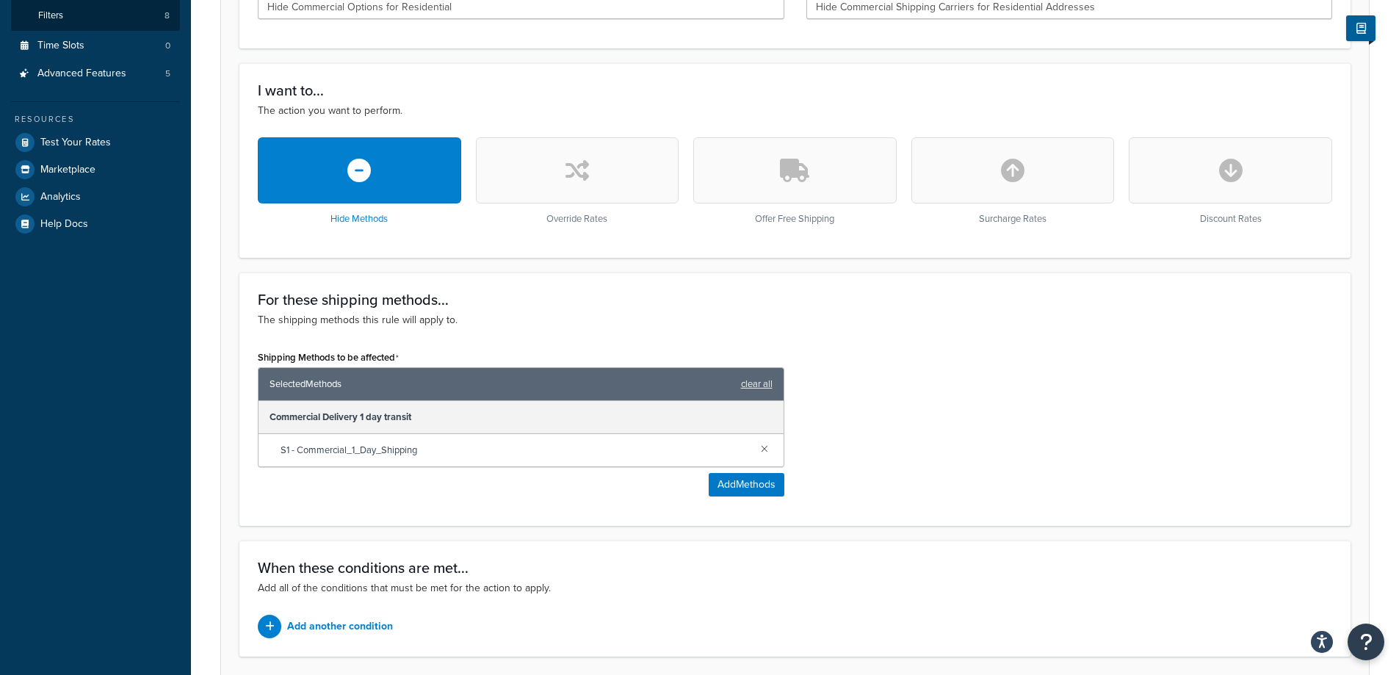
scroll to position [80, 0]
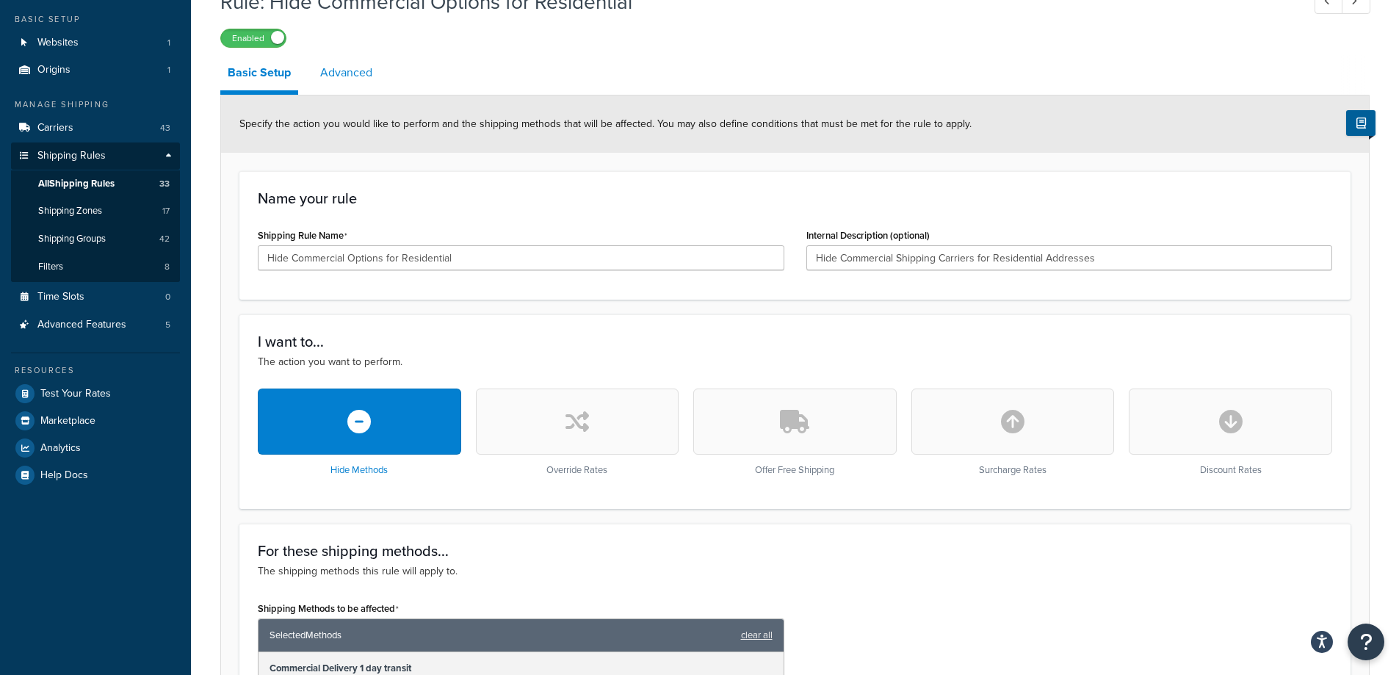
click at [340, 73] on link "Advanced" at bounding box center [346, 72] width 67 height 35
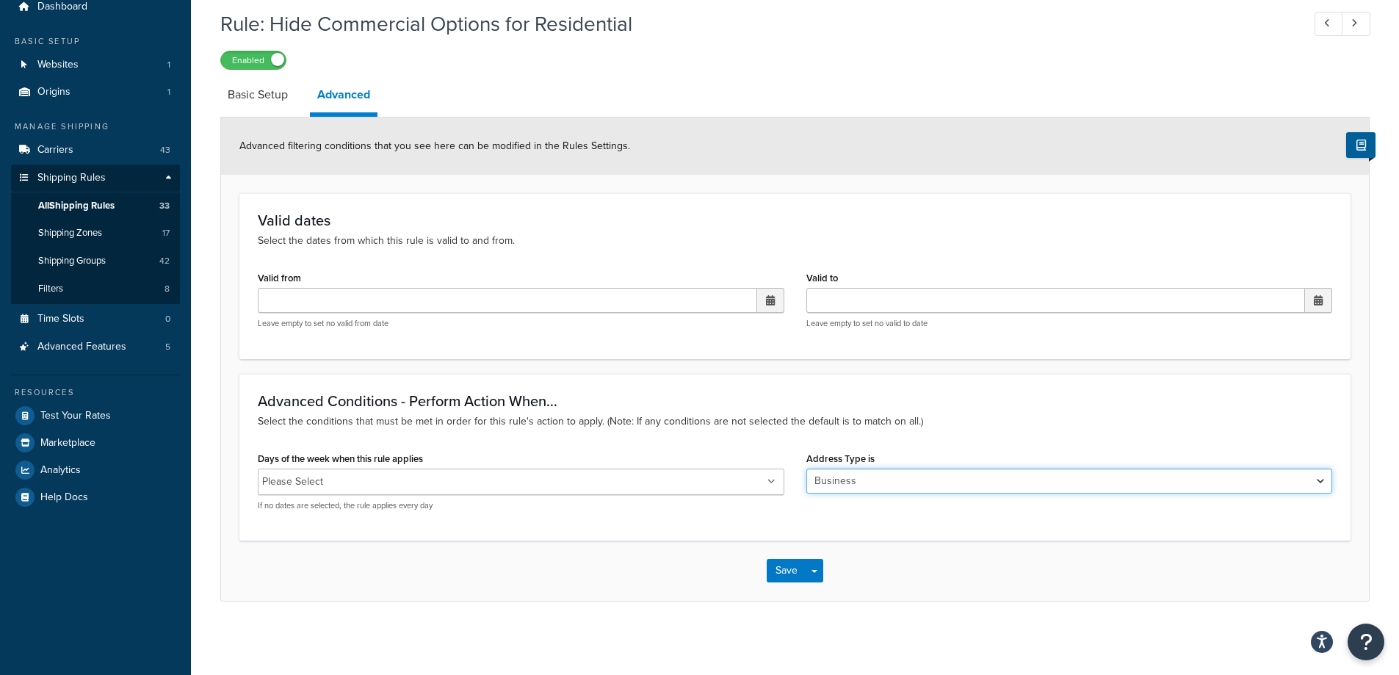
click at [877, 473] on select "N/A Business Residential" at bounding box center [1069, 480] width 526 height 25
select select "residential"
click at [806, 468] on select "N/A Business Residential" at bounding box center [1069, 480] width 526 height 25
click at [791, 571] on button "Save" at bounding box center [786, 570] width 40 height 23
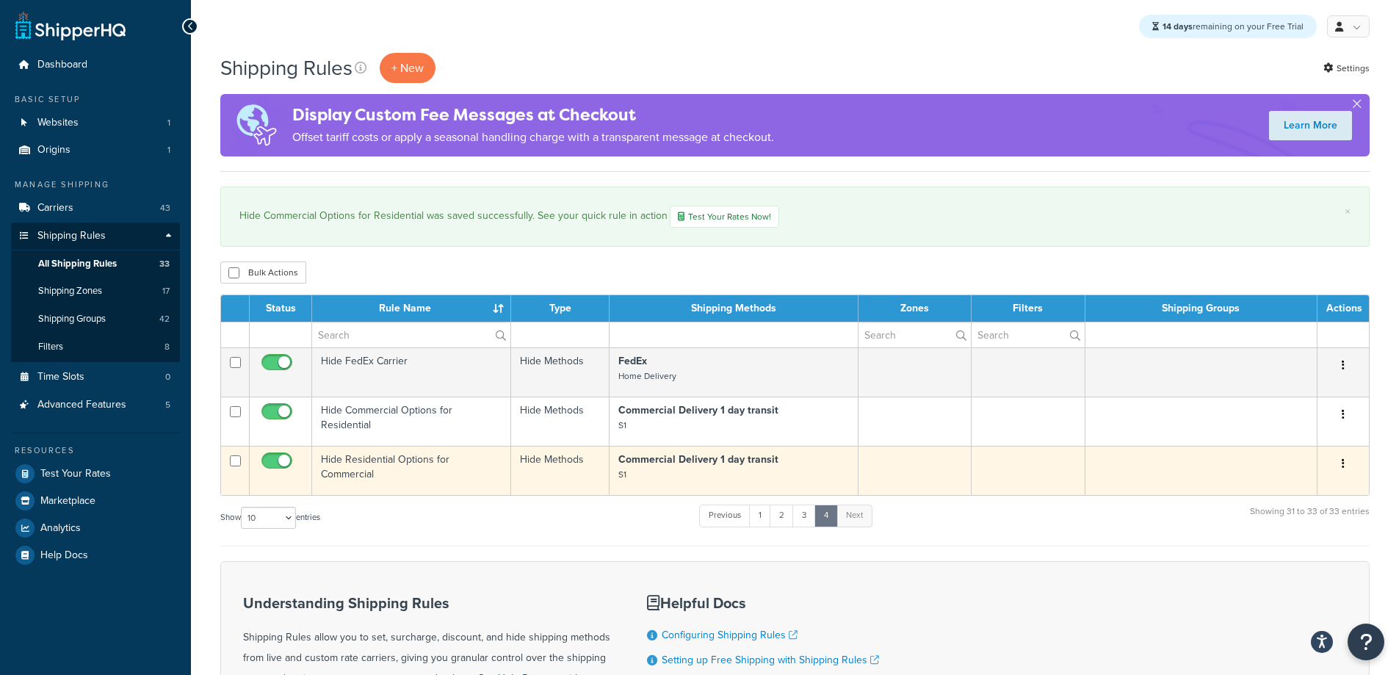
click at [429, 460] on td "Hide Residential Options for Commercial" at bounding box center [411, 470] width 199 height 49
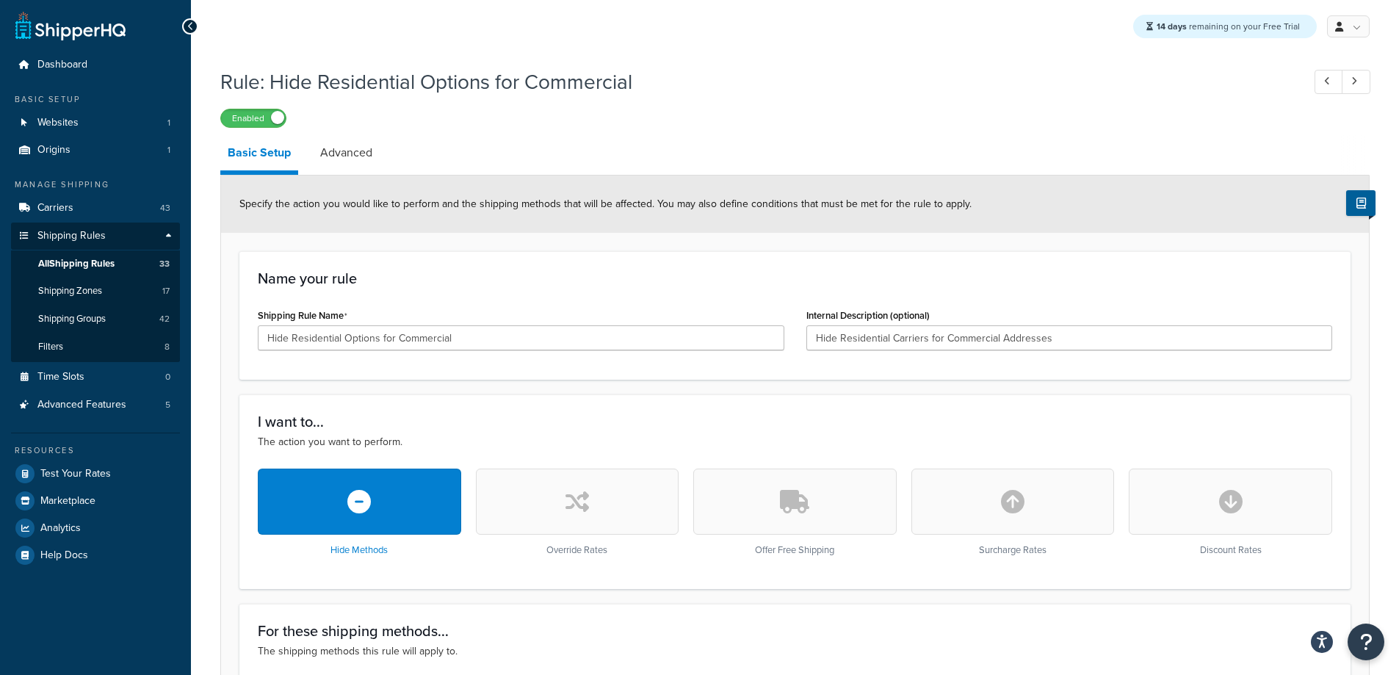
click at [338, 161] on link "Advanced" at bounding box center [346, 152] width 67 height 35
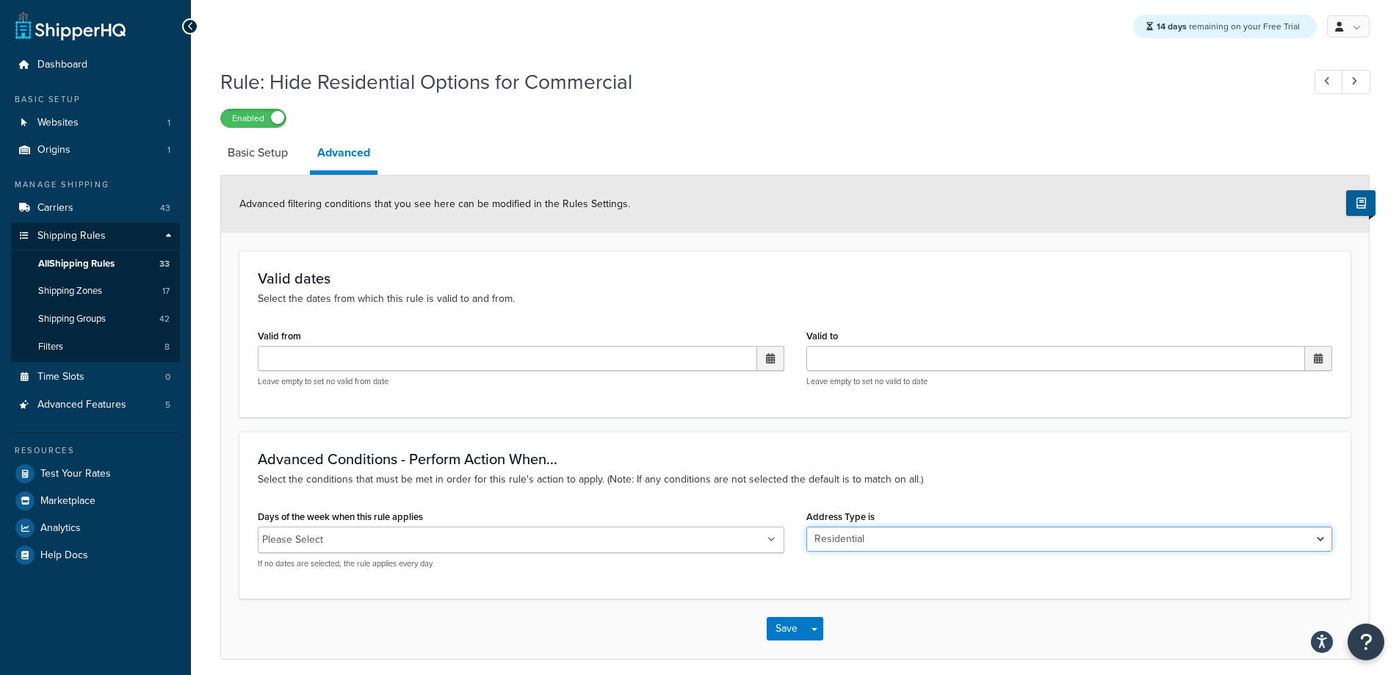
click at [846, 531] on select "N/A Business Residential" at bounding box center [1069, 538] width 526 height 25
select select "business"
click at [806, 526] on select "N/A Business Residential" at bounding box center [1069, 538] width 526 height 25
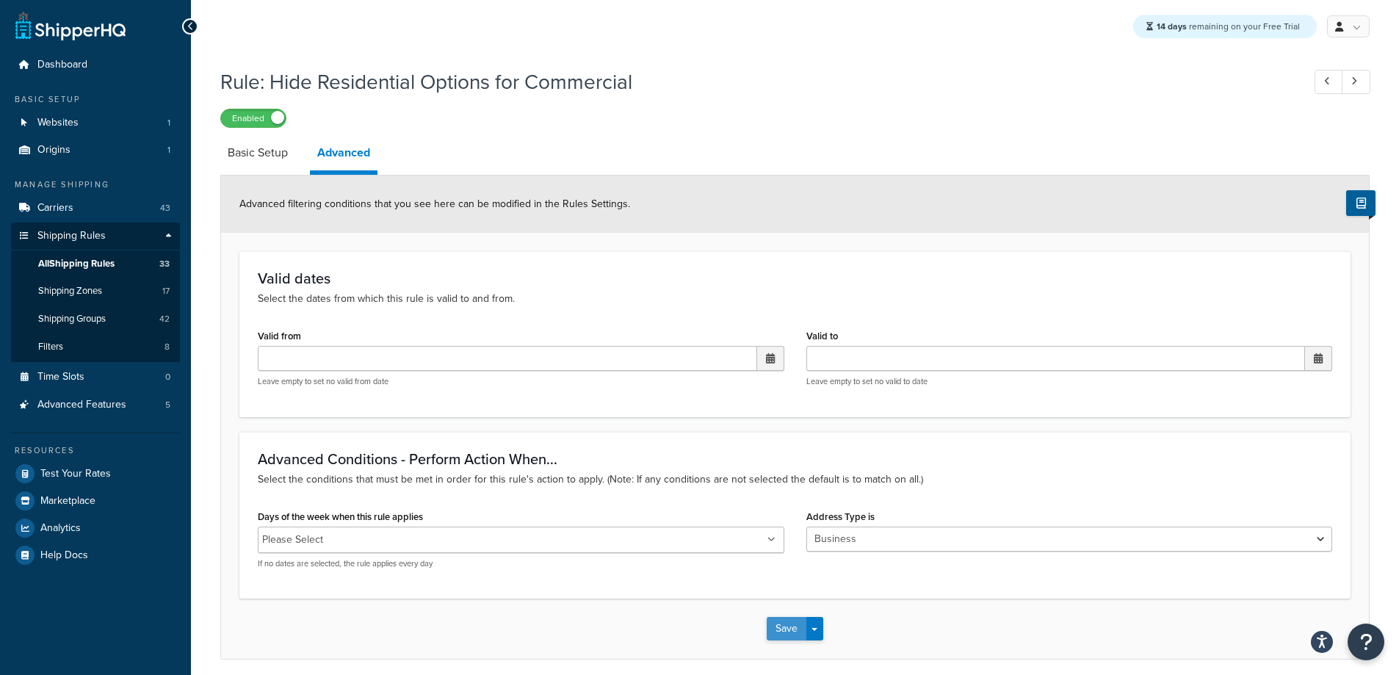
click at [794, 628] on button "Save" at bounding box center [786, 628] width 40 height 23
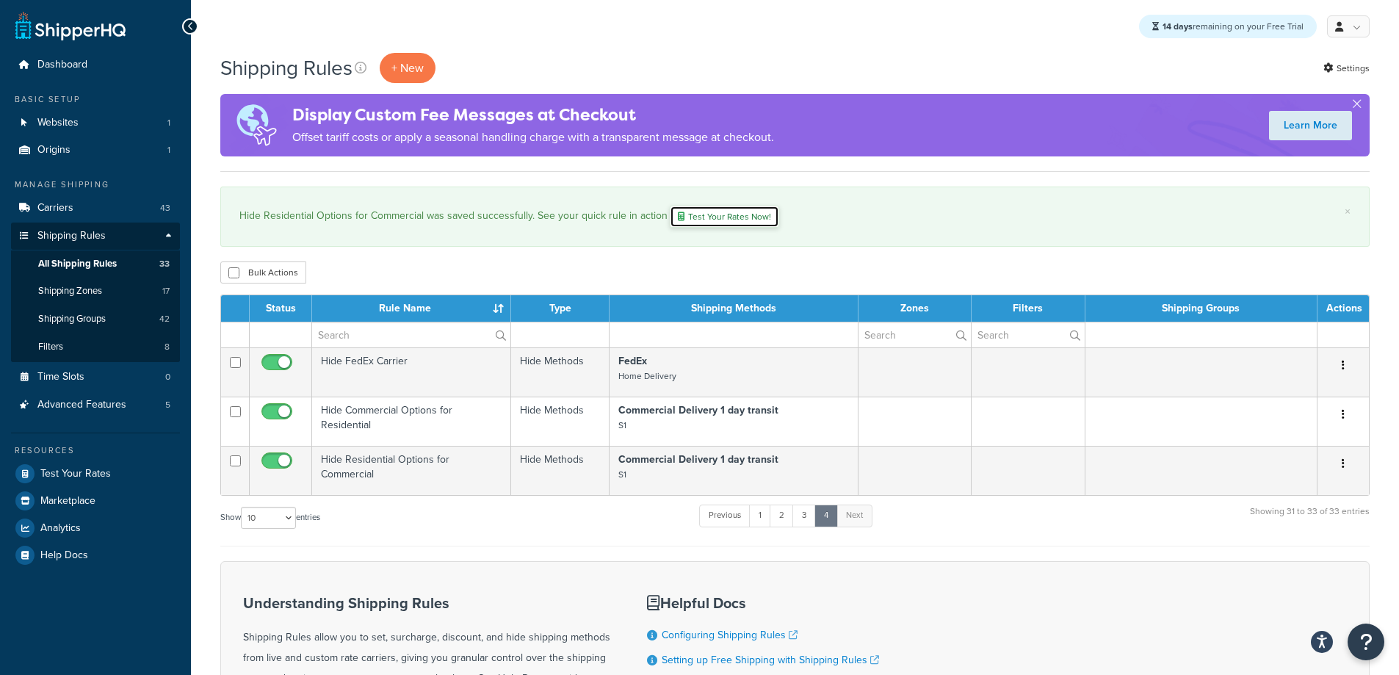
click at [720, 219] on link "Test Your Rates Now!" at bounding box center [724, 217] width 109 height 22
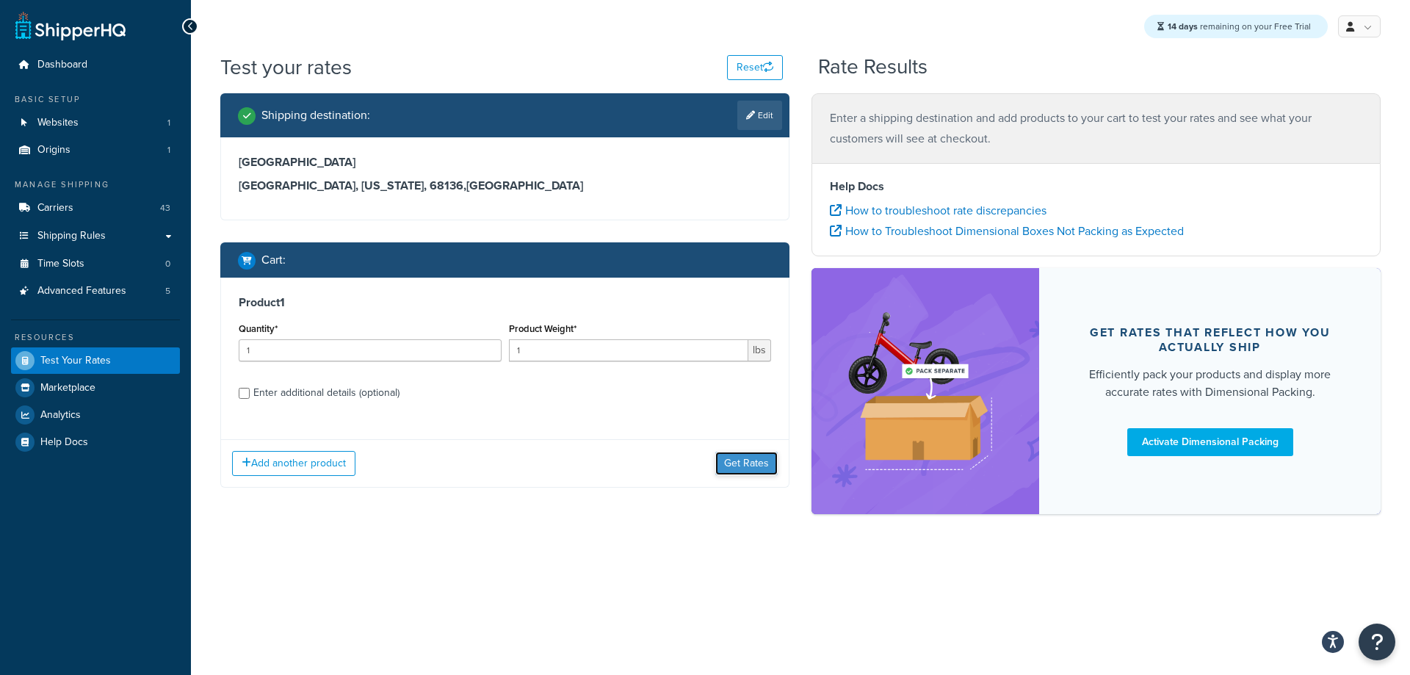
click at [754, 467] on button "Get Rates" at bounding box center [746, 463] width 62 height 23
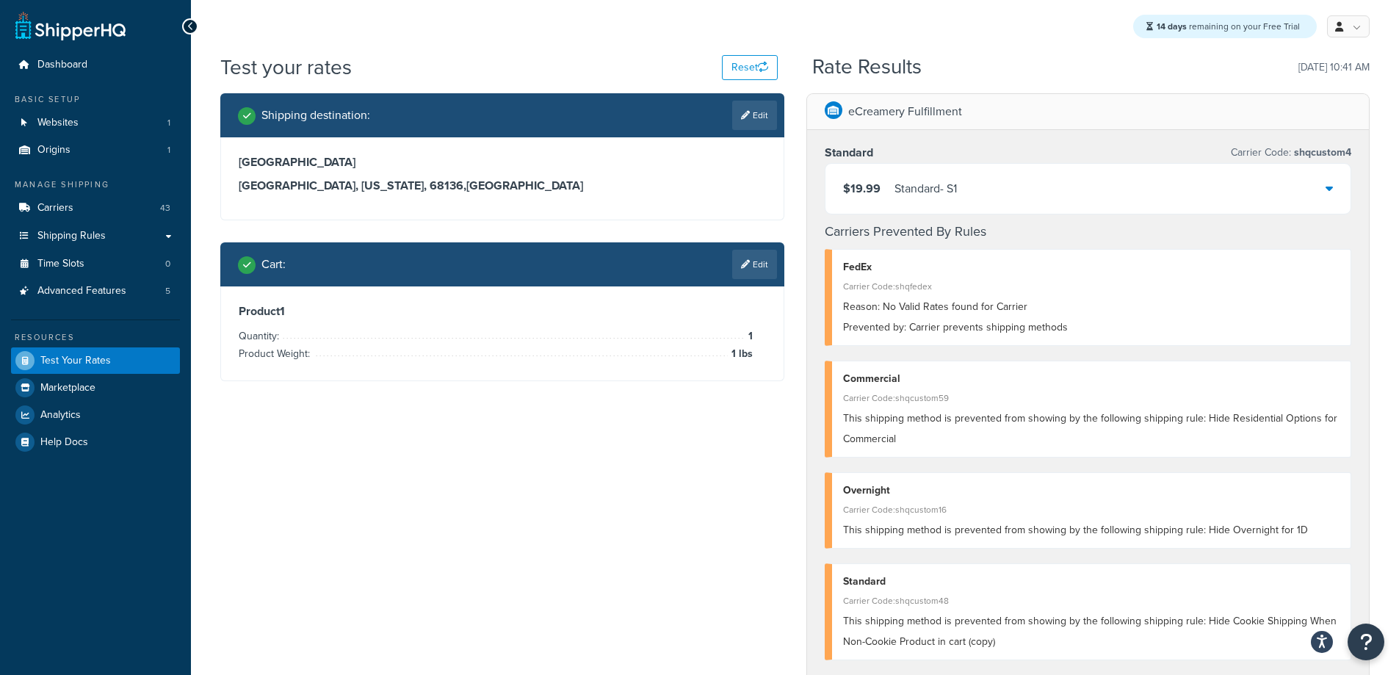
click at [545, 528] on div "Shipping destination : Edit [STREET_ADDRESS][US_STATE] Cart : Edit Product 1 Qu…" at bounding box center [794, 605] width 1171 height 1024
